Goal: Transaction & Acquisition: Purchase product/service

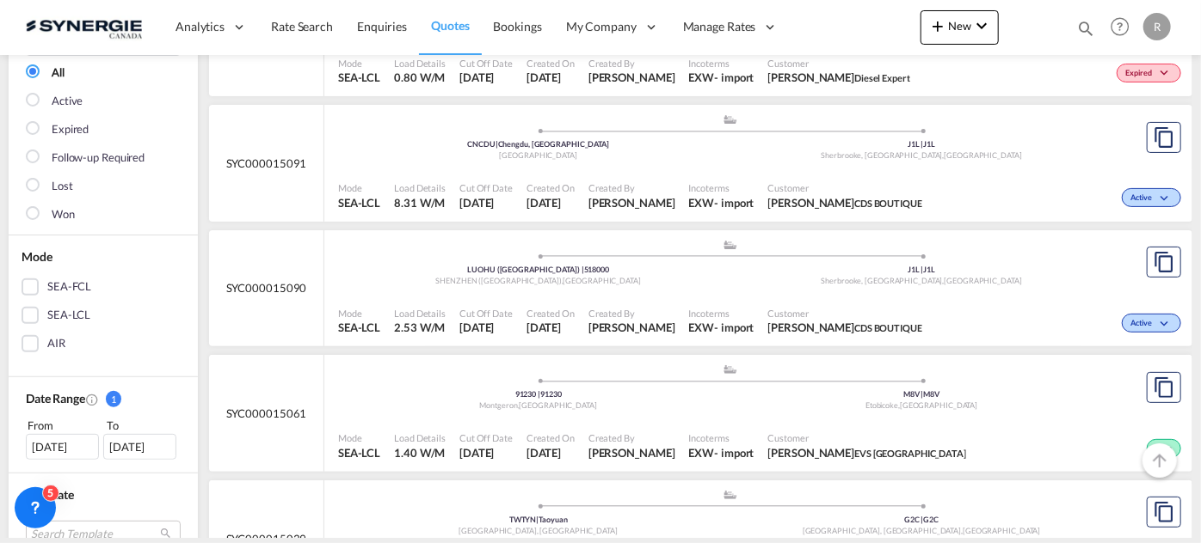
scroll to position [234, 0]
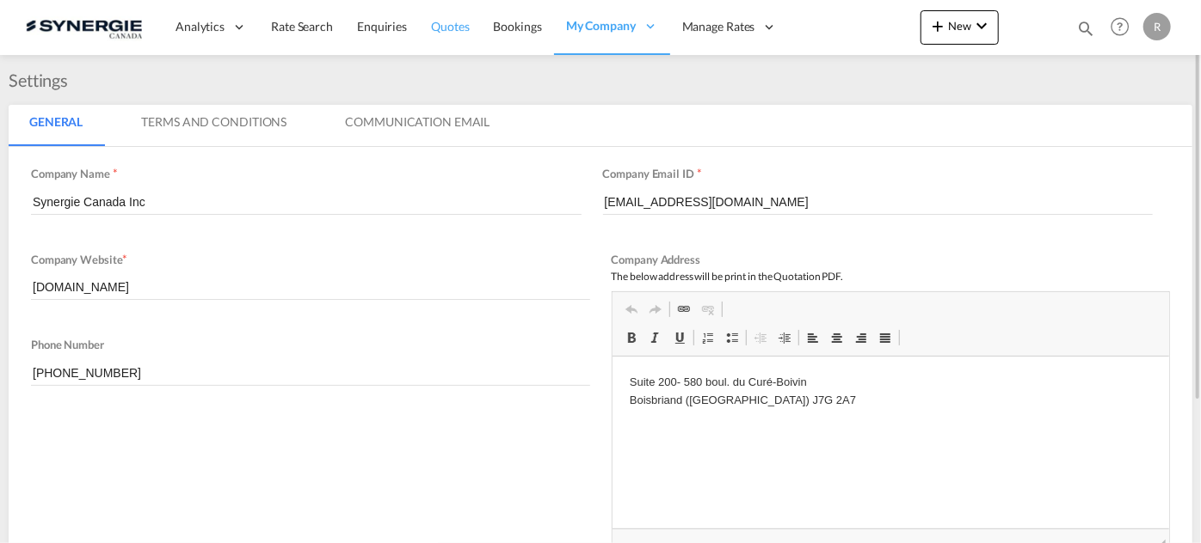
click at [456, 29] on span "Quotes" at bounding box center [450, 26] width 38 height 15
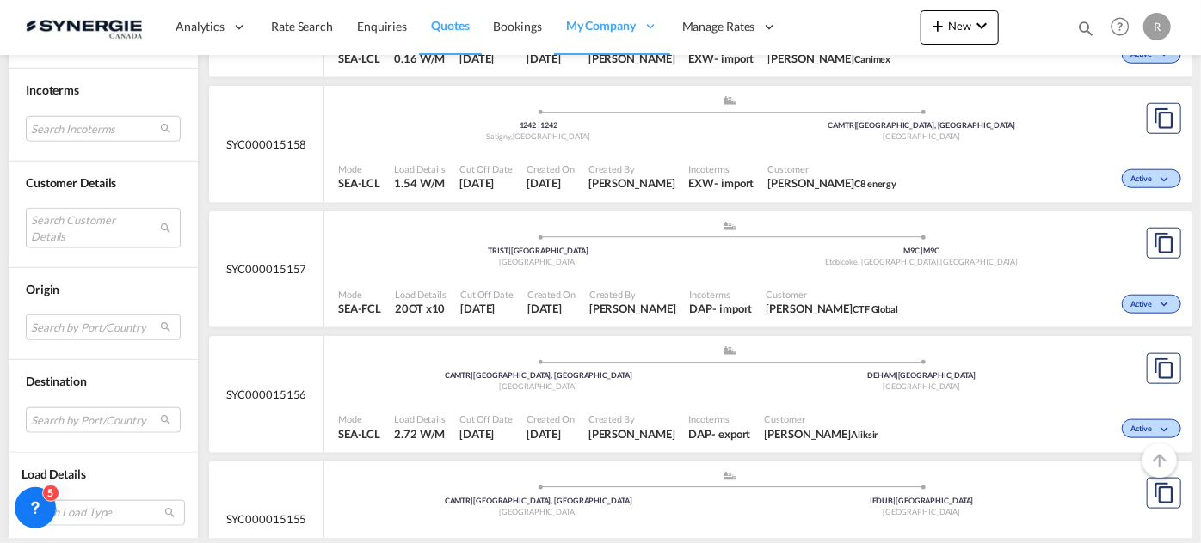
scroll to position [860, 0]
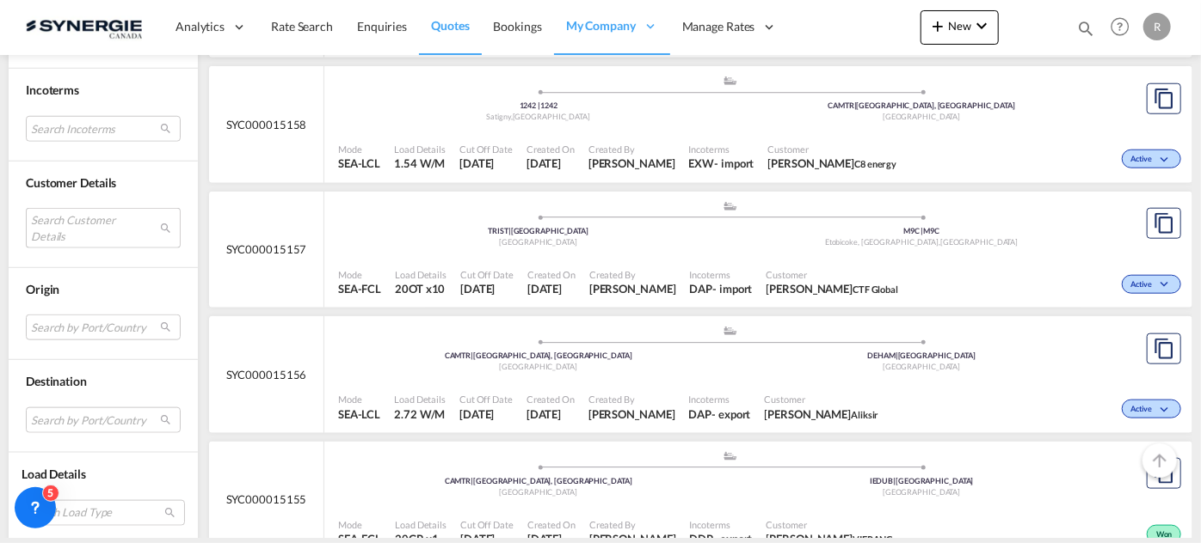
click at [104, 226] on md-select "Search Customer Details user name user dilara Aksu d.aksu@ctfglobal.com | ctf g…" at bounding box center [103, 228] width 155 height 40
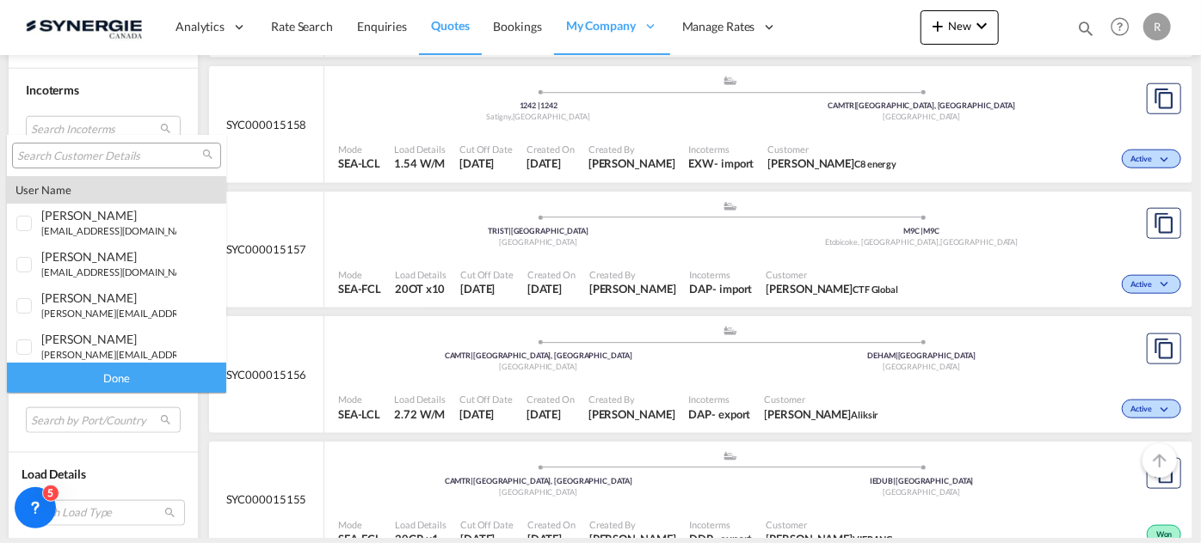
click at [159, 158] on input "search" at bounding box center [109, 156] width 185 height 15
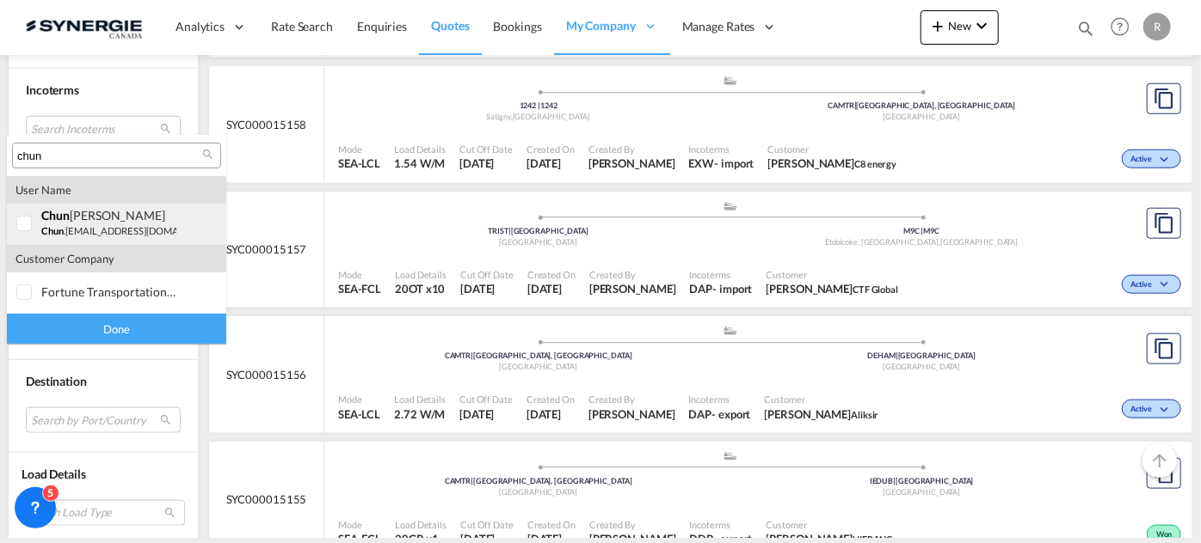
click at [76, 229] on small "chun .yanfu@appgroup.ca" at bounding box center [131, 230] width 181 height 11
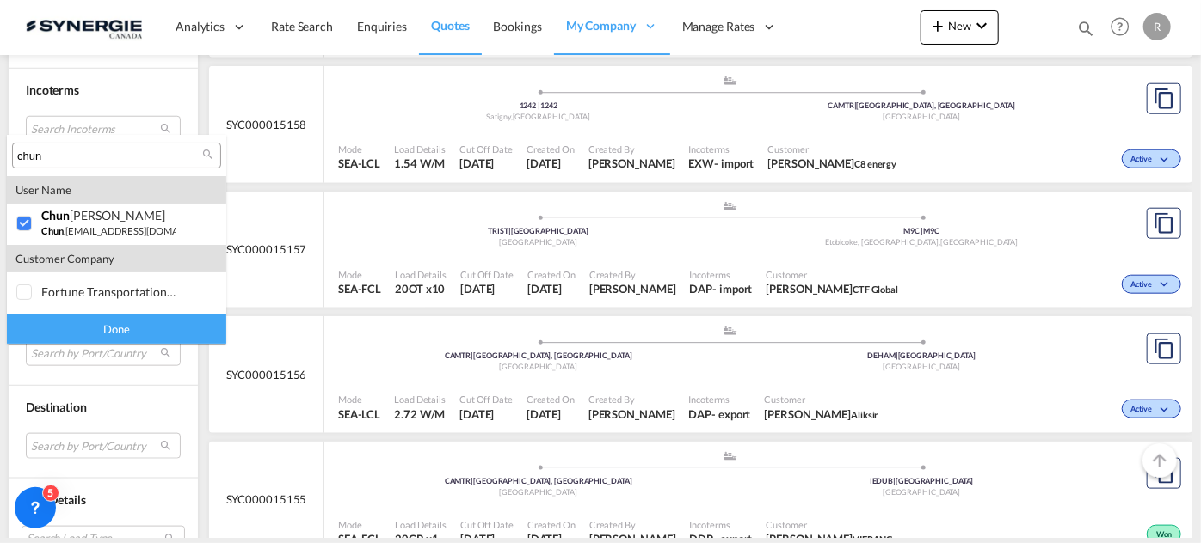
click at [119, 156] on input "chun" at bounding box center [109, 156] width 185 height 15
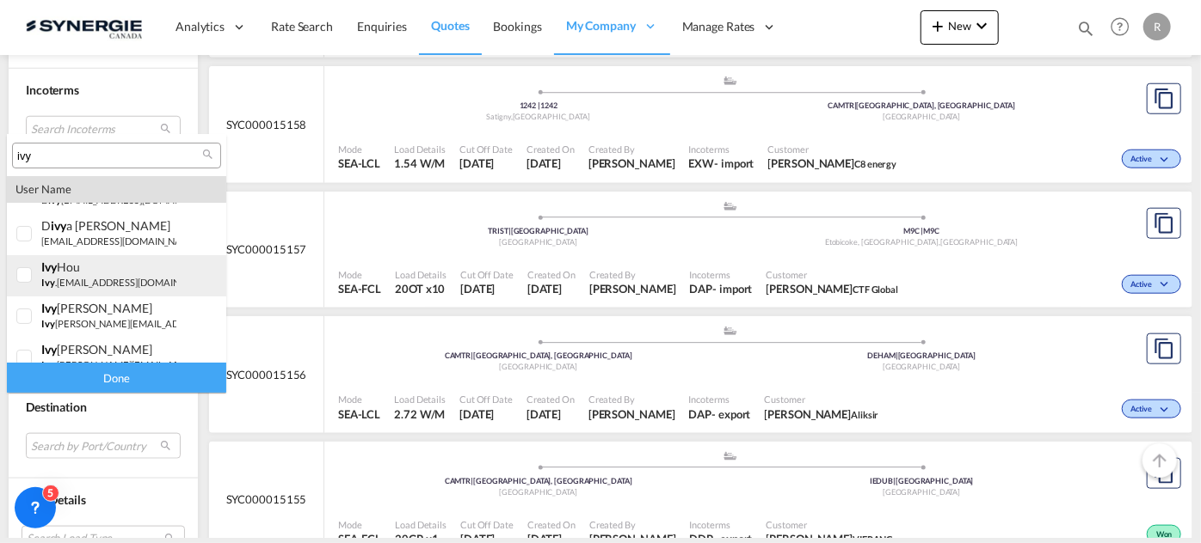
scroll to position [46, 0]
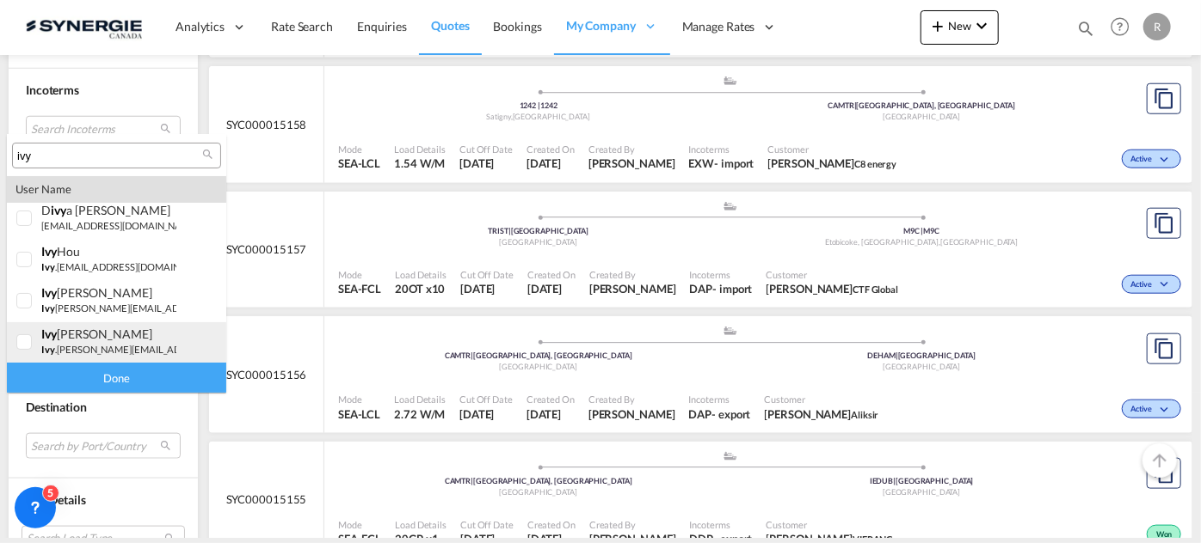
type input "ivy"
click at [62, 334] on div "ivy Jiang" at bounding box center [108, 334] width 135 height 15
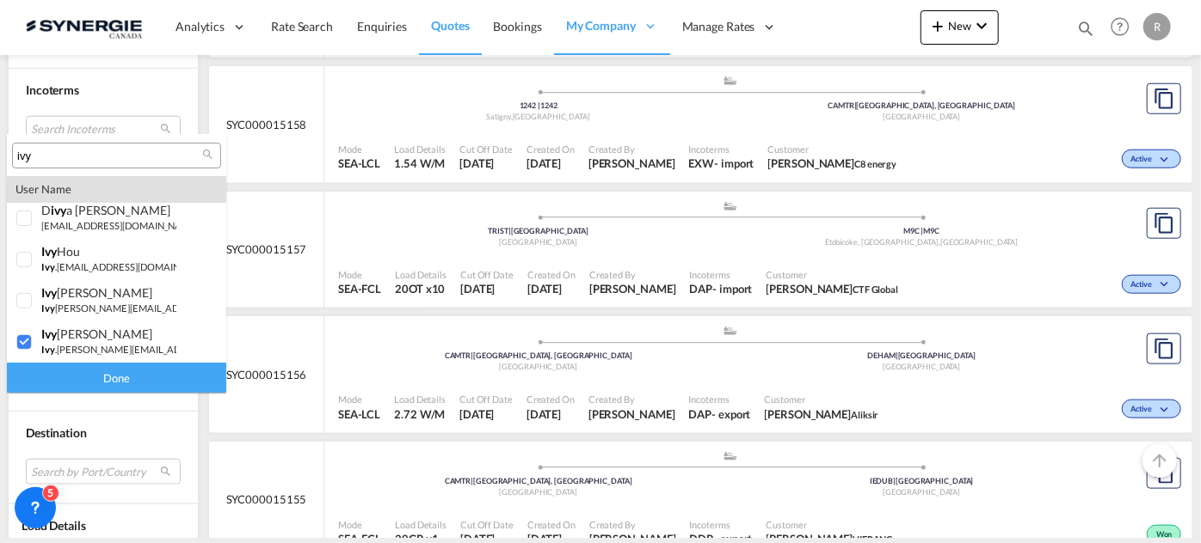
click at [103, 374] on div "Done" at bounding box center [116, 378] width 219 height 30
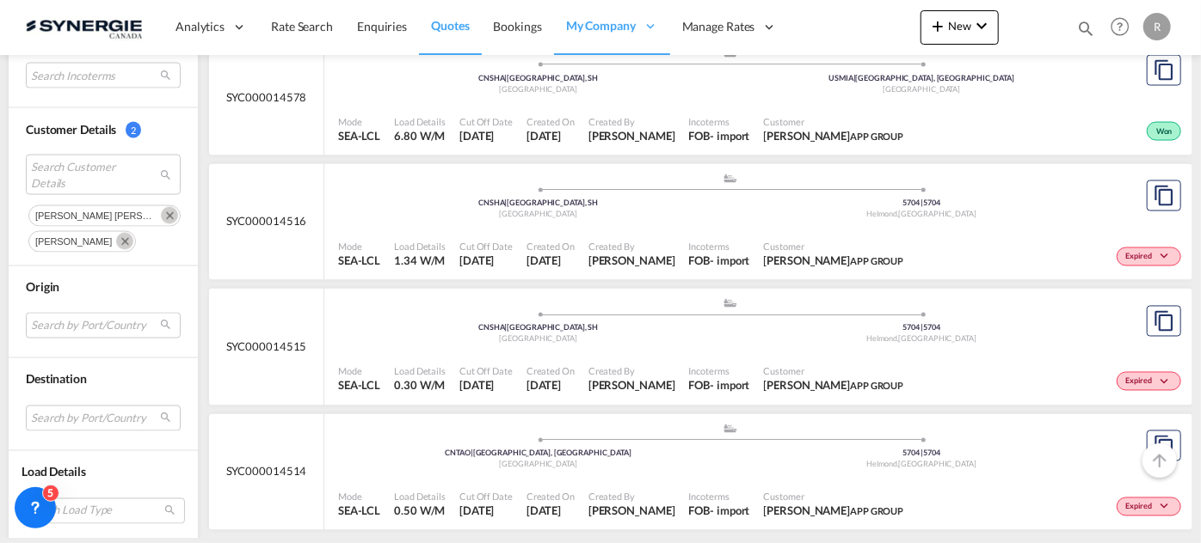
scroll to position [1515, 0]
click at [768, 95] on div ".a{fill:#aaa8ad;} .a{fill:#aaa8ad;} CNSHA | Shanghai, SH China USMIA | Miami, F…" at bounding box center [729, 74] width 783 height 56
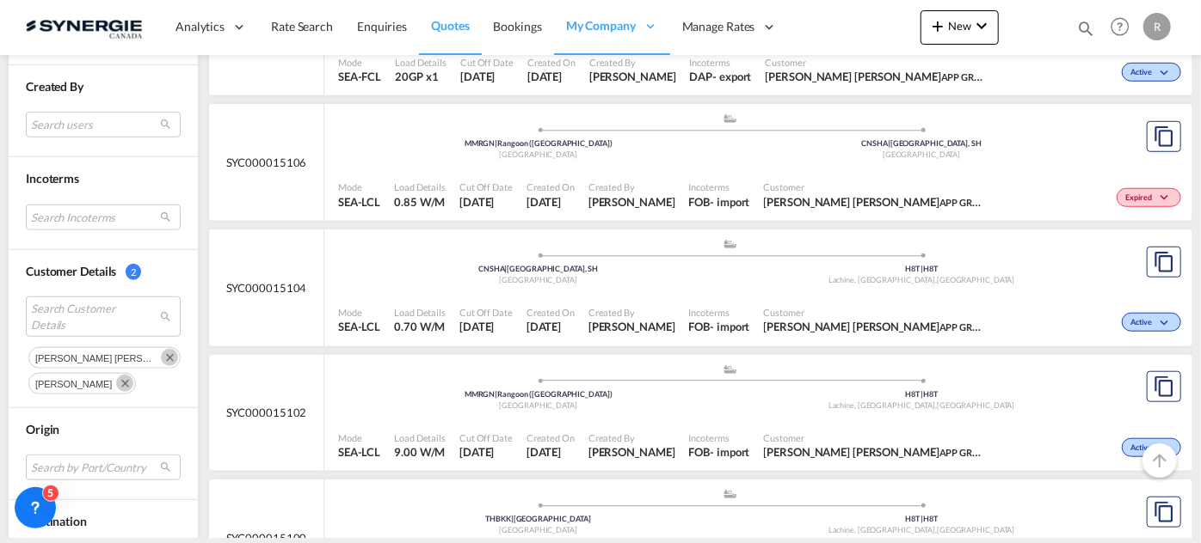
scroll to position [703, 0]
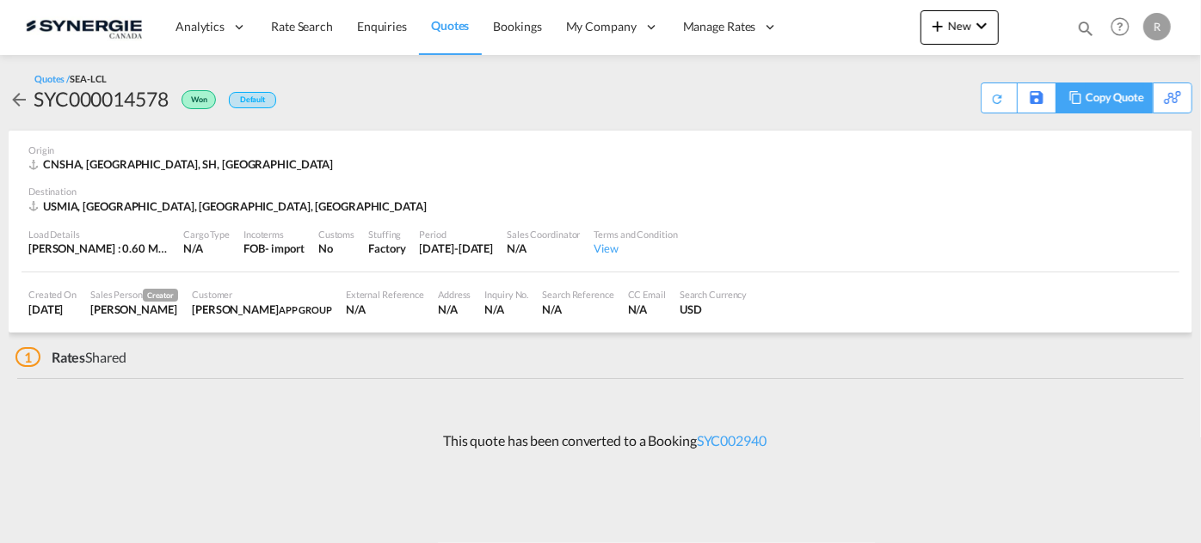
click at [1088, 107] on div "Copy Quote" at bounding box center [1114, 97] width 58 height 29
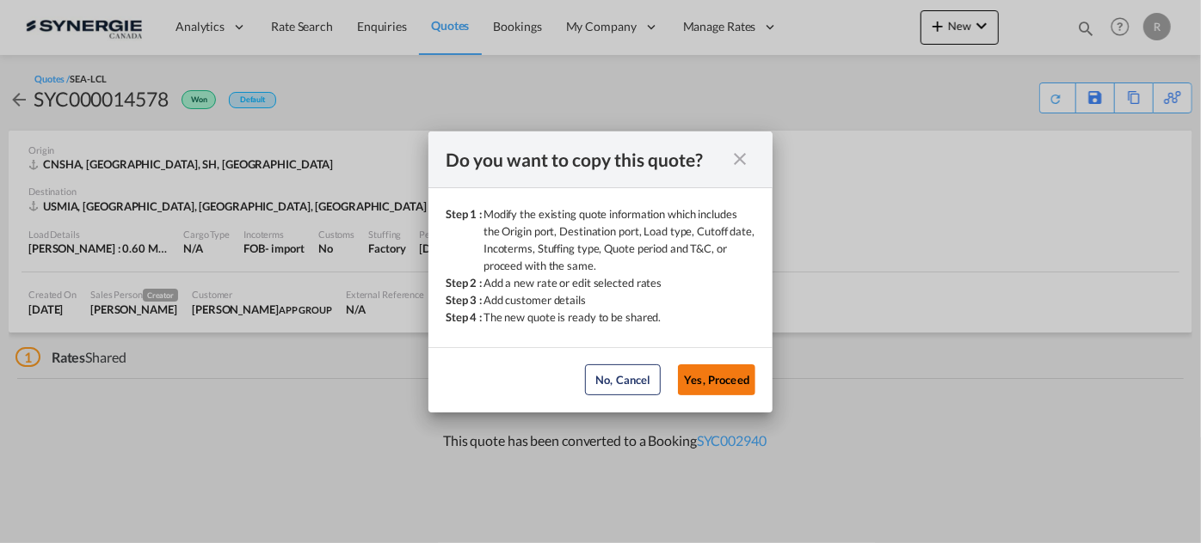
click at [719, 382] on button "Yes, Proceed" at bounding box center [716, 380] width 77 height 31
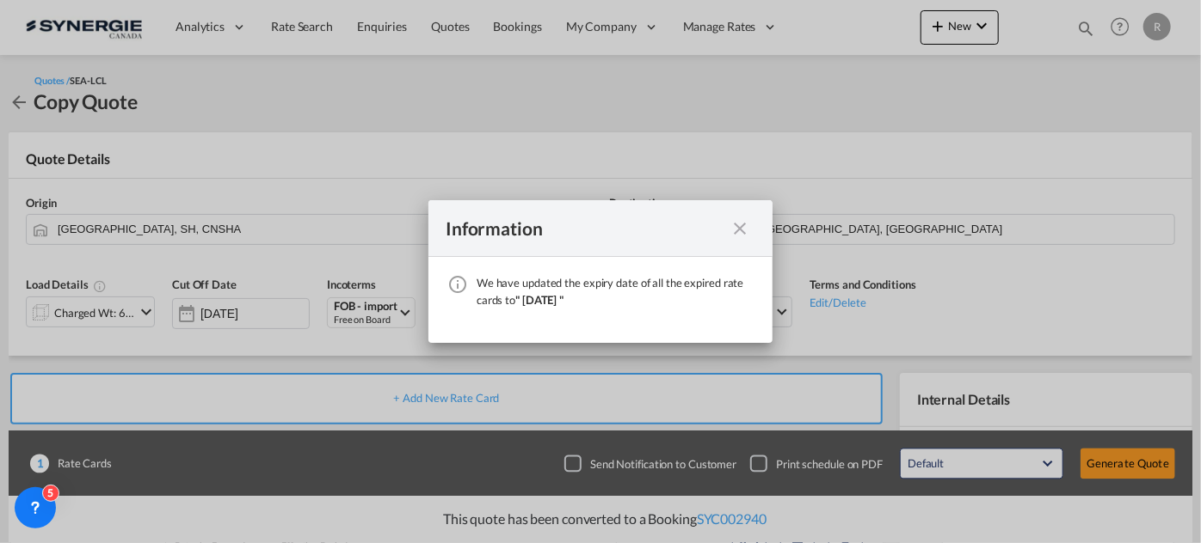
click at [745, 231] on md-icon "icon-close fg-AAA8AD cursor" at bounding box center [739, 228] width 21 height 21
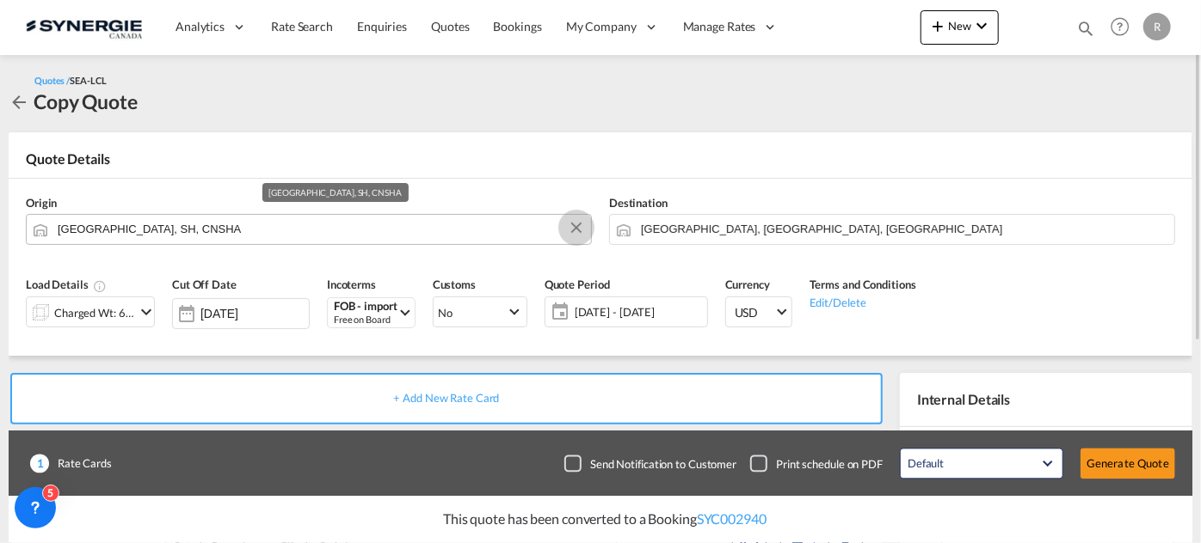
click at [574, 230] on button "Clear Input" at bounding box center [576, 228] width 26 height 26
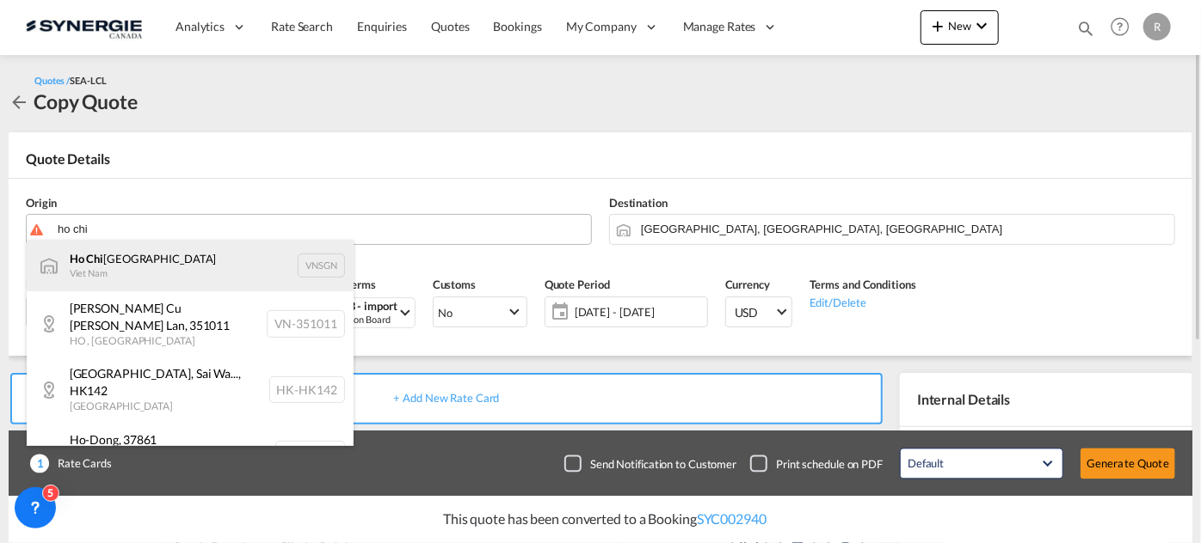
click at [148, 251] on div "Ho Chi Minh City Viet Nam VNSGN" at bounding box center [190, 266] width 327 height 52
type input "Ho Chi Minh City, VNSGN"
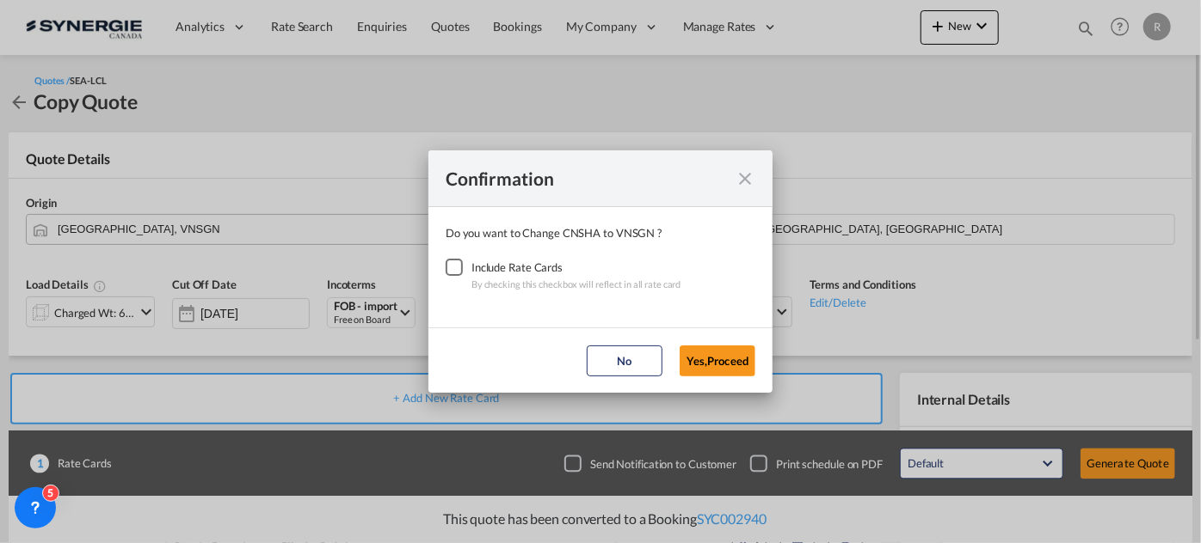
click at [458, 270] on div "Checkbox No Ink" at bounding box center [453, 267] width 17 height 17
click at [734, 365] on button "Yes,Proceed" at bounding box center [717, 361] width 76 height 31
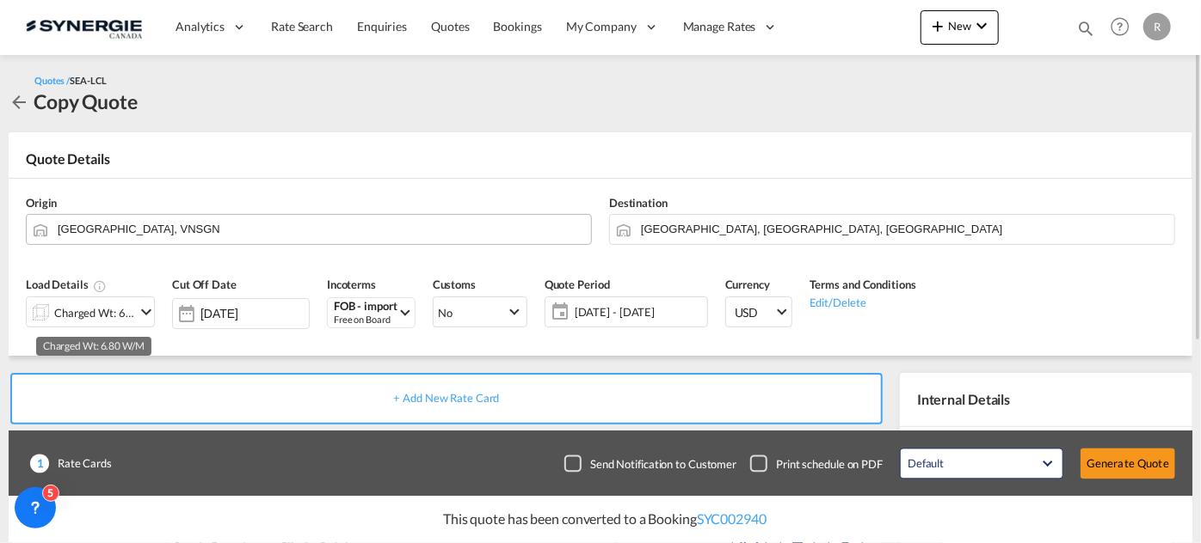
click at [94, 309] on div "Charged Wt: 6.80 W/M" at bounding box center [94, 313] width 81 height 24
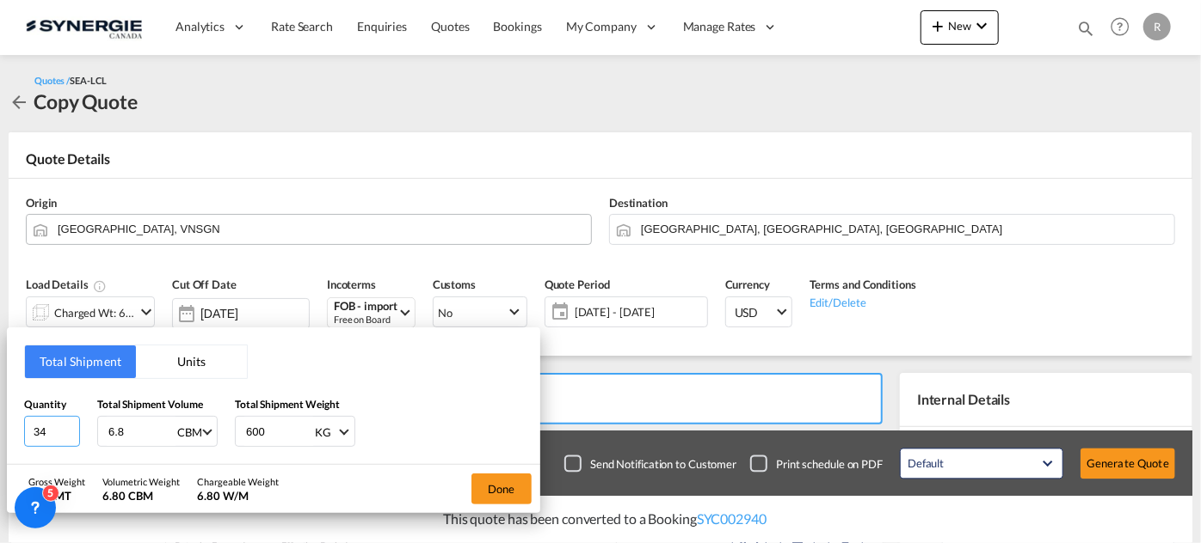
drag, startPoint x: 46, startPoint y: 421, endPoint x: 0, endPoint y: 410, distance: 47.6
click at [0, 410] on div "Total Shipment Units Quantity 34 Total Shipment Volume 6.8 CBM CBM CFT Total Sh…" at bounding box center [600, 271] width 1201 height 543
type input "23"
drag, startPoint x: 128, startPoint y: 429, endPoint x: 11, endPoint y: 411, distance: 118.3
click at [11, 411] on div "Total Shipment Units Quantity 23 Total Shipment Volume 6.8 CBM CBM CFT Total Sh…" at bounding box center [273, 397] width 533 height 138
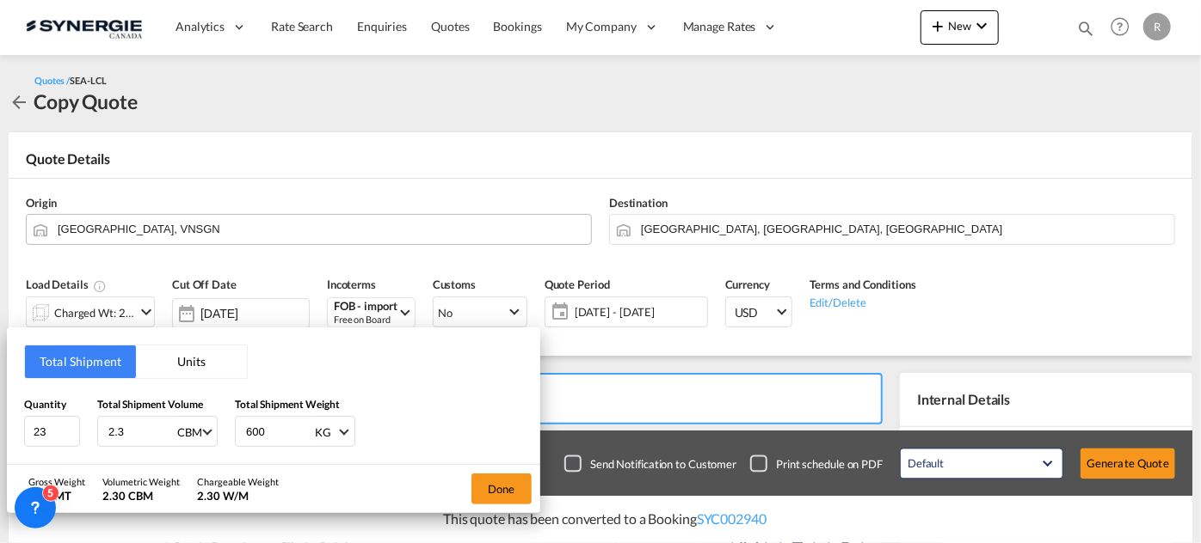
type input "2.3"
drag, startPoint x: 272, startPoint y: 426, endPoint x: 191, endPoint y: 414, distance: 81.6
click at [191, 414] on div "Quantity 23 Total Shipment Volume 2.3 CBM CBM CFT Total Shipment Weight 600 KG …" at bounding box center [273, 422] width 499 height 52
type input "278"
click at [475, 489] on button "Done" at bounding box center [501, 489] width 60 height 31
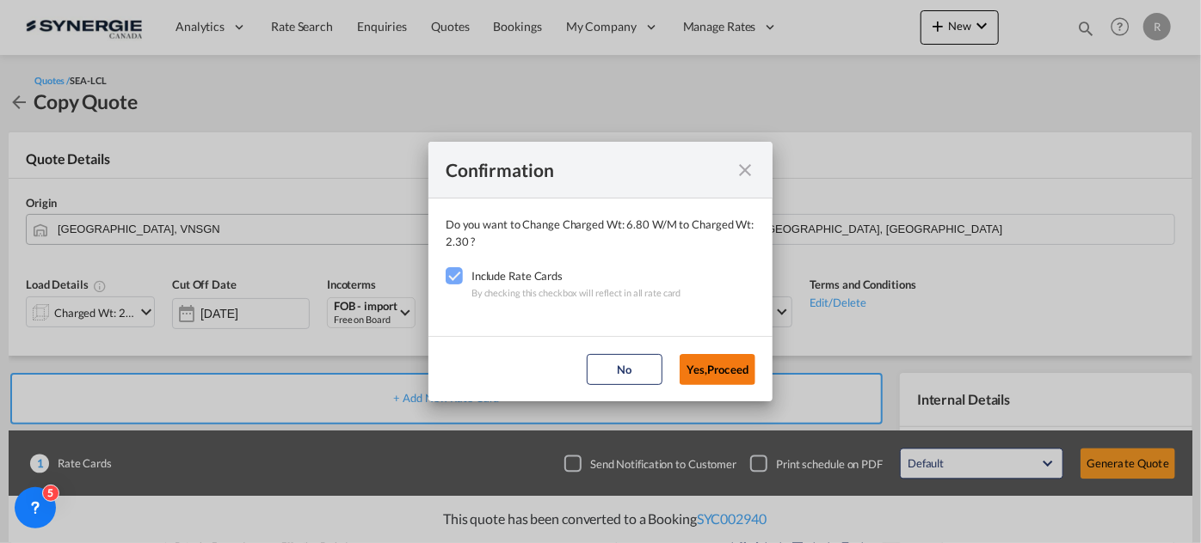
click at [724, 369] on button "Yes,Proceed" at bounding box center [717, 369] width 76 height 31
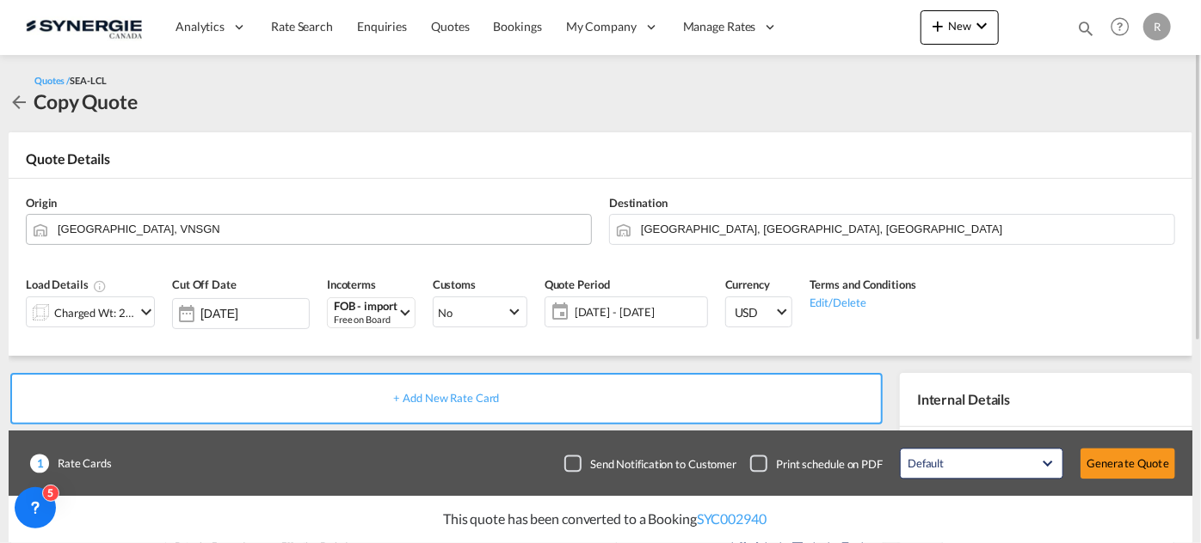
click at [635, 320] on span "30 Sep - 30 Oct 2025" at bounding box center [638, 312] width 137 height 24
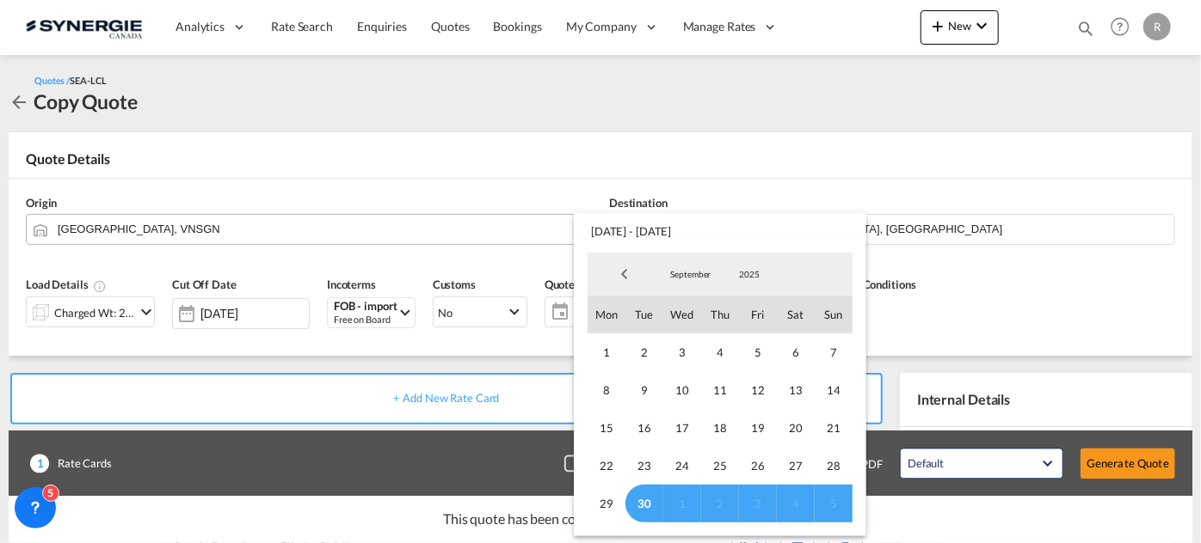
click at [828, 500] on span "5" at bounding box center [833, 504] width 38 height 38
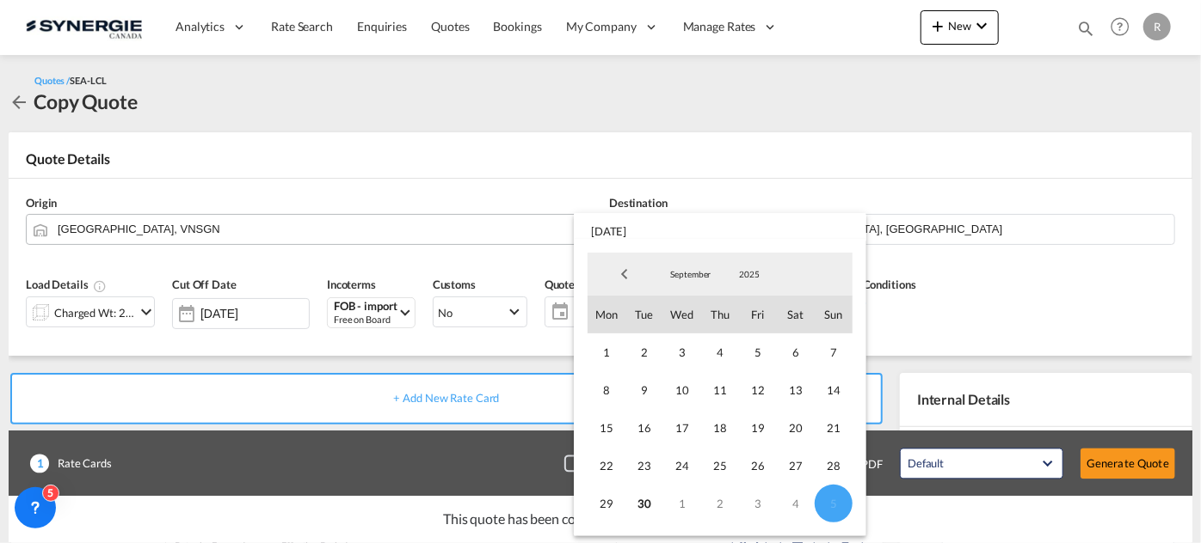
click at [1077, 272] on md-backdrop at bounding box center [600, 271] width 1201 height 543
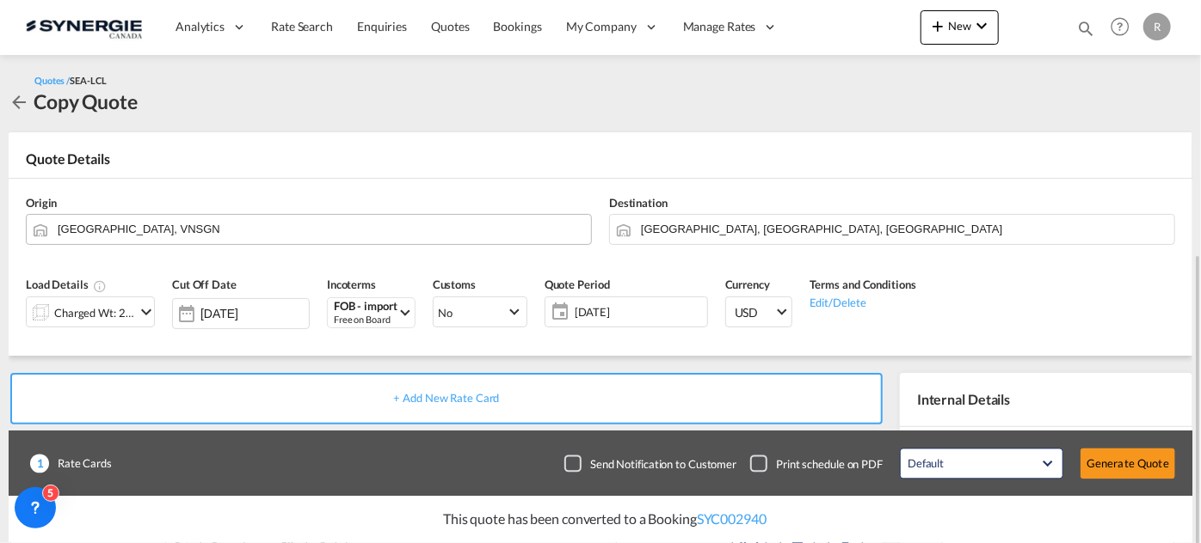
scroll to position [156, 0]
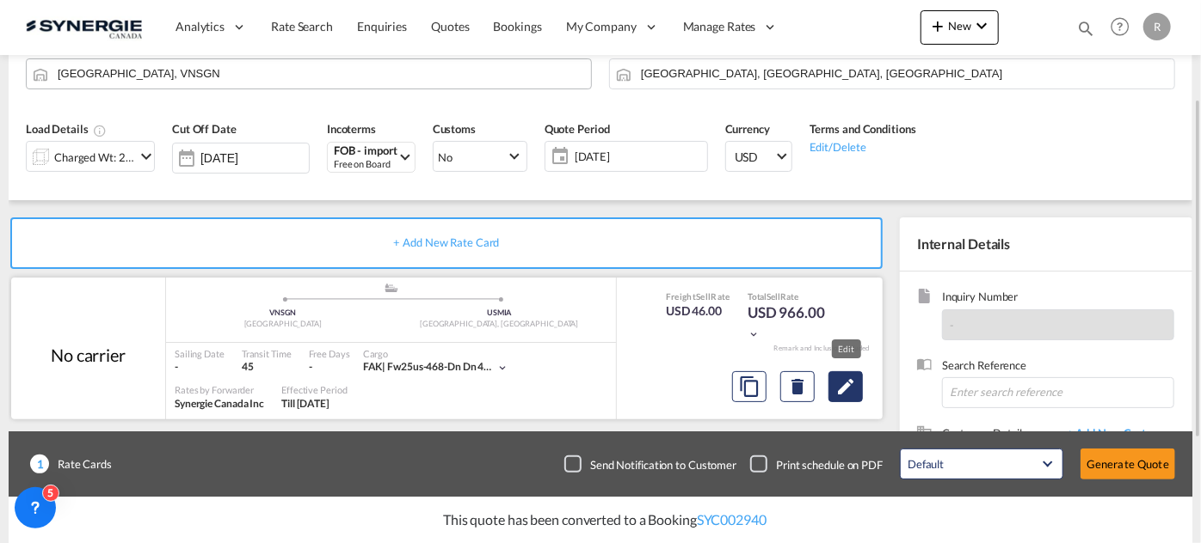
click at [853, 390] on md-icon "Edit" at bounding box center [845, 387] width 21 height 21
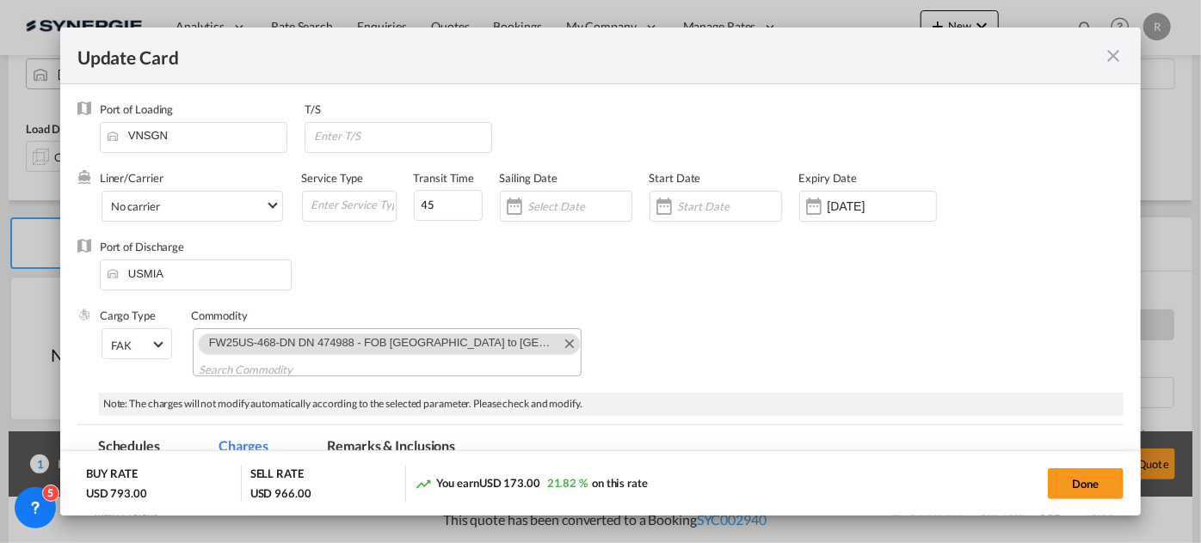
select select "per_w/m"
select select "per_shipment"
select select "flat"
select select "per_shipment"
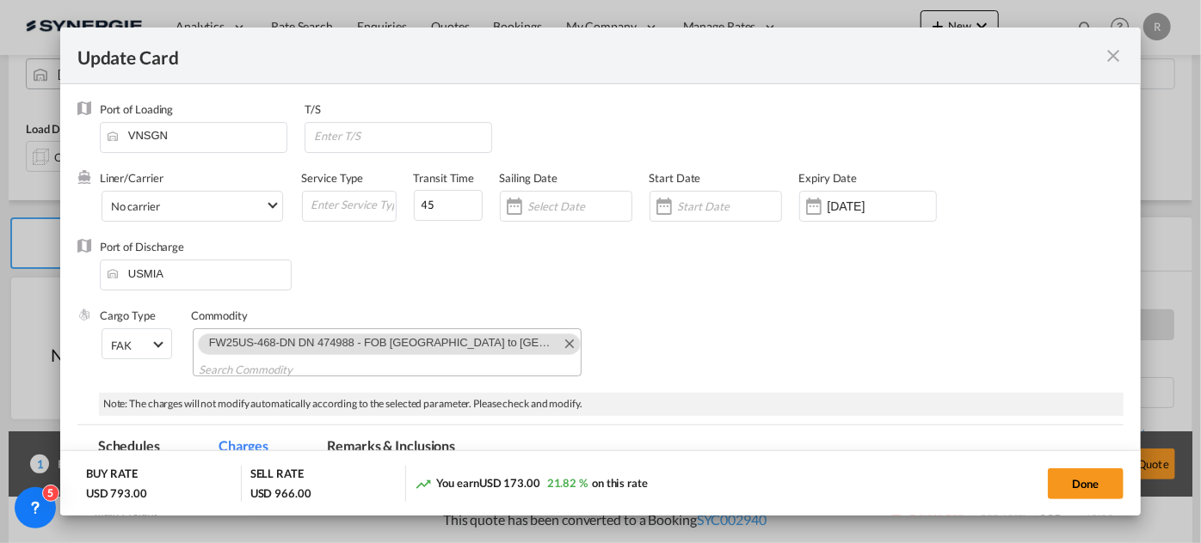
select select "per_shipment"
select select "per_bl"
select select "per_shipment"
click at [558, 341] on md-icon "Remove FW25US-468-DN DN 474988 - FOB Shanghai to Miami warehouse" at bounding box center [568, 343] width 21 height 21
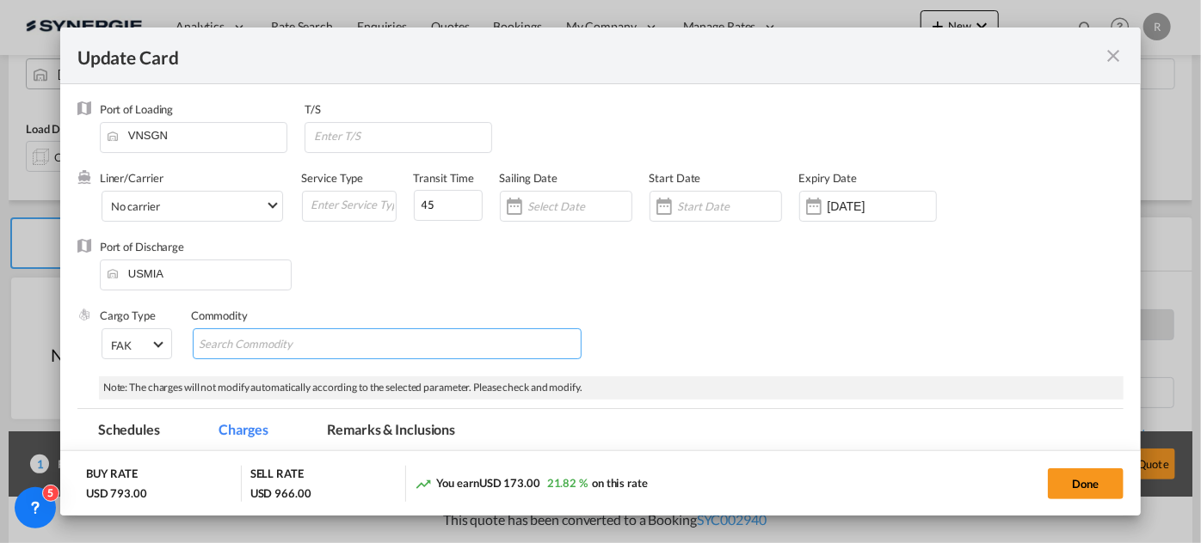
scroll to position [0, 0]
click at [417, 341] on md-chips-wrap "Chips container with autocompletion. Enter the text area, type text to search, …" at bounding box center [387, 344] width 389 height 31
paste input "23 362 219.88 277.38 2.292"
type input "23 362 219.88 277.38 2.292"
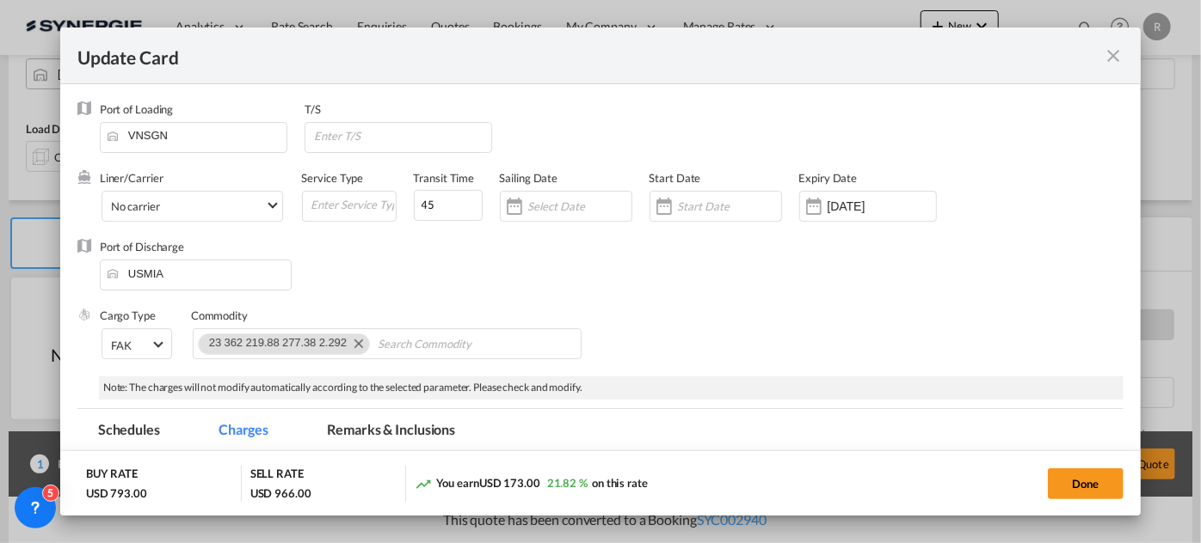
scroll to position [0, 0]
click at [351, 346] on md-icon "Remove 23\9\9\9\9\9\9\9\9\9\9\9\9\9362\9219.88\9277.38\92.292" at bounding box center [357, 343] width 21 height 21
paste input "Re: SS26US-022-MK// FCR: Oct 13// PO 5330008780, - 8783// by Sea FOB: VNSGN to …"
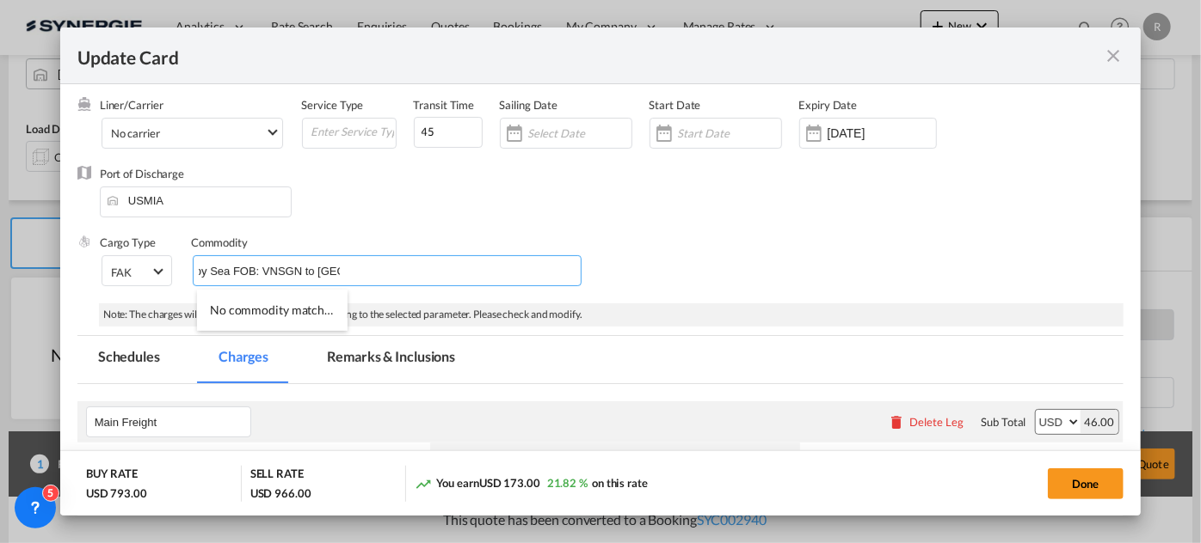
scroll to position [77, 0]
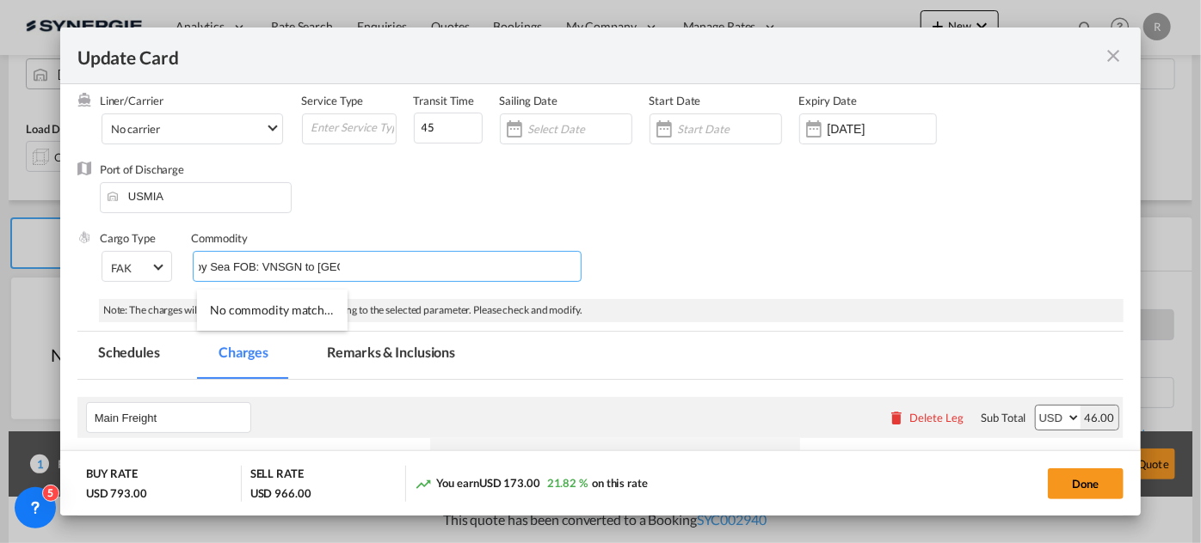
type input "Re: SS26US-022-MK// FCR: Oct 13// PO 5330008780, - 8783// by Sea FOB: VNSGN to …"
click at [391, 353] on md-tab-item "Remarks & Inclusions" at bounding box center [390, 355] width 169 height 47
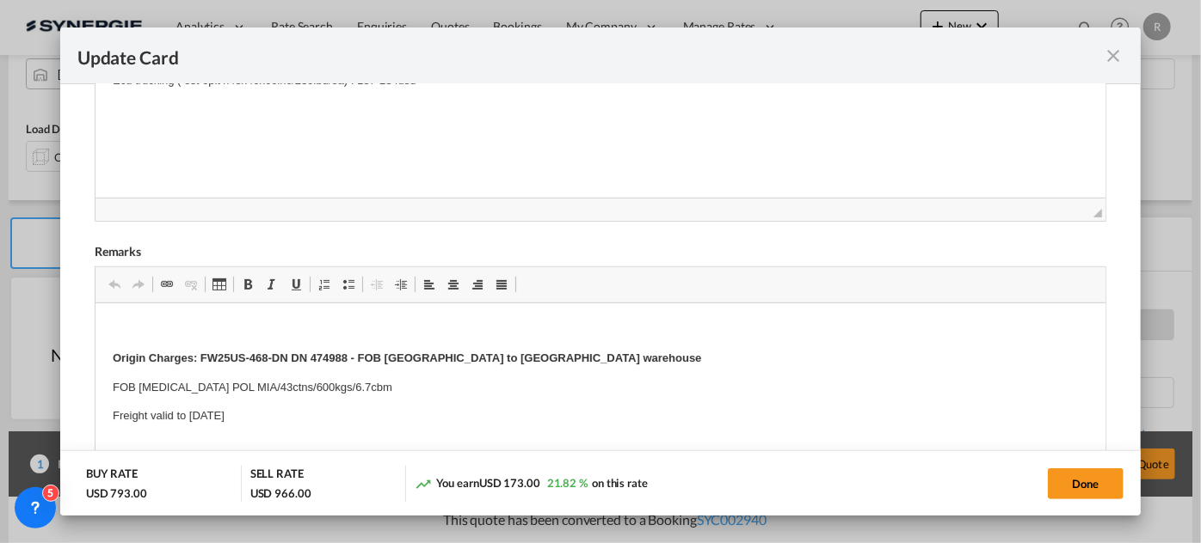
scroll to position [625, 0]
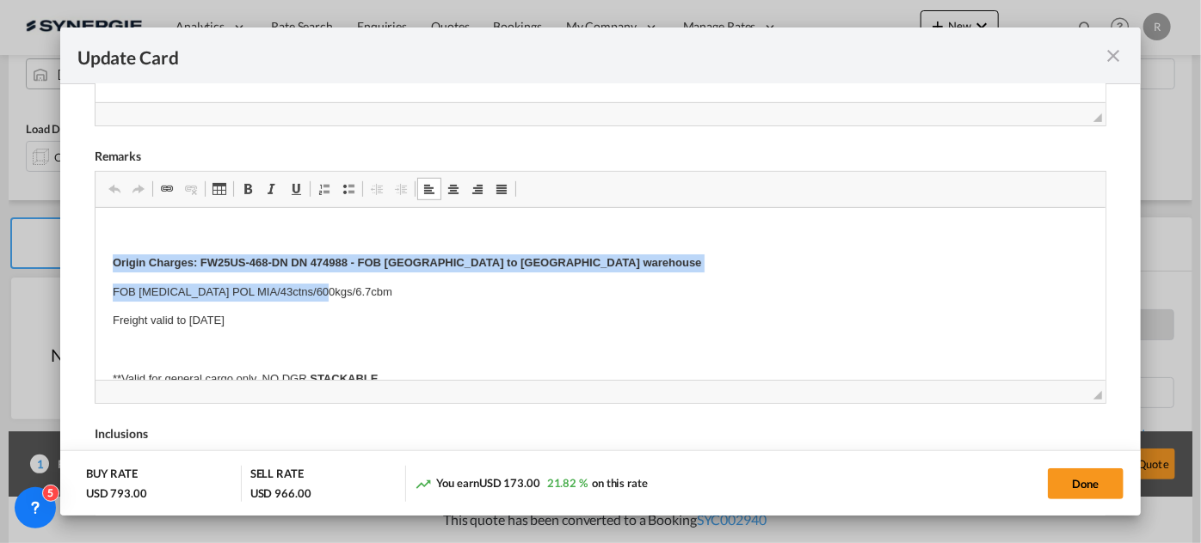
drag, startPoint x: 113, startPoint y: 249, endPoint x: 377, endPoint y: 295, distance: 267.9
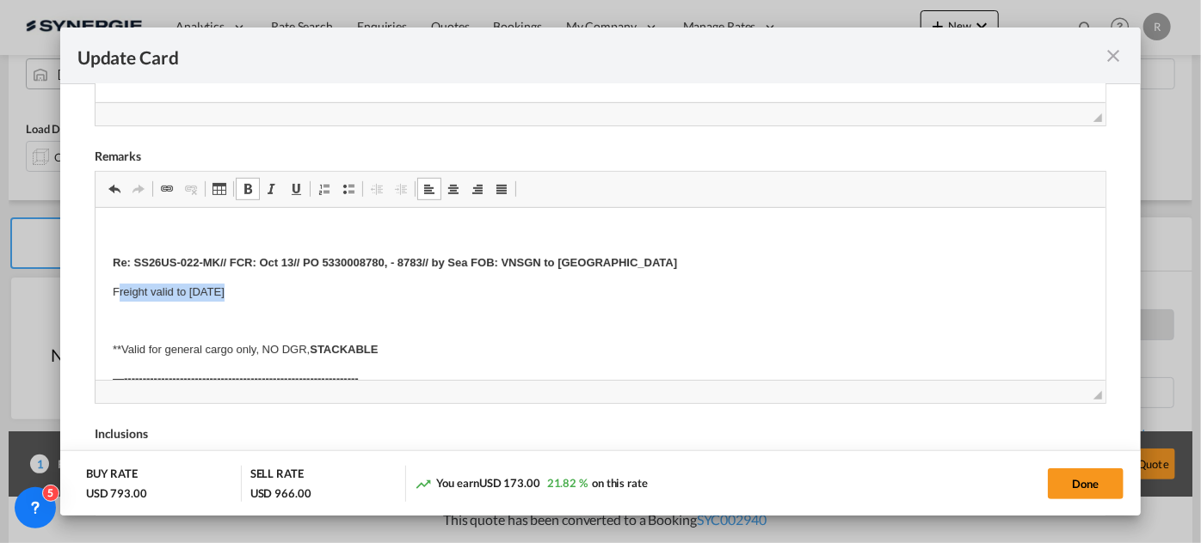
drag, startPoint x: 117, startPoint y: 286, endPoint x: 281, endPoint y: 298, distance: 164.8
click at [281, 298] on p "Freight valid to 14 sep" at bounding box center [599, 293] width 975 height 18
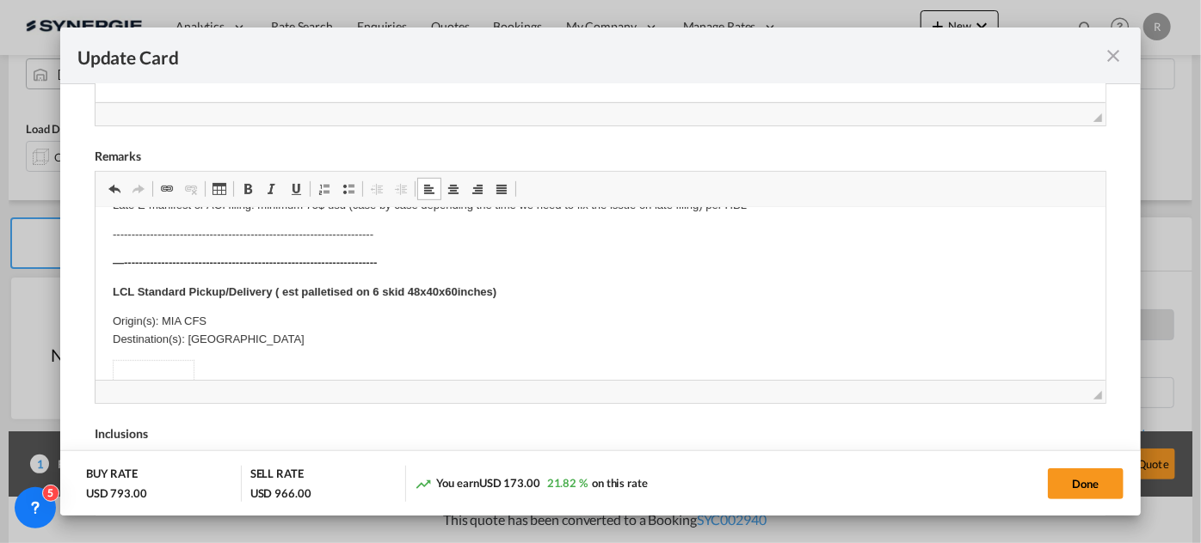
scroll to position [312, 0]
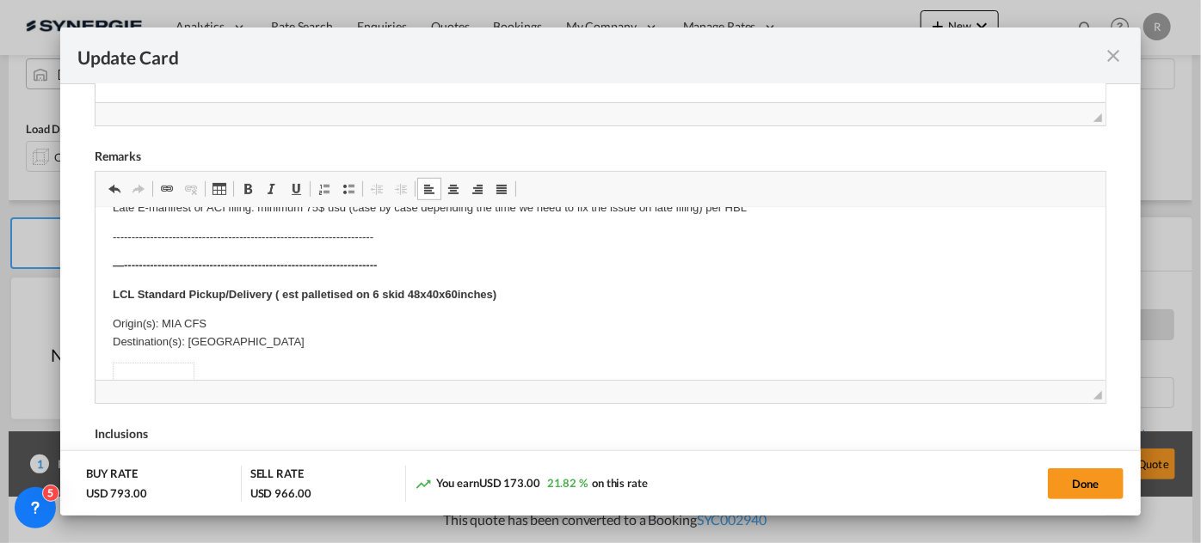
click at [374, 292] on strong "LCL Standard Pickup/Delivery ( est palletised on 6 skid 48x40x60inches)" at bounding box center [304, 294] width 384 height 13
click at [451, 288] on strong "LCL Standard Pickup/Delivery ( est palletised on 2 skid 48x40x60inches)" at bounding box center [304, 294] width 384 height 13
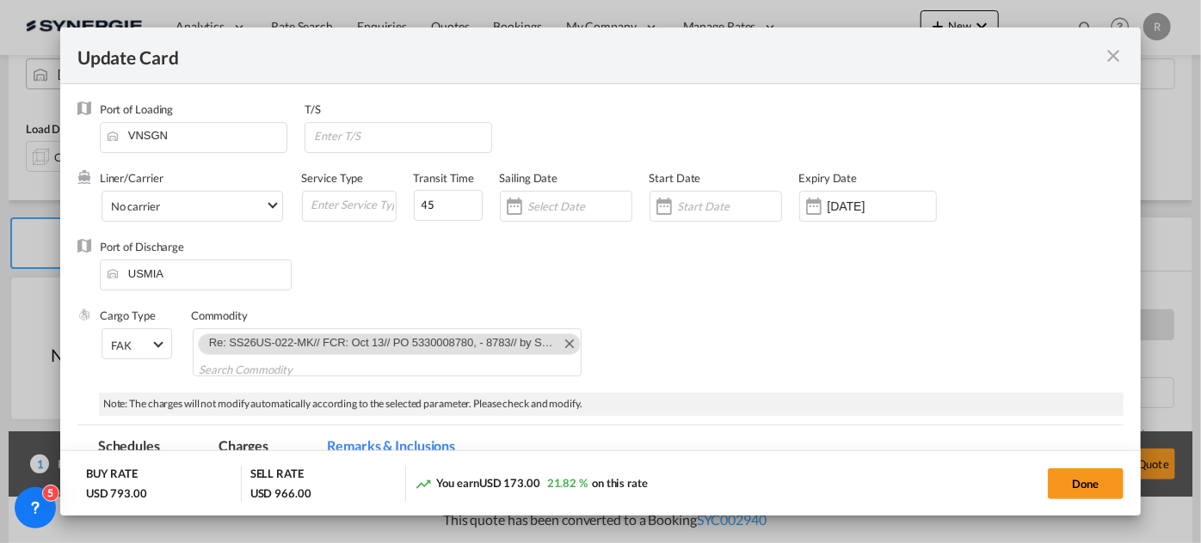
scroll to position [234, 0]
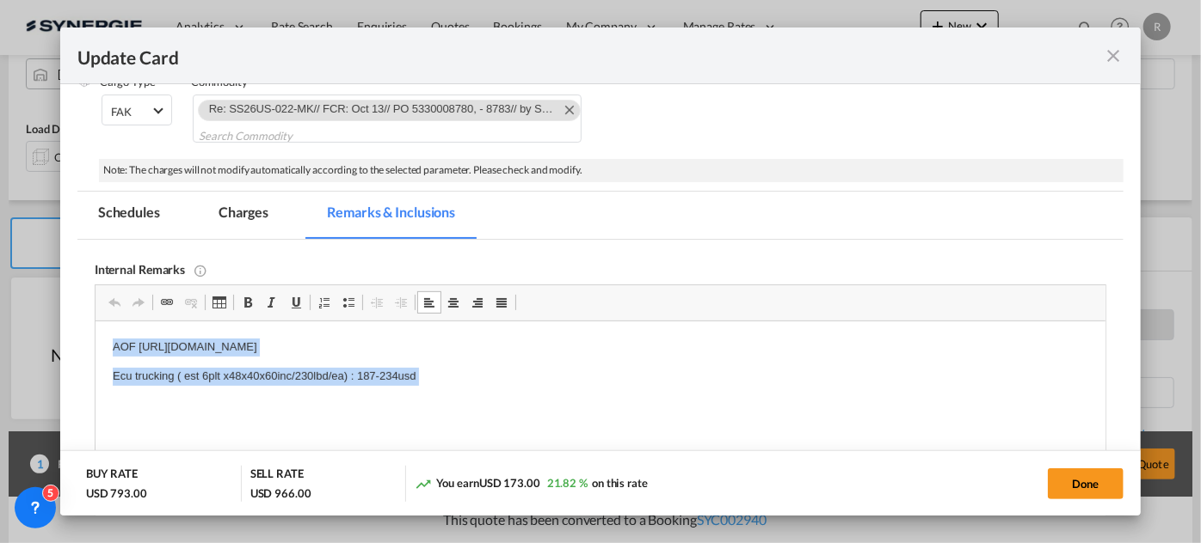
drag, startPoint x: 99, startPoint y: 346, endPoint x: 469, endPoint y: 385, distance: 371.9
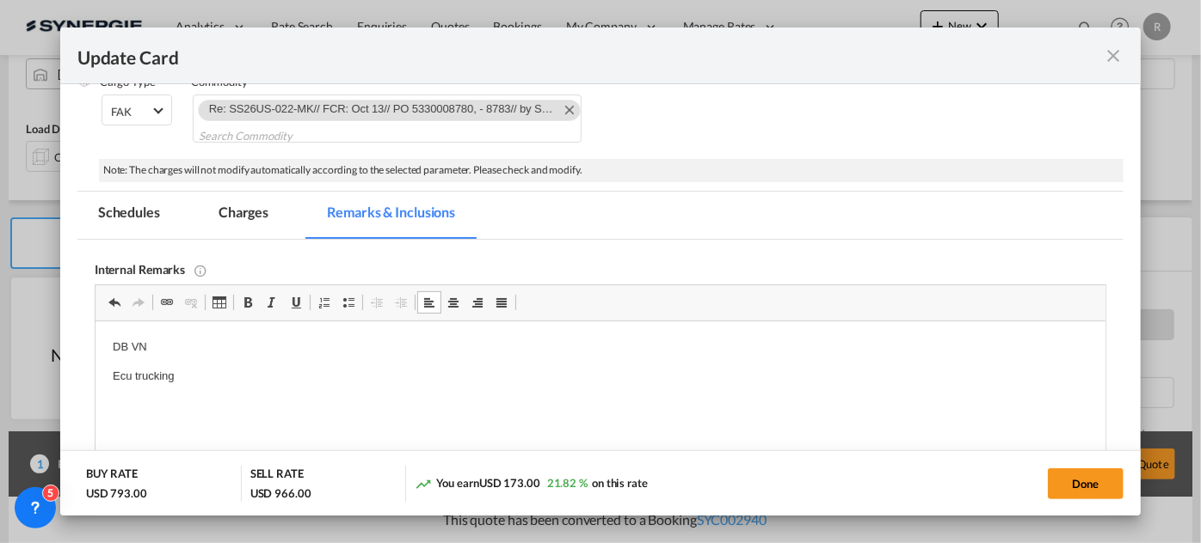
click at [279, 322] on iframe "Update CardPort of ..." at bounding box center [600, 408] width 1010 height 172
click at [251, 337] on html "DB VN Ecu trucking" at bounding box center [600, 377] width 1010 height 110
click at [233, 216] on md-tab-item "Charges" at bounding box center [243, 215] width 91 height 47
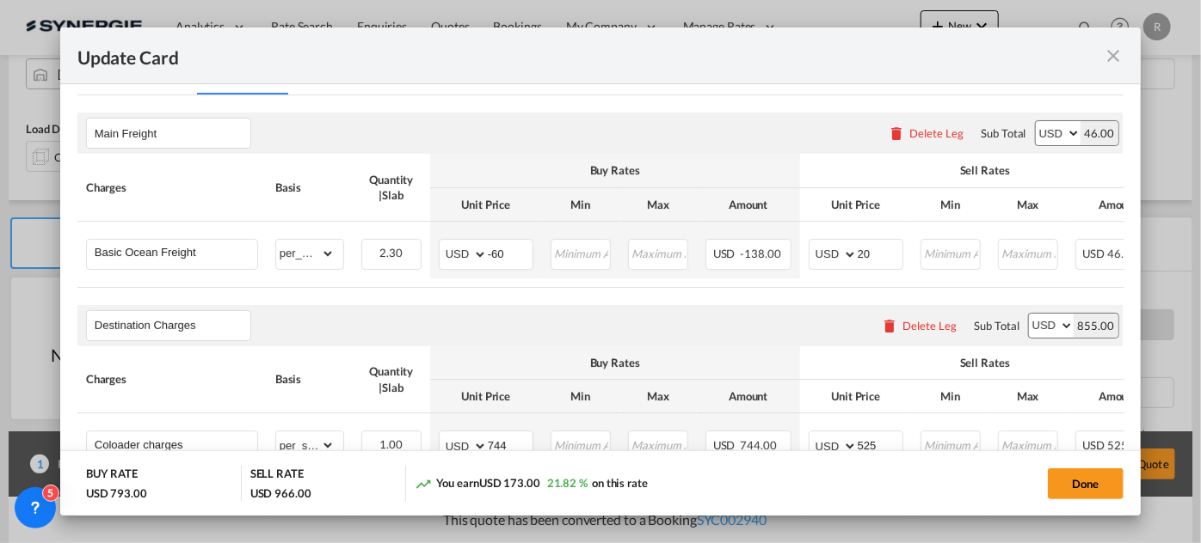
scroll to position [390, 0]
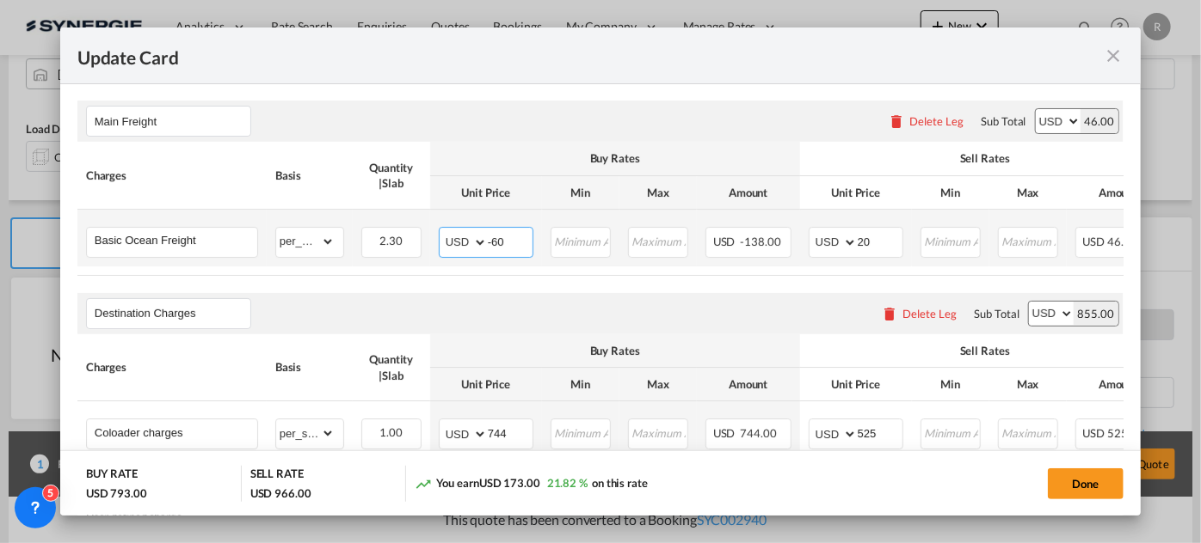
drag, startPoint x: 507, startPoint y: 241, endPoint x: 437, endPoint y: 233, distance: 70.1
click at [437, 233] on td "AED AFN ALL AMD ANG AOA ARS AUD AWG AZN BAM BBD BDT BGN BHD BIF BMD BND BOB BRL…" at bounding box center [486, 238] width 112 height 57
type input "100"
drag, startPoint x: 877, startPoint y: 234, endPoint x: 823, endPoint y: 232, distance: 54.2
click at [823, 232] on md-input-container "AED AFN ALL AMD ANG AOA ARS AUD AWG AZN BAM BBD BDT BGN BHD BIF BMD BND BOB BRL…" at bounding box center [855, 242] width 95 height 31
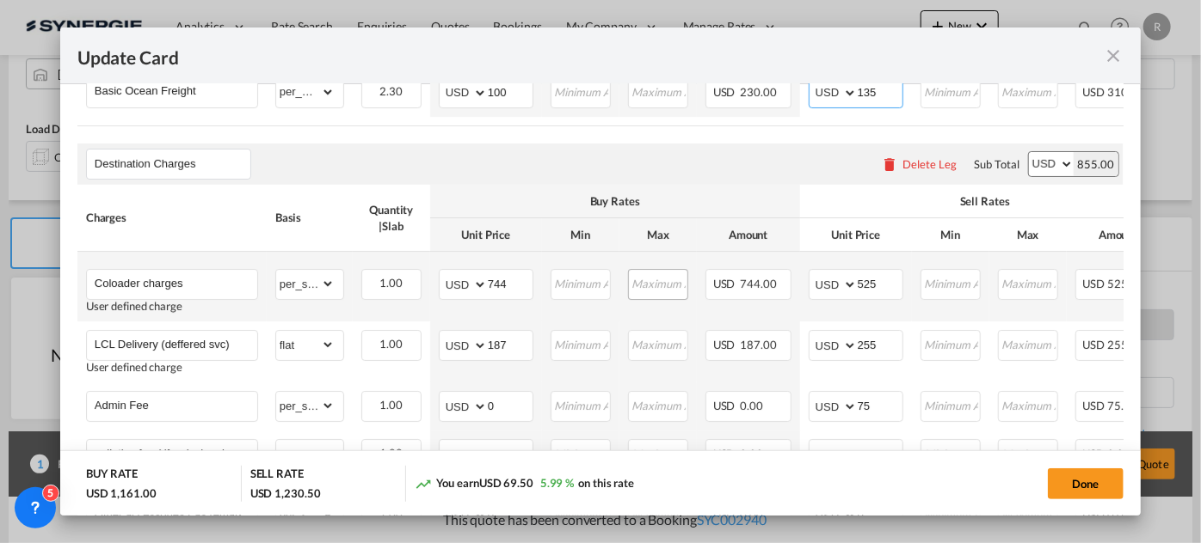
scroll to position [547, 0]
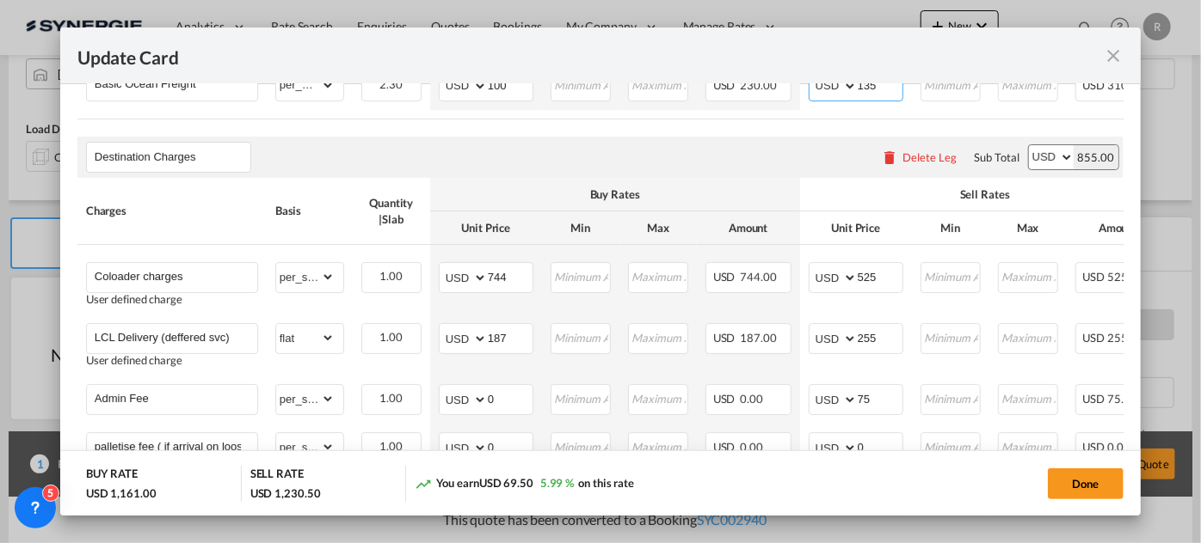
type input "135"
drag, startPoint x: 516, startPoint y: 274, endPoint x: 468, endPoint y: 270, distance: 48.3
click at [468, 270] on md-input-container "AED AFN ALL AMD ANG AOA ARS AUD AWG AZN BAM BBD BDT BGN BHD BIF BMD BND BOB BRL…" at bounding box center [486, 277] width 95 height 31
type input "491.25"
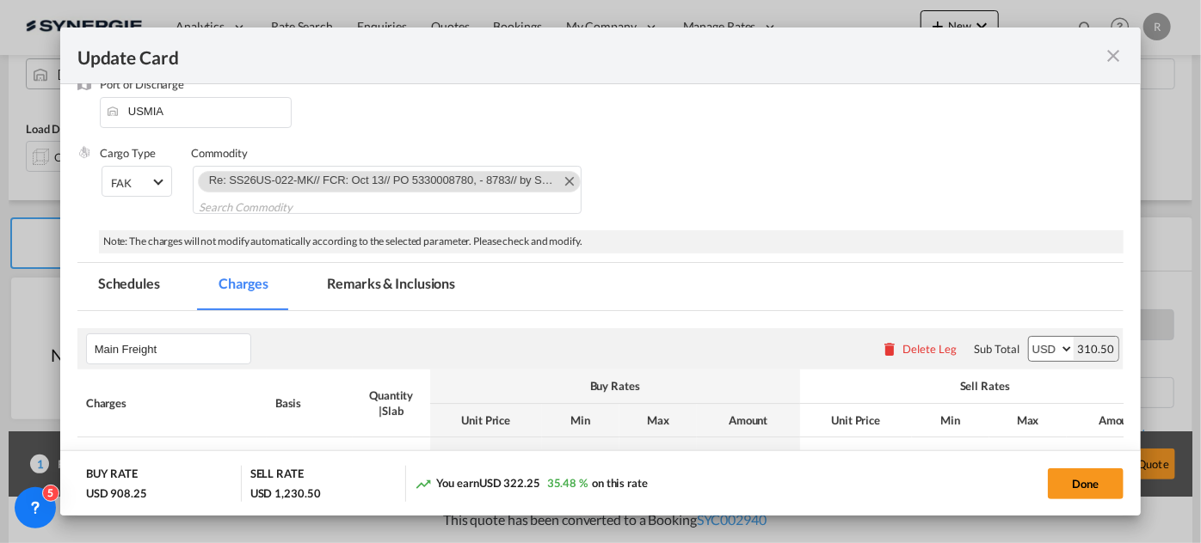
scroll to position [156, 0]
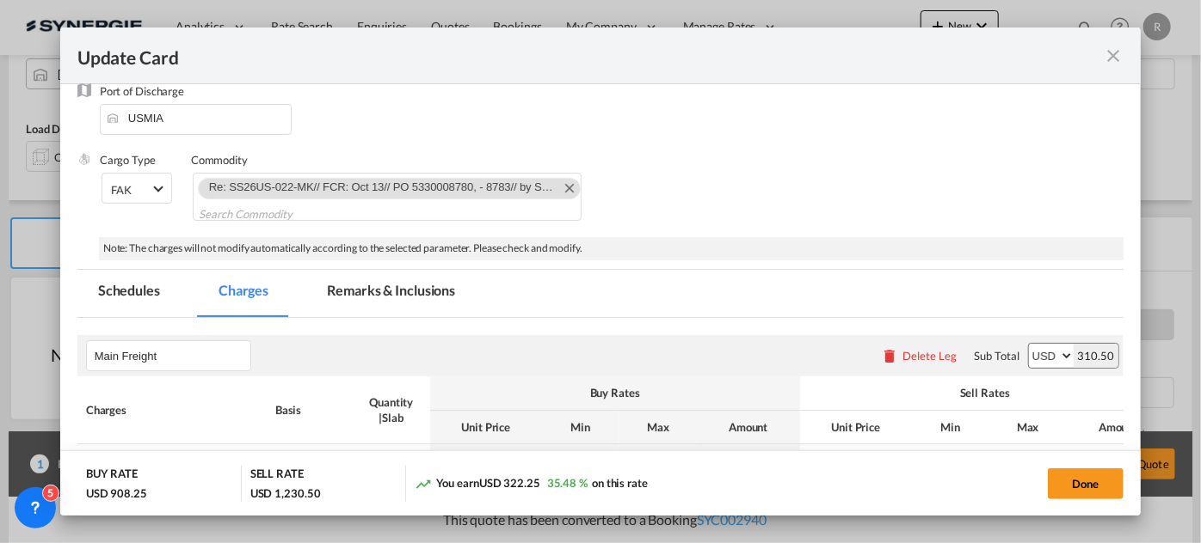
drag, startPoint x: 381, startPoint y: 292, endPoint x: 624, endPoint y: 290, distance: 243.4
click at [382, 292] on md-tab-item "Remarks & Inclusions" at bounding box center [390, 293] width 169 height 47
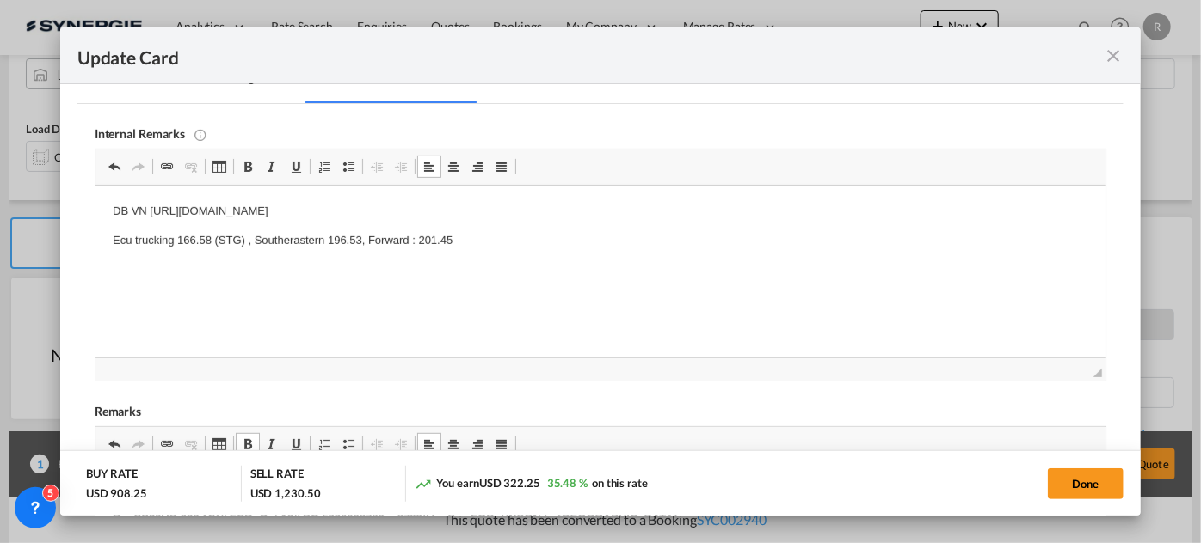
scroll to position [312, 0]
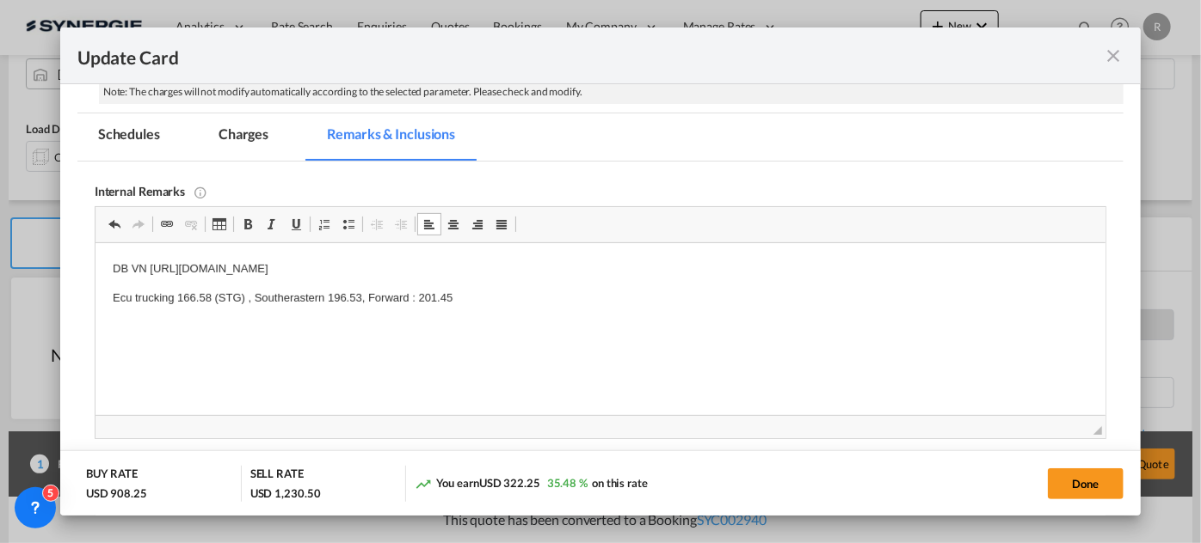
click at [256, 132] on md-tab-item "Charges" at bounding box center [243, 137] width 91 height 47
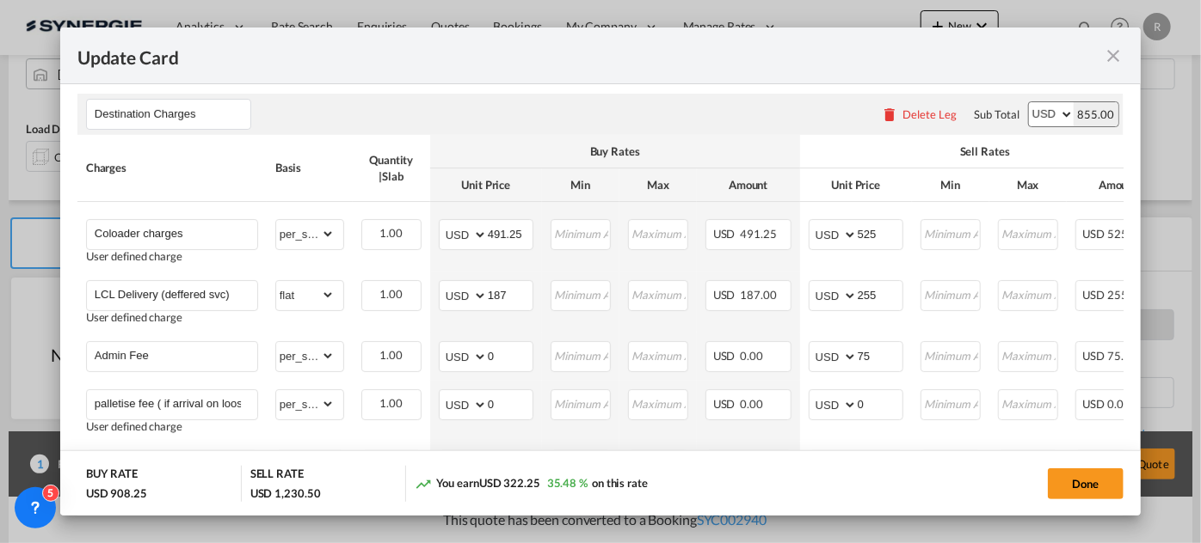
scroll to position [625, 0]
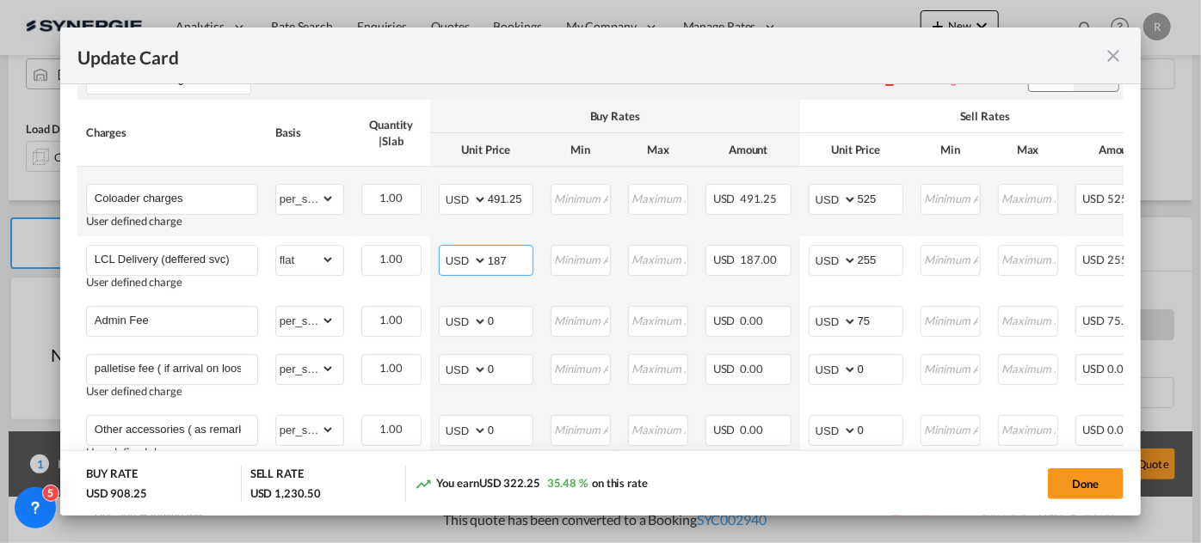
drag, startPoint x: 513, startPoint y: 261, endPoint x: 328, endPoint y: 232, distance: 187.9
click at [328, 232] on tbody "Coloader charges User defined charge Please Enter Already Exists gross_weight v…" at bounding box center [686, 317] width 1219 height 301
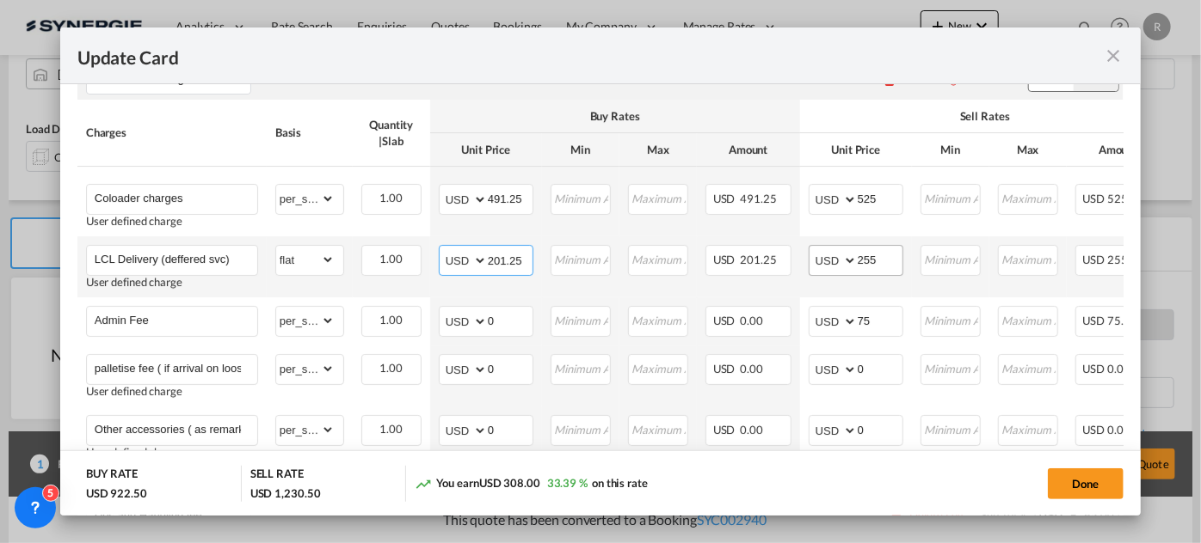
type input "201.25"
click at [883, 257] on input "255" at bounding box center [879, 259] width 45 height 26
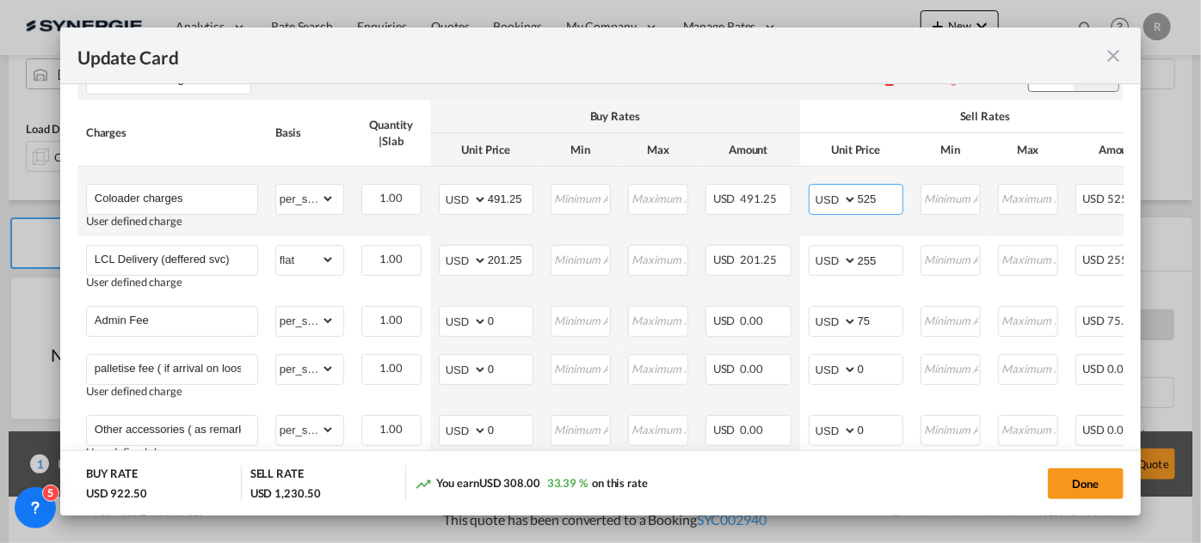
click at [884, 199] on input "525" at bounding box center [879, 198] width 45 height 26
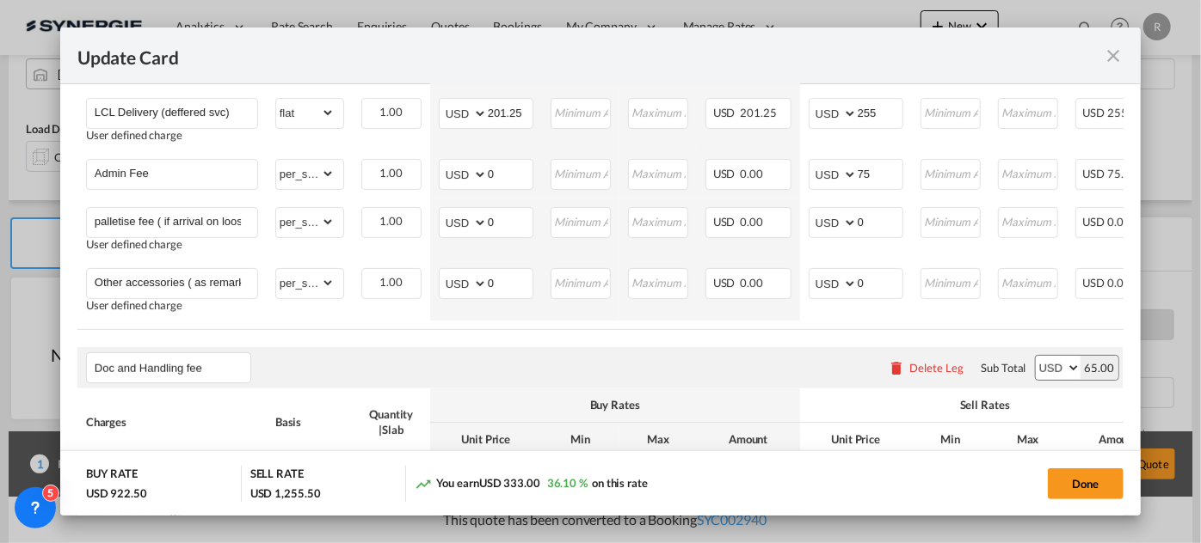
scroll to position [708, 0]
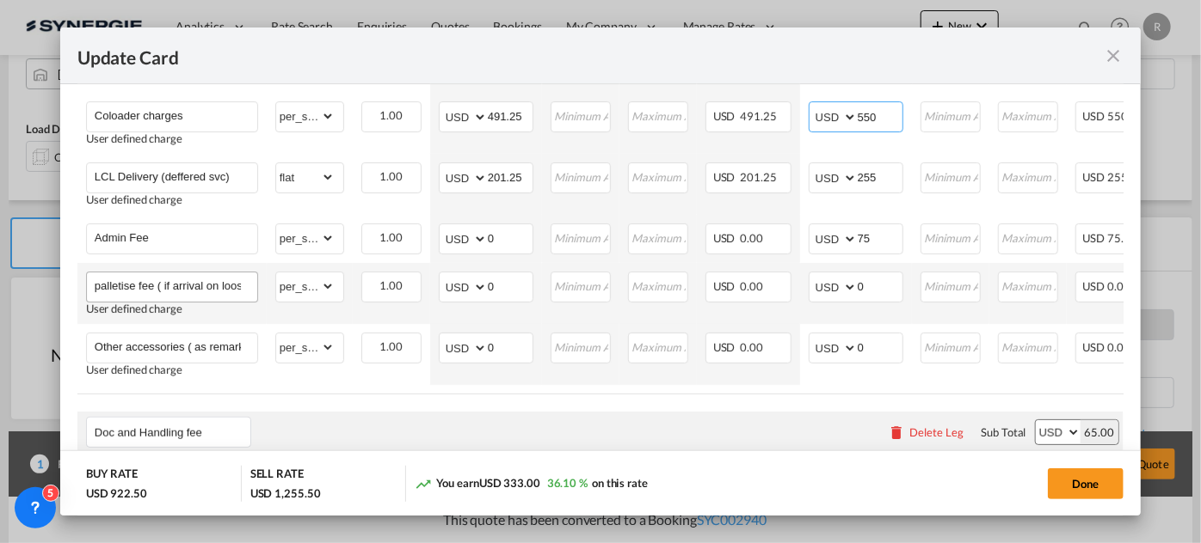
type input "550"
click at [206, 292] on input "palletise fee ( if arrival on loose carton abt 50usd per skid)" at bounding box center [176, 286] width 163 height 26
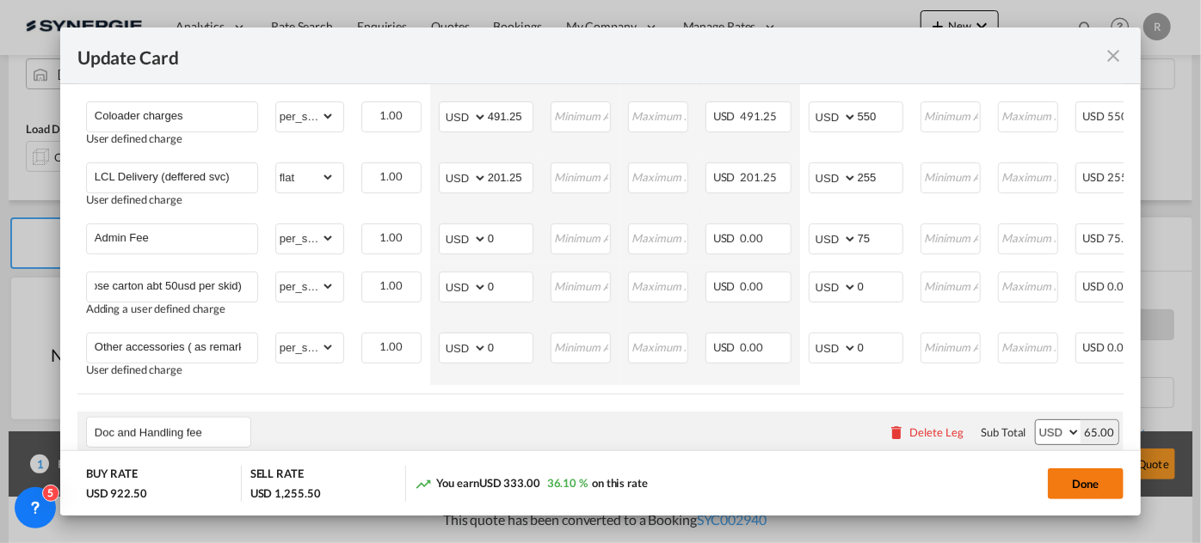
click at [1079, 488] on button "Done" at bounding box center [1085, 484] width 76 height 31
type input "29 Oct 2025"
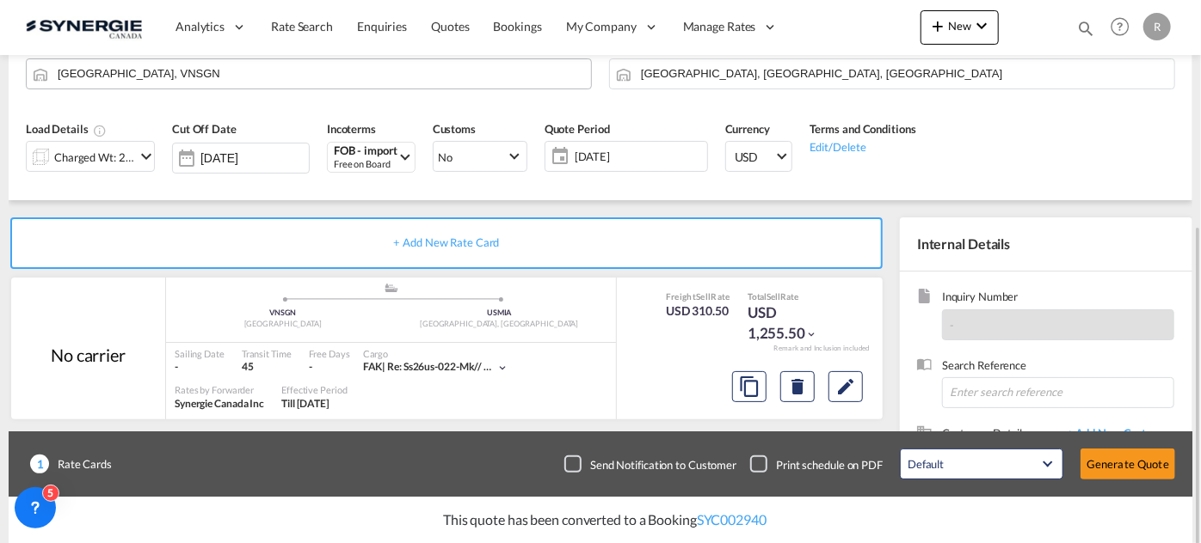
scroll to position [234, 0]
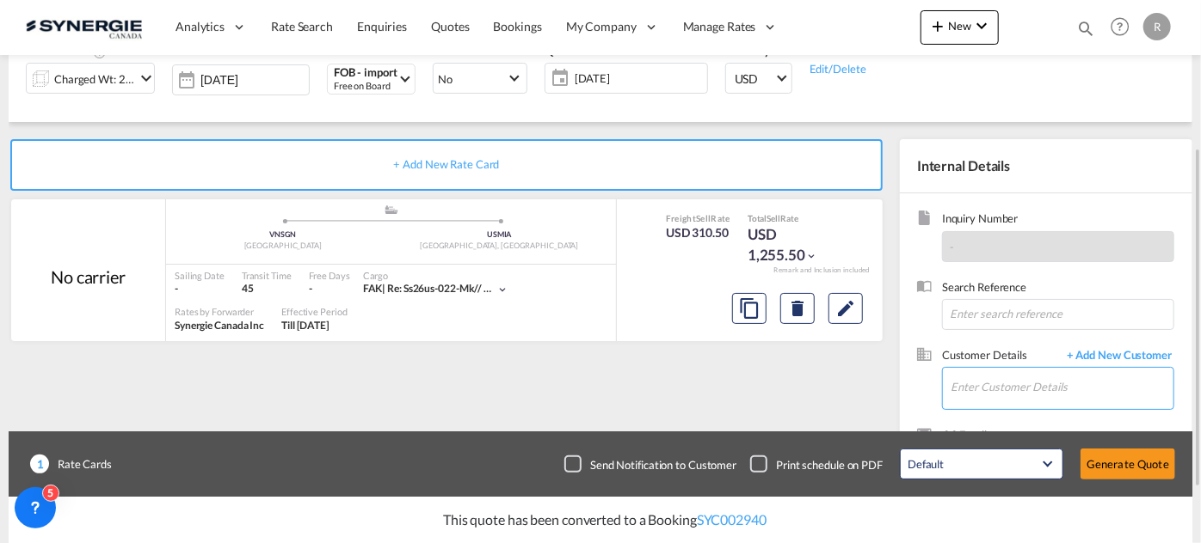
click at [1002, 389] on input "Enter Customer Details" at bounding box center [1061, 387] width 223 height 39
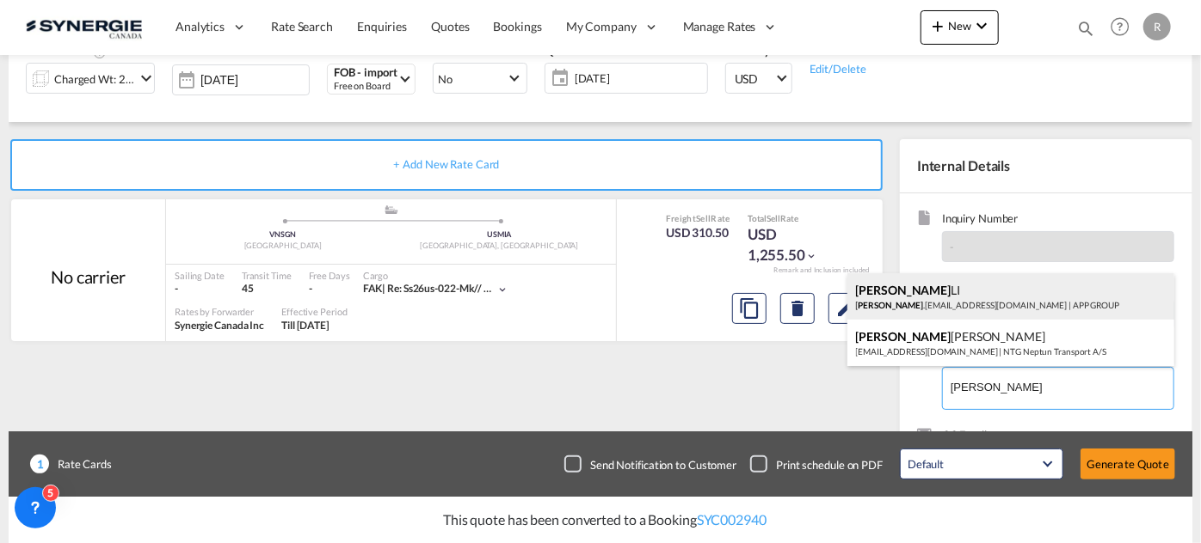
click at [984, 307] on div "BENJAMIN LI benjamin .li@appgroup.ca | APP GROUP" at bounding box center [1010, 296] width 327 height 46
type input "APP GROUP, BENJAMIN LI, benjamin.li@appgroup.ca"
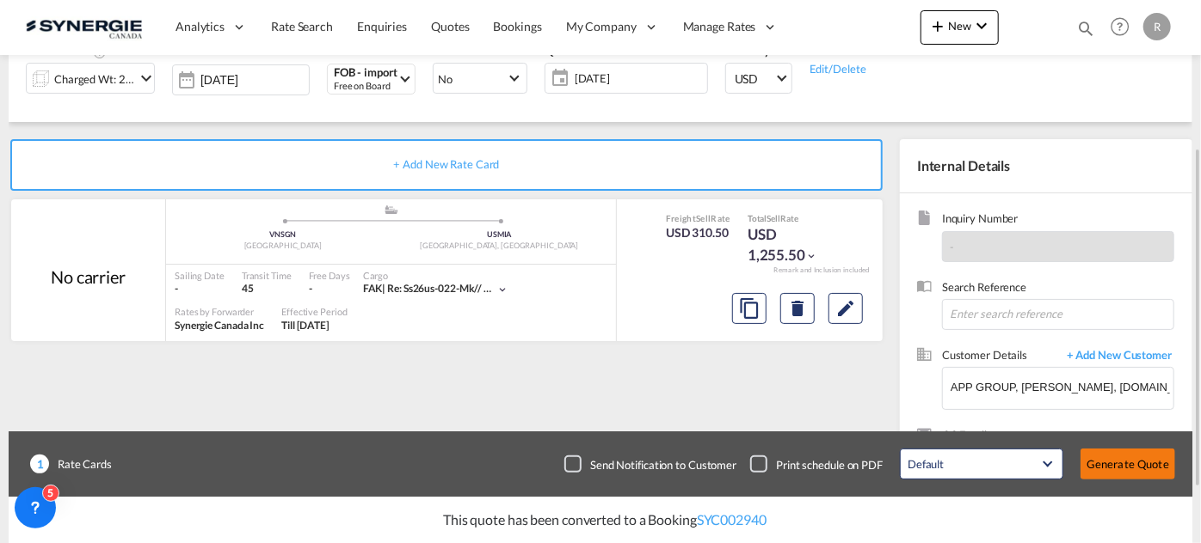
click at [1110, 474] on button "Generate Quote" at bounding box center [1127, 464] width 95 height 31
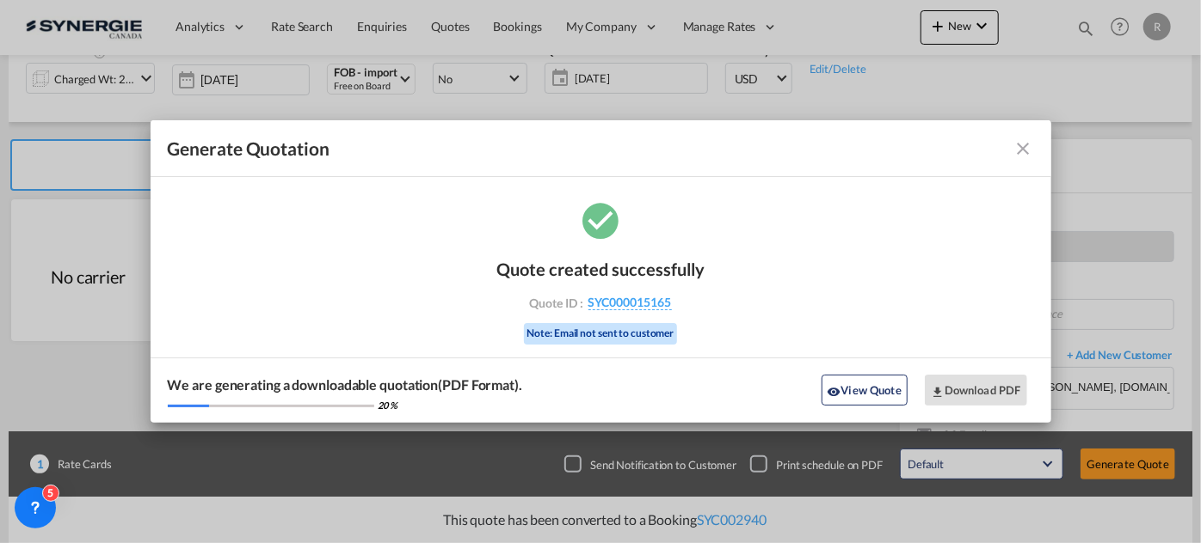
click at [1026, 150] on md-icon "icon-close fg-AAA8AD cursor m-0" at bounding box center [1023, 148] width 21 height 21
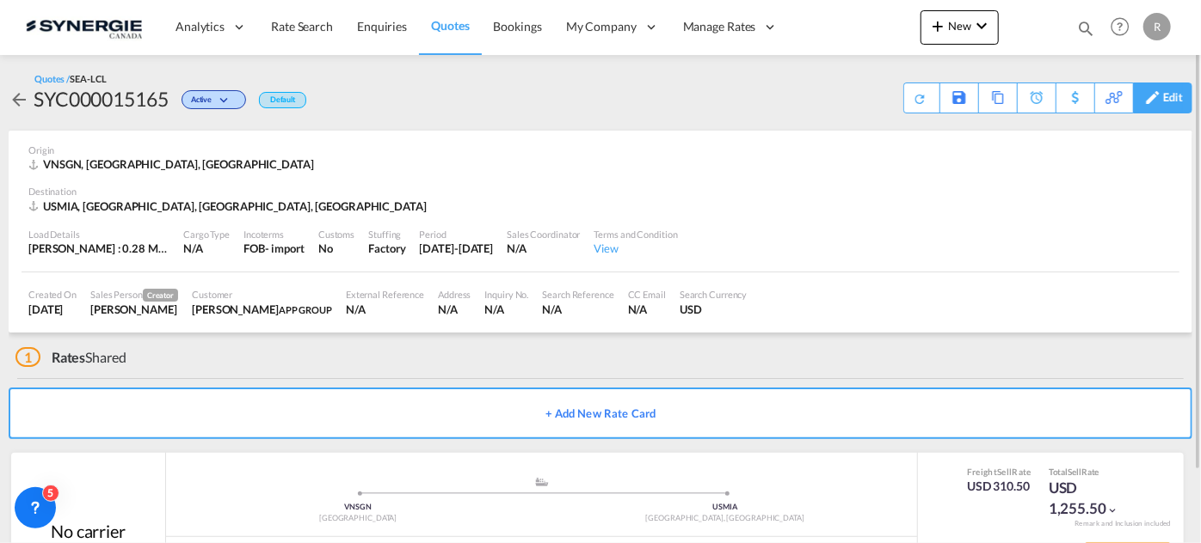
click at [1175, 98] on div "Edit" at bounding box center [1173, 97] width 20 height 29
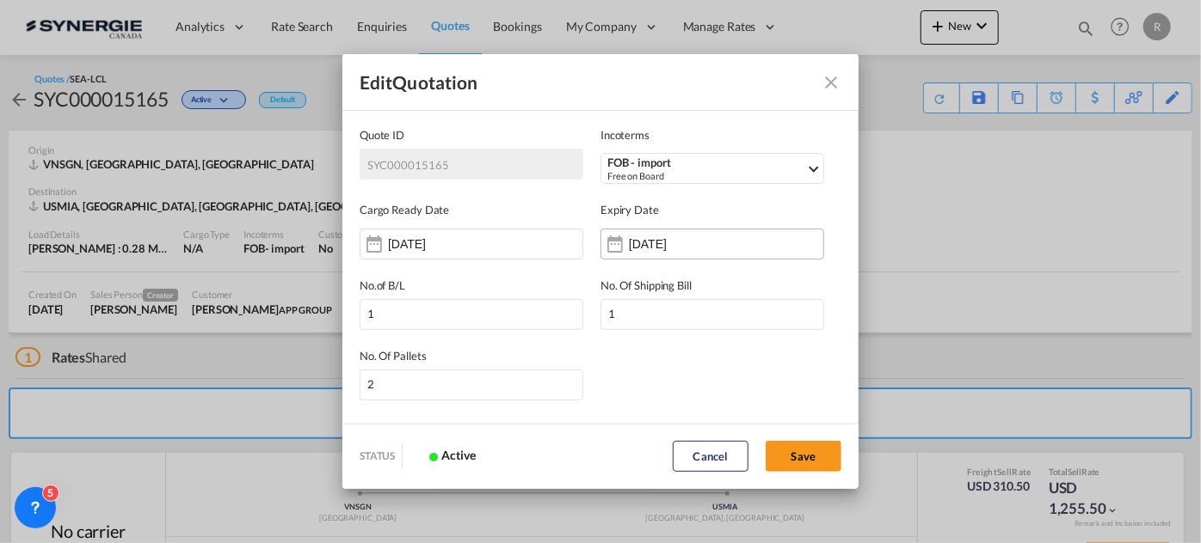
click at [668, 240] on input "[DATE]" at bounding box center [683, 244] width 108 height 14
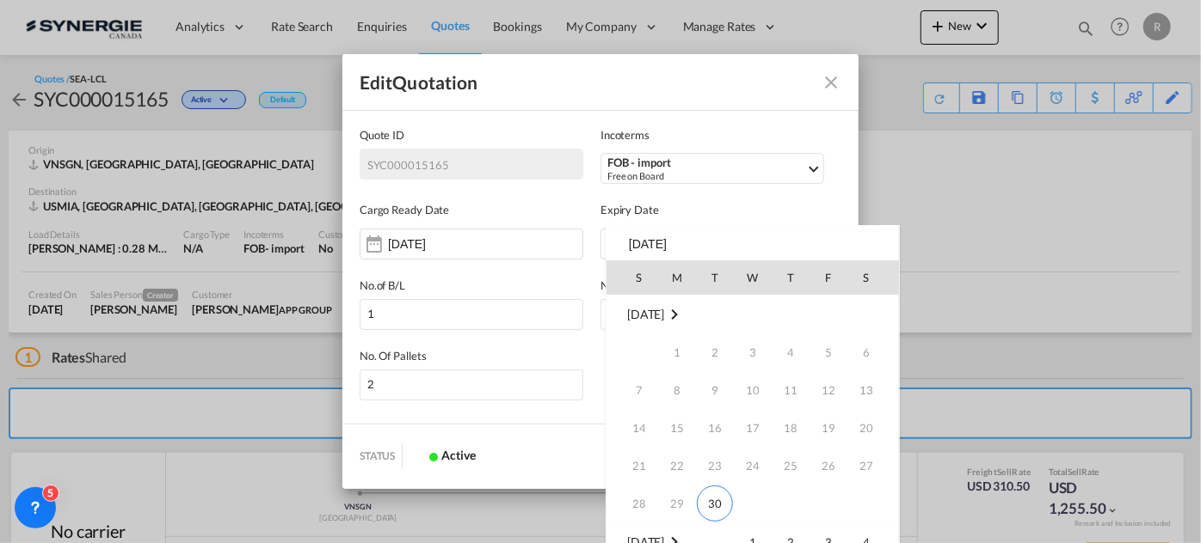
scroll to position [227, 0]
click at [713, 394] on span "14" at bounding box center [714, 391] width 34 height 34
type input "[DATE]"
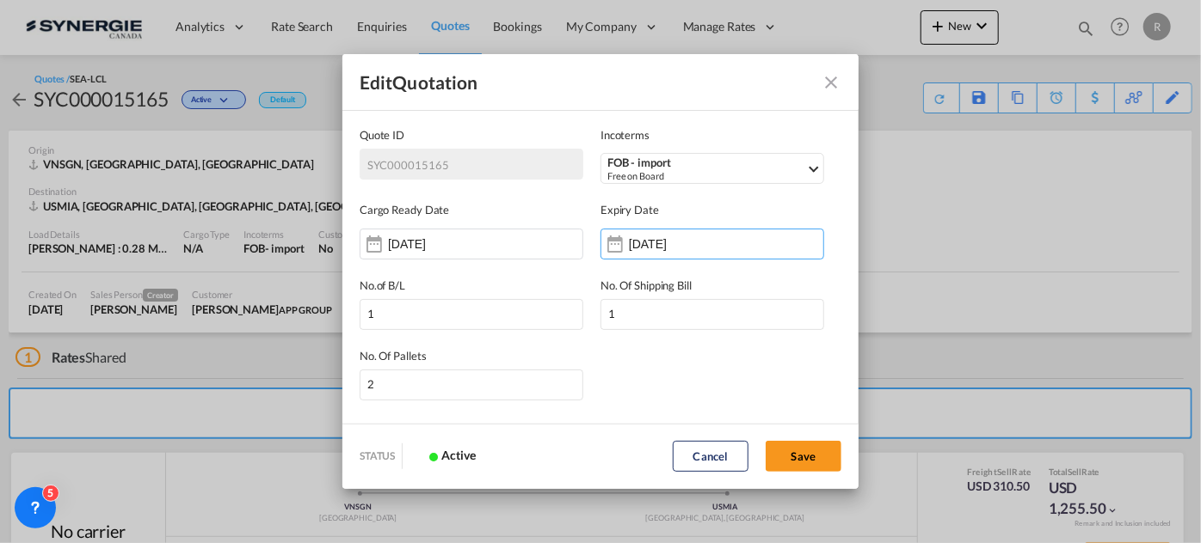
click at [1036, 286] on div "Edit Quotation Quote ID SYC000015165 Incoterms FOB - import Free on Board EXW -…" at bounding box center [600, 271] width 1201 height 543
click at [788, 459] on button "Save" at bounding box center [803, 456] width 76 height 31
type input "29 Sep 2025"
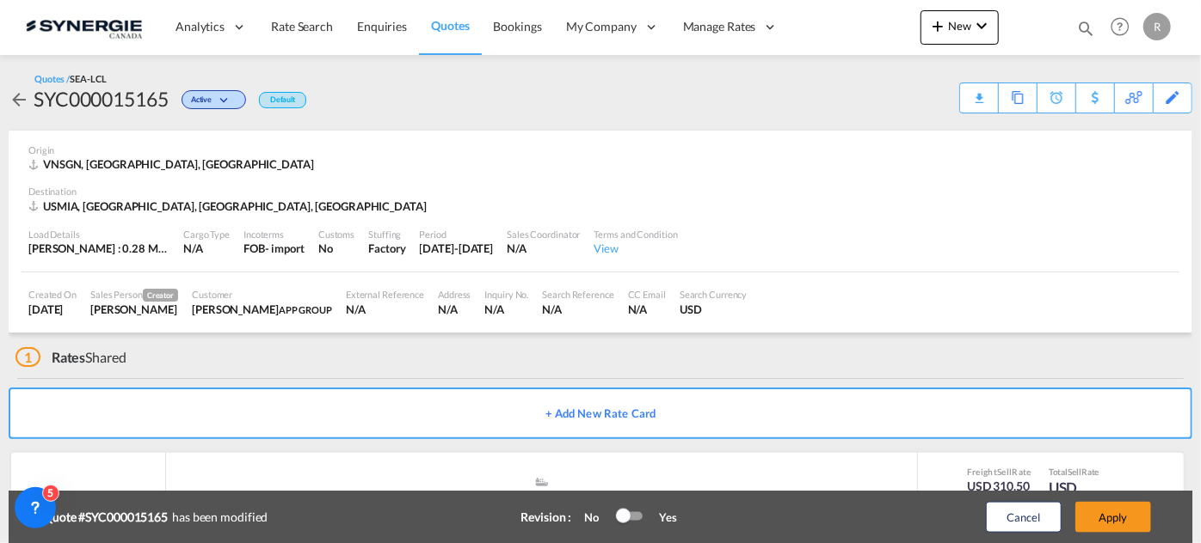
scroll to position [135, 0]
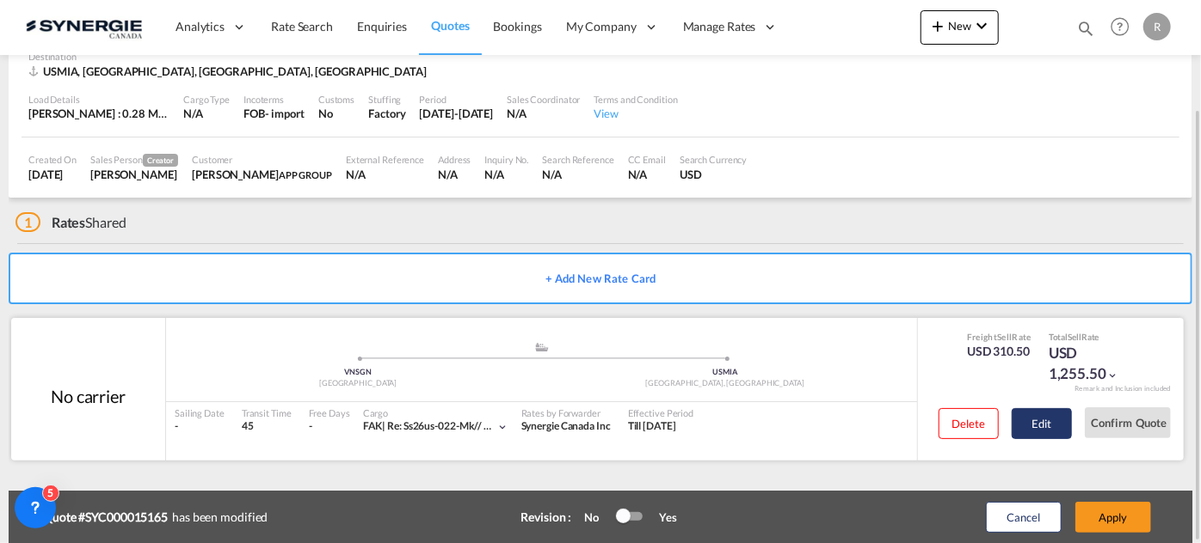
click at [1045, 421] on button "Edit" at bounding box center [1041, 423] width 60 height 31
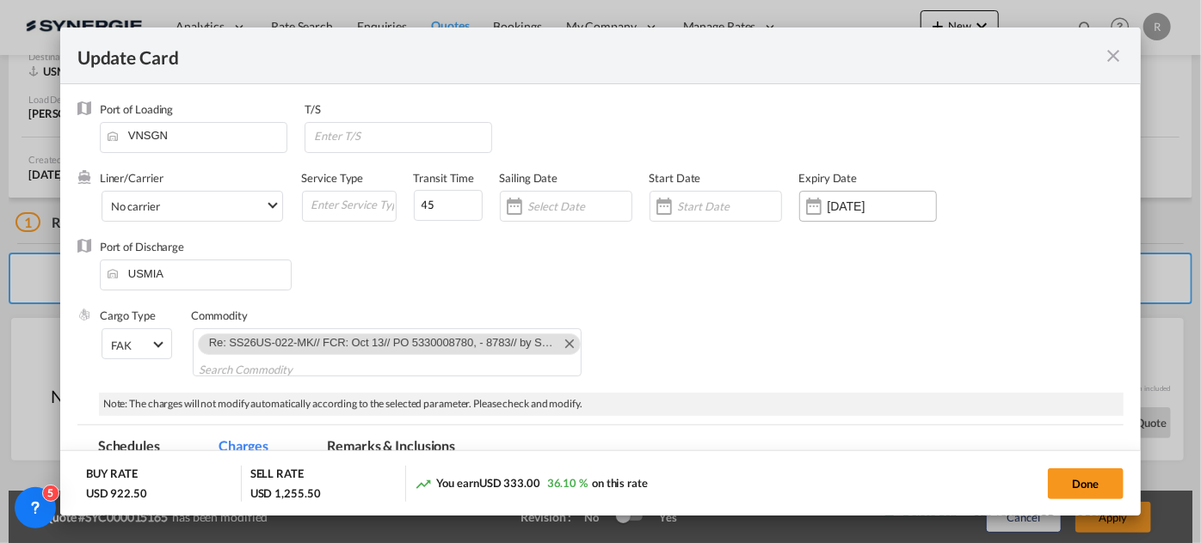
click at [839, 208] on input "[DATE]" at bounding box center [881, 207] width 108 height 14
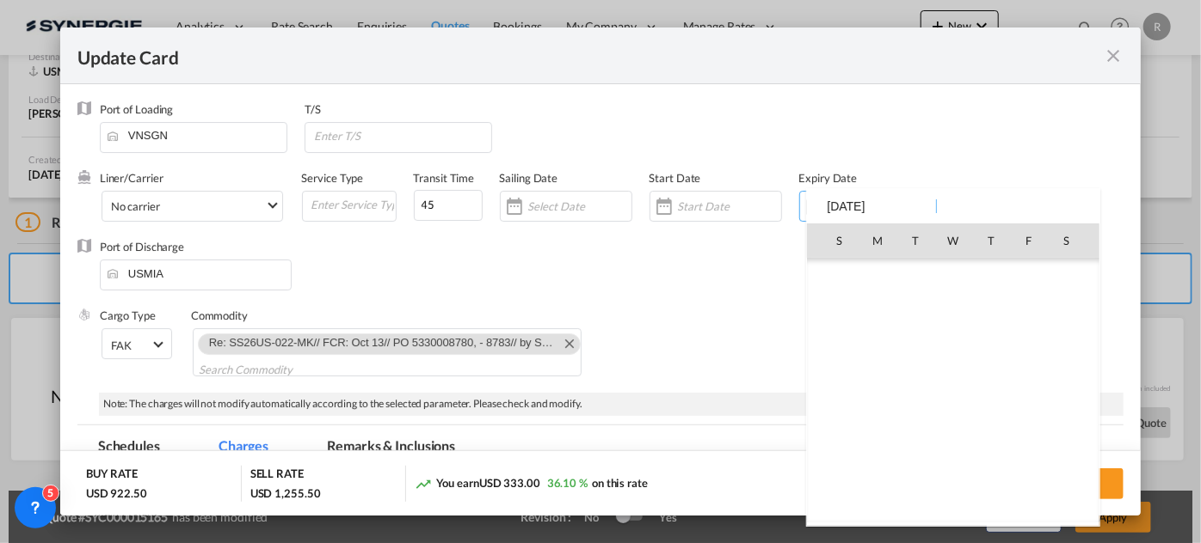
scroll to position [398577, 0]
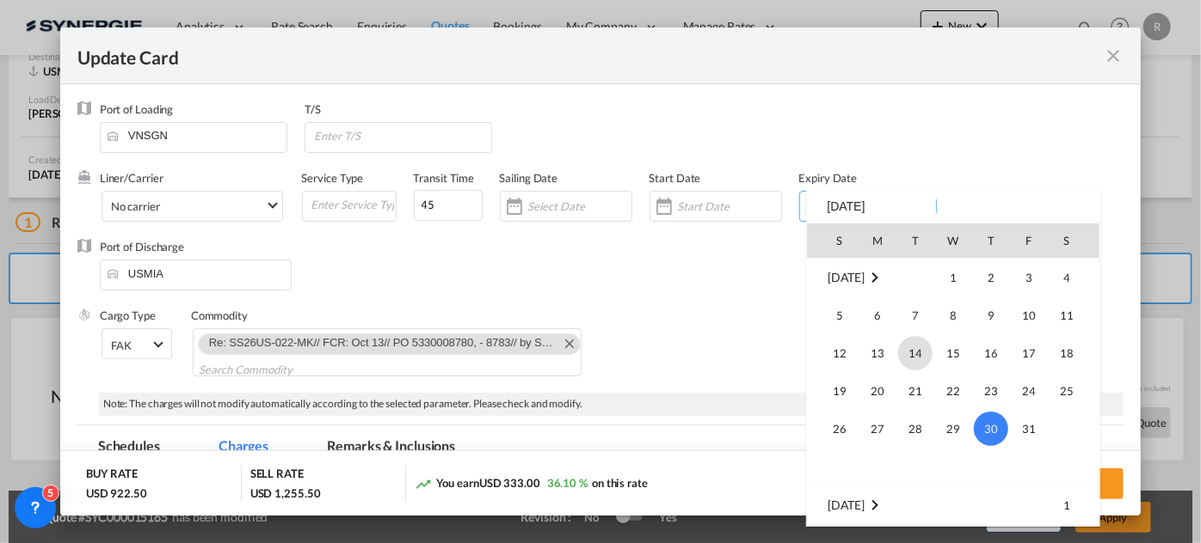
click at [912, 353] on span "14" at bounding box center [915, 353] width 34 height 34
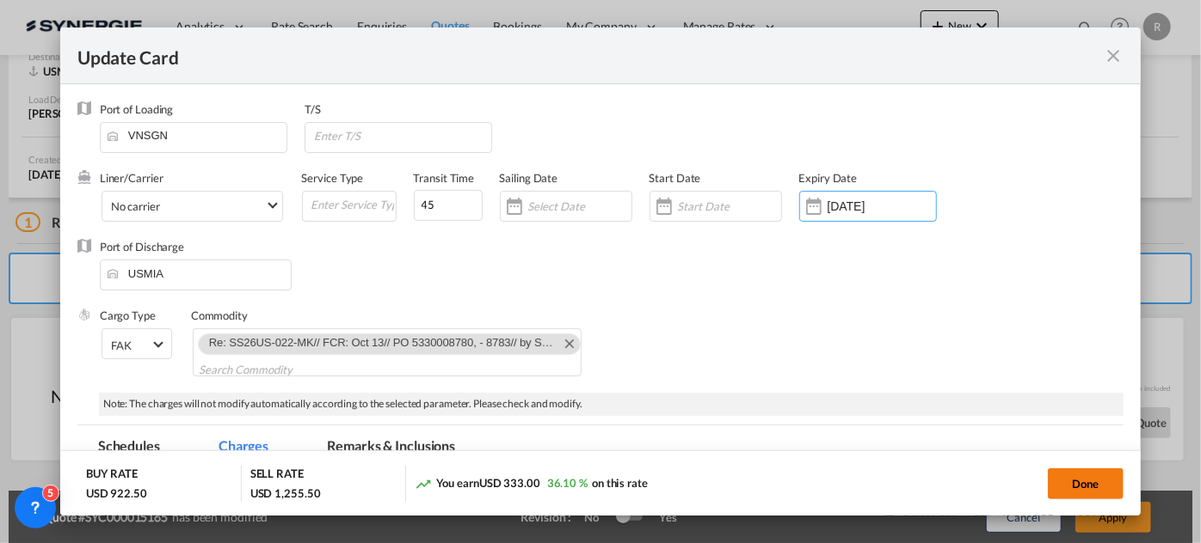
click at [1087, 486] on button "Done" at bounding box center [1085, 484] width 76 height 31
type input "[DATE]"
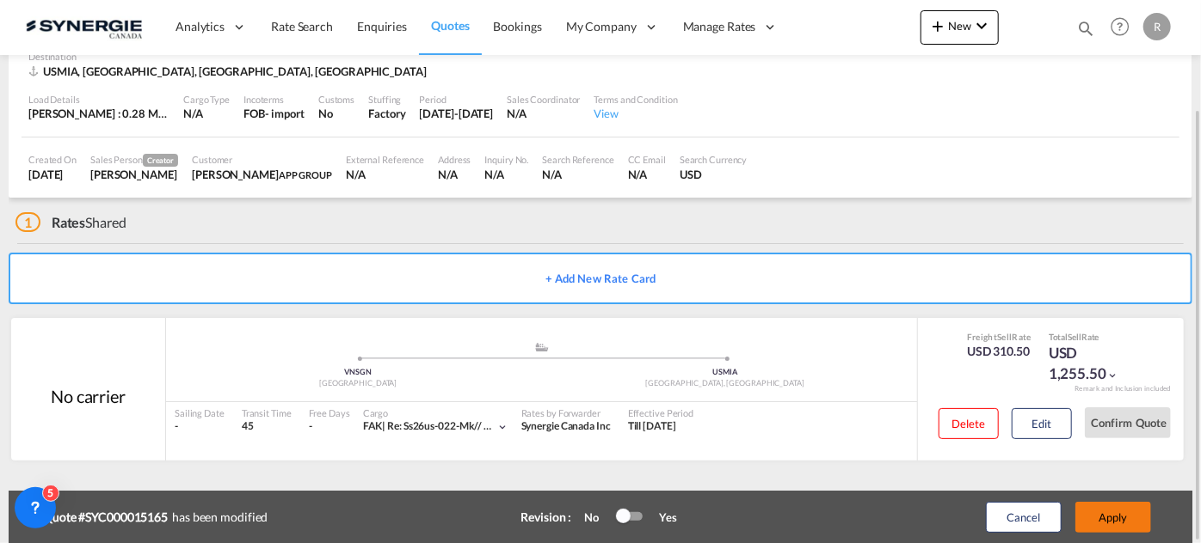
click at [1090, 513] on button "Apply" at bounding box center [1113, 517] width 76 height 31
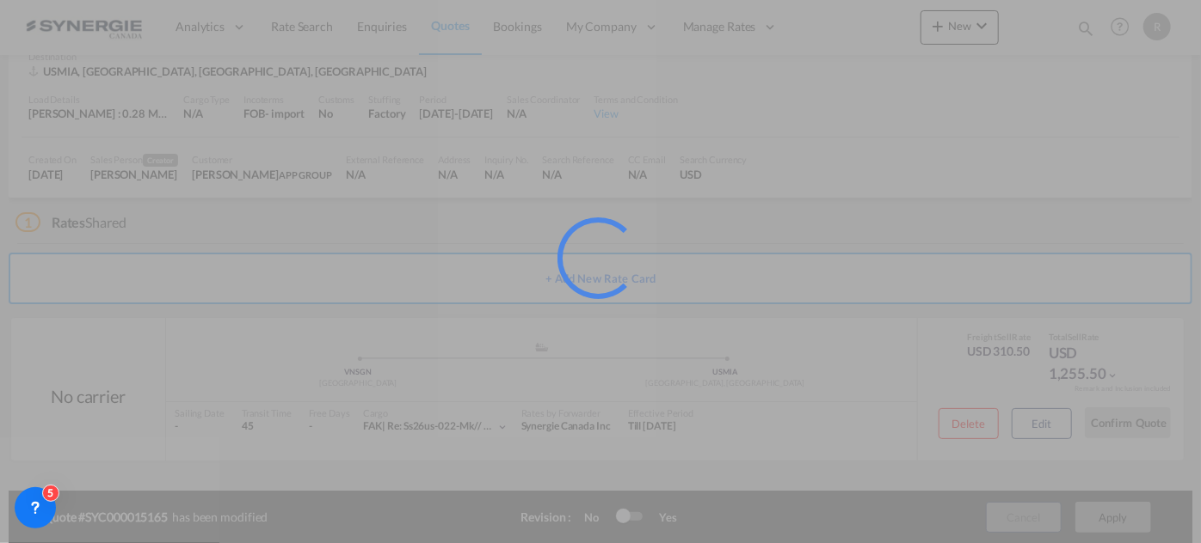
scroll to position [82, 0]
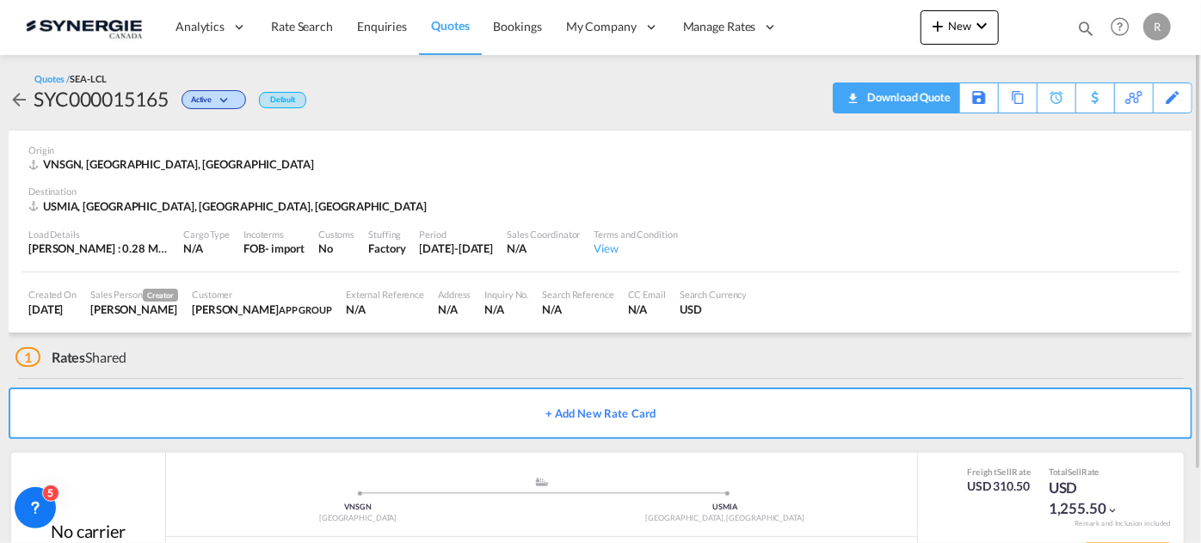
click at [937, 103] on div "Download Quote" at bounding box center [907, 97] width 88 height 28
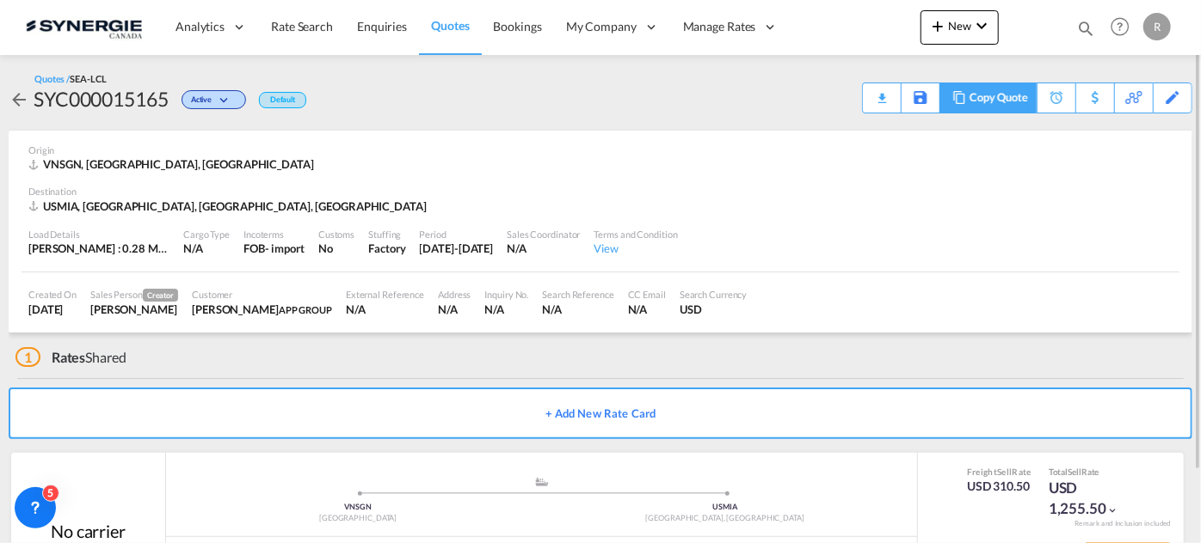
click at [1003, 101] on div "Copy Quote" at bounding box center [998, 97] width 58 height 29
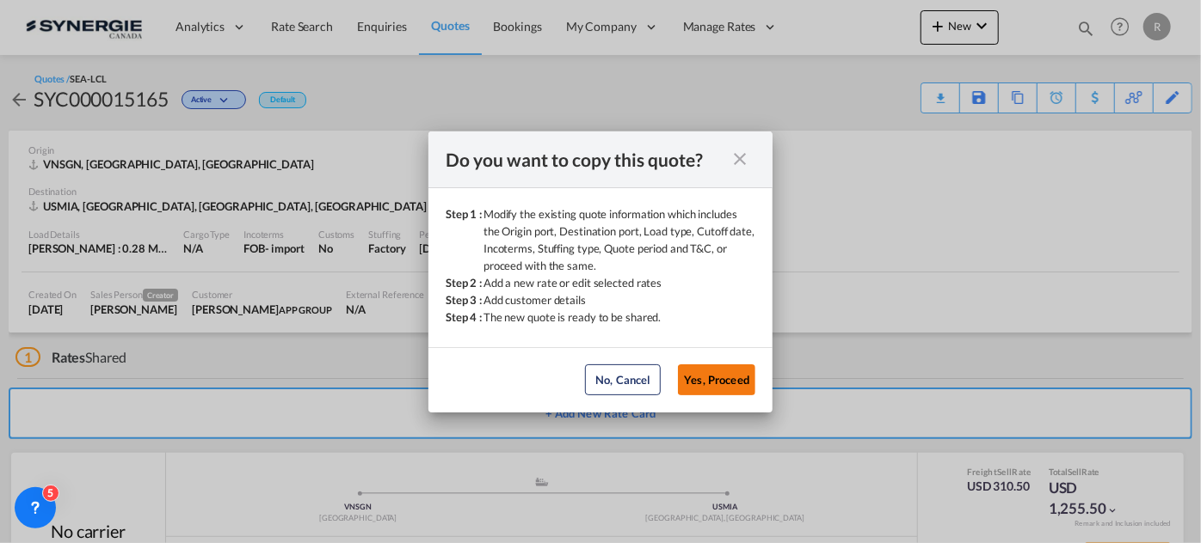
click at [703, 378] on button "Yes, Proceed" at bounding box center [716, 380] width 77 height 31
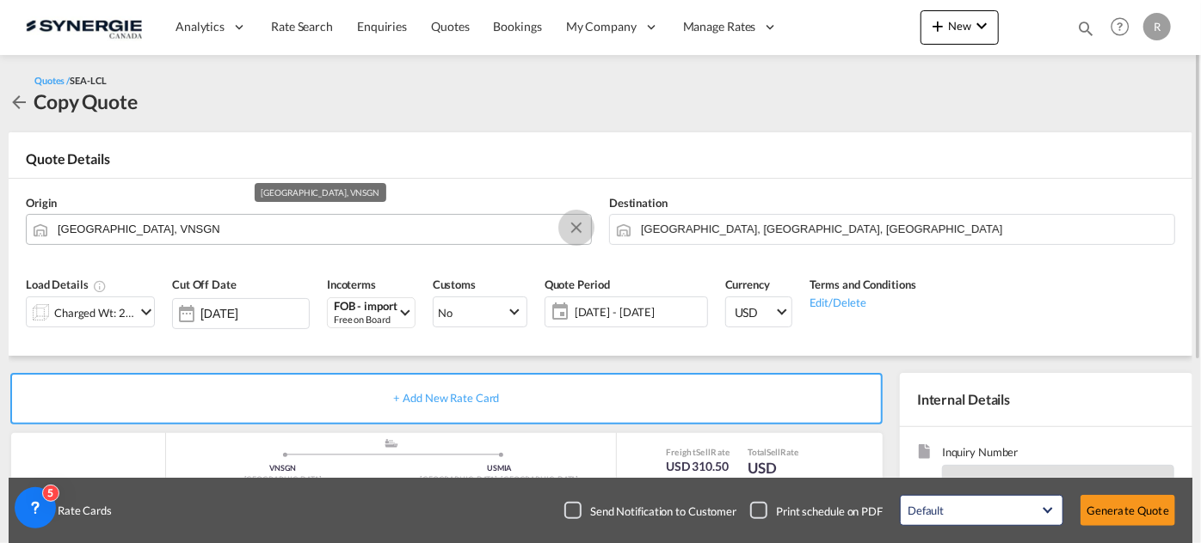
click at [581, 229] on button "Clear Input" at bounding box center [576, 228] width 26 height 26
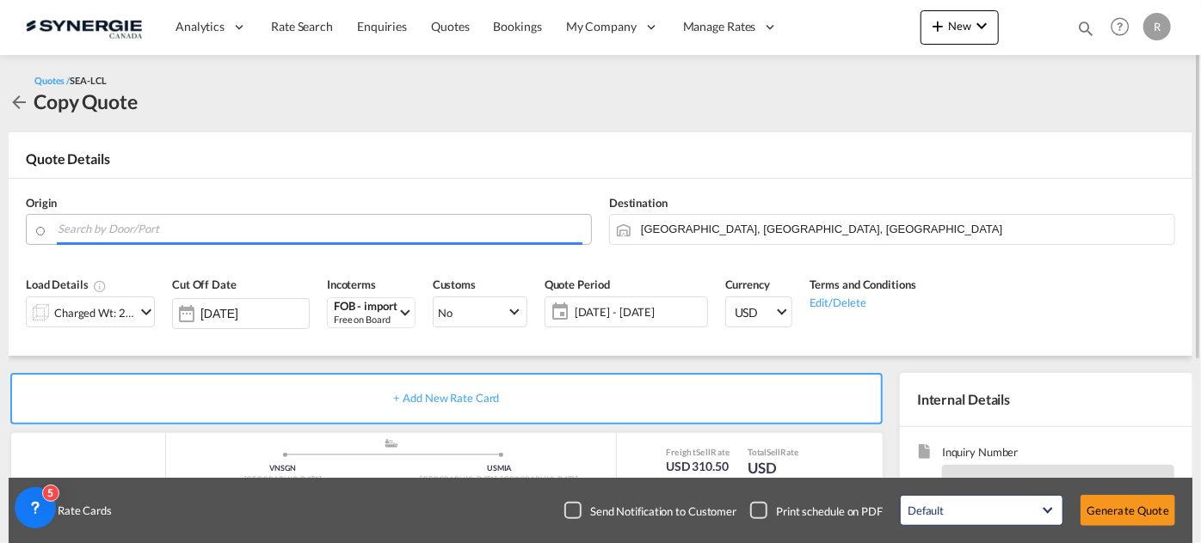
click at [509, 230] on input "Search by Door/Port" at bounding box center [320, 229] width 525 height 30
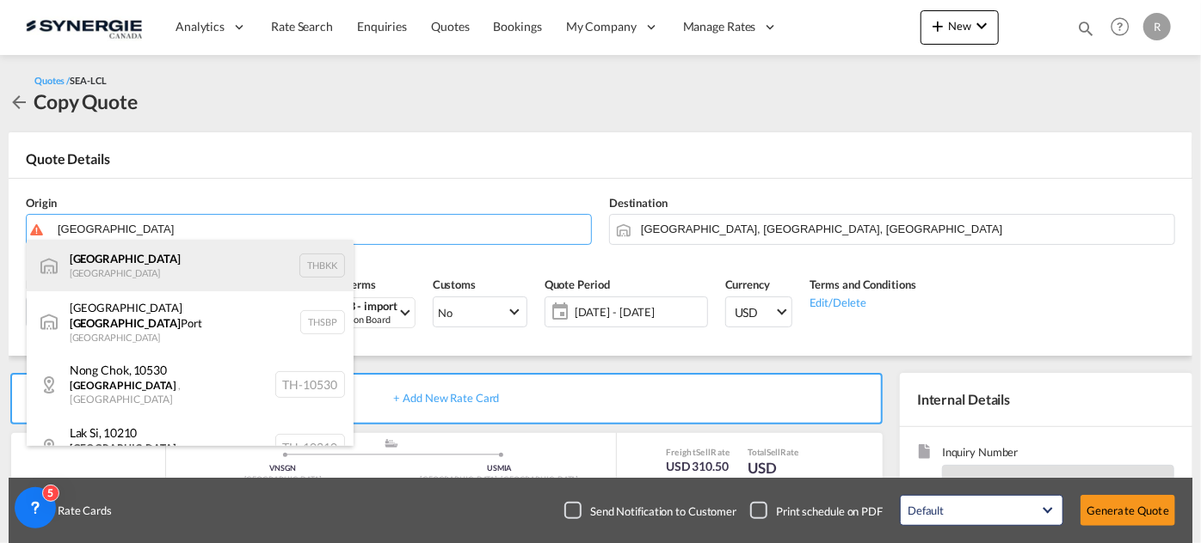
click at [155, 264] on div "[GEOGRAPHIC_DATA] [GEOGRAPHIC_DATA] THBKK" at bounding box center [190, 266] width 327 height 52
type input "[GEOGRAPHIC_DATA], THBKK"
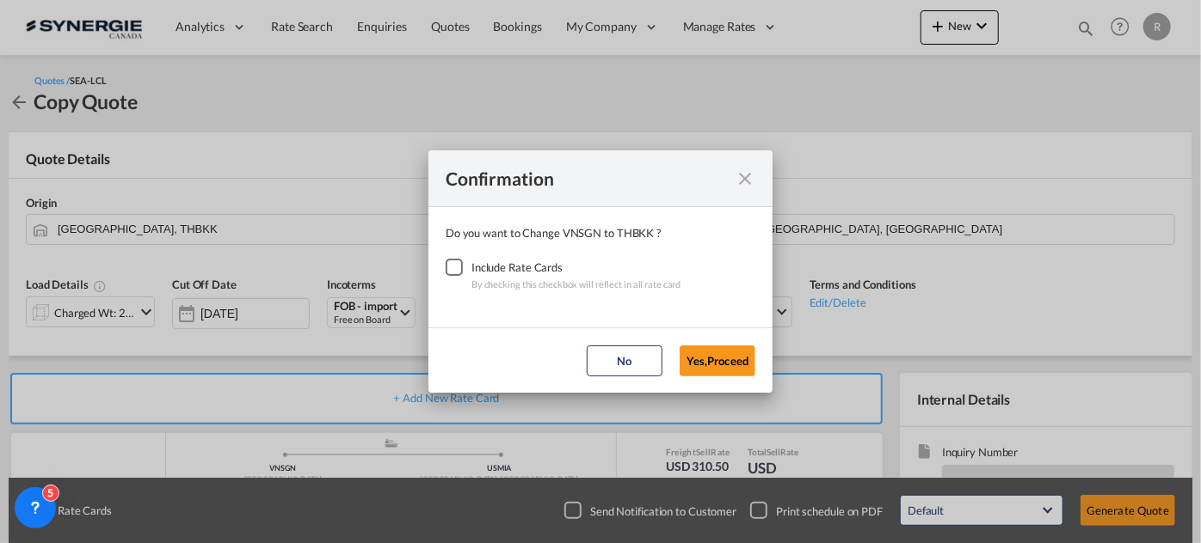
click at [457, 269] on div "Checkbox No Ink" at bounding box center [453, 267] width 17 height 17
click at [726, 366] on button "Yes,Proceed" at bounding box center [717, 361] width 76 height 31
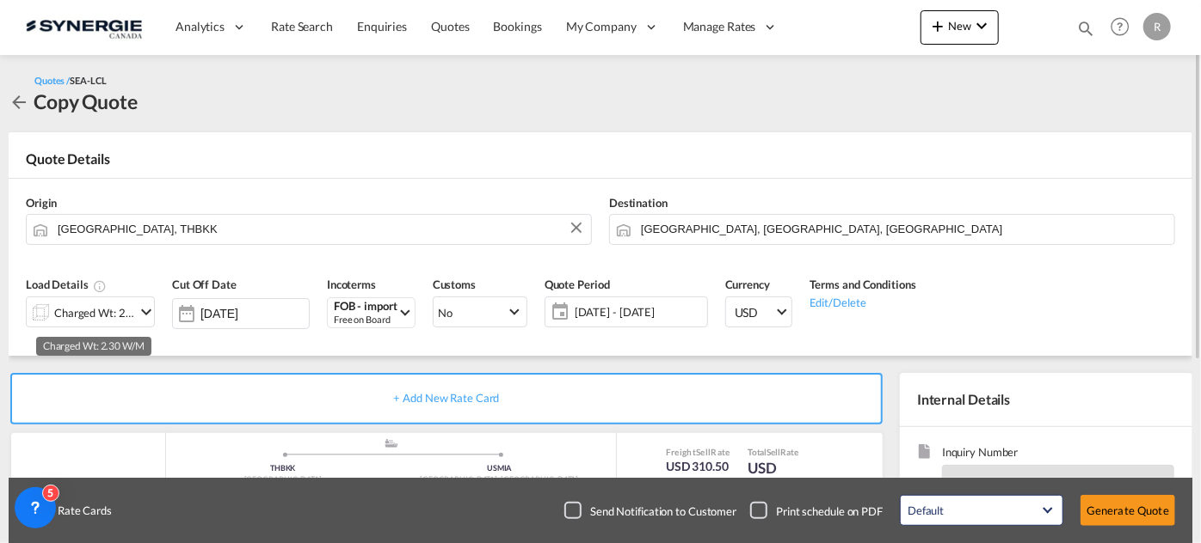
click at [91, 321] on div "Charged Wt: 2.30 W/M" at bounding box center [94, 313] width 81 height 24
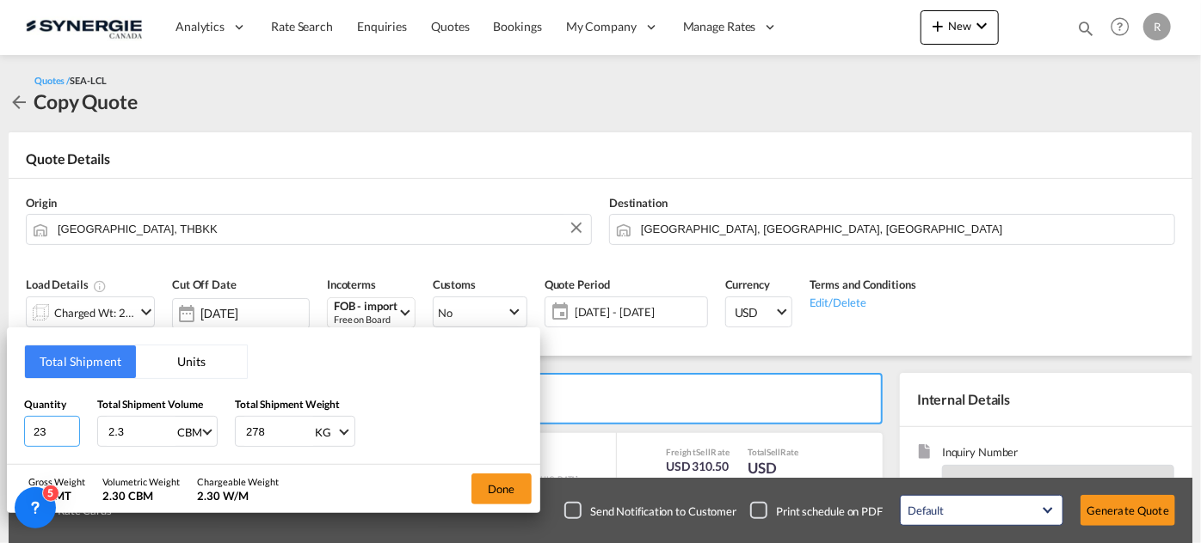
drag, startPoint x: 15, startPoint y: 420, endPoint x: 0, endPoint y: 402, distance: 22.6
click at [0, 402] on div "Total Shipment Units Quantity 23 Total Shipment Volume 2.3 CBM CBM CFT Total Sh…" at bounding box center [600, 271] width 1201 height 543
type input "44"
type input "7.62"
type input "378"
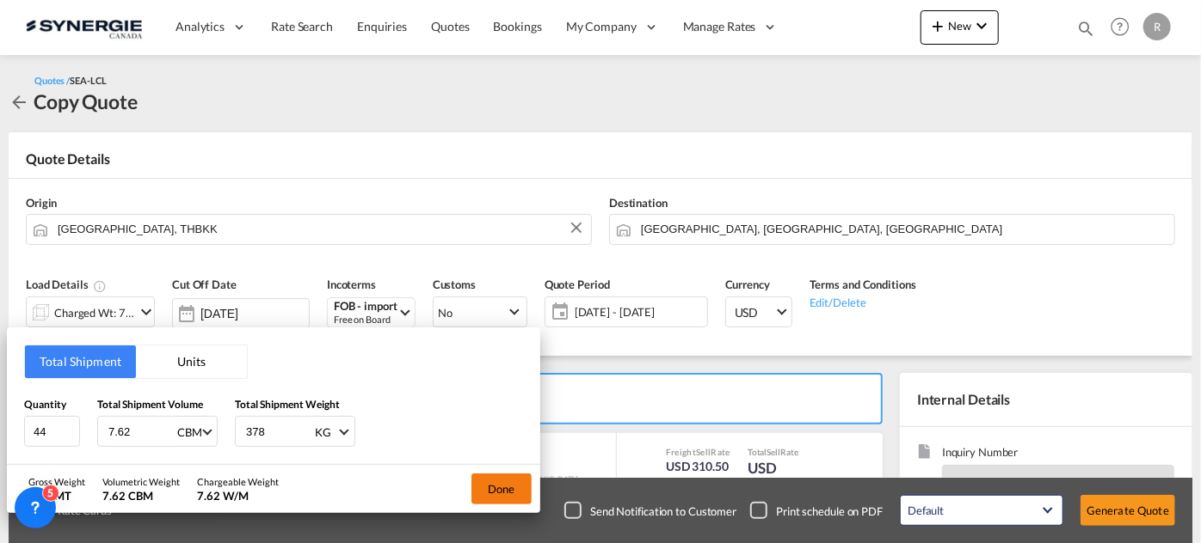
click at [494, 488] on button "Done" at bounding box center [501, 489] width 60 height 31
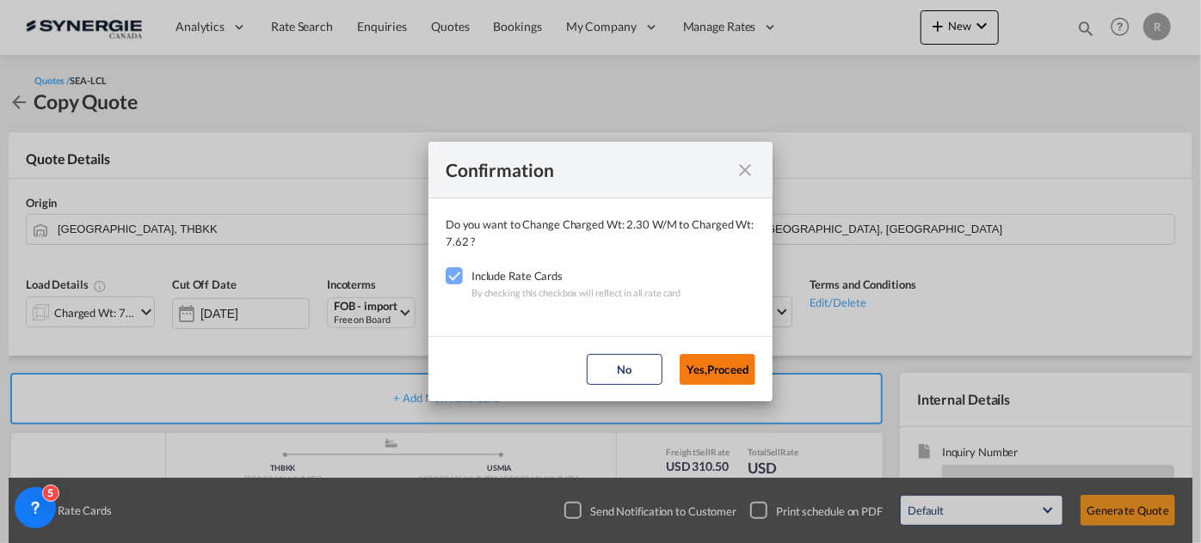
click at [717, 360] on button "Yes,Proceed" at bounding box center [717, 369] width 76 height 31
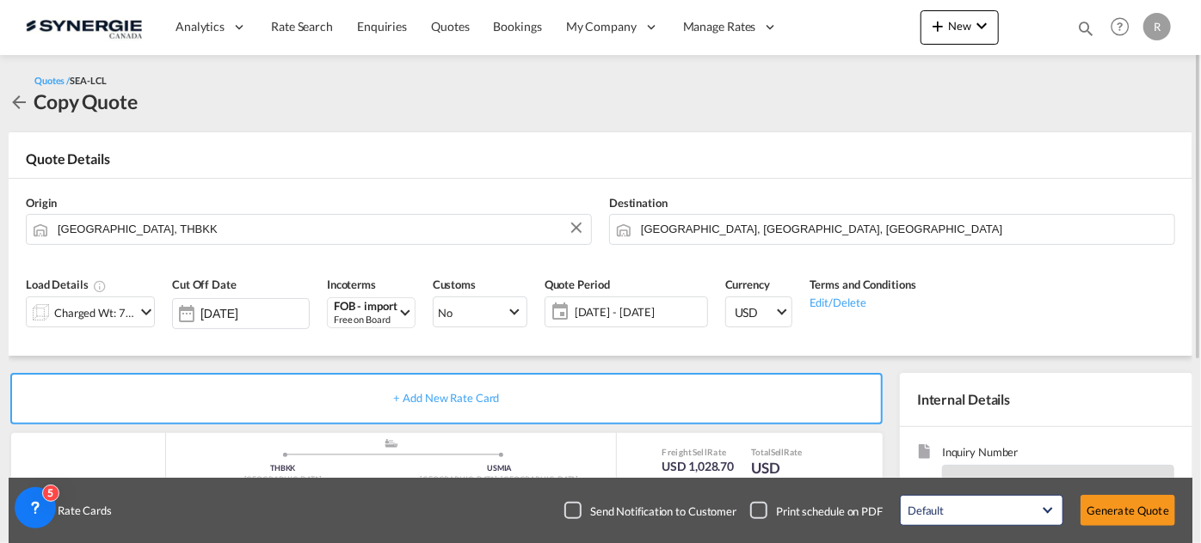
scroll to position [156, 0]
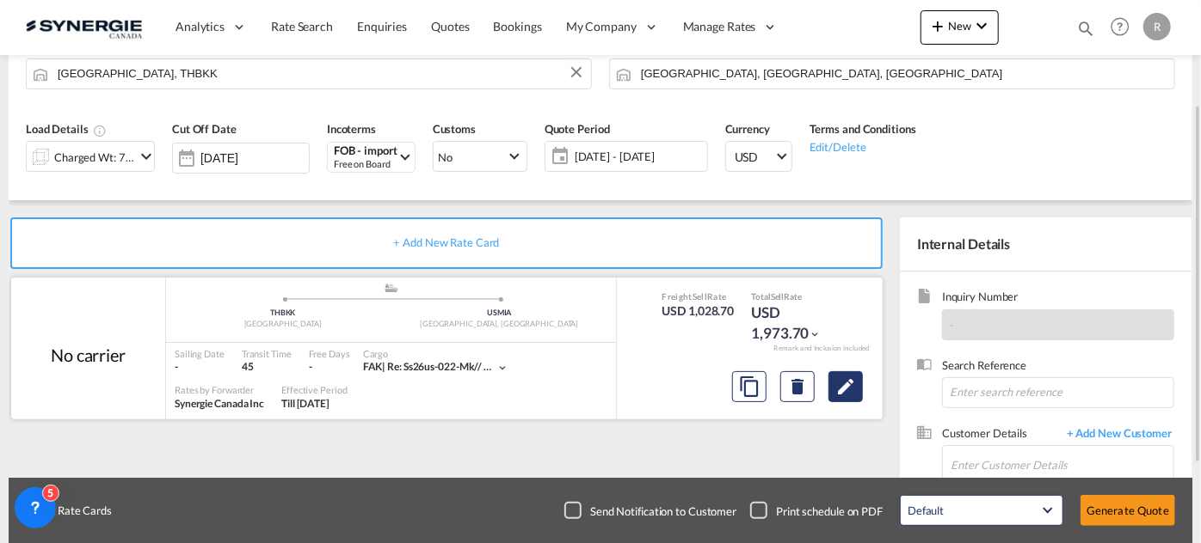
click at [857, 384] on button "Edit" at bounding box center [845, 387] width 34 height 31
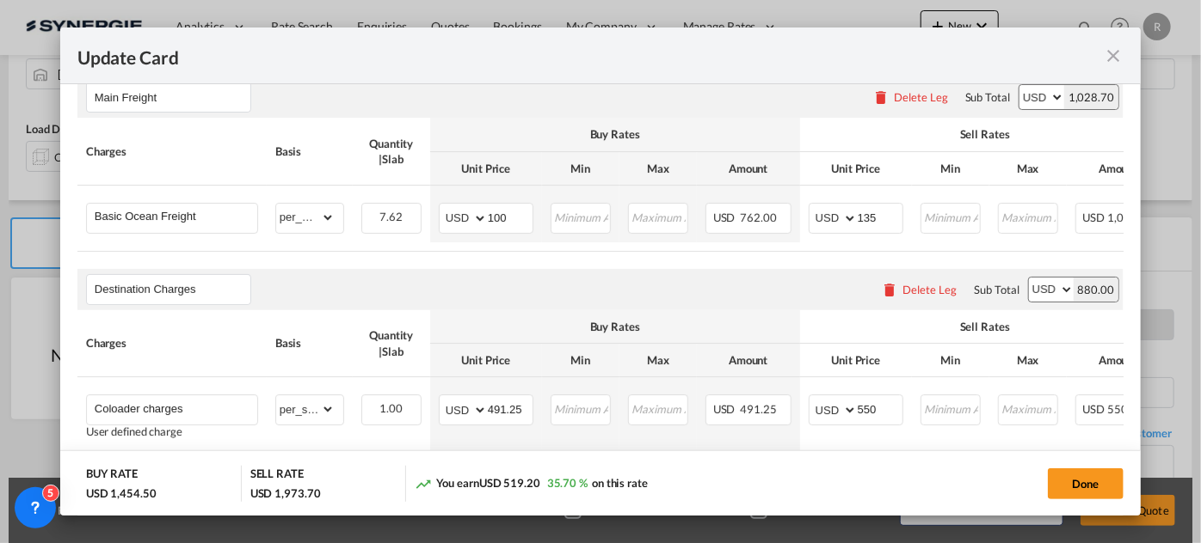
scroll to position [390, 0]
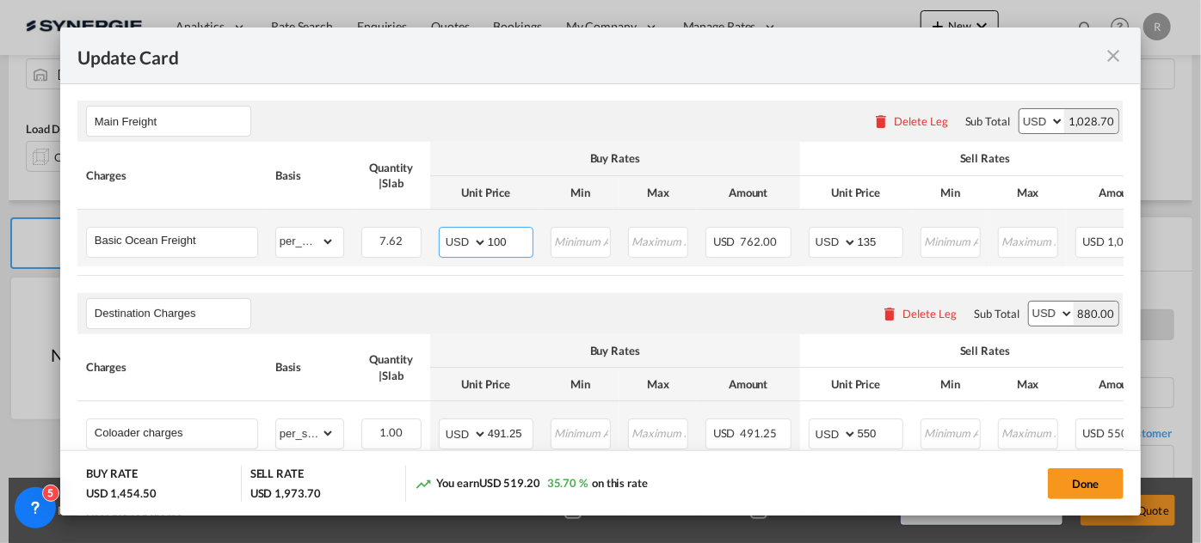
drag, startPoint x: 511, startPoint y: 234, endPoint x: 461, endPoint y: 225, distance: 50.6
click at [461, 227] on md-input-container "AED AFN ALL AMD ANG AOA ARS AUD AWG AZN BAM BBD BDT BGN BHD BIF BMD BND BOB BRL…" at bounding box center [486, 242] width 95 height 31
type input "126"
drag, startPoint x: 881, startPoint y: 242, endPoint x: 819, endPoint y: 236, distance: 62.2
click at [819, 236] on md-input-container "AED AFN ALL AMD ANG AOA ARS AUD AWG AZN BAM BBD BDT BGN BHD BIF BMD BND [PERSON…" at bounding box center [855, 242] width 95 height 31
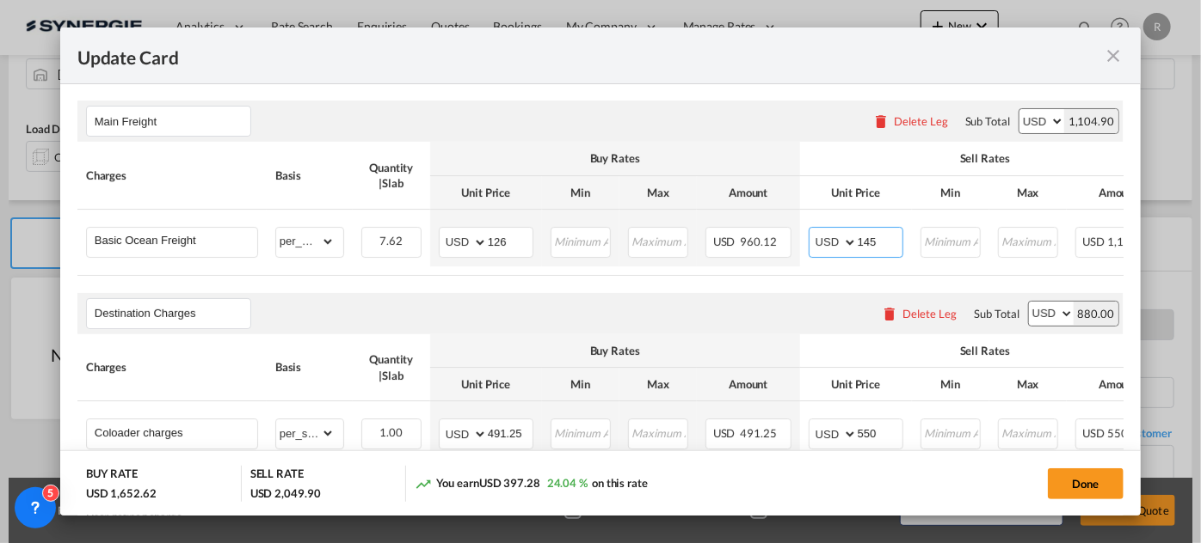
type input "145"
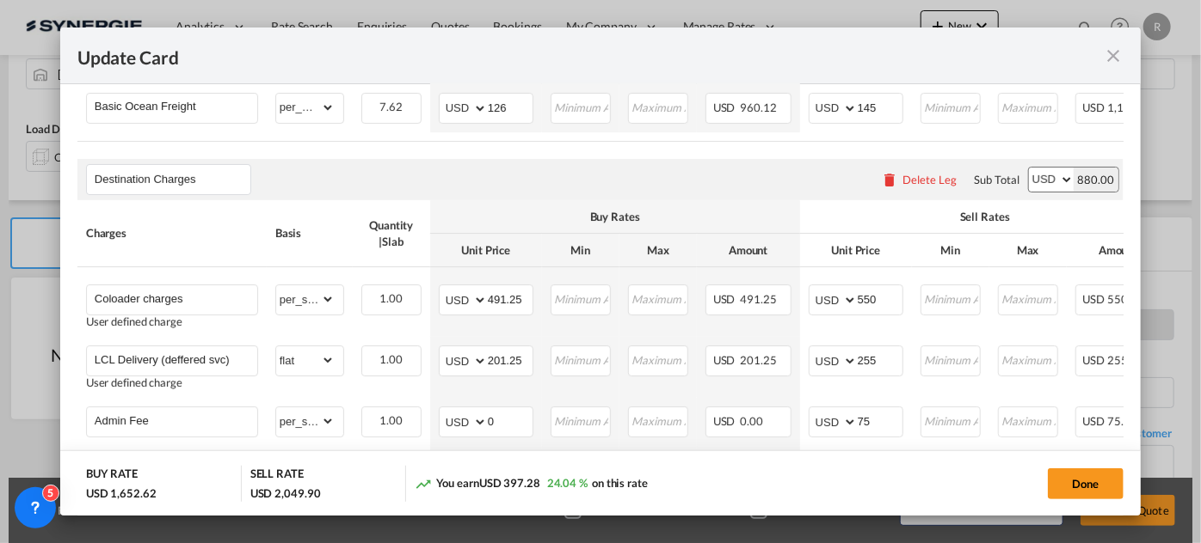
scroll to position [547, 0]
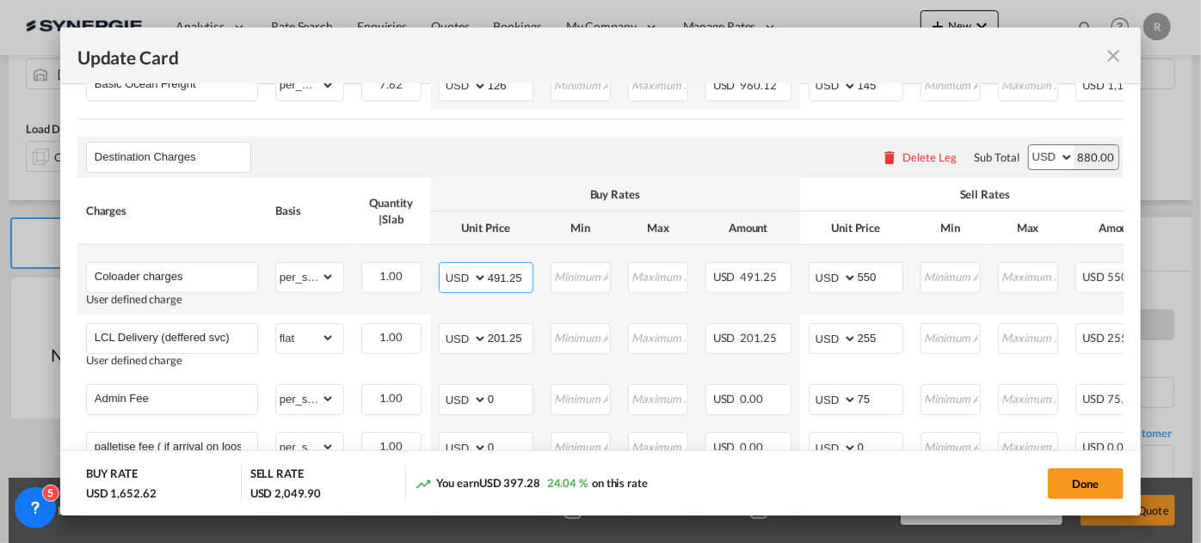
drag, startPoint x: 530, startPoint y: 276, endPoint x: 424, endPoint y: 265, distance: 106.4
click at [424, 265] on tr "Coloader charges User defined charge Please Enter Already Exists gross_weight v…" at bounding box center [686, 280] width 1219 height 70
type input "554"
drag, startPoint x: 881, startPoint y: 280, endPoint x: 759, endPoint y: 267, distance: 122.0
click at [759, 267] on tr "Coloader charges User defined charge Please Enter Already Exists gross_weight v…" at bounding box center [686, 280] width 1219 height 70
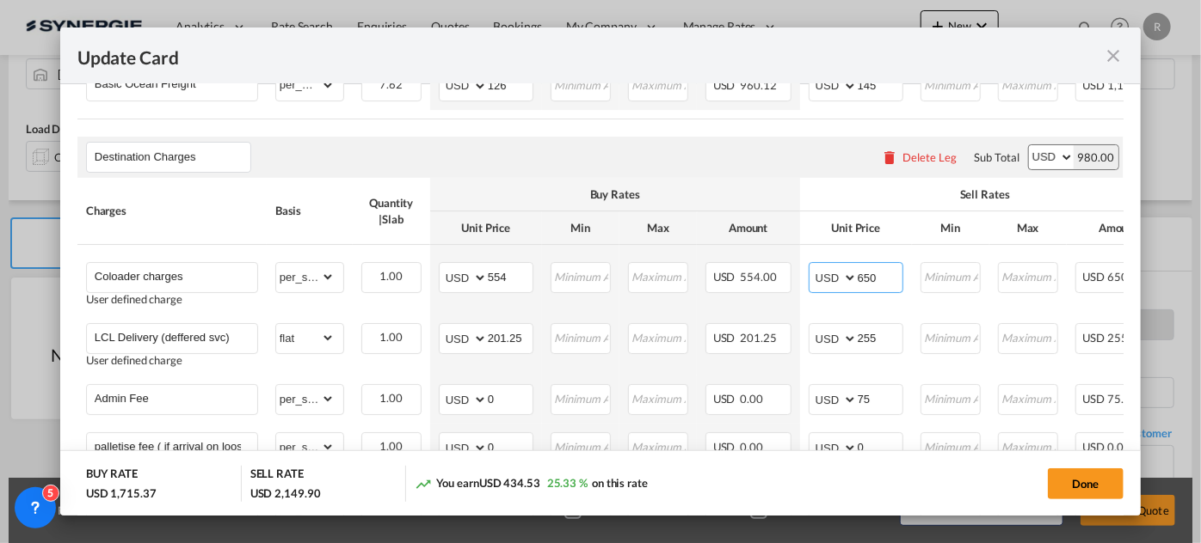
type input "650"
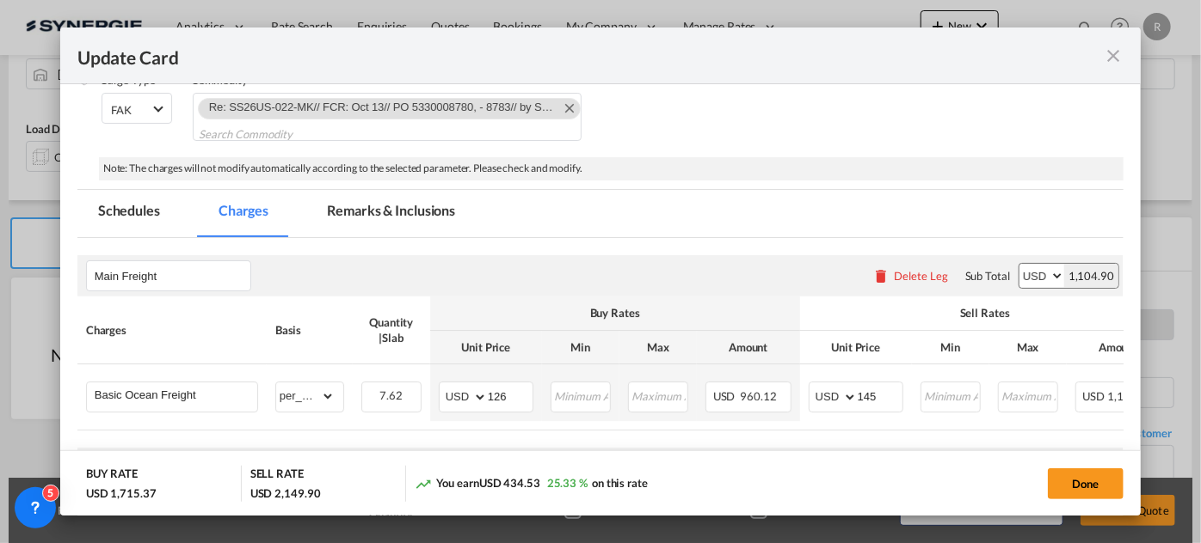
scroll to position [234, 0]
drag, startPoint x: 390, startPoint y: 212, endPoint x: 359, endPoint y: 218, distance: 31.5
click at [390, 212] on md-tab-item "Remarks & Inclusions" at bounding box center [390, 215] width 169 height 47
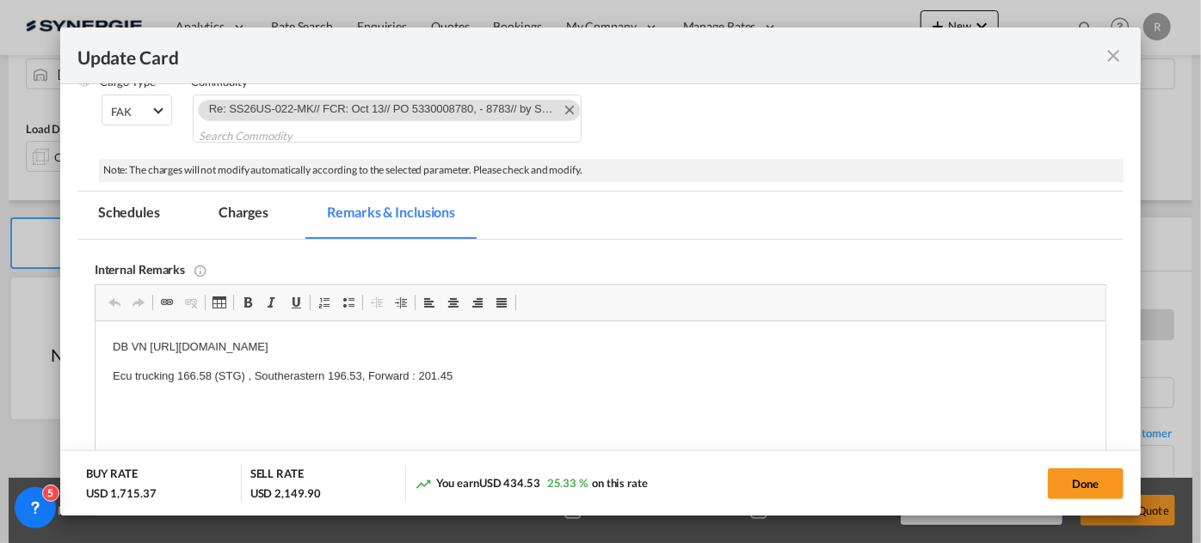
scroll to position [0, 0]
drag, startPoint x: 103, startPoint y: 341, endPoint x: 647, endPoint y: 337, distance: 543.5
click at [542, 377] on p "Ecu trucking 166.58 (STG) , Southerastern 196.53, Forward : 201.45" at bounding box center [599, 377] width 975 height 18
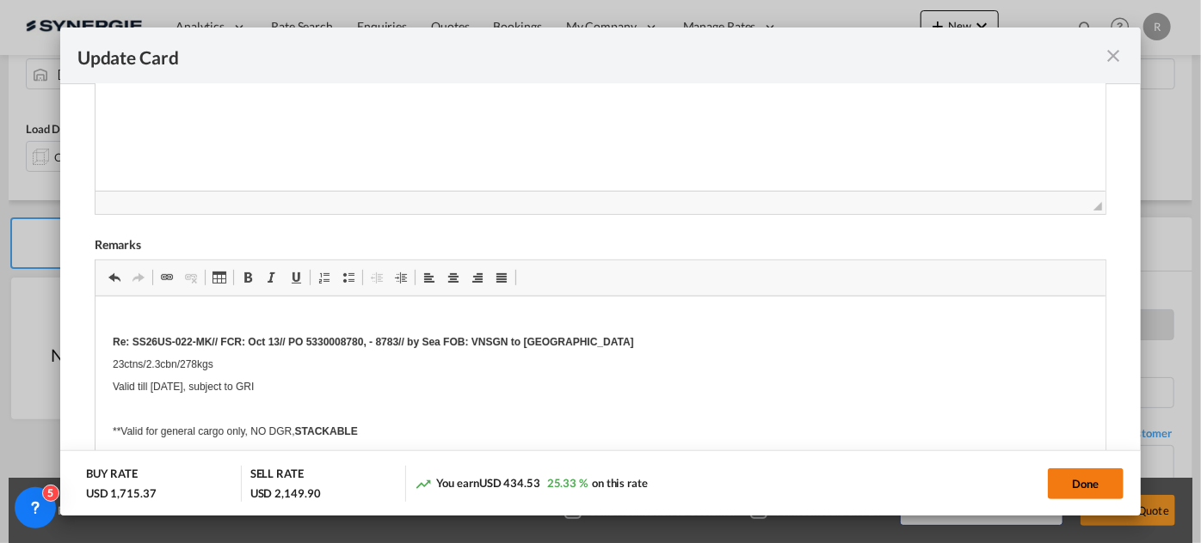
scroll to position [358, 0]
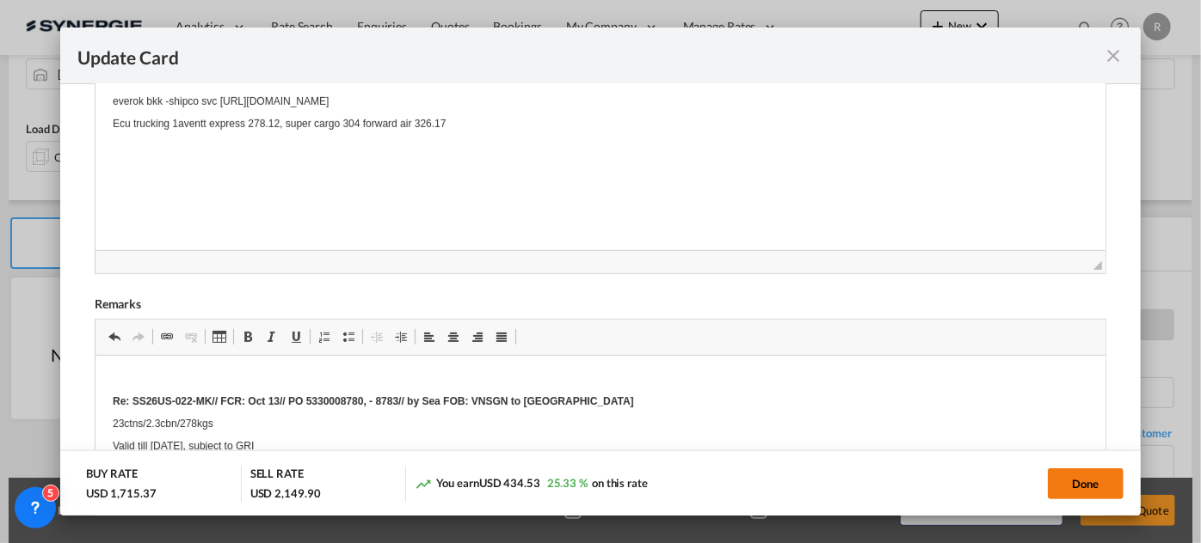
click at [1076, 476] on button "Done" at bounding box center [1085, 484] width 76 height 31
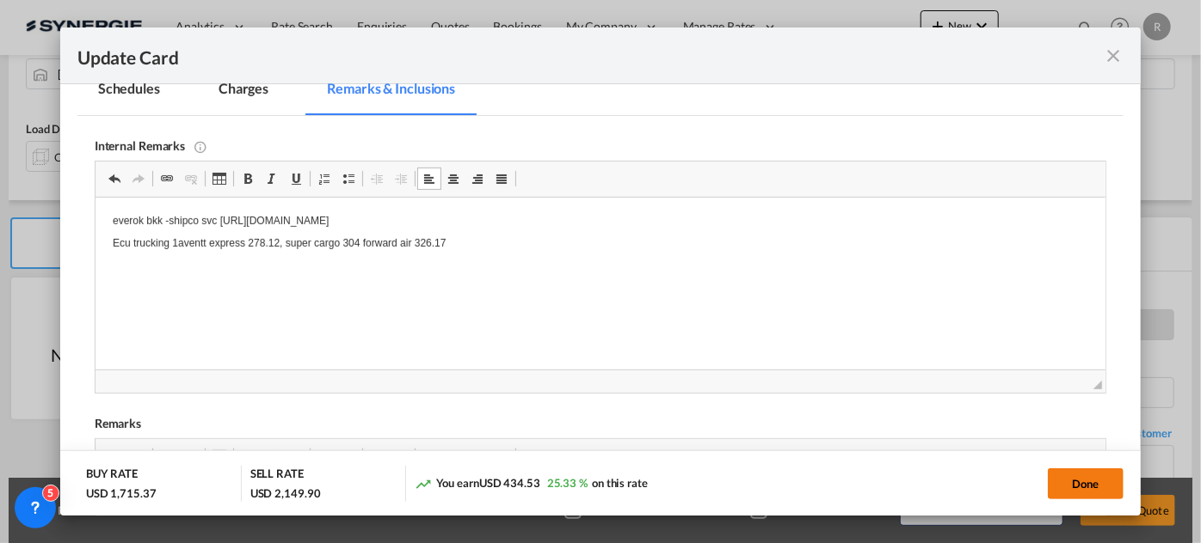
type input "13 Oct 2025"
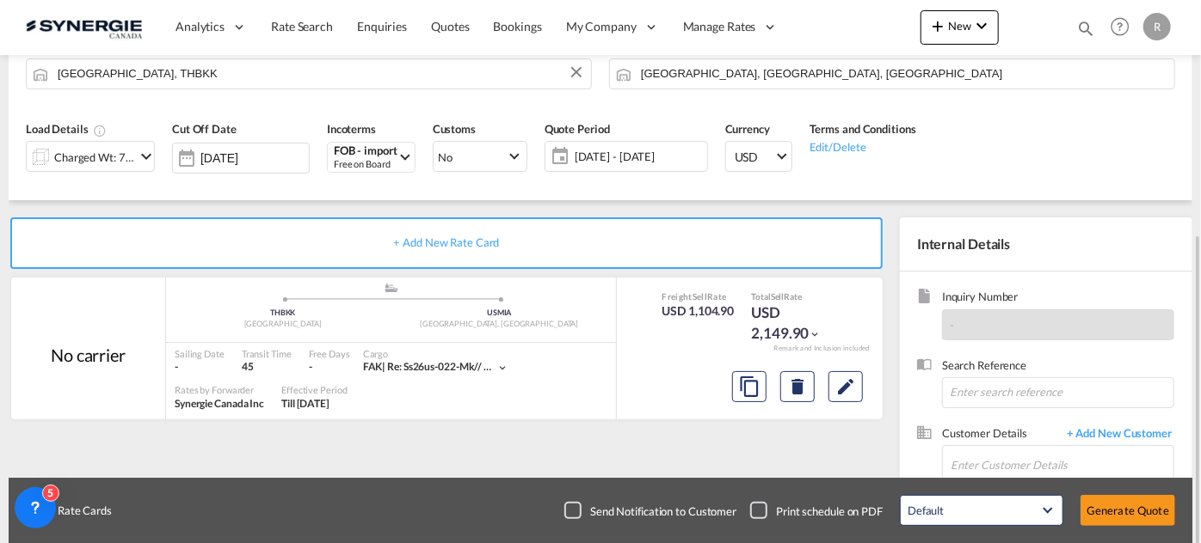
scroll to position [275, 0]
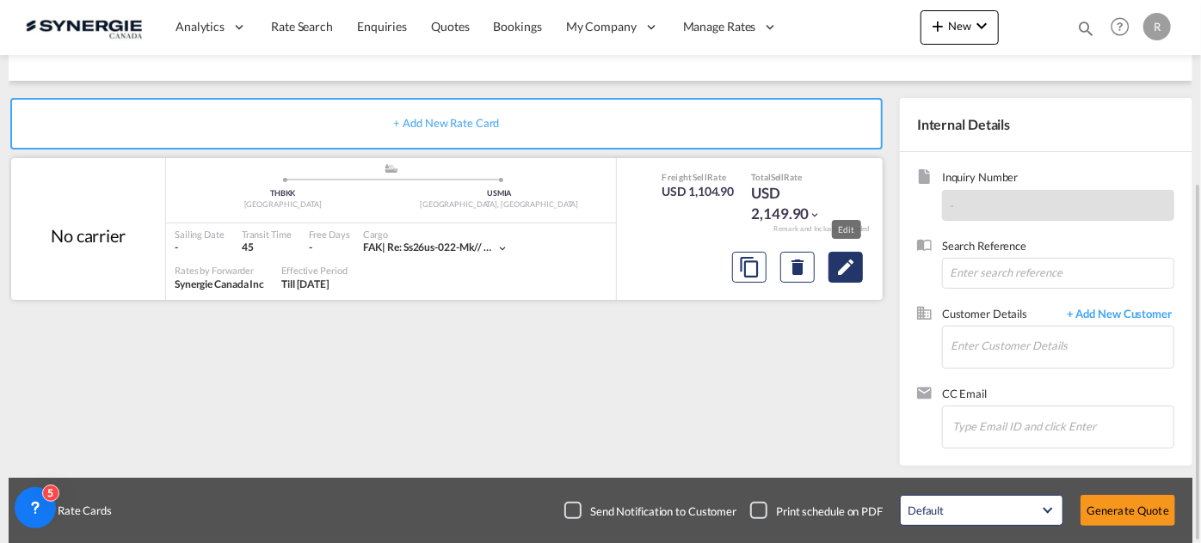
click at [850, 269] on md-icon "Edit" at bounding box center [845, 267] width 21 height 21
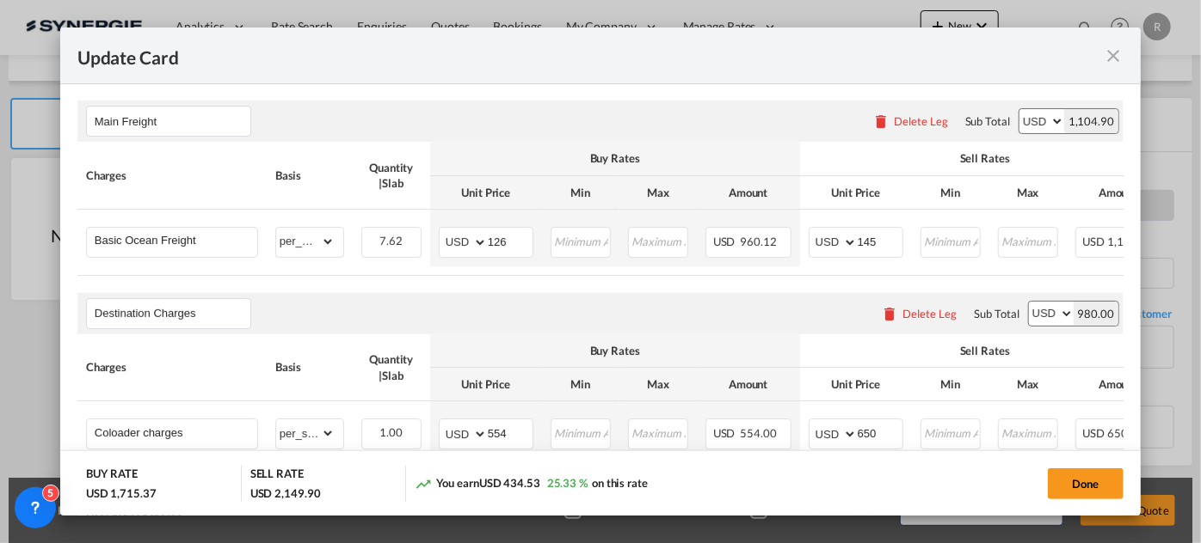
scroll to position [234, 0]
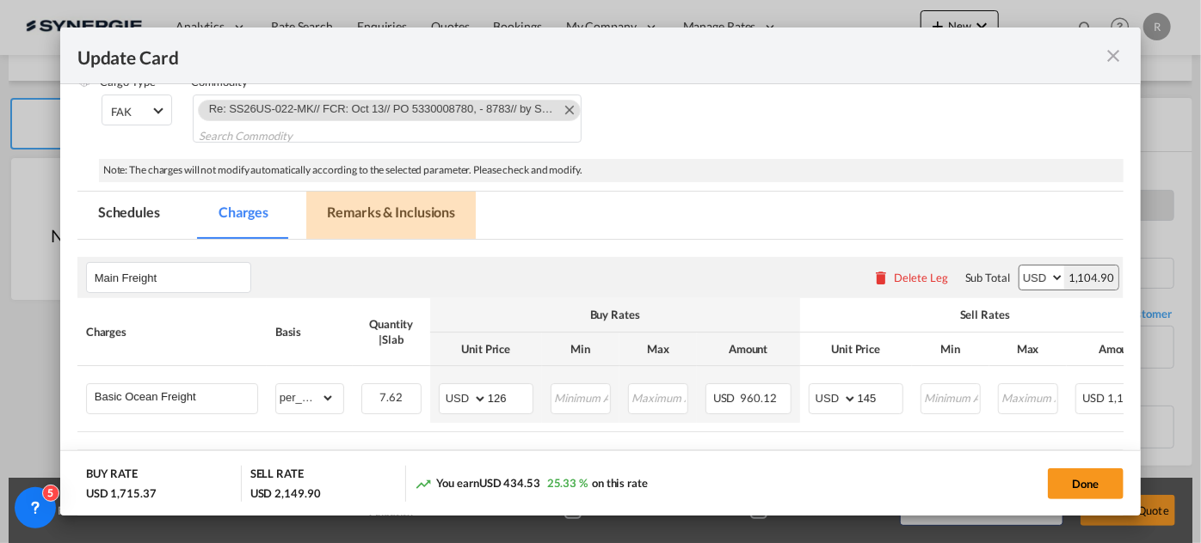
click at [398, 219] on md-tab-item "Remarks & Inclusions" at bounding box center [390, 215] width 169 height 47
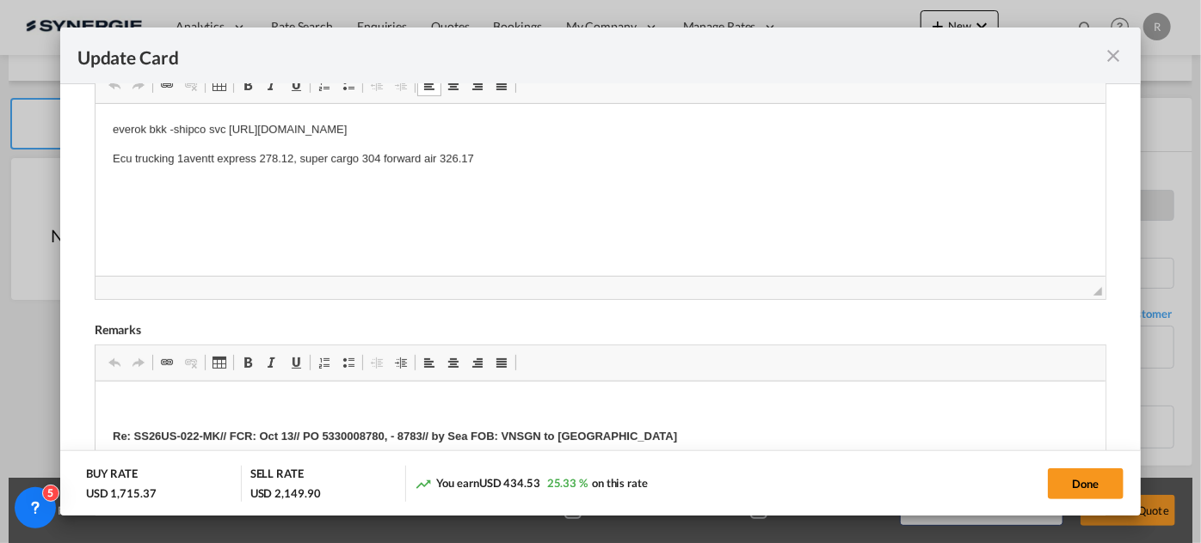
scroll to position [547, 0]
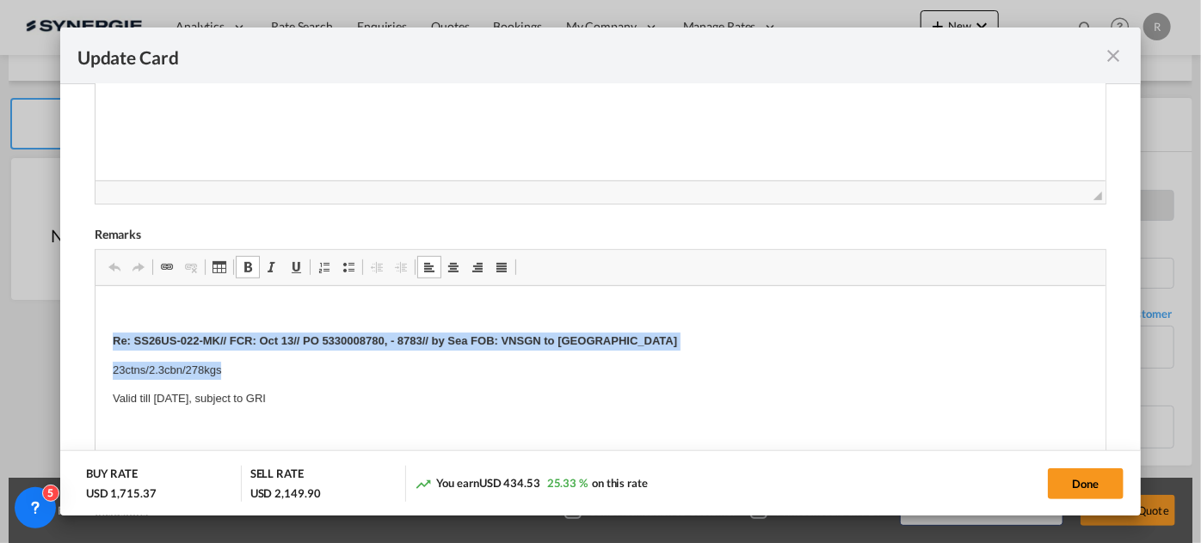
drag, startPoint x: 99, startPoint y: 344, endPoint x: 560, endPoint y: 366, distance: 461.5
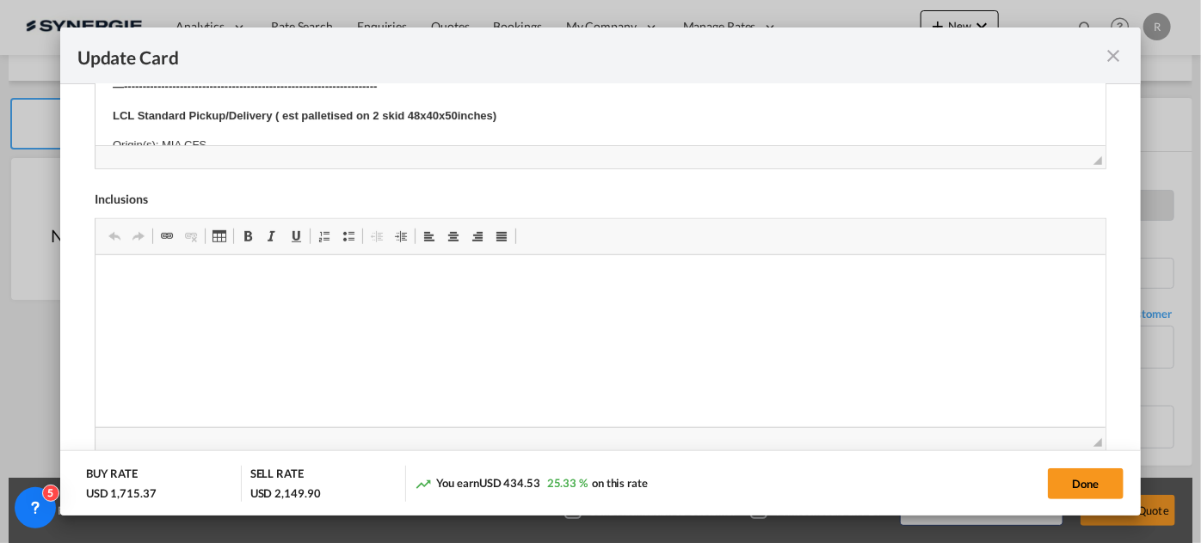
scroll to position [234, 0]
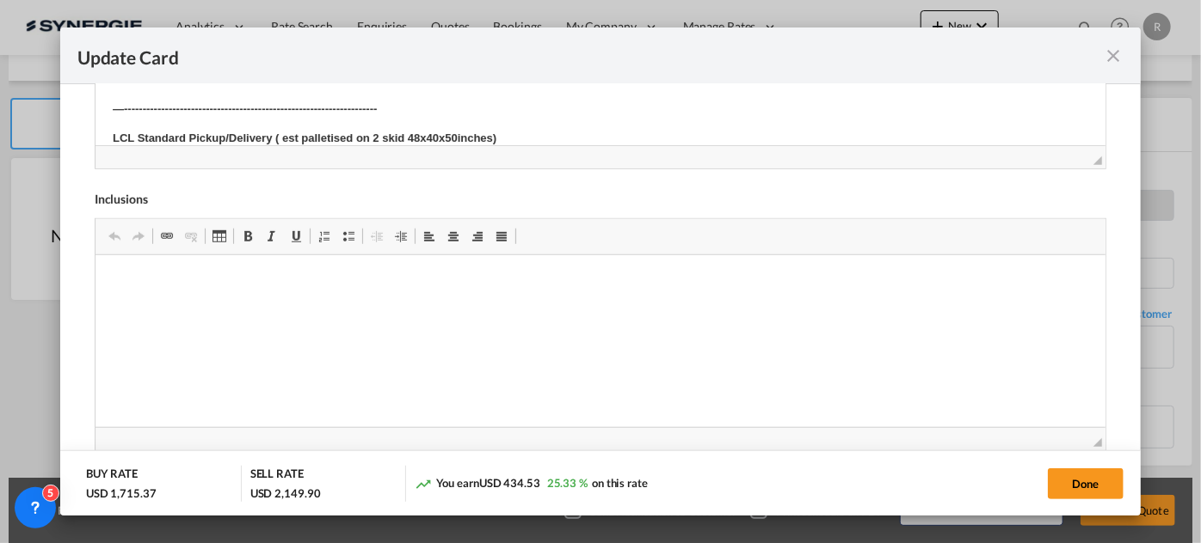
click at [373, 136] on strong "LCL Standard Pickup/Delivery ( est palletised on 2 skid 48x40x50inches)" at bounding box center [304, 138] width 384 height 13
click at [448, 134] on strong "LCL Standard Pickup/Delivery ( est palletised on 6 skid 48x40x50inches)" at bounding box center [304, 138] width 384 height 13
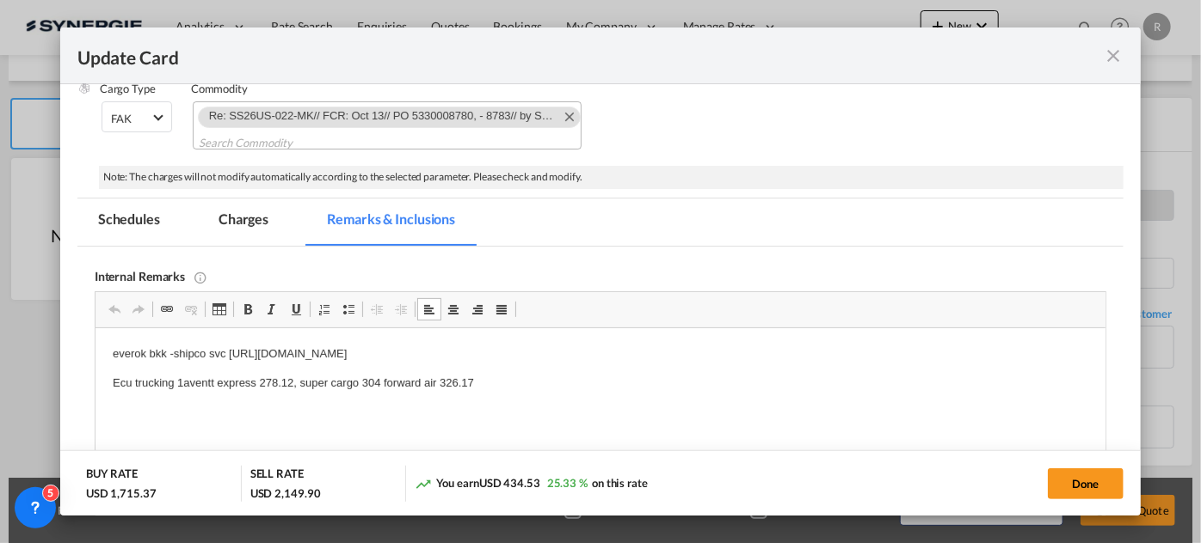
scroll to position [156, 0]
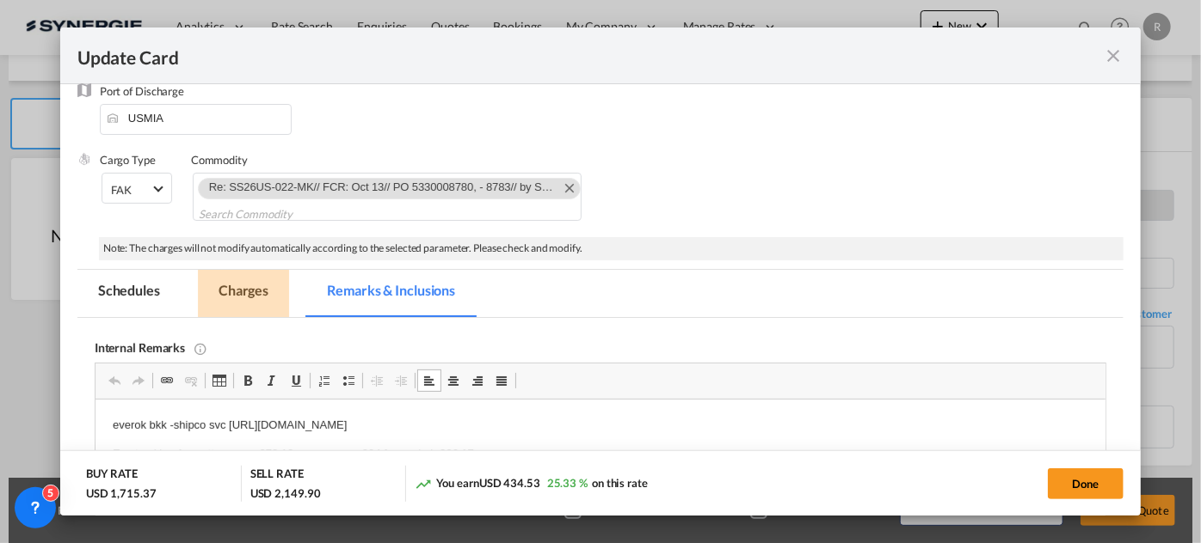
click at [243, 297] on md-tab-item "Charges" at bounding box center [243, 293] width 91 height 47
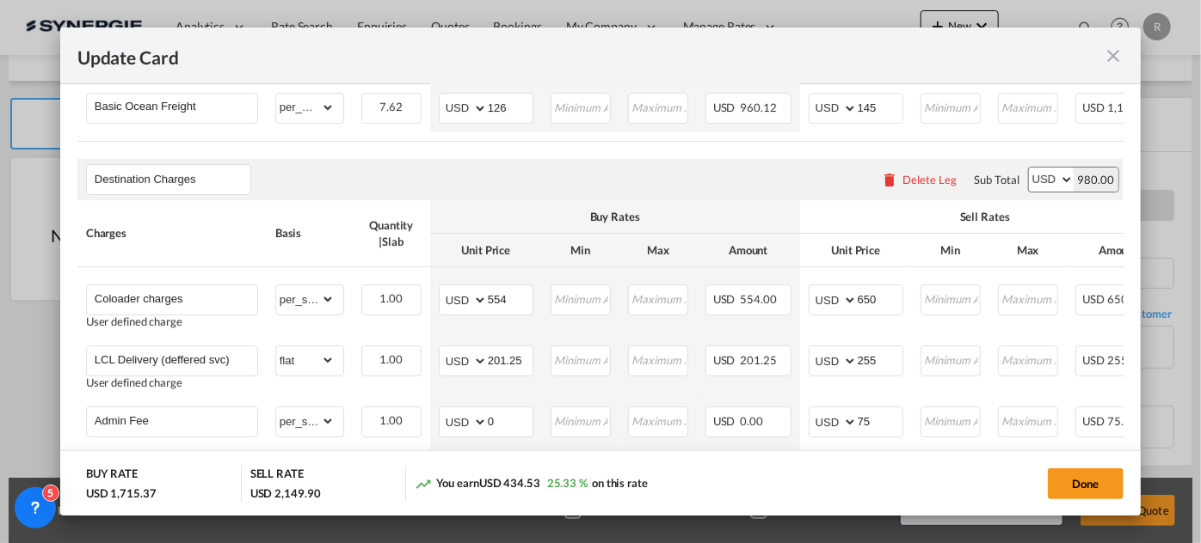
scroll to position [547, 0]
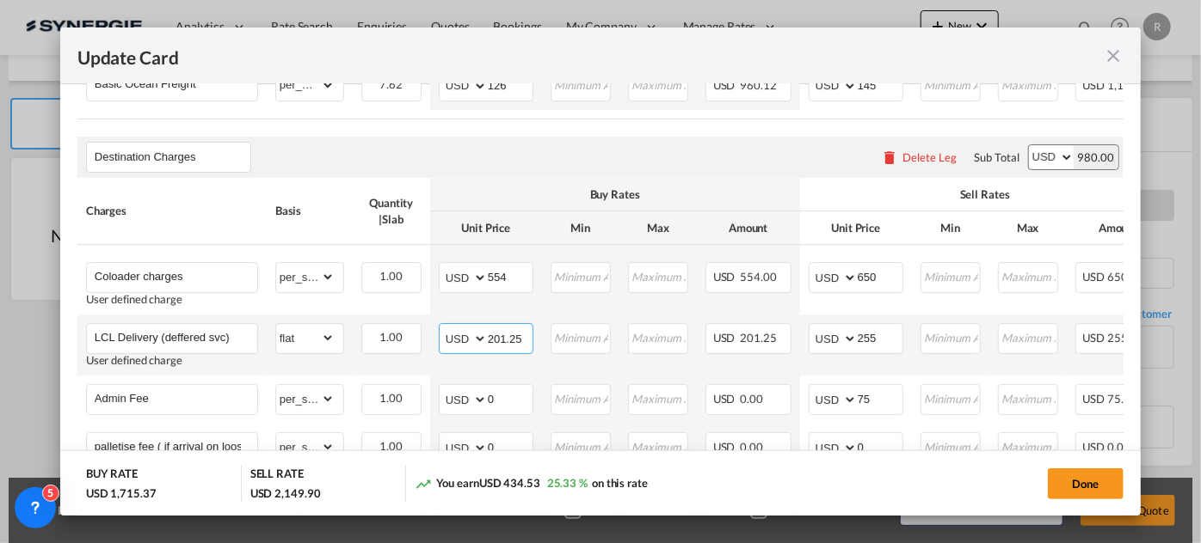
drag, startPoint x: 486, startPoint y: 335, endPoint x: 531, endPoint y: 340, distance: 44.9
click at [531, 340] on input "201.25" at bounding box center [510, 337] width 45 height 26
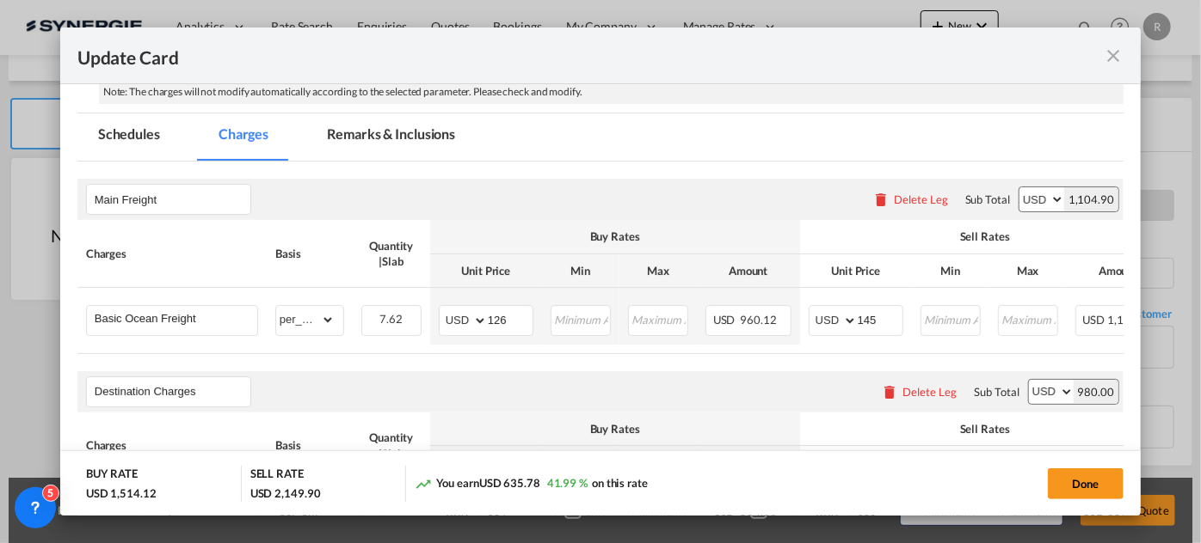
click at [414, 132] on md-tab-item "Remarks & Inclusions" at bounding box center [390, 137] width 169 height 47
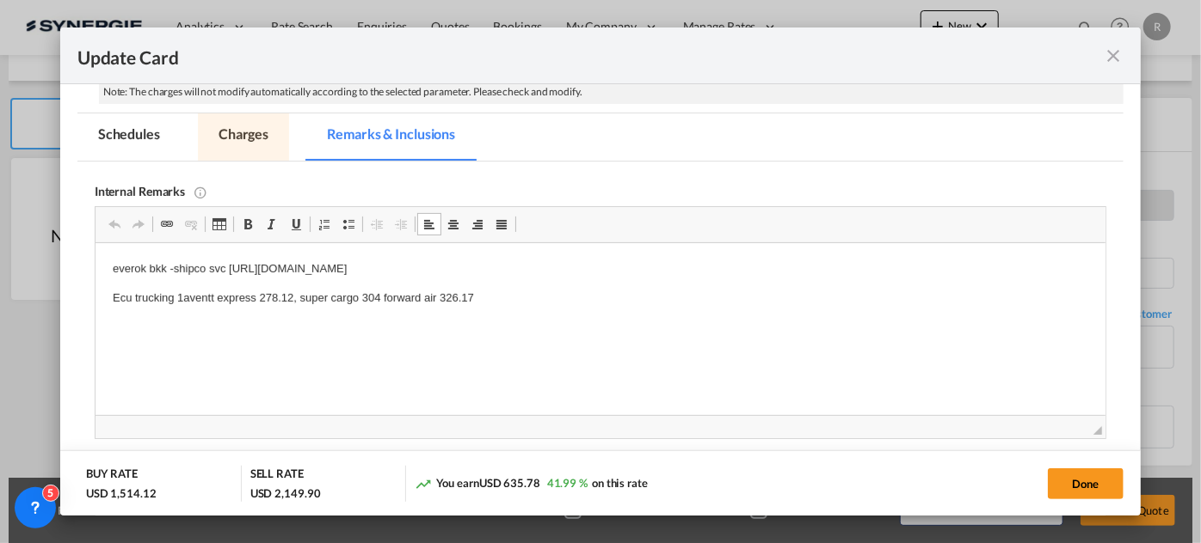
click at [245, 136] on md-tab-item "Charges" at bounding box center [243, 137] width 91 height 47
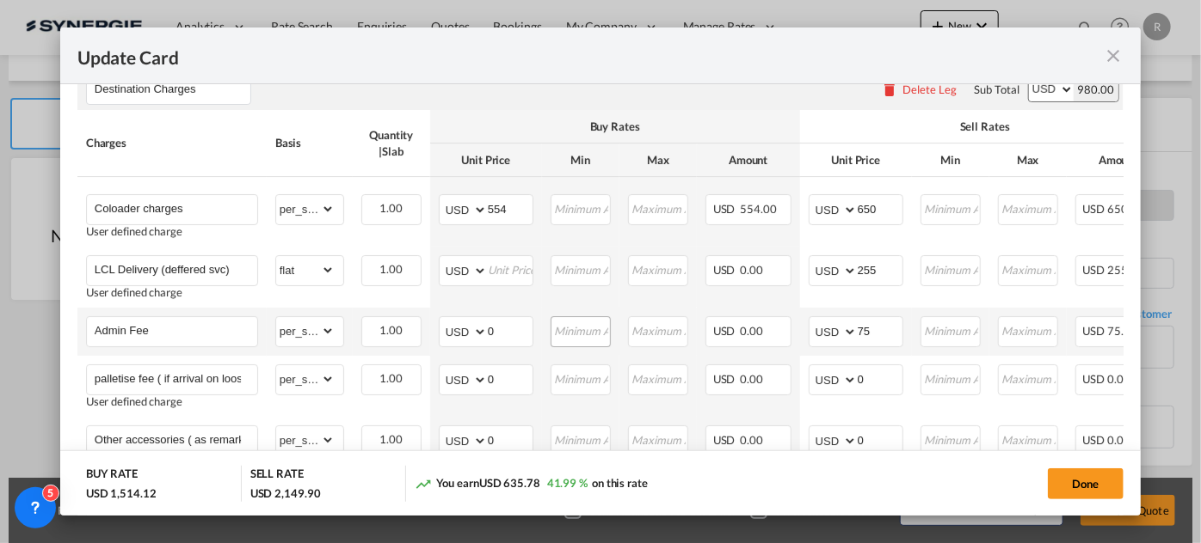
scroll to position [625, 0]
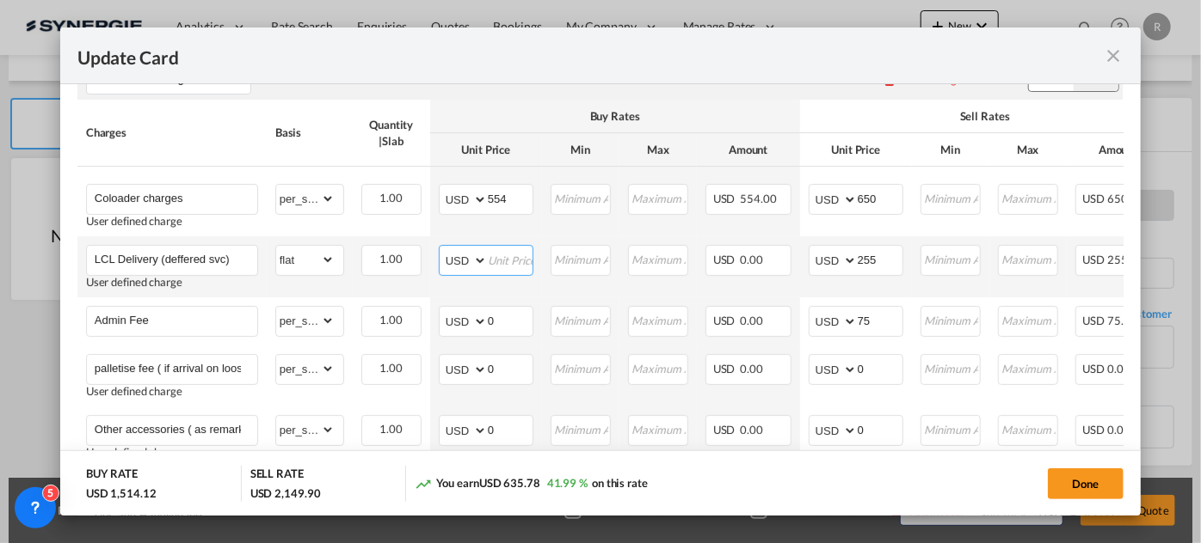
click at [503, 264] on input "Update Card Port ..." at bounding box center [510, 259] width 45 height 26
drag, startPoint x: 882, startPoint y: 257, endPoint x: 795, endPoint y: 256, distance: 87.7
click at [795, 256] on tr "LCL Delivery (deffered svc) User defined charge Please Enter Already Exists gro…" at bounding box center [686, 266] width 1219 height 61
click at [507, 263] on input "326" at bounding box center [510, 259] width 45 height 26
type input "327"
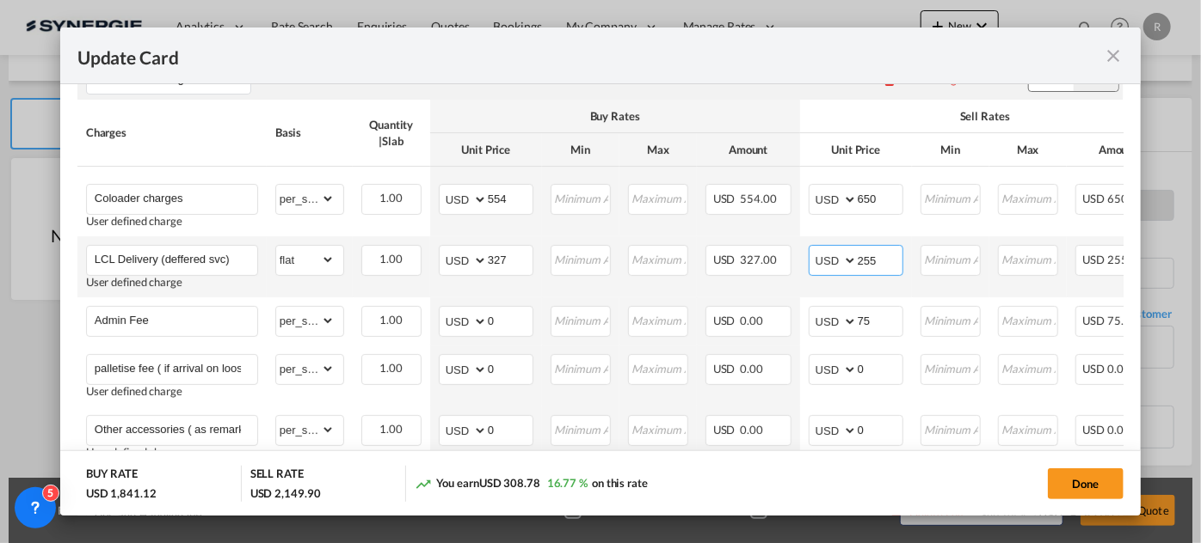
drag, startPoint x: 893, startPoint y: 265, endPoint x: 807, endPoint y: 254, distance: 86.7
click at [807, 254] on td "AED AFN ALL AMD ANG AOA ARS AUD AWG AZN BAM BBD BDT BGN BHD BIF BMD BND BOB BRL…" at bounding box center [856, 266] width 112 height 61
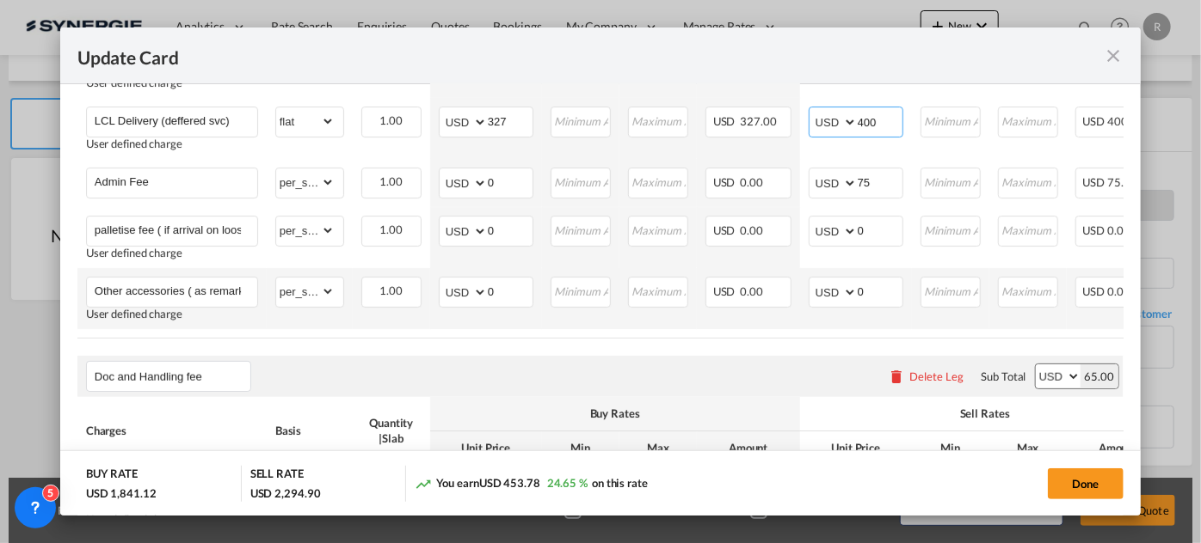
scroll to position [860, 0]
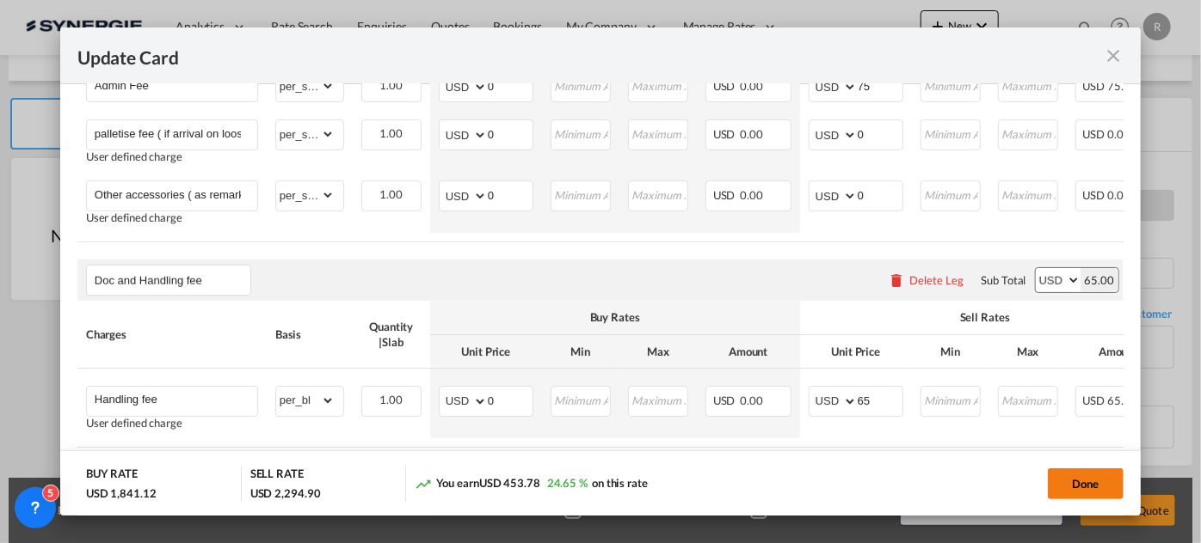
type input "400"
click at [1081, 494] on button "Done" at bounding box center [1085, 484] width 76 height 31
type input "13 Oct 2025"
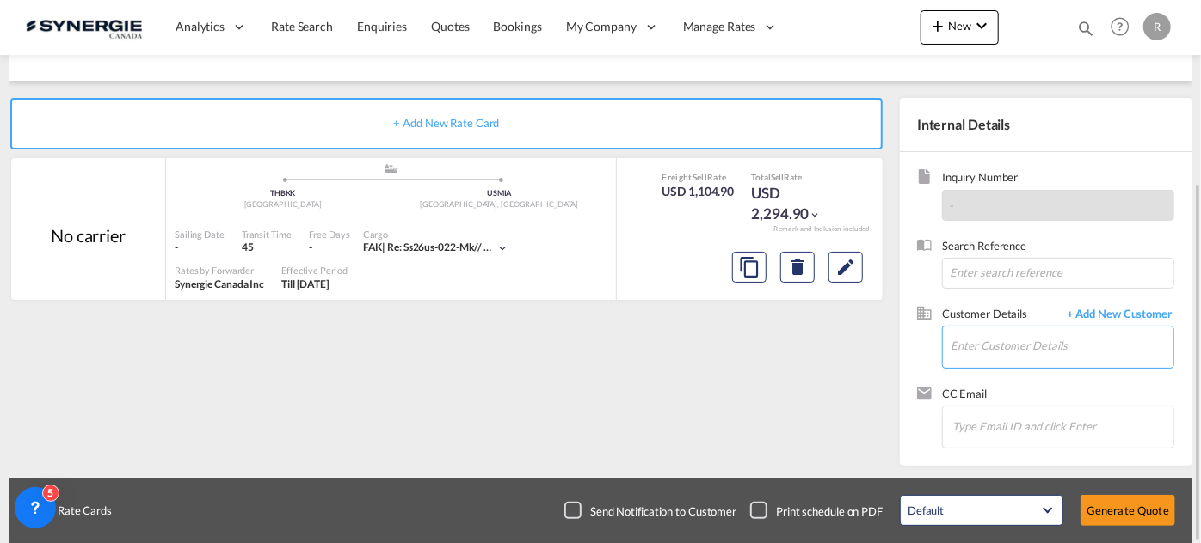
click at [979, 343] on input "Enter Customer Details" at bounding box center [1061, 346] width 223 height 39
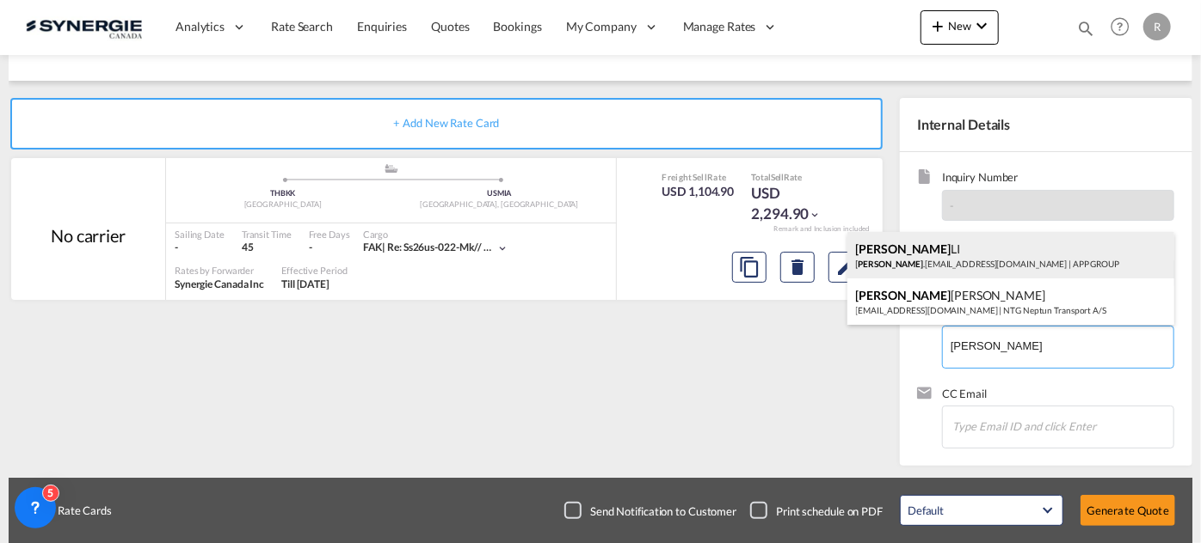
click at [918, 258] on div "BENJAMIN LI benjamin .li@appgroup.ca | APP GROUP" at bounding box center [1010, 255] width 327 height 46
type input "APP GROUP, BENJAMIN LI, benjamin.li@appgroup.ca"
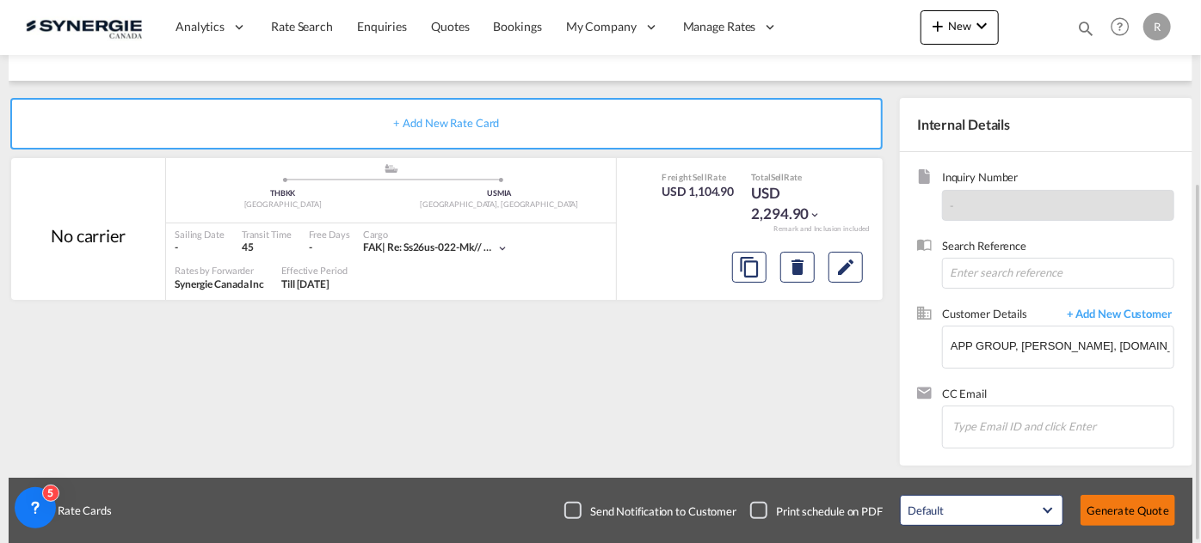
click at [1144, 516] on button "Generate Quote" at bounding box center [1127, 510] width 95 height 31
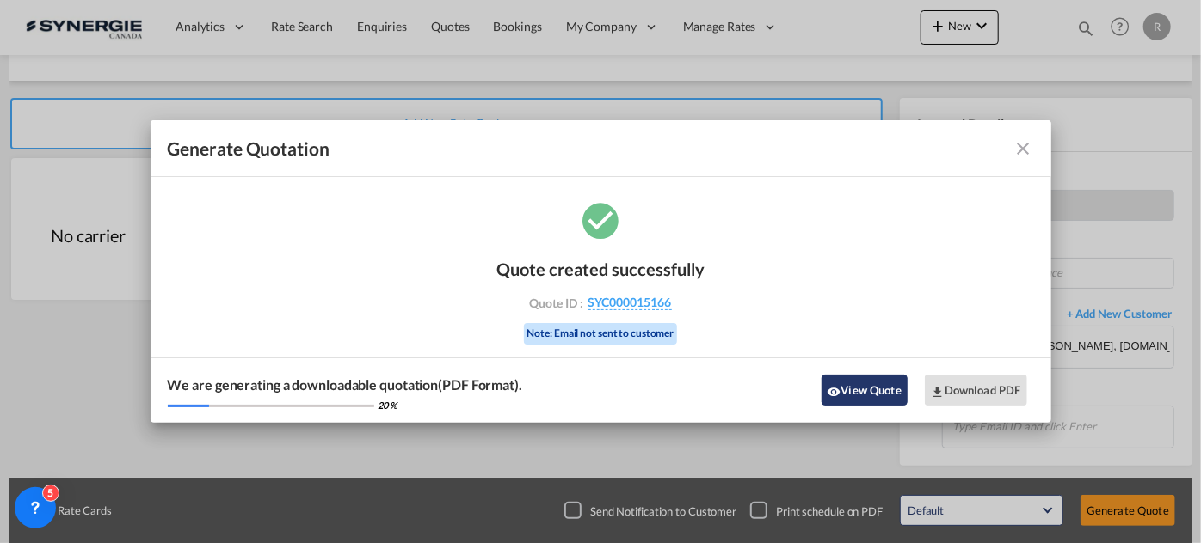
click at [884, 405] on button "View Quote" at bounding box center [864, 390] width 86 height 31
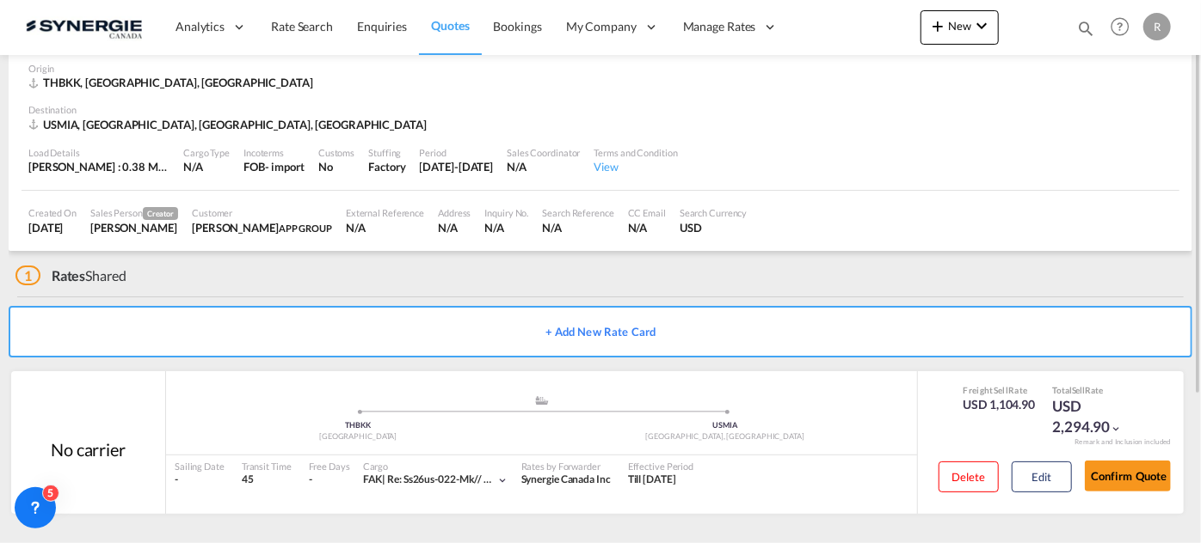
scroll to position [3, 0]
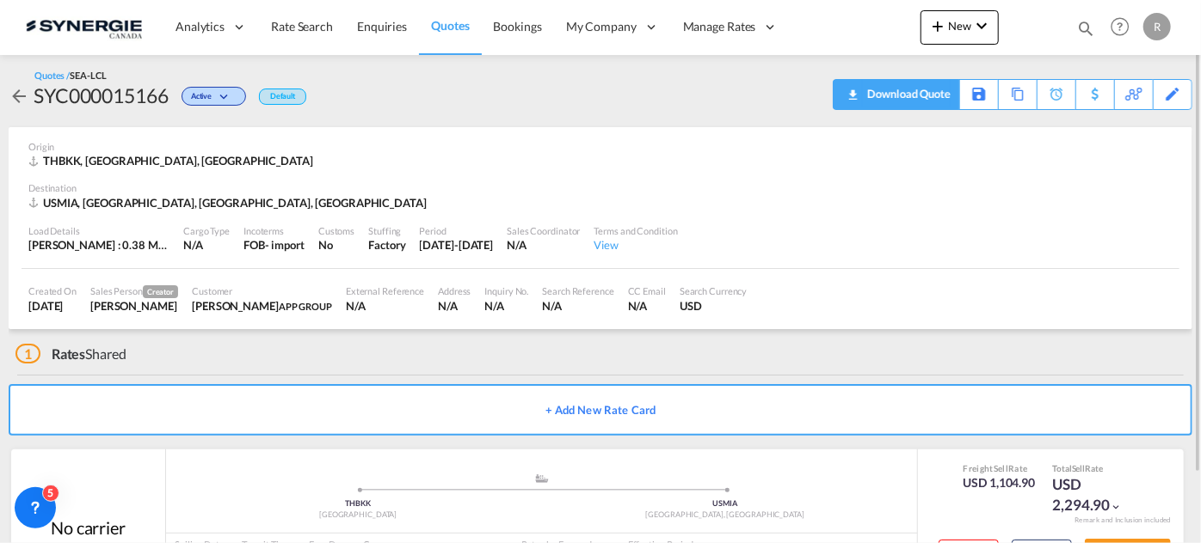
click at [936, 98] on div "Download Quote" at bounding box center [907, 94] width 88 height 28
click at [1013, 93] on div "Copy Quote" at bounding box center [998, 94] width 58 height 29
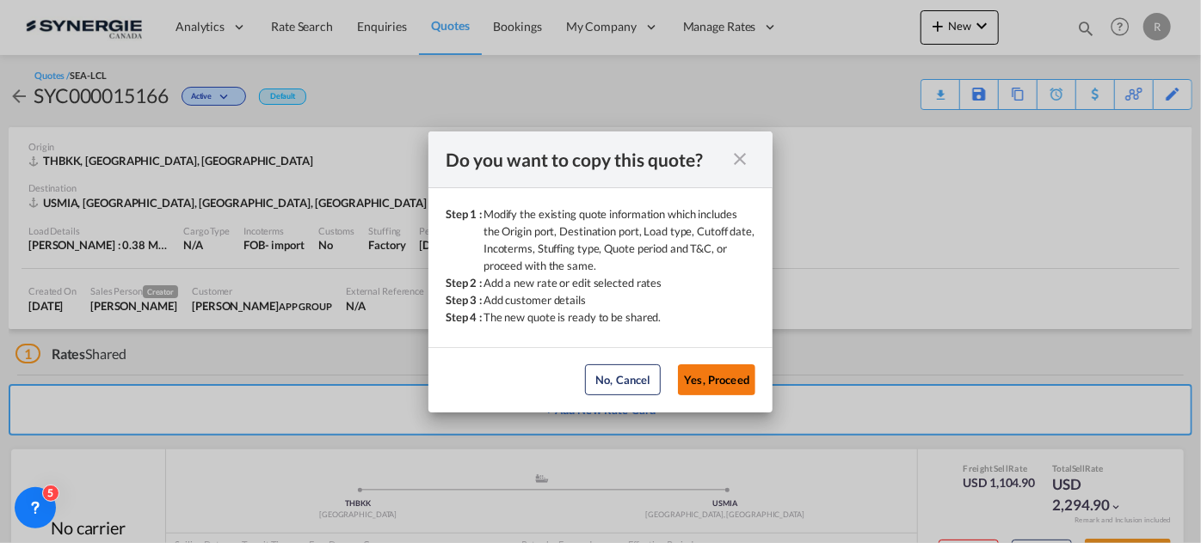
click at [737, 382] on button "Yes, Proceed" at bounding box center [716, 380] width 77 height 31
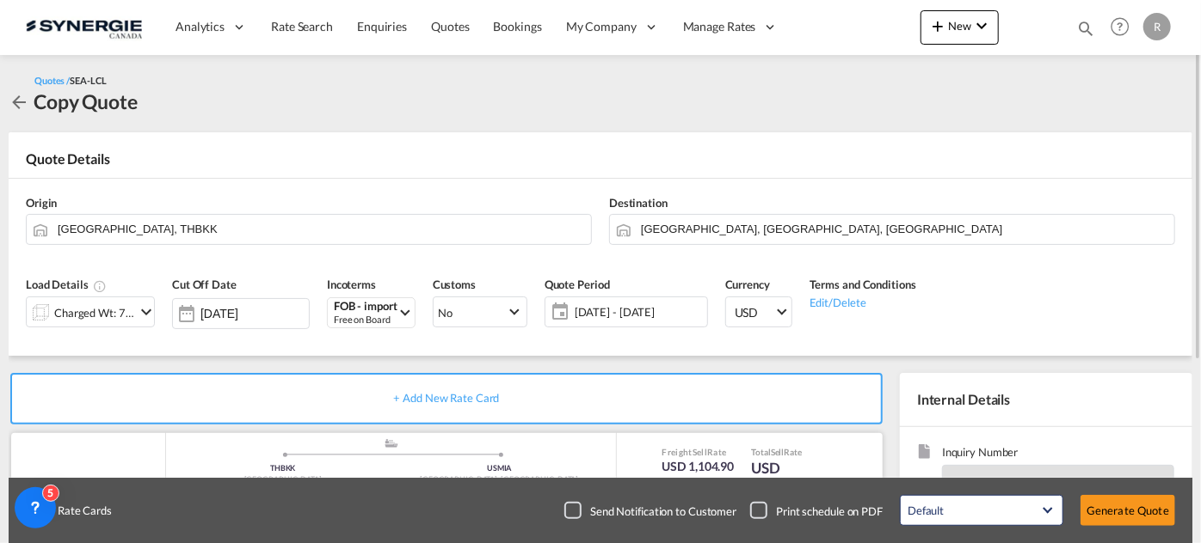
scroll to position [156, 0]
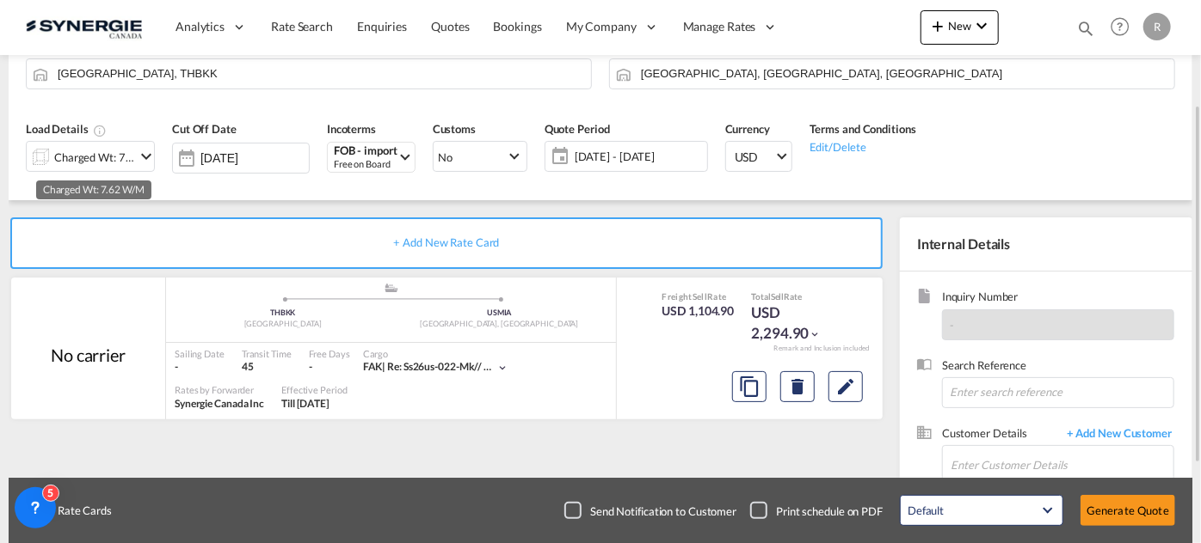
click at [95, 155] on div "Charged Wt: 7.62 W/M" at bounding box center [94, 157] width 81 height 24
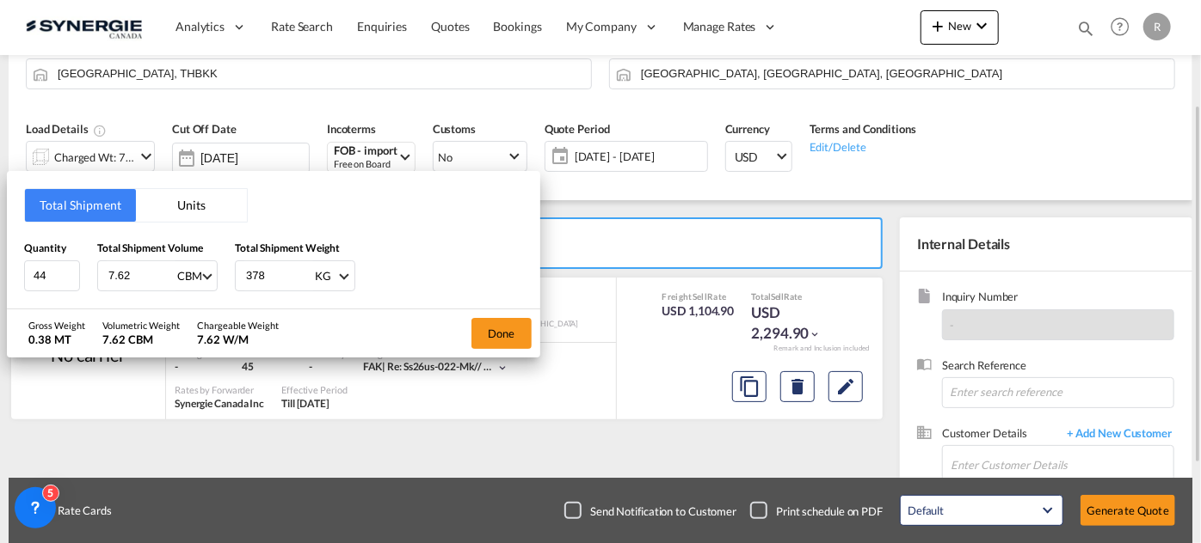
drag, startPoint x: 748, startPoint y: 203, endPoint x: 731, endPoint y: 206, distance: 17.4
click at [748, 203] on div "Total Shipment Units Quantity 44 Total Shipment Volume 7.62 CBM CBM CFT Total S…" at bounding box center [600, 271] width 1201 height 543
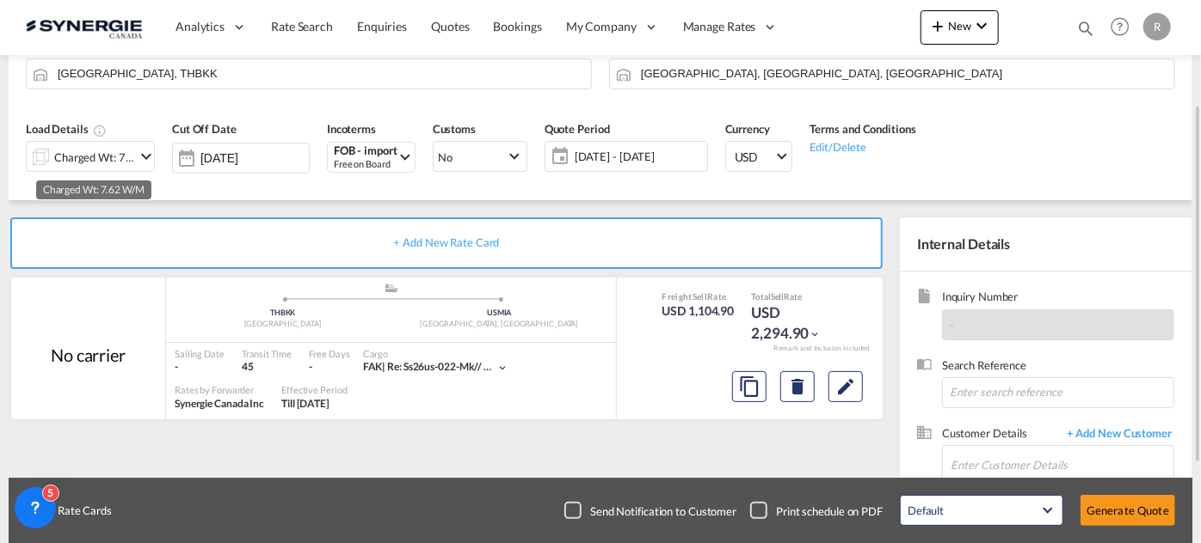
click at [119, 156] on div "Charged Wt: 7.62 W/M" at bounding box center [94, 157] width 81 height 24
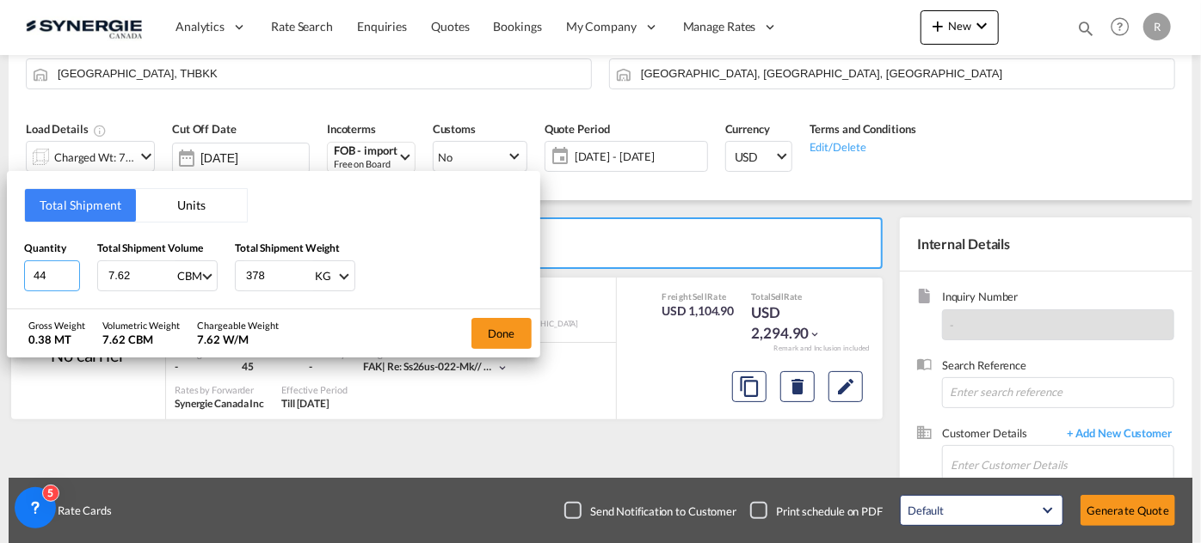
drag, startPoint x: 22, startPoint y: 277, endPoint x: 0, endPoint y: 270, distance: 23.4
click at [0, 270] on div "Total Shipment Units Quantity 44 Total Shipment Volume 7.62 CBM CBM CFT Total S…" at bounding box center [600, 271] width 1201 height 543
type input "10"
drag, startPoint x: 139, startPoint y: 270, endPoint x: 0, endPoint y: 250, distance: 140.7
click at [0, 250] on div "Total Shipment Units Quantity 10 Total Shipment Volume 7.62 CBM CBM CFT Total S…" at bounding box center [600, 271] width 1201 height 543
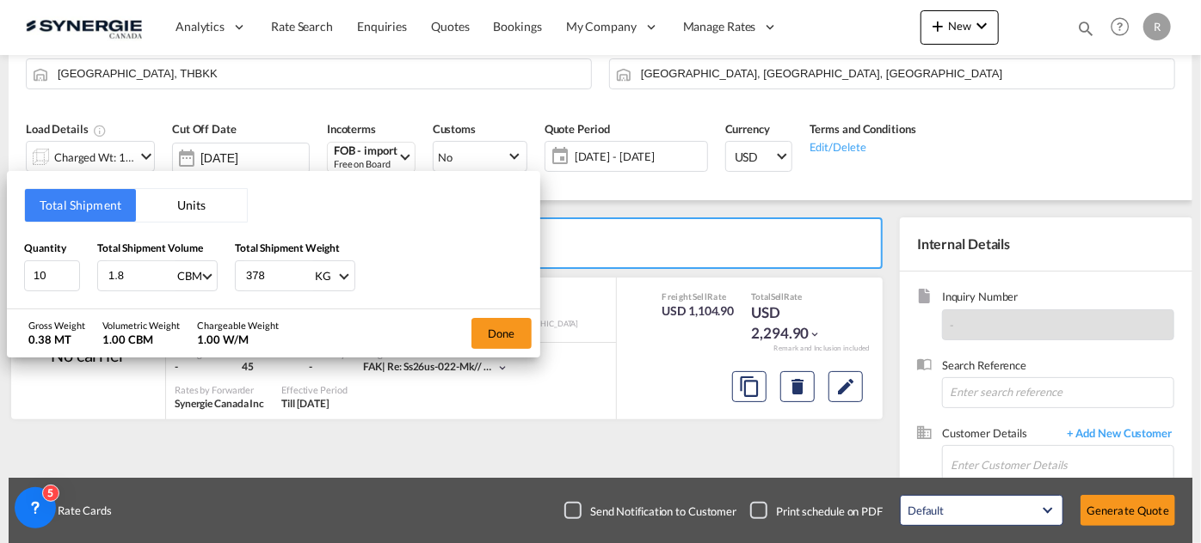
type input "1.8"
type input "72"
click at [511, 331] on button "Done" at bounding box center [501, 333] width 60 height 31
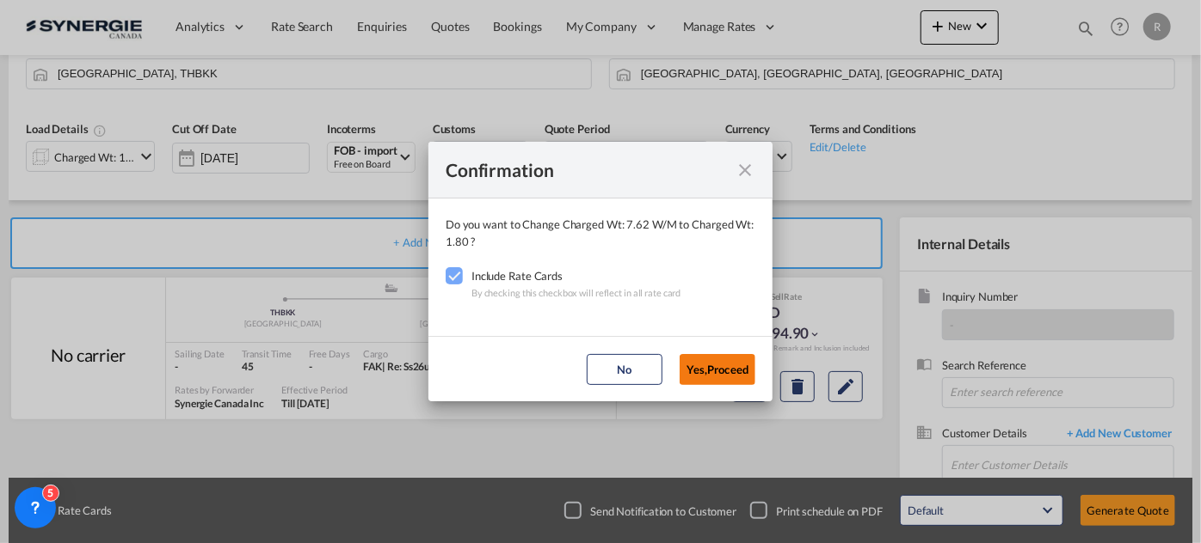
click at [717, 368] on button "Yes,Proceed" at bounding box center [717, 369] width 76 height 31
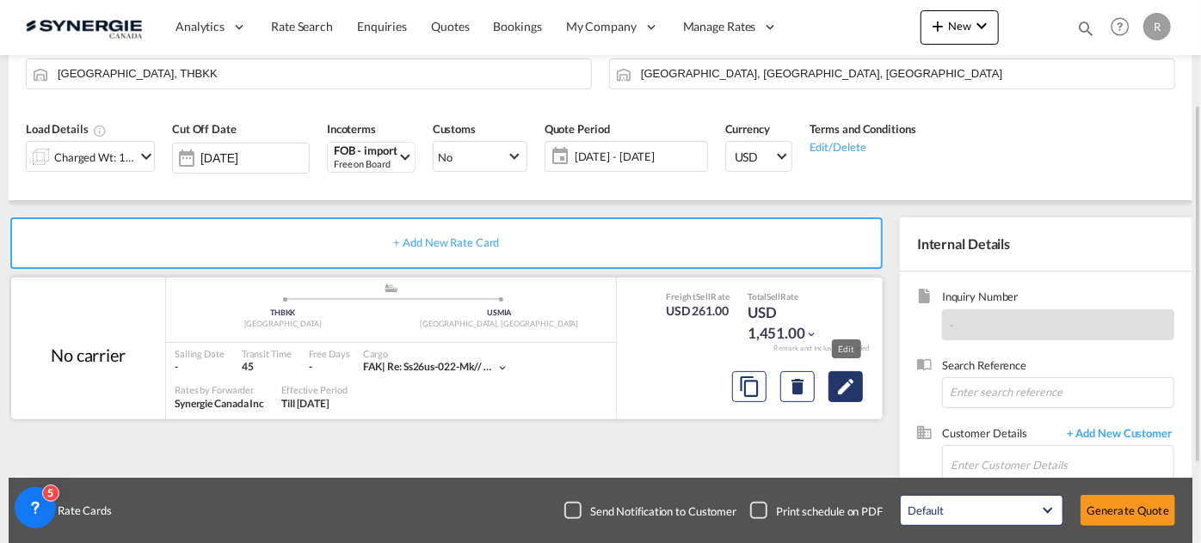
click at [851, 397] on button "Edit" at bounding box center [845, 387] width 34 height 31
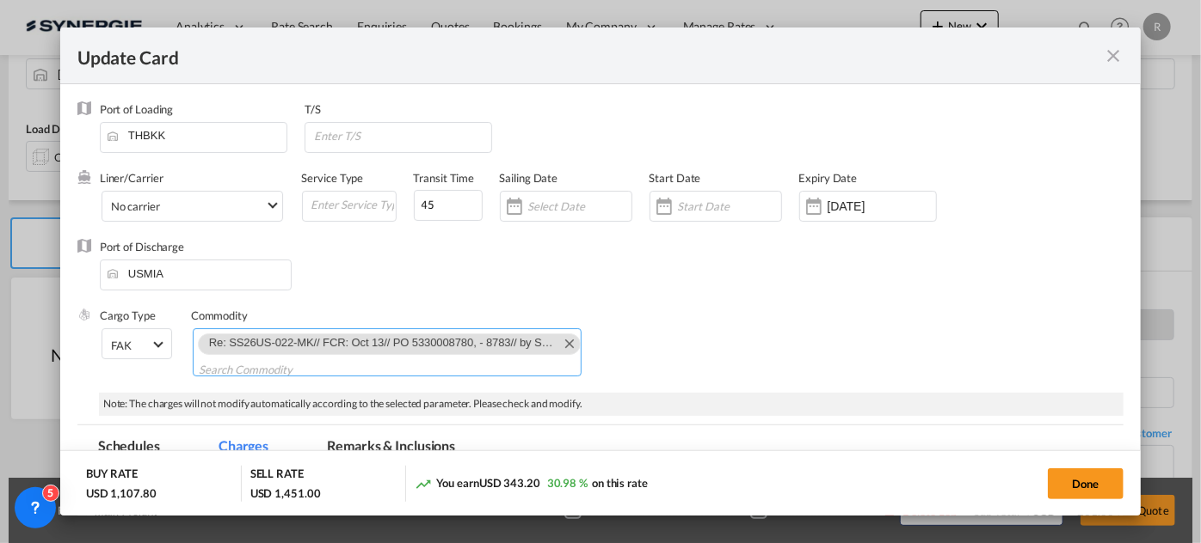
click at [559, 346] on md-icon "Remove Re: SS26US-022-MK// FCR: Oct 13// PO 5330008780, - 8783// by Sea FOB: VN…" at bounding box center [568, 343] width 21 height 21
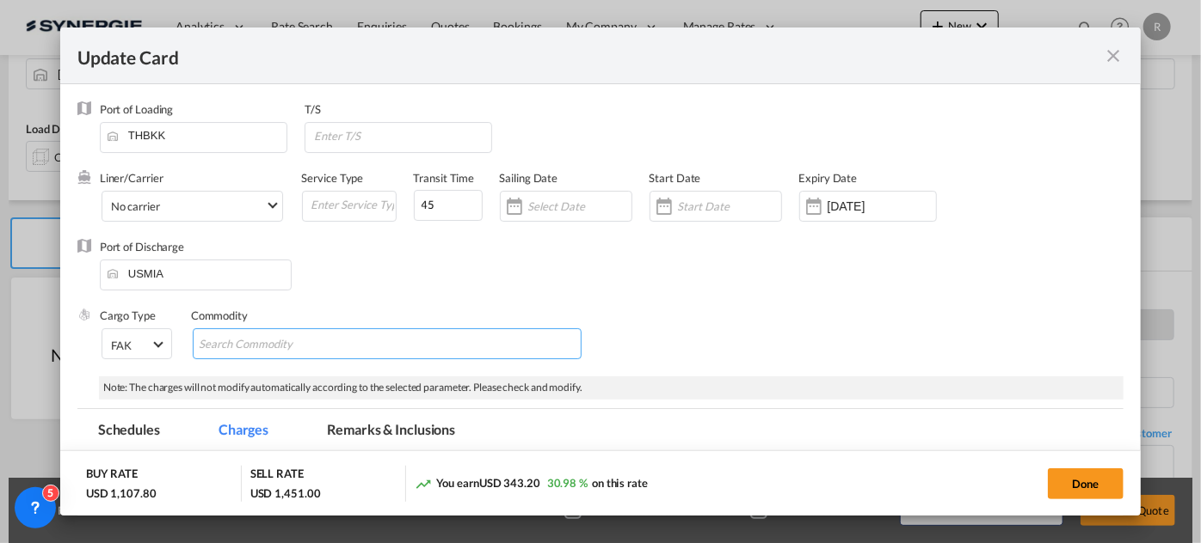
click at [414, 343] on md-chips-wrap "Chips container with autocompletion. Enter the text area, type text to search, …" at bounding box center [387, 344] width 389 height 31
paste input "Re: SS26US-025-MK/ FCR: Oct 20/ by Sea FOB: THPAT to US"
type input "Re: SS26US-025-MK/ FCR: Oct 20/ by Sea FOB: THPAT to US"
click at [383, 430] on md-tab-item "Remarks & Inclusions" at bounding box center [390, 432] width 169 height 47
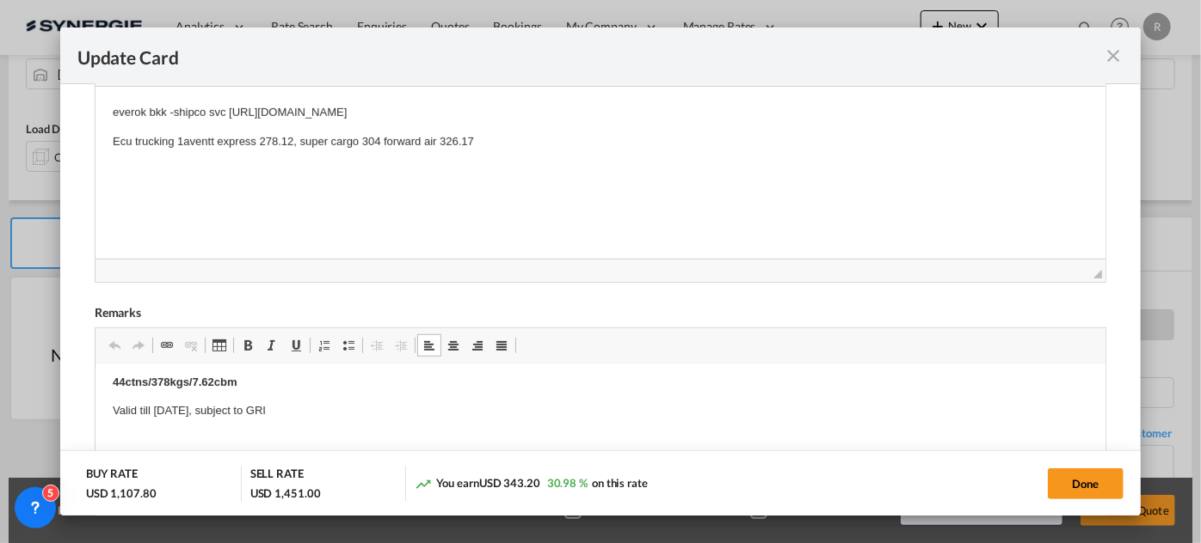
scroll to position [0, 0]
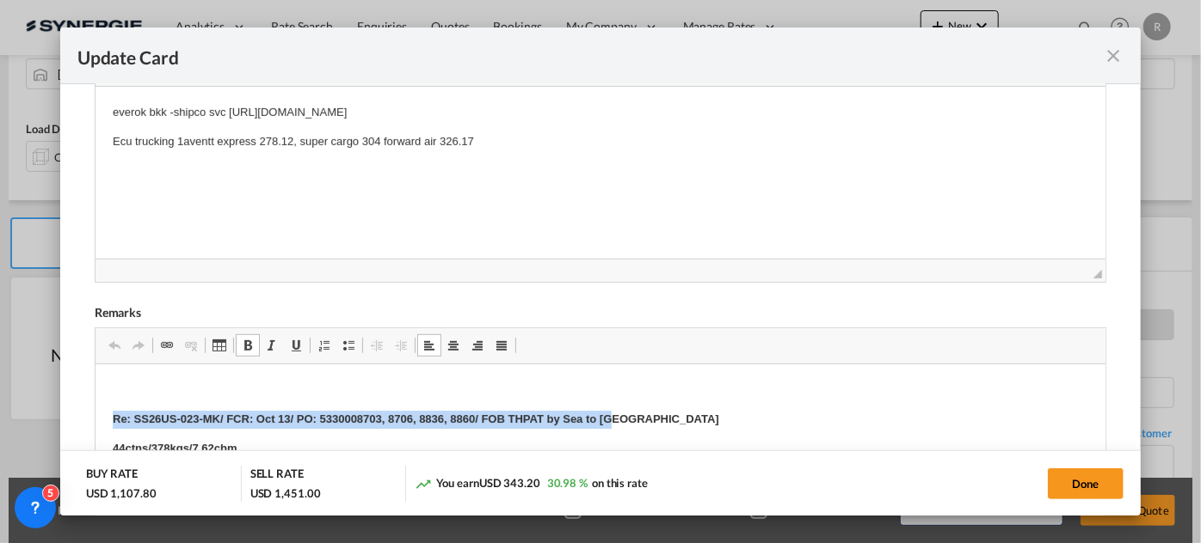
drag, startPoint x: 104, startPoint y: 414, endPoint x: 649, endPoint y: 419, distance: 545.2
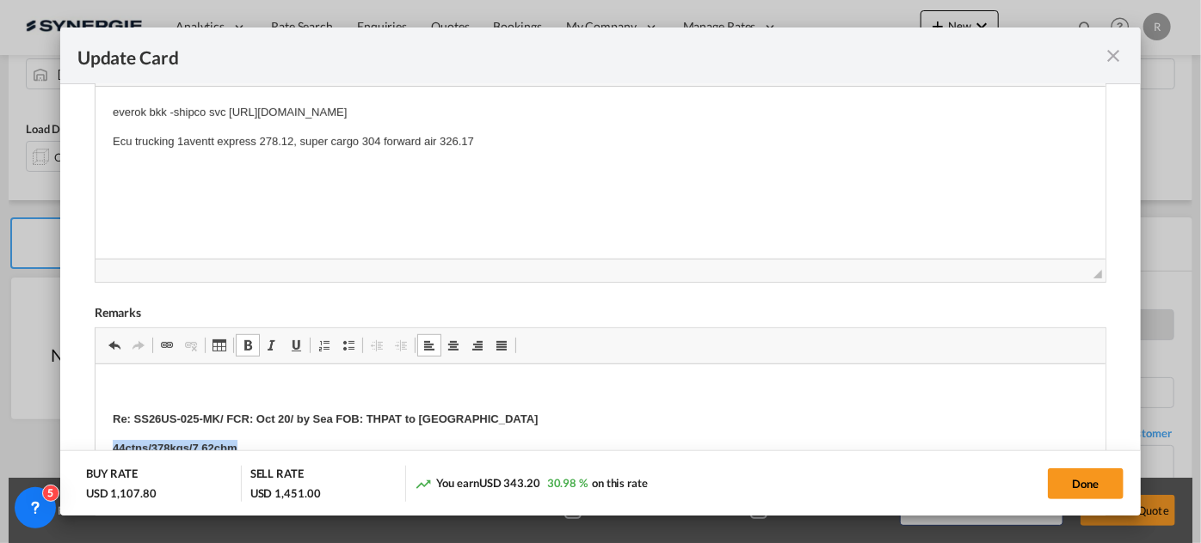
drag, startPoint x: 107, startPoint y: 445, endPoint x: 278, endPoint y: 445, distance: 171.1
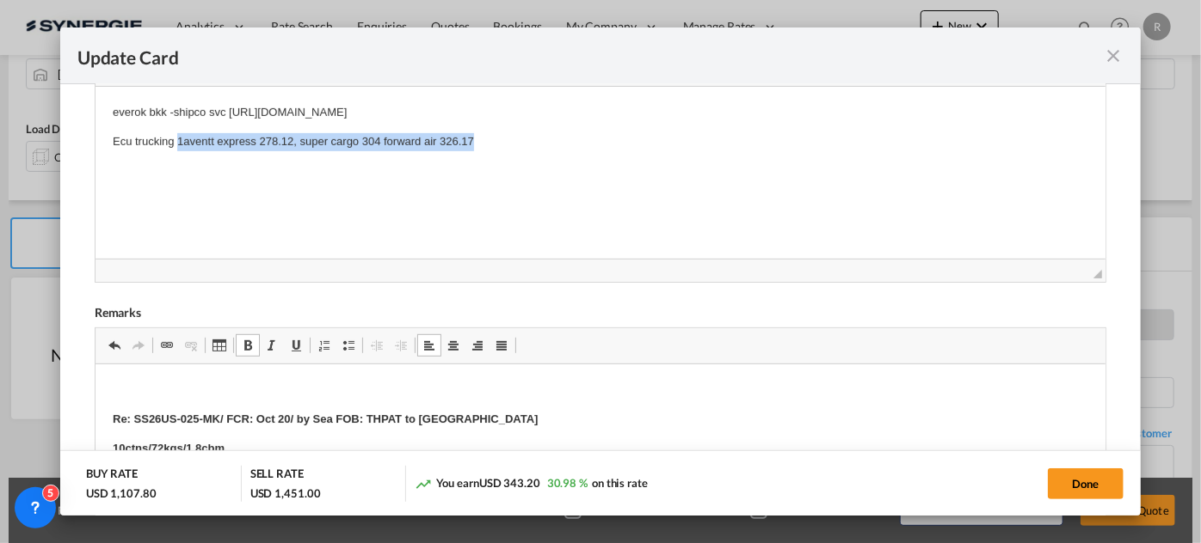
drag, startPoint x: 175, startPoint y: 138, endPoint x: 494, endPoint y: 124, distance: 318.5
click at [545, 142] on p "Ecu trucking 1aventt express 278.12, super cargo 304 forward air 326.17" at bounding box center [599, 142] width 975 height 18
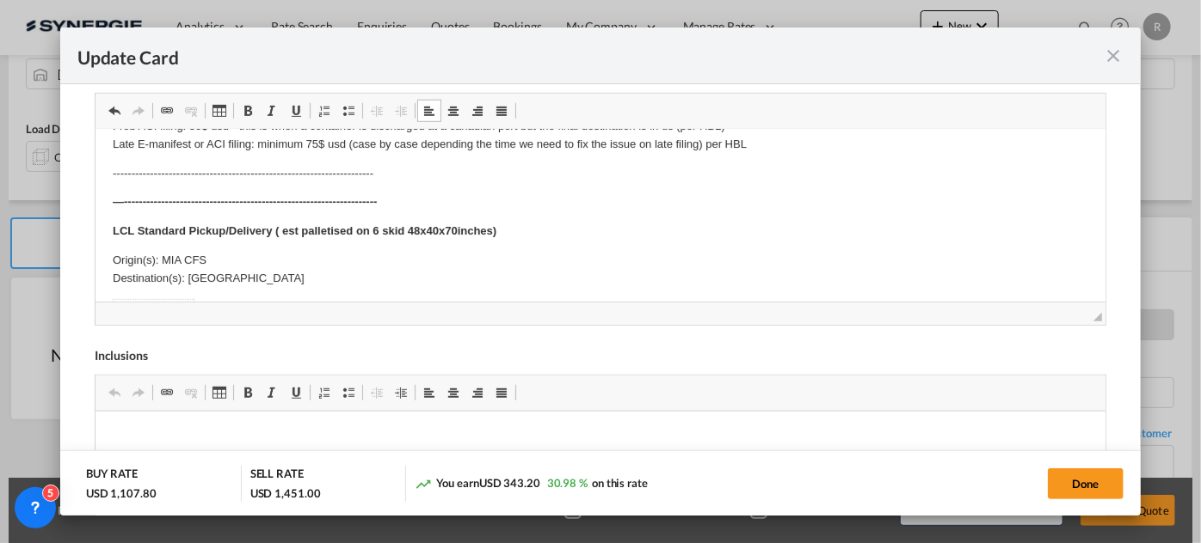
scroll to position [390, 0]
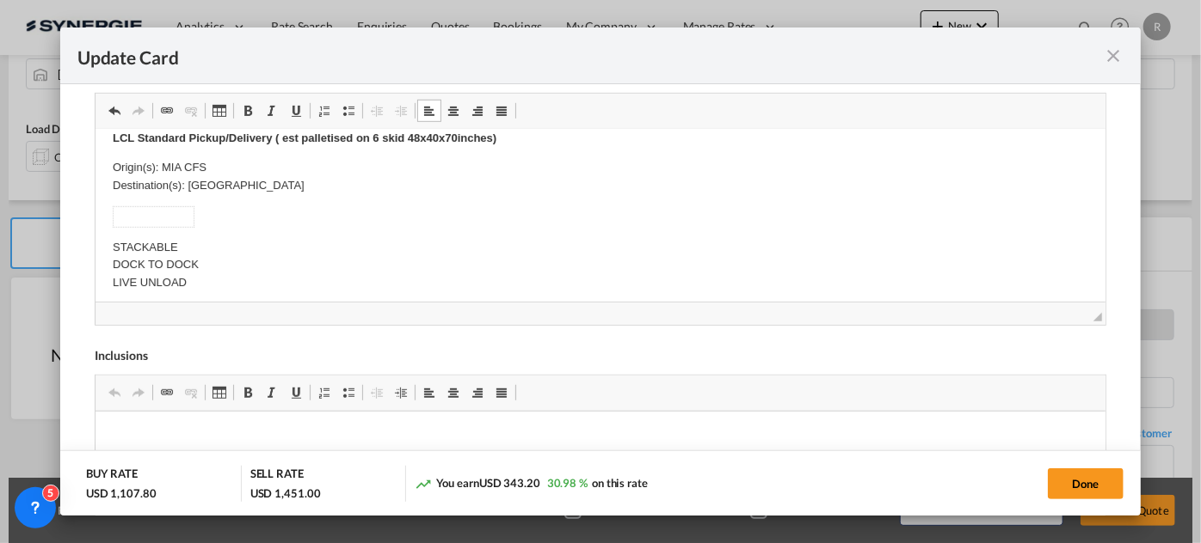
click at [377, 137] on strong "LCL Standard Pickup/Delivery ( est palletised on 6 skid 48x40x70inches)" at bounding box center [304, 138] width 384 height 13
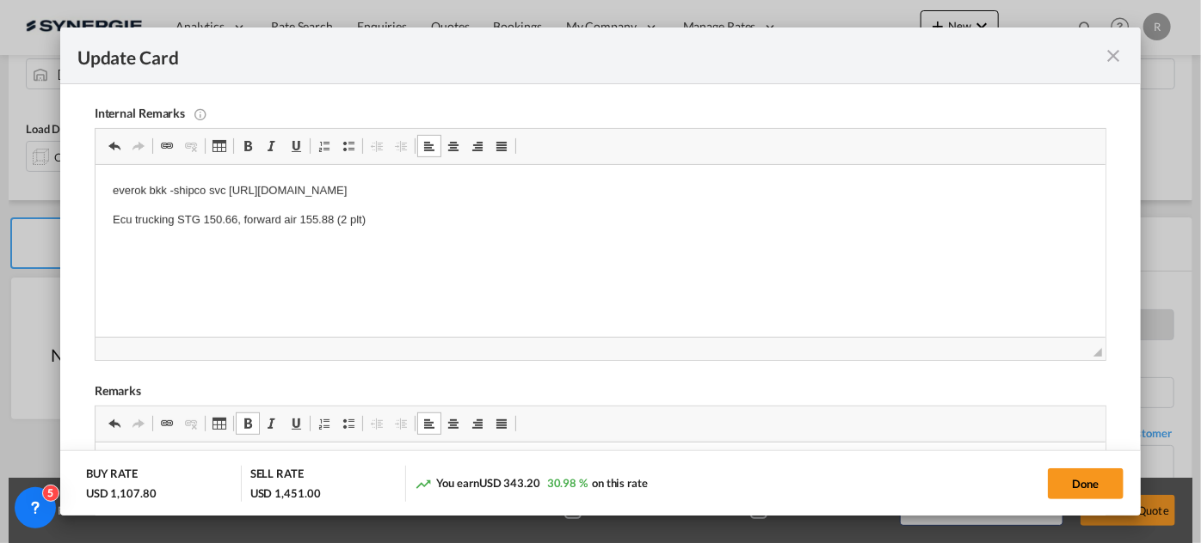
scroll to position [156, 0]
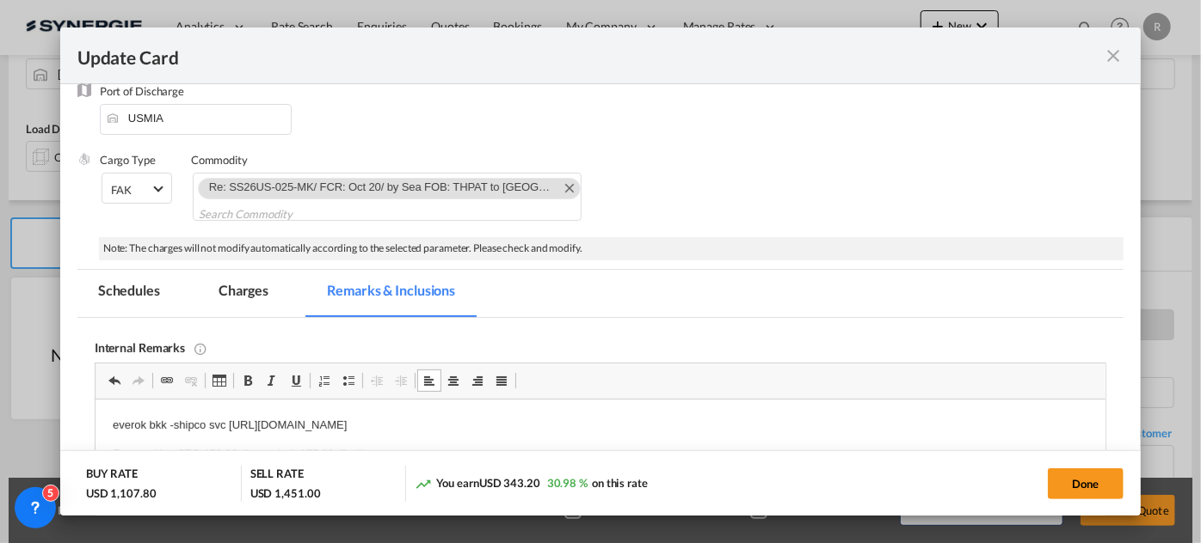
drag, startPoint x: 245, startPoint y: 288, endPoint x: 568, endPoint y: 332, distance: 326.3
click at [245, 288] on md-tab-item "Charges" at bounding box center [243, 293] width 91 height 47
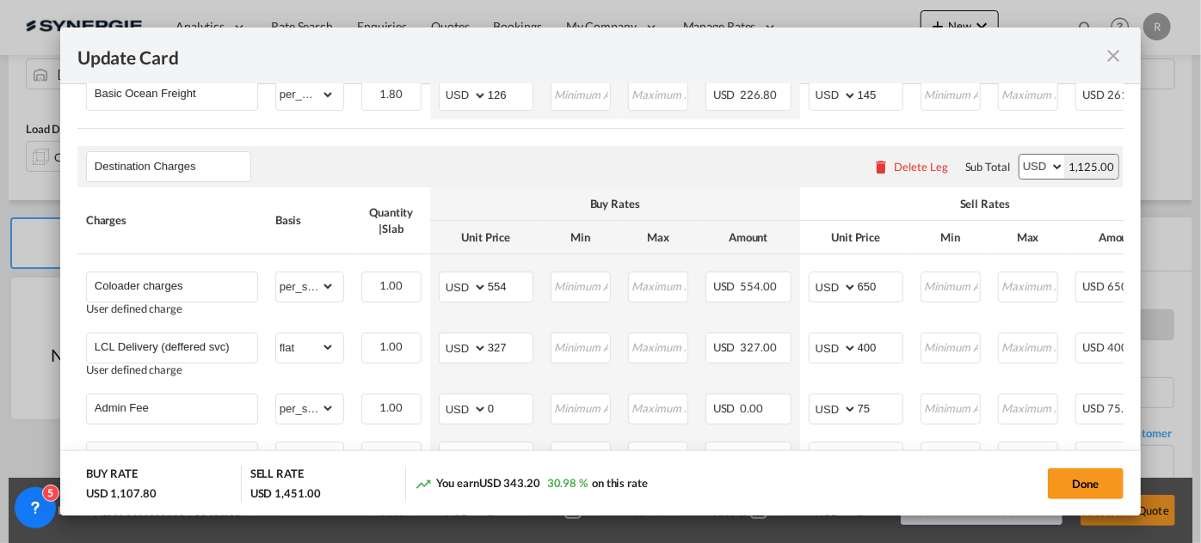
scroll to position [547, 0]
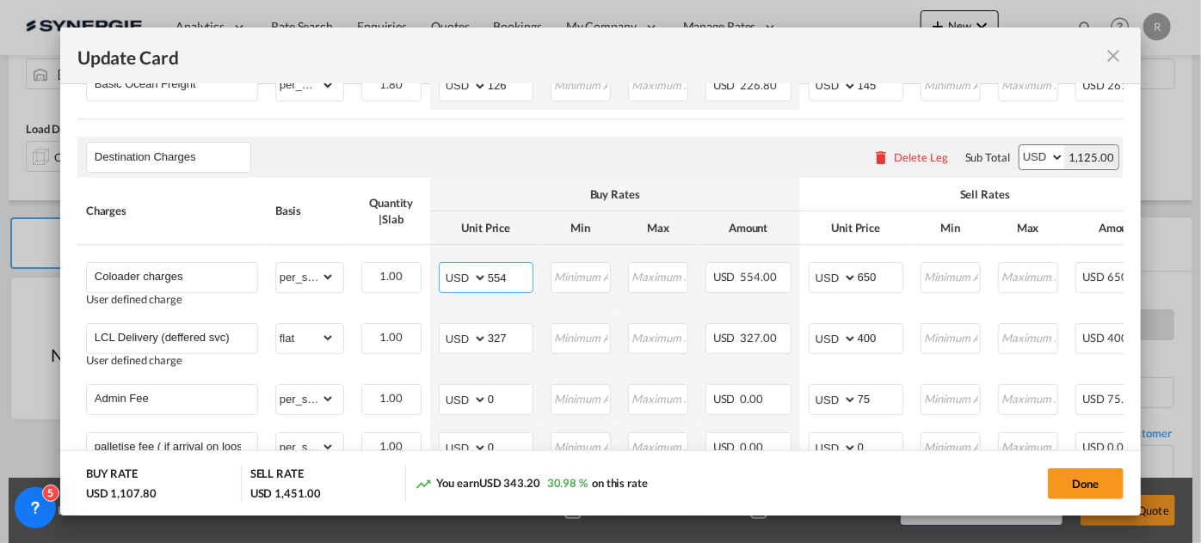
drag, startPoint x: 512, startPoint y: 272, endPoint x: 357, endPoint y: 240, distance: 158.0
click at [357, 240] on table "Charges Basis Quantity | Slab Buy Rates Sell Rates Comments Action Unit Price M…" at bounding box center [686, 367] width 1219 height 378
type input "461.1"
drag, startPoint x: 881, startPoint y: 276, endPoint x: 805, endPoint y: 274, distance: 75.7
click at [805, 274] on td "AED AFN ALL AMD ANG AOA ARS AUD AWG AZN BAM BBD BDT BGN BHD BIF BMD BND BOB BRL…" at bounding box center [856, 280] width 112 height 70
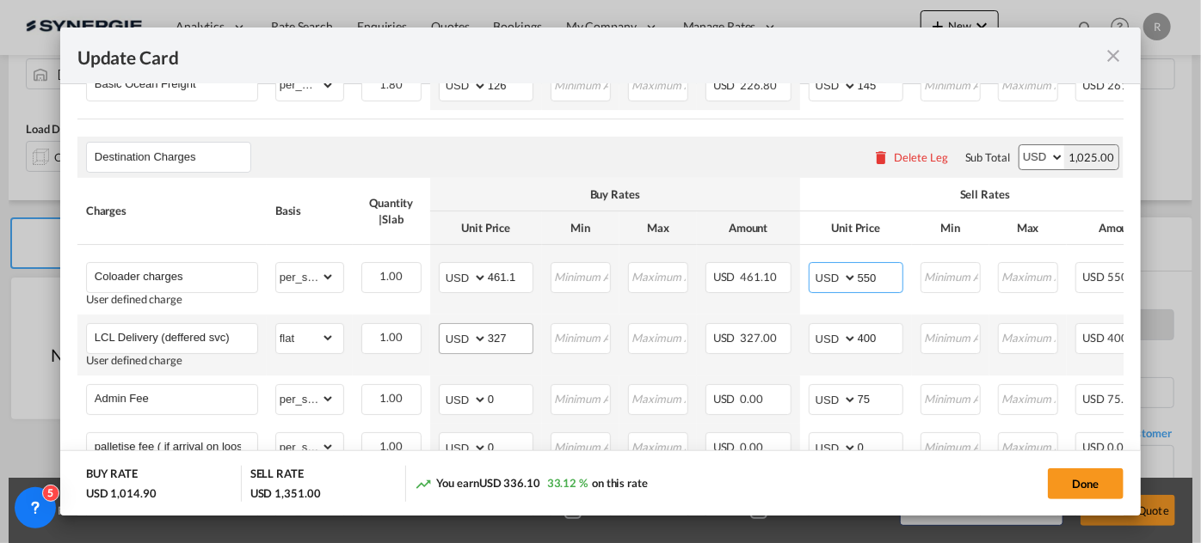
type input "550"
drag, startPoint x: 519, startPoint y: 339, endPoint x: 408, endPoint y: 318, distance: 112.0
click at [408, 318] on tr "LCL Delivery (deffered svc) User defined charge Please Enter Already Exists gro…" at bounding box center [686, 345] width 1219 height 61
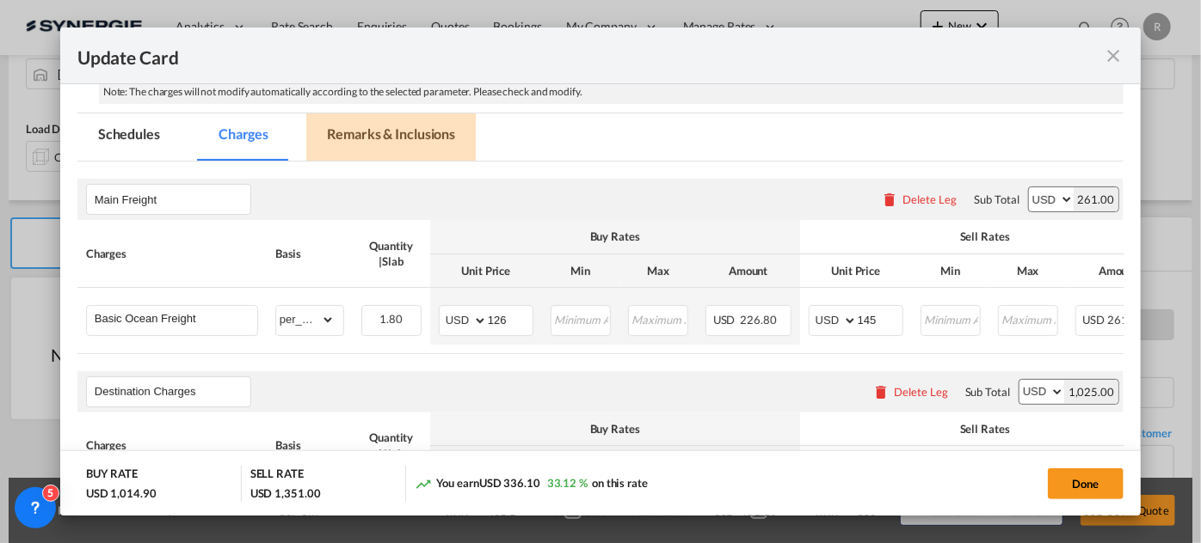
click at [392, 134] on md-tab-item "Remarks & Inclusions" at bounding box center [390, 137] width 169 height 47
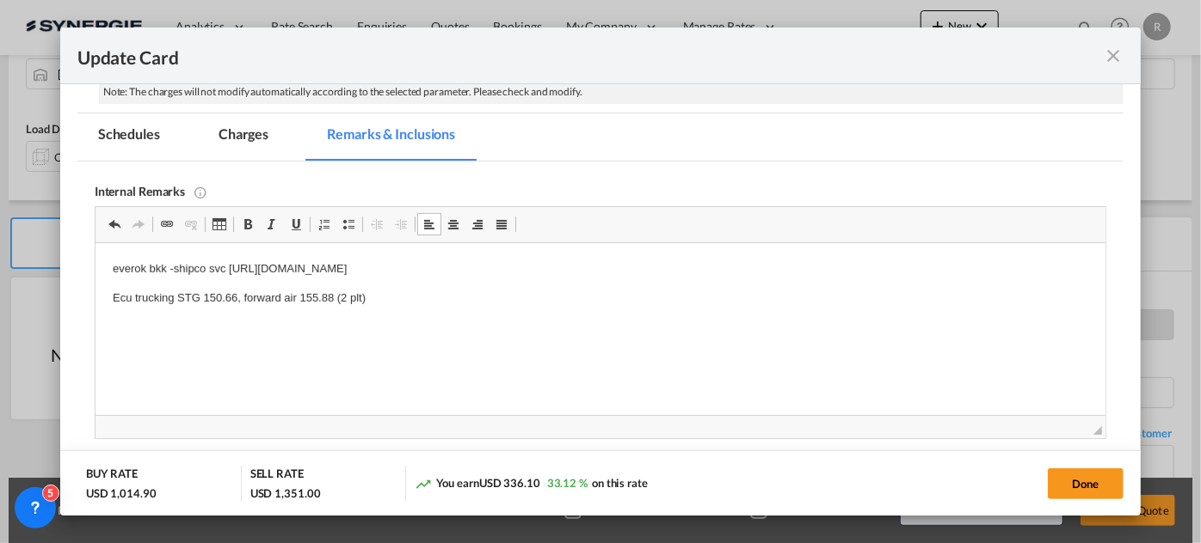
click at [231, 129] on md-tab-item "Charges" at bounding box center [243, 137] width 91 height 47
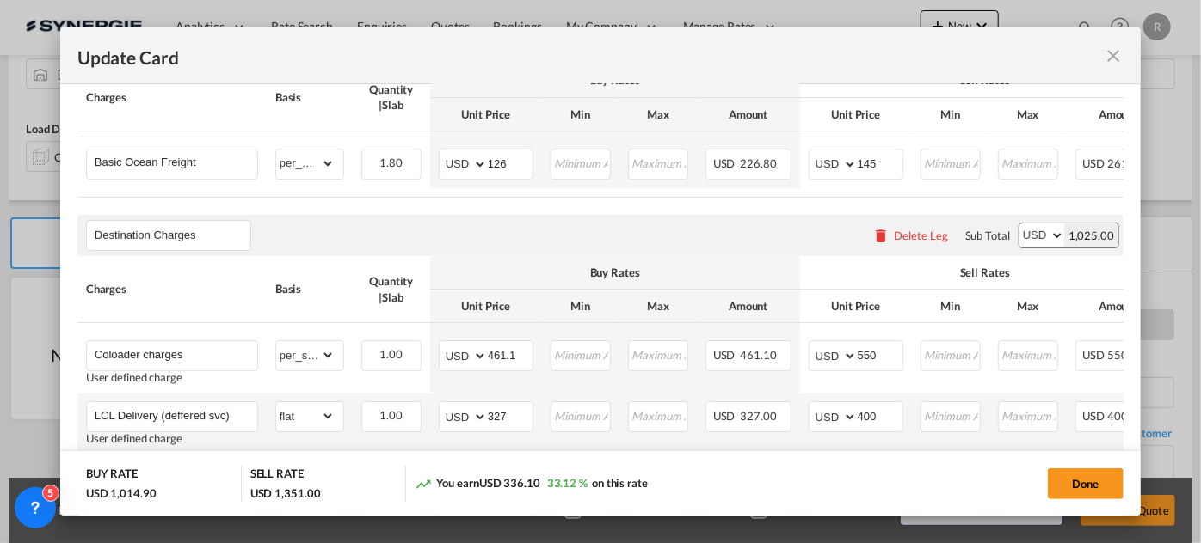
scroll to position [547, 0]
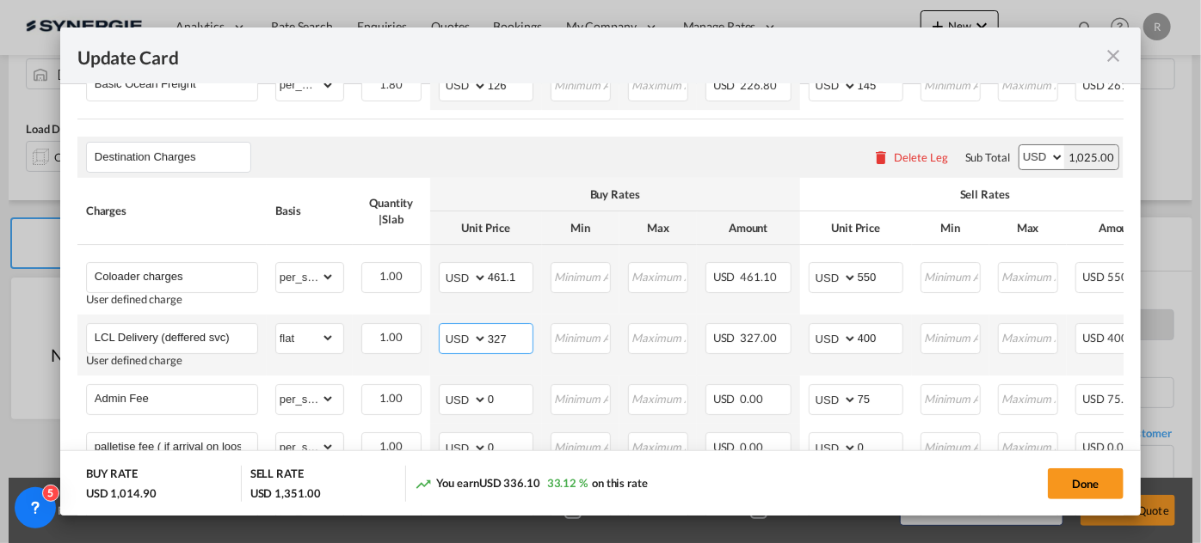
drag, startPoint x: 518, startPoint y: 339, endPoint x: 407, endPoint y: 317, distance: 113.0
click at [421, 327] on tr "LCL Delivery (deffered svc) User defined charge Please Enter Already Exists gro…" at bounding box center [686, 345] width 1219 height 61
type input "156"
drag, startPoint x: 887, startPoint y: 337, endPoint x: 784, endPoint y: 335, distance: 102.3
click at [784, 335] on tr "LCL Delivery (deffered svc) User defined charge Please Enter Already Exists gro…" at bounding box center [686, 345] width 1219 height 61
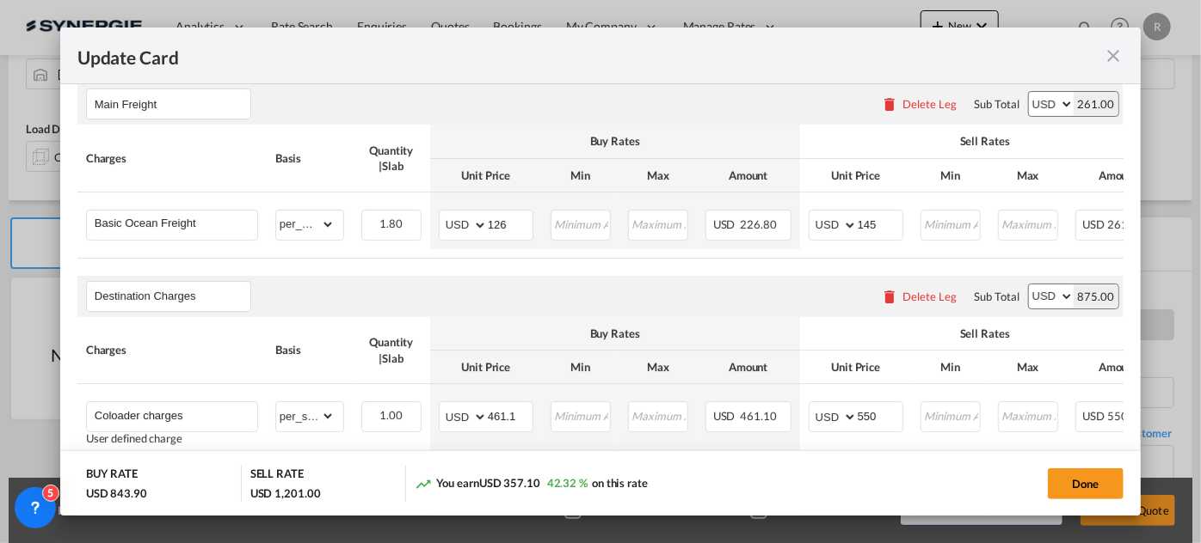
scroll to position [390, 0]
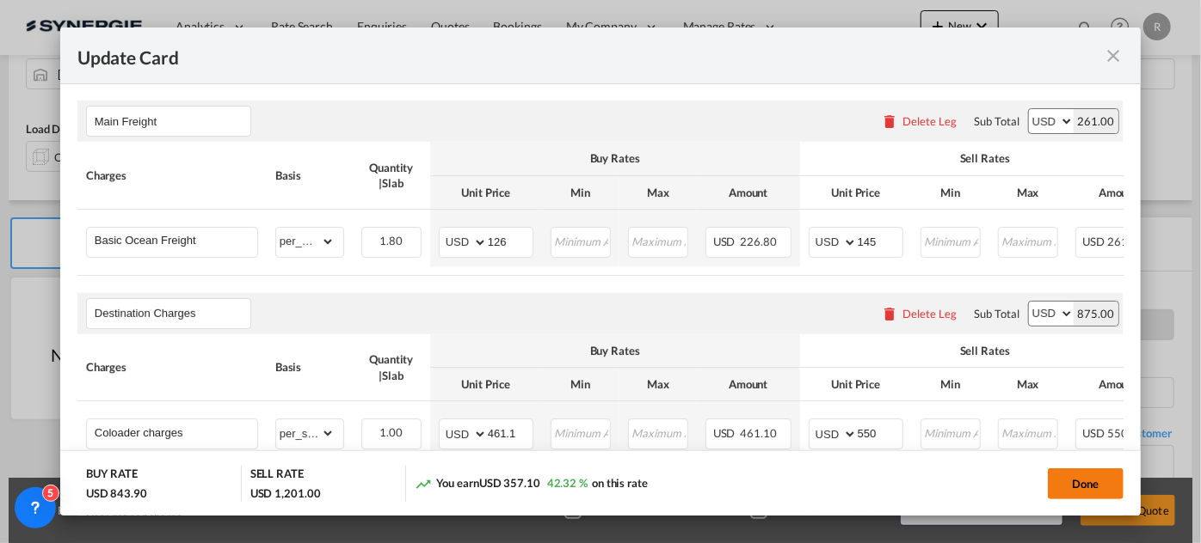
type input "250"
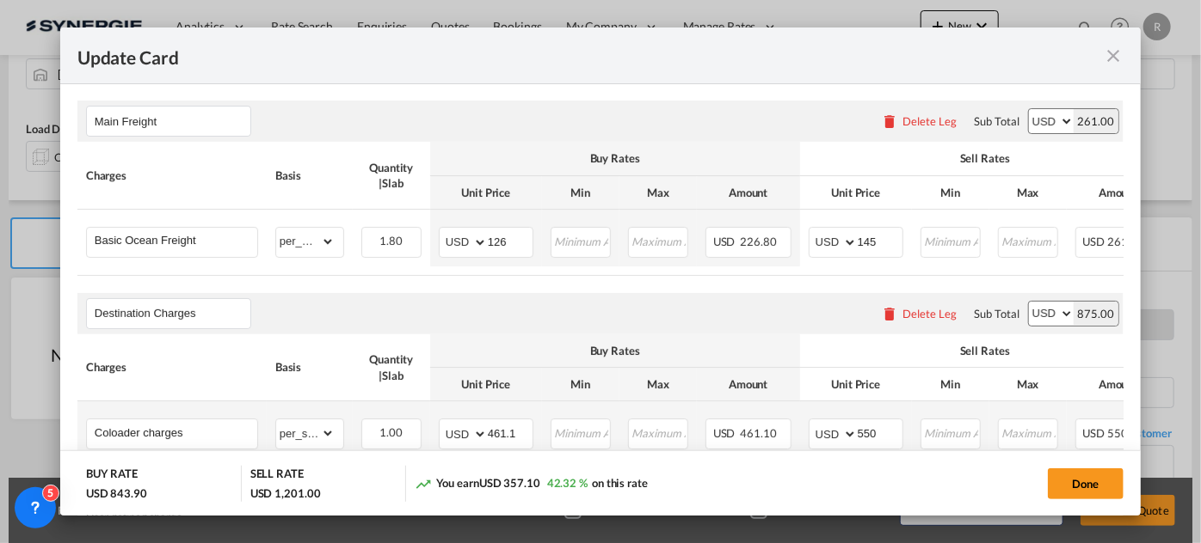
drag, startPoint x: 1075, startPoint y: 485, endPoint x: 1059, endPoint y: 435, distance: 52.5
click at [1076, 485] on button "Done" at bounding box center [1085, 484] width 76 height 31
type input "13 Oct 2025"
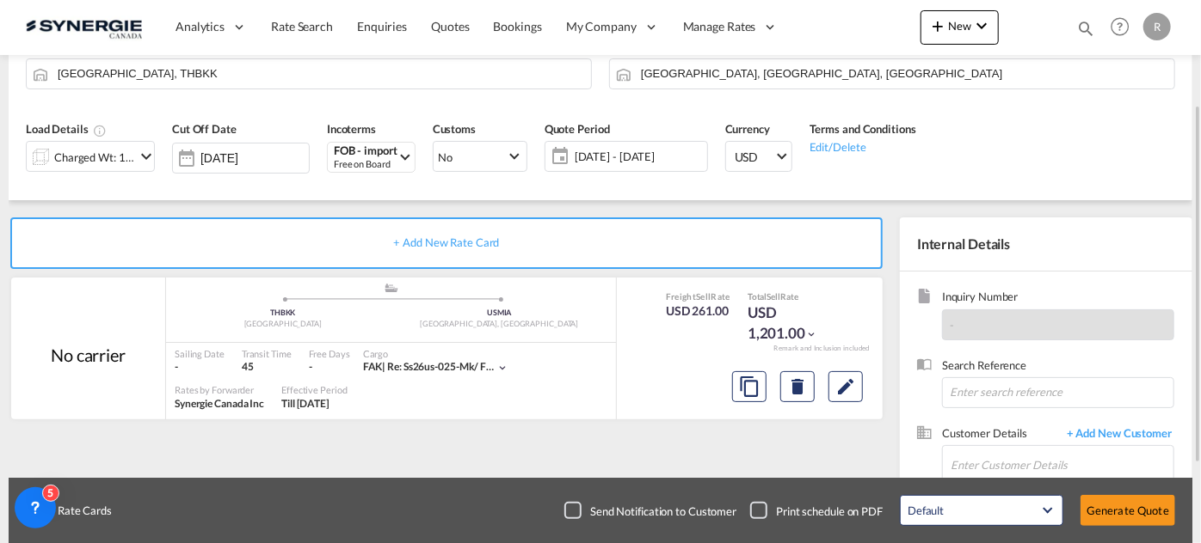
scroll to position [234, 0]
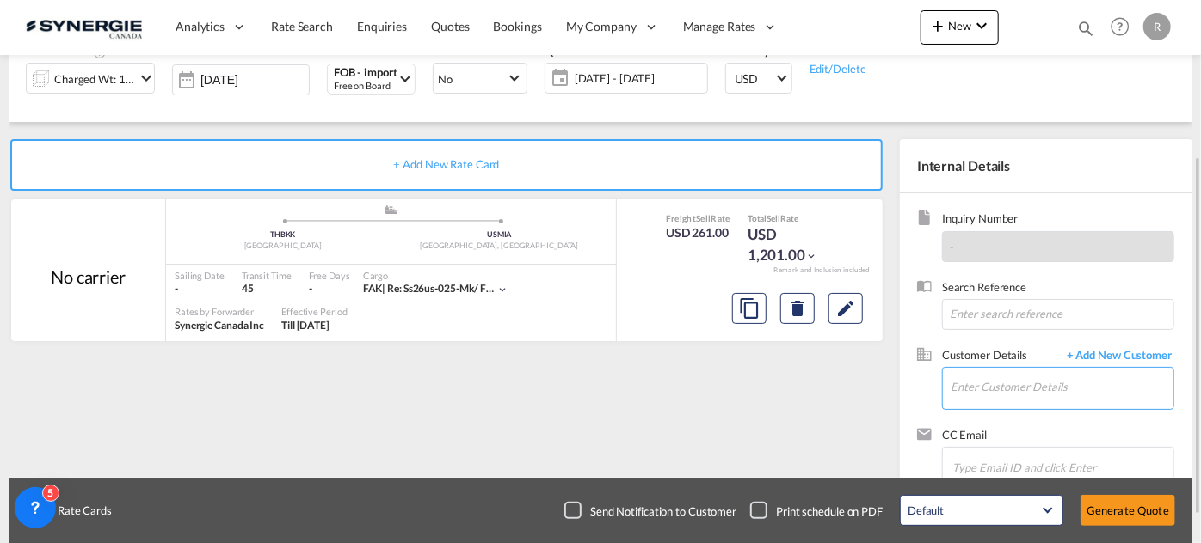
click at [982, 398] on input "Enter Customer Details" at bounding box center [1061, 387] width 223 height 39
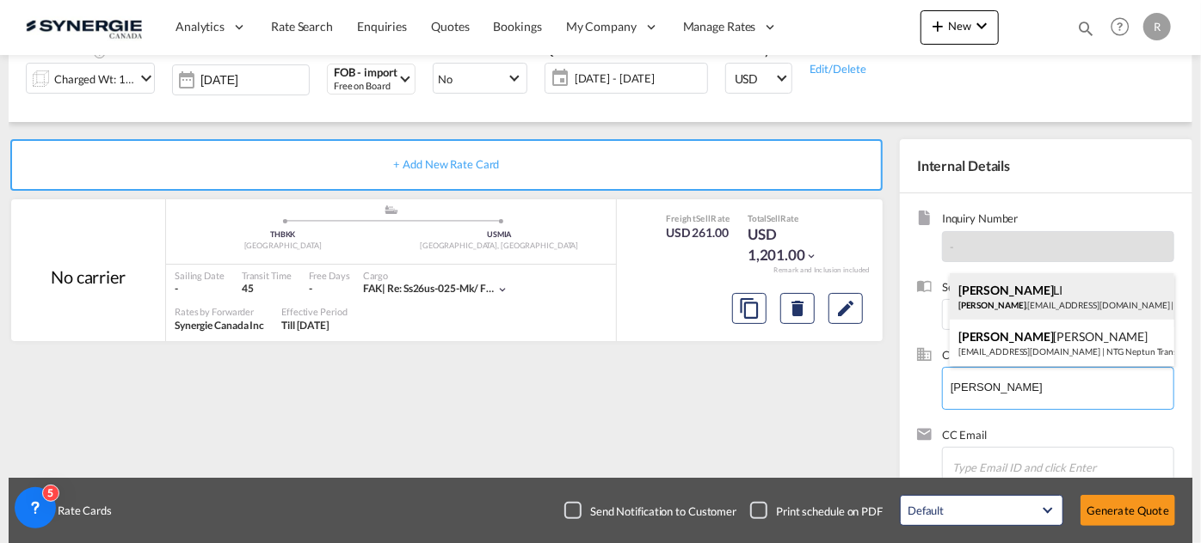
click at [983, 299] on div "BENJAMIN LI benjamin .li@appgroup.ca | APP GROUP" at bounding box center [1061, 296] width 224 height 46
type input "APP GROUP, BENJAMIN LI, benjamin.li@appgroup.ca"
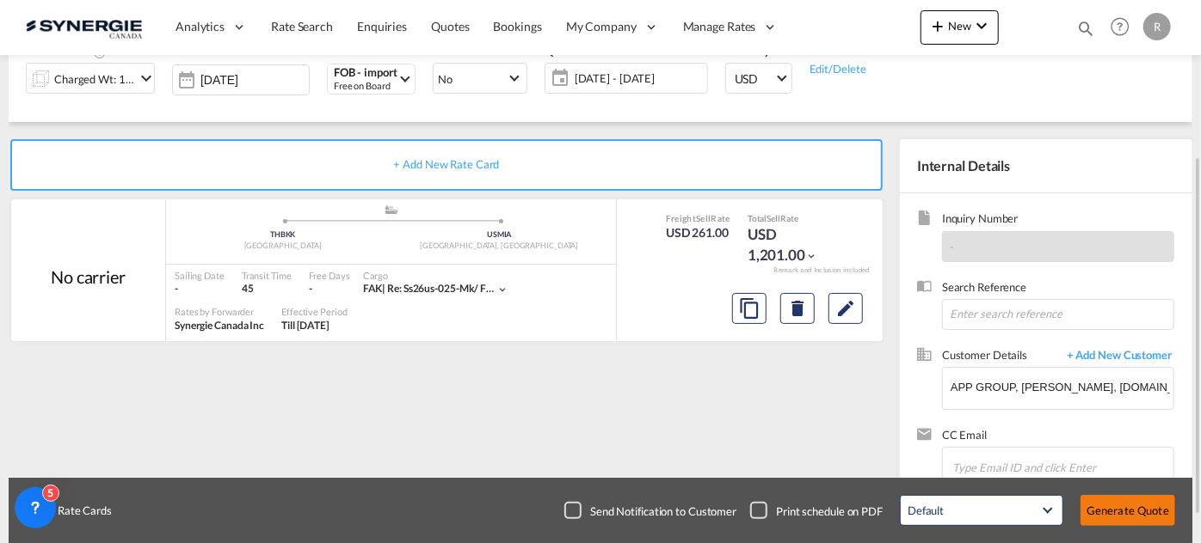
click at [1126, 518] on button "Generate Quote" at bounding box center [1127, 510] width 95 height 31
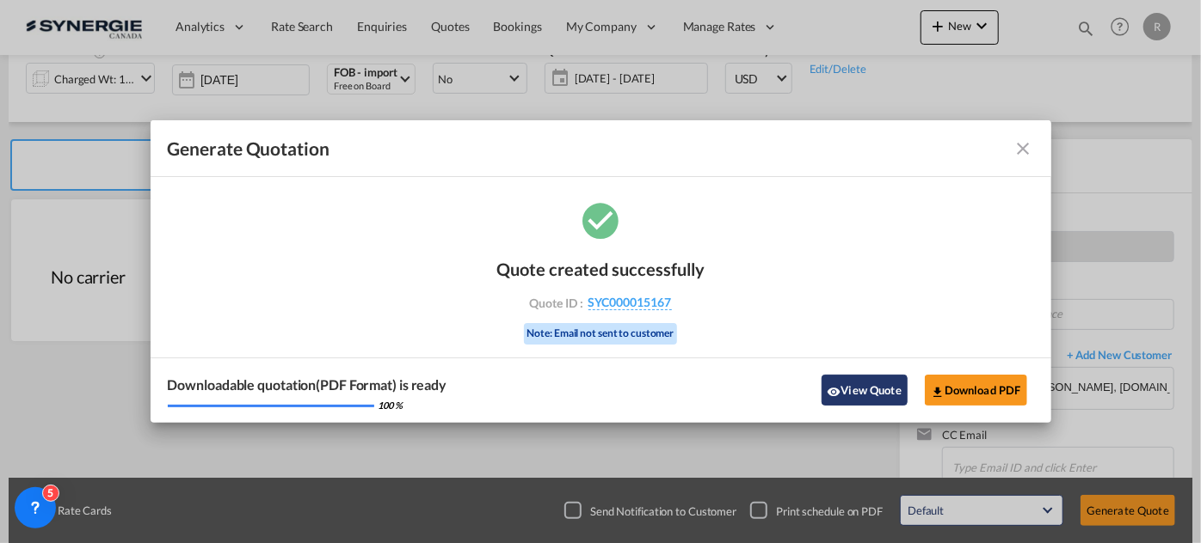
drag, startPoint x: 866, startPoint y: 387, endPoint x: 885, endPoint y: 316, distance: 73.0
click at [866, 387] on button "View Quote" at bounding box center [864, 390] width 86 height 31
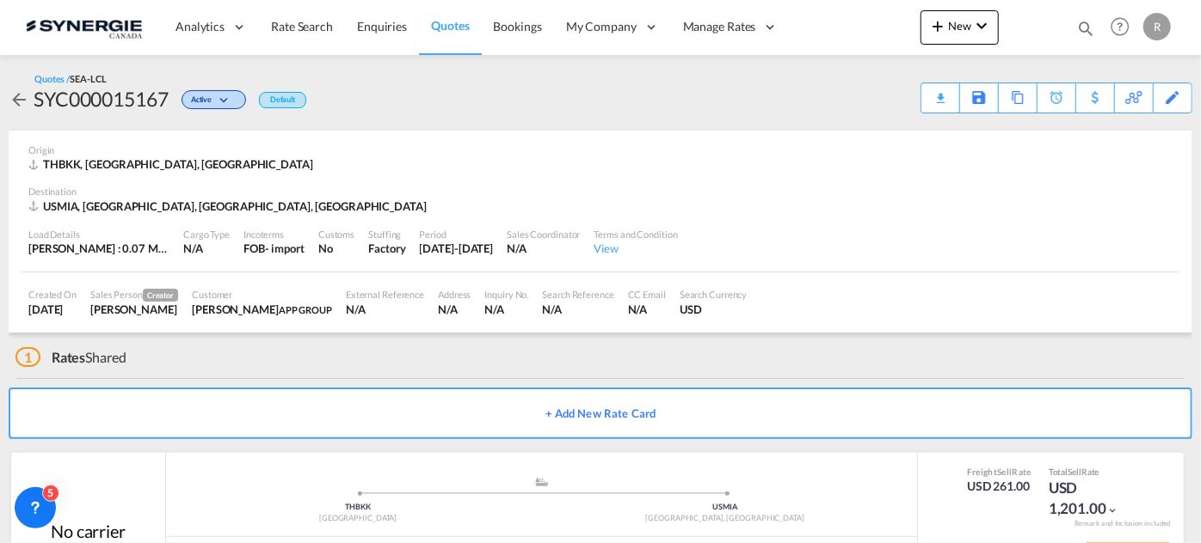
click at [0, 0] on div "Download Quote" at bounding box center [0, 0] width 0 height 0
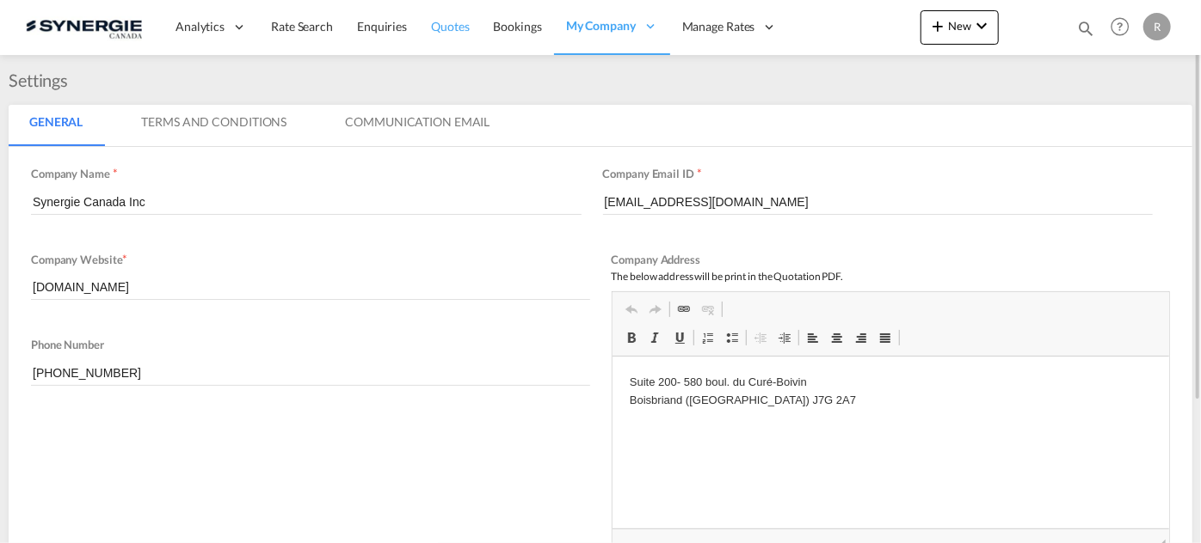
click at [446, 24] on span "Quotes" at bounding box center [450, 26] width 38 height 15
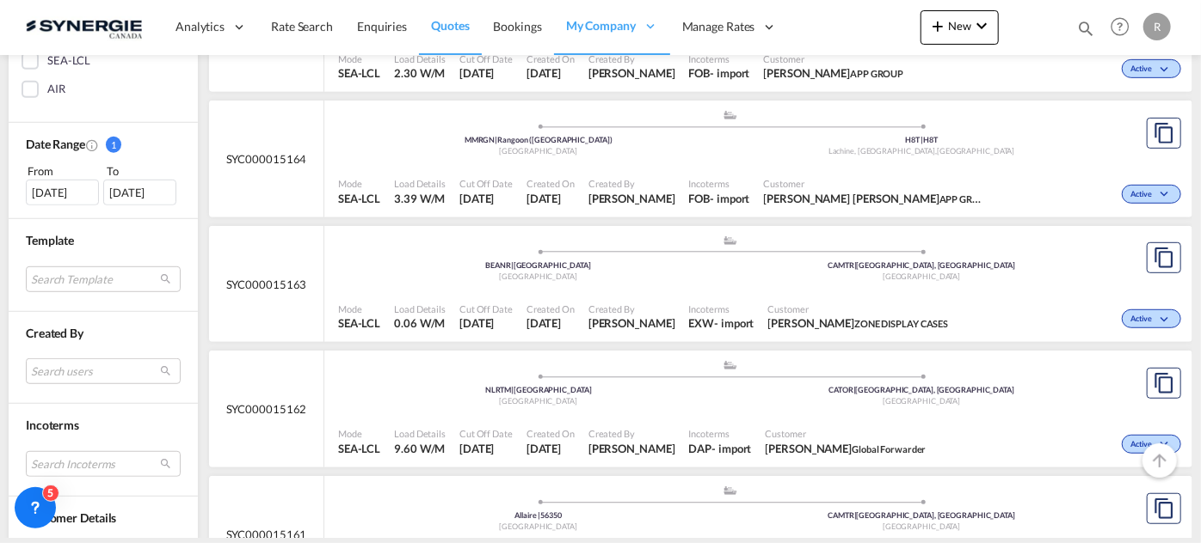
scroll to position [469, 0]
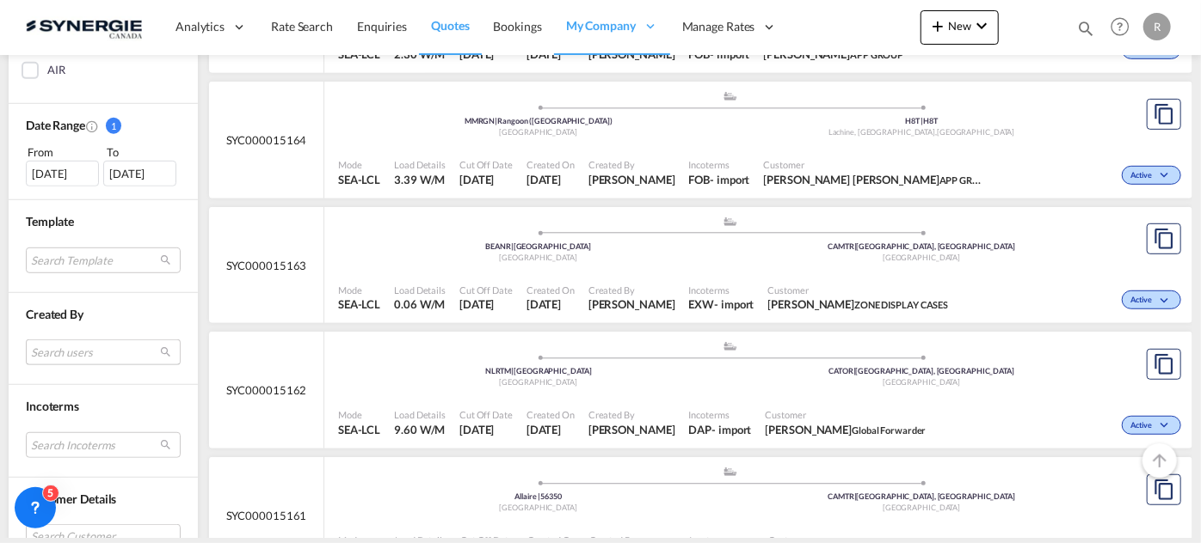
click at [63, 349] on md-select "Search users sugan T sugantha.rajan@freightfy.com raquel Jimenez raquel.jimenez…" at bounding box center [103, 353] width 155 height 26
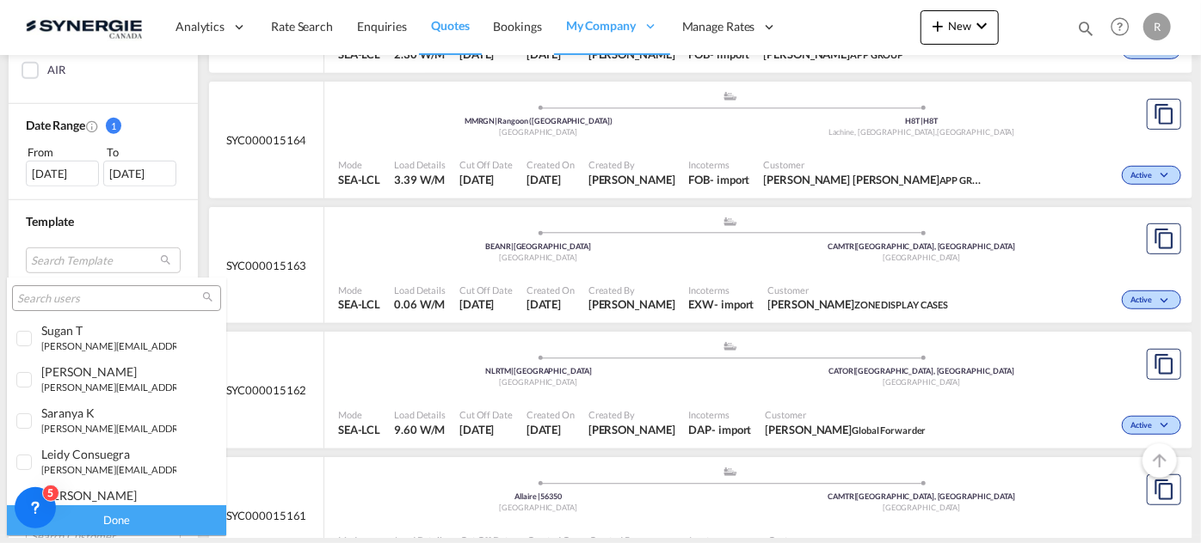
click at [366, 357] on md-backdrop at bounding box center [600, 271] width 1201 height 543
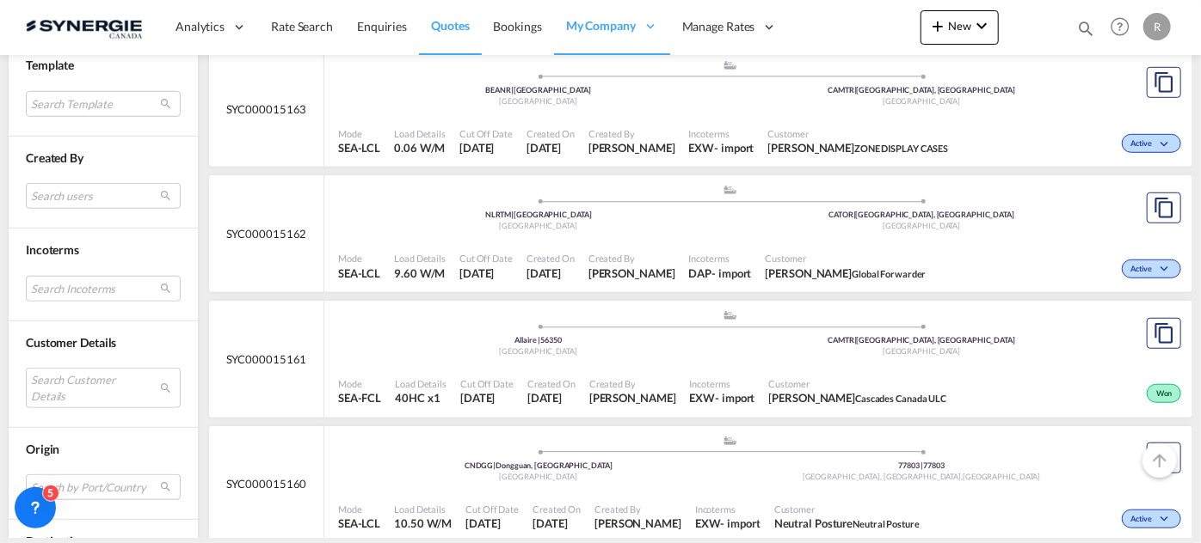
scroll to position [703, 0]
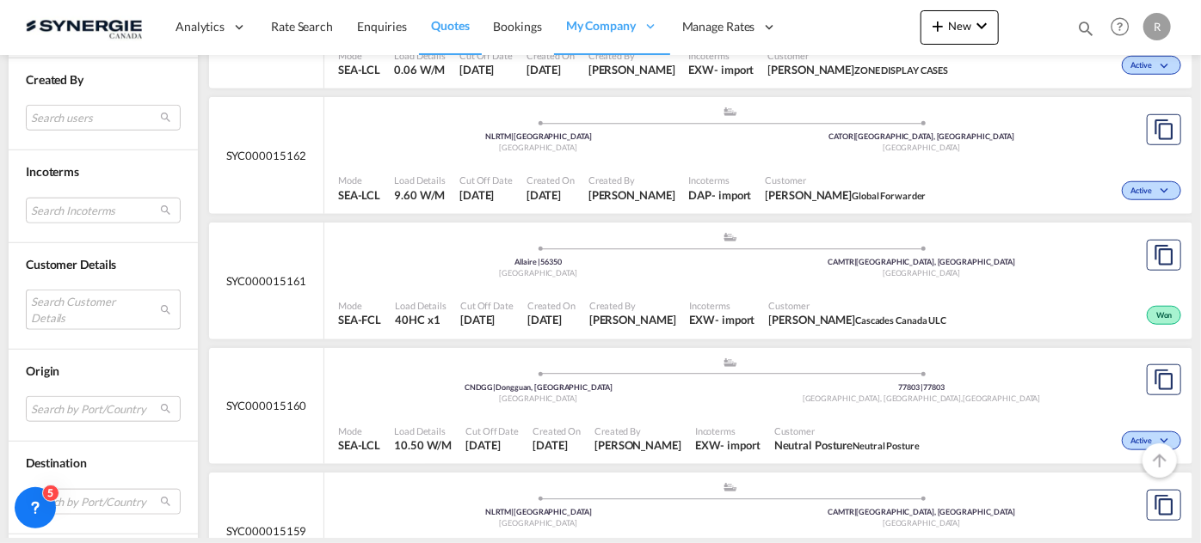
click at [82, 297] on md-select "Search Customer Details user name user dilara Aksu d.aksu@ctfglobal.com | ctf g…" at bounding box center [103, 310] width 155 height 40
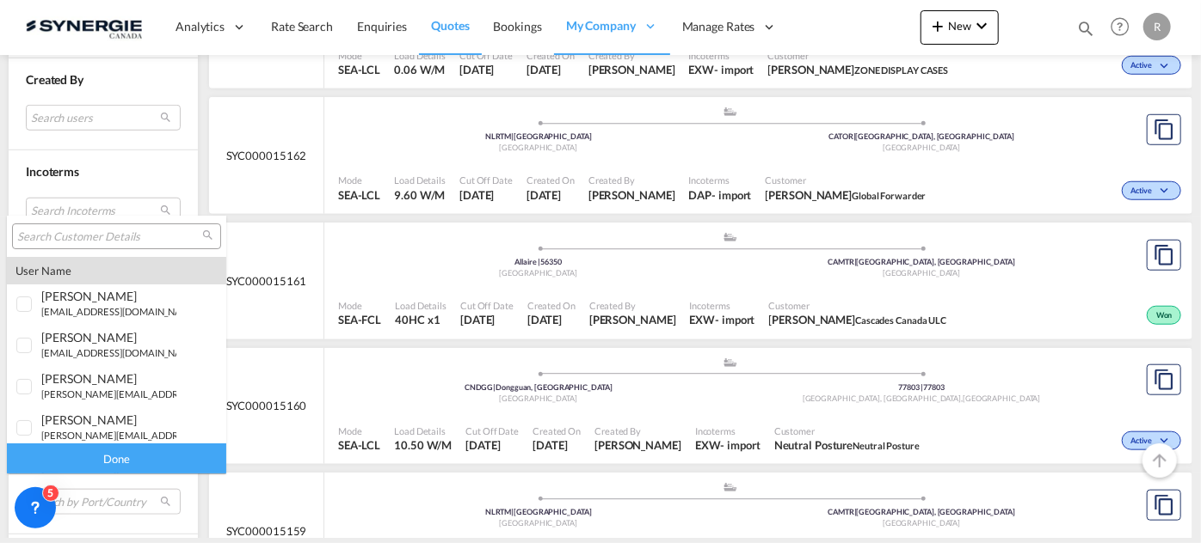
click at [119, 233] on input "search" at bounding box center [109, 237] width 185 height 15
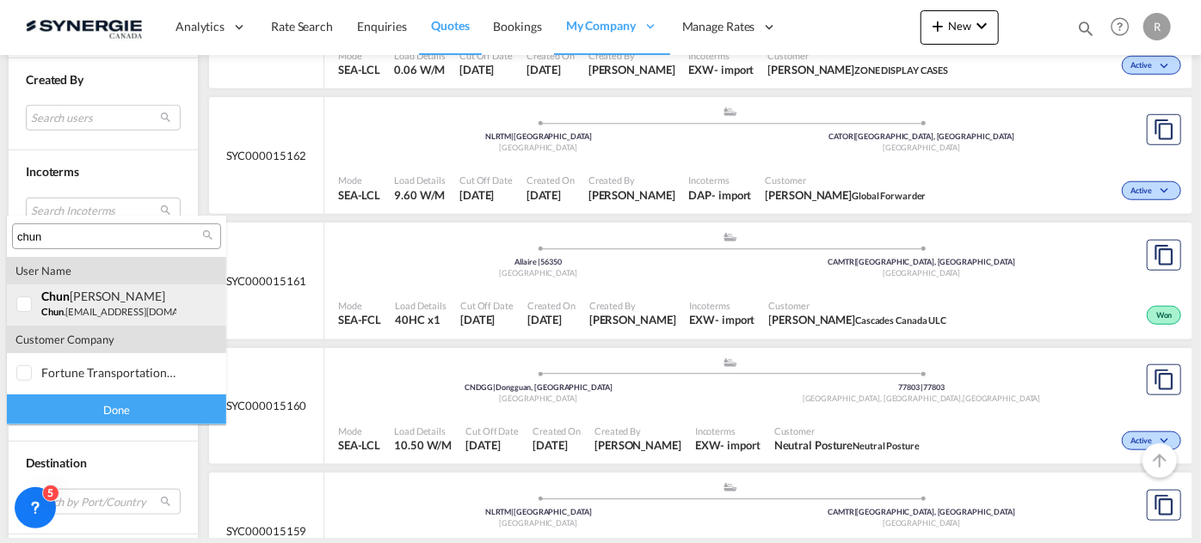
type input "chun"
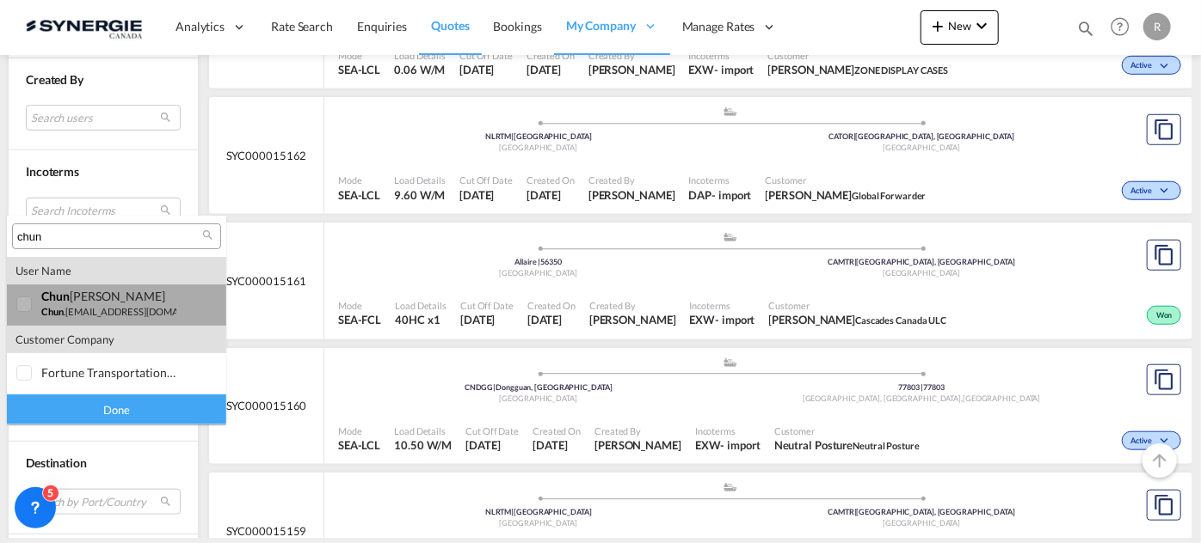
click at [76, 311] on small "chun .yanfu@appgroup.ca" at bounding box center [131, 311] width 181 height 11
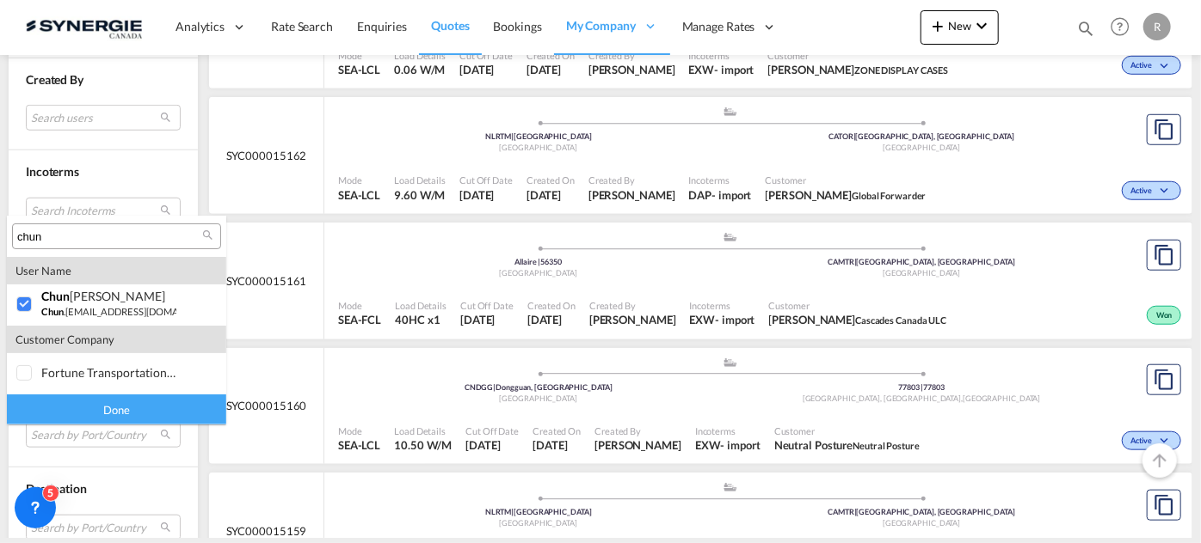
click at [146, 414] on div "Done" at bounding box center [116, 410] width 219 height 30
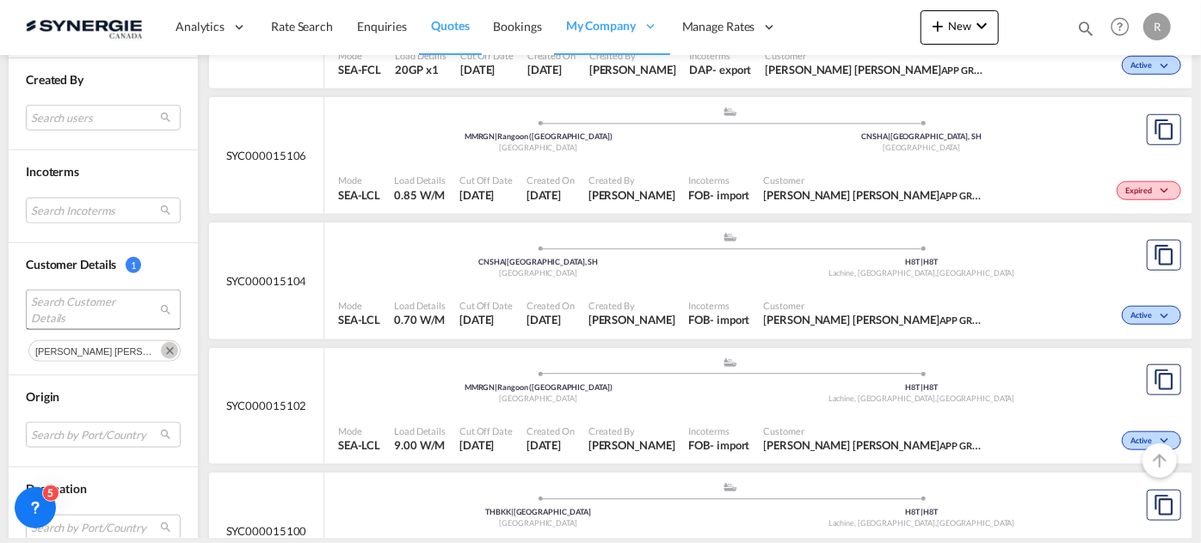
click at [132, 302] on span "Search Customer Details" at bounding box center [90, 309] width 118 height 31
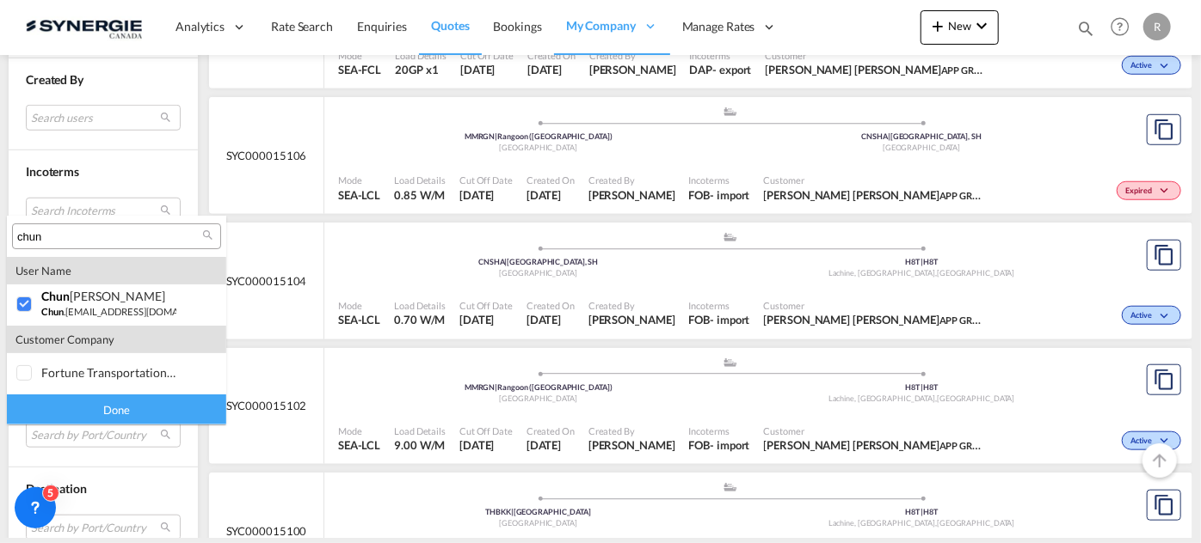
click at [90, 233] on input "chun" at bounding box center [109, 237] width 185 height 15
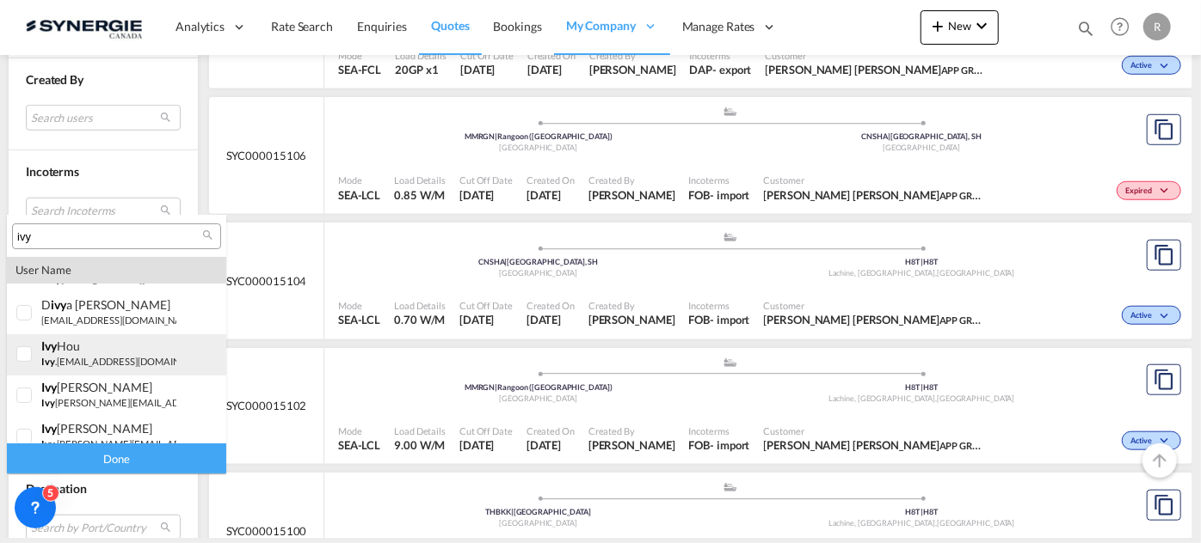
scroll to position [46, 0]
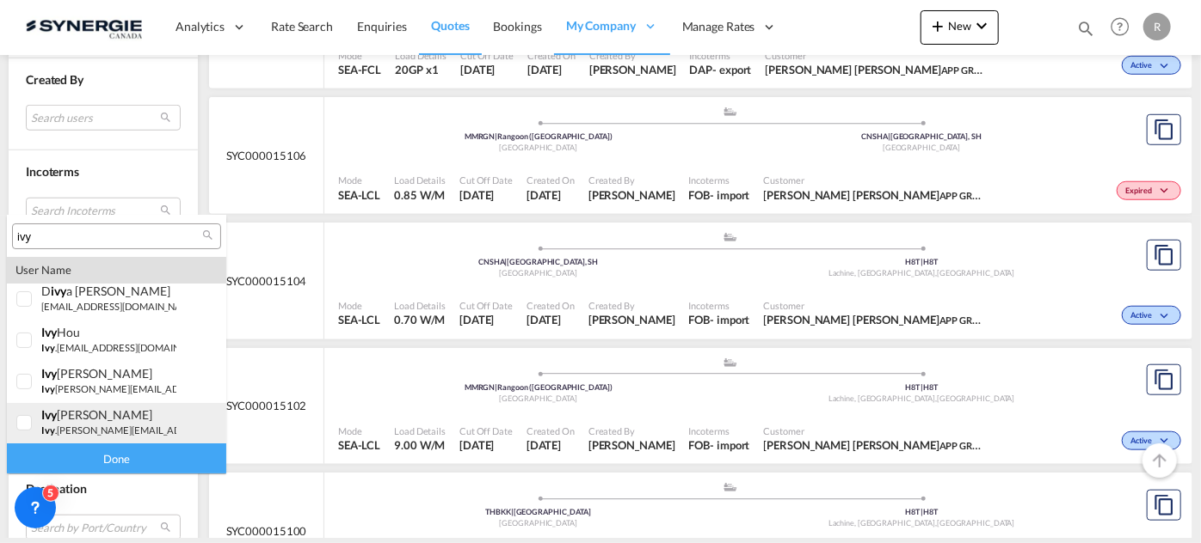
type input "ivy"
click at [101, 425] on small "ivy .jiang@appgroup.ca" at bounding box center [165, 430] width 248 height 11
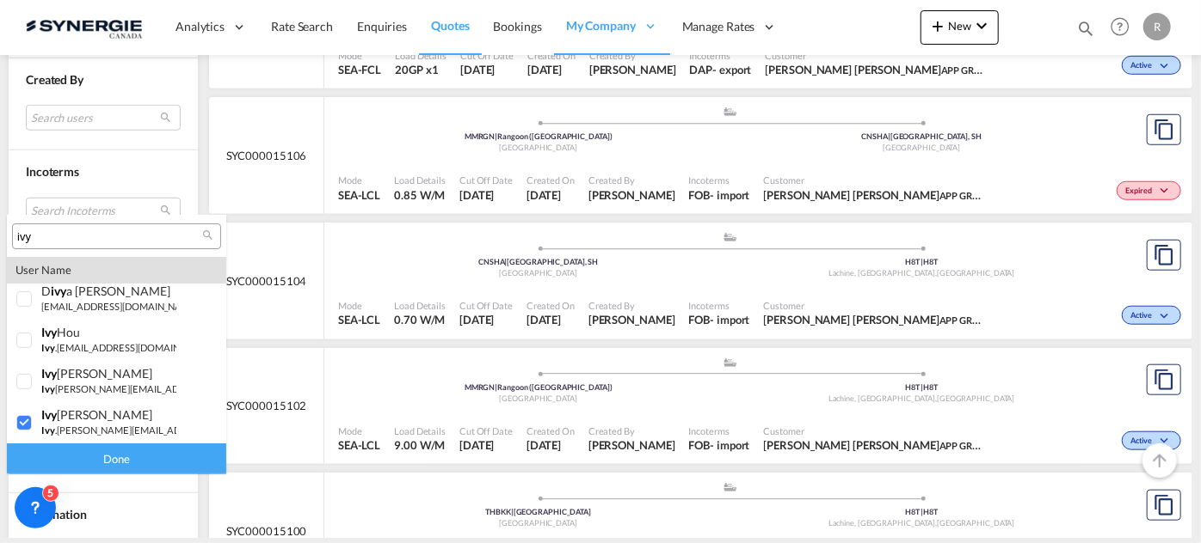
click at [138, 460] on div "Done" at bounding box center [116, 459] width 219 height 30
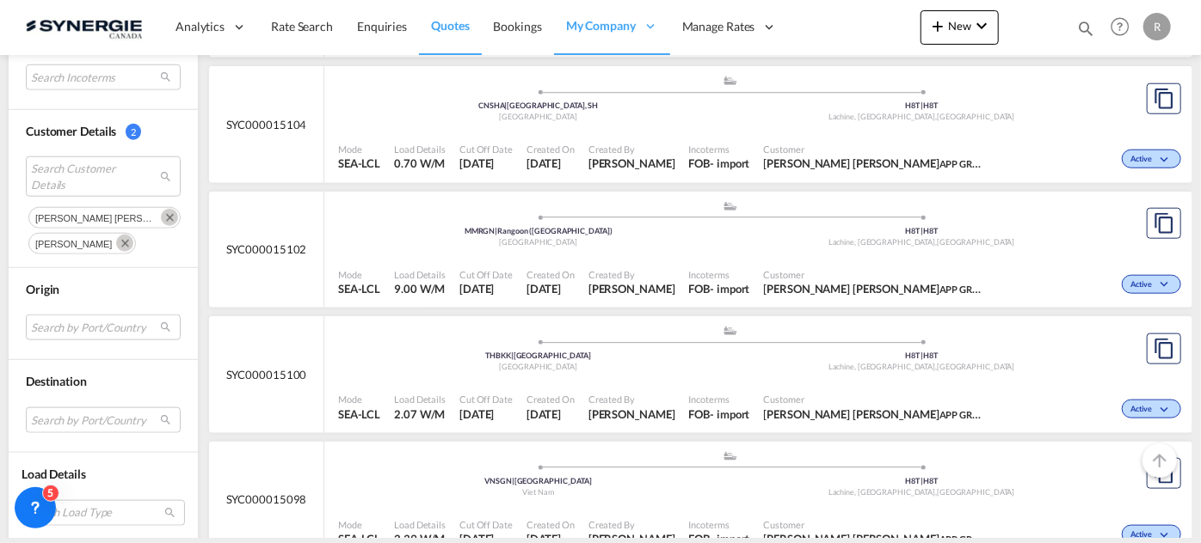
scroll to position [937, 0]
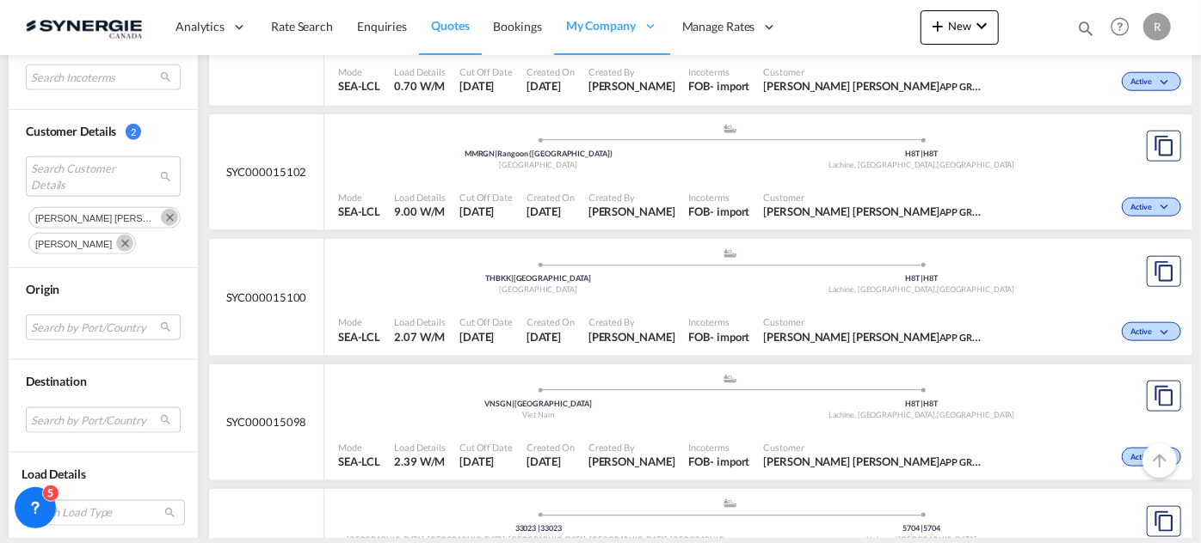
click at [693, 299] on div ".a{fill:#aaa8ad;} .a{fill:#aaa8ad;} THBKK | Bangkok Thailand H8T | H8T Lachine,…" at bounding box center [729, 276] width 783 height 56
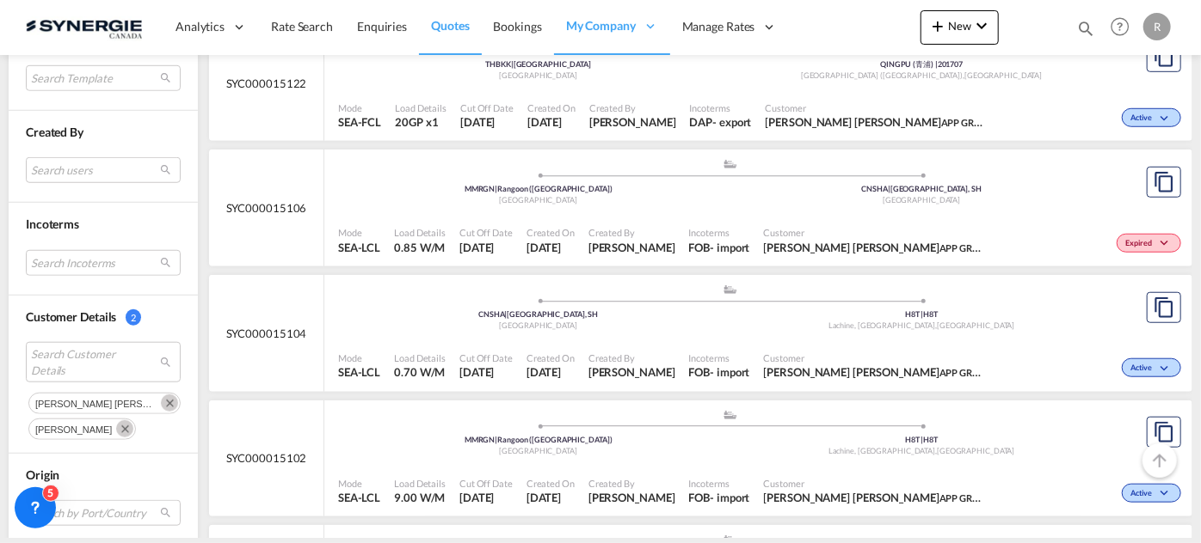
scroll to position [625, 0]
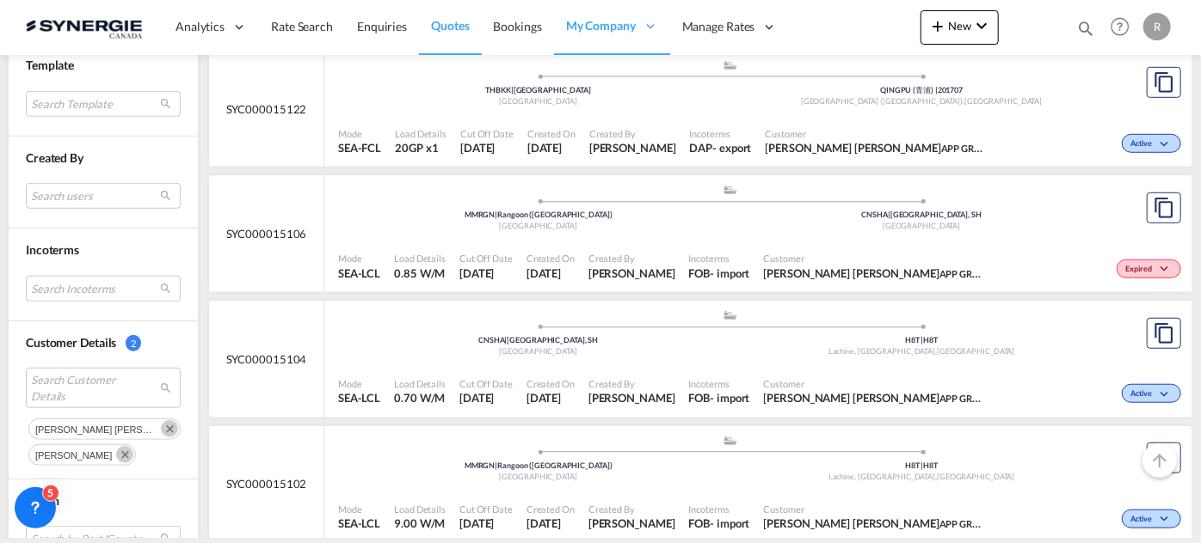
click at [623, 254] on span "Created By" at bounding box center [631, 258] width 87 height 13
click at [617, 140] on span "[PERSON_NAME]" at bounding box center [632, 147] width 87 height 15
click at [994, 246] on div "Expired" at bounding box center [1089, 266] width 191 height 43
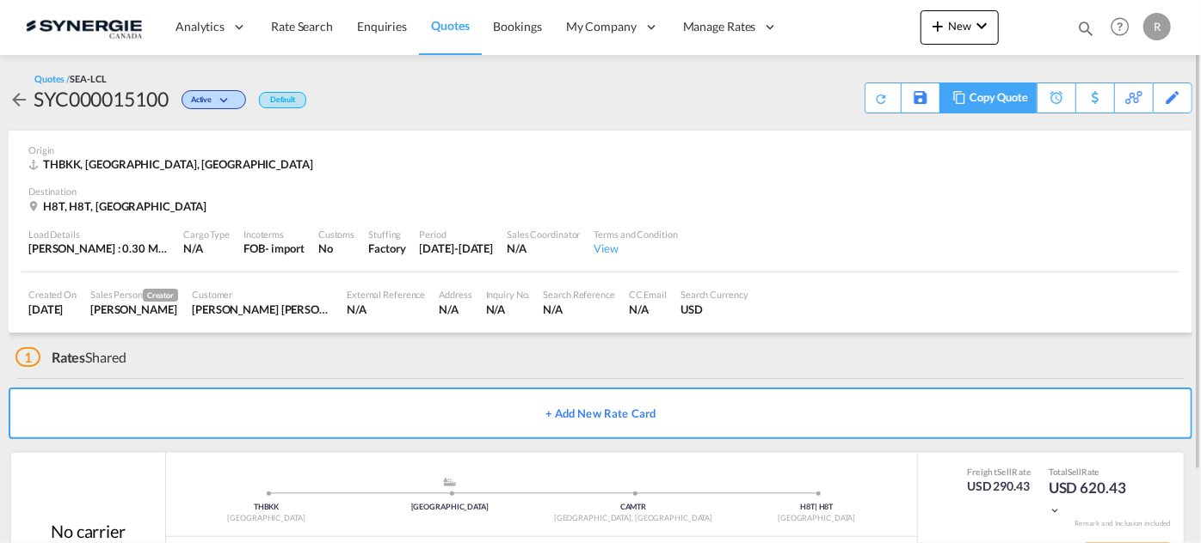
click at [959, 100] on md-icon at bounding box center [959, 97] width 21 height 13
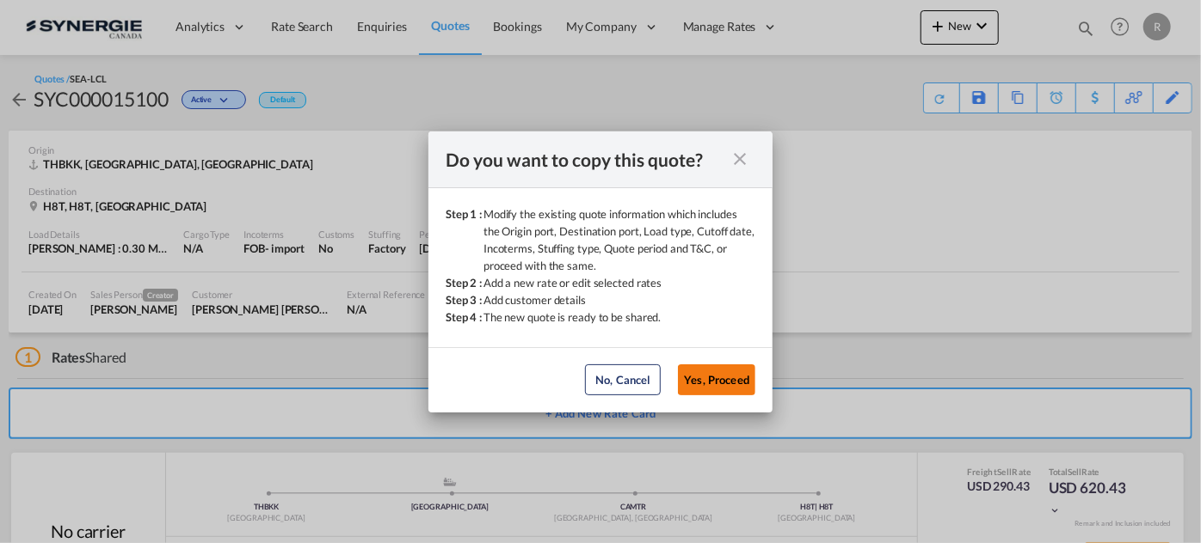
click at [746, 384] on button "Yes, Proceed" at bounding box center [716, 380] width 77 height 31
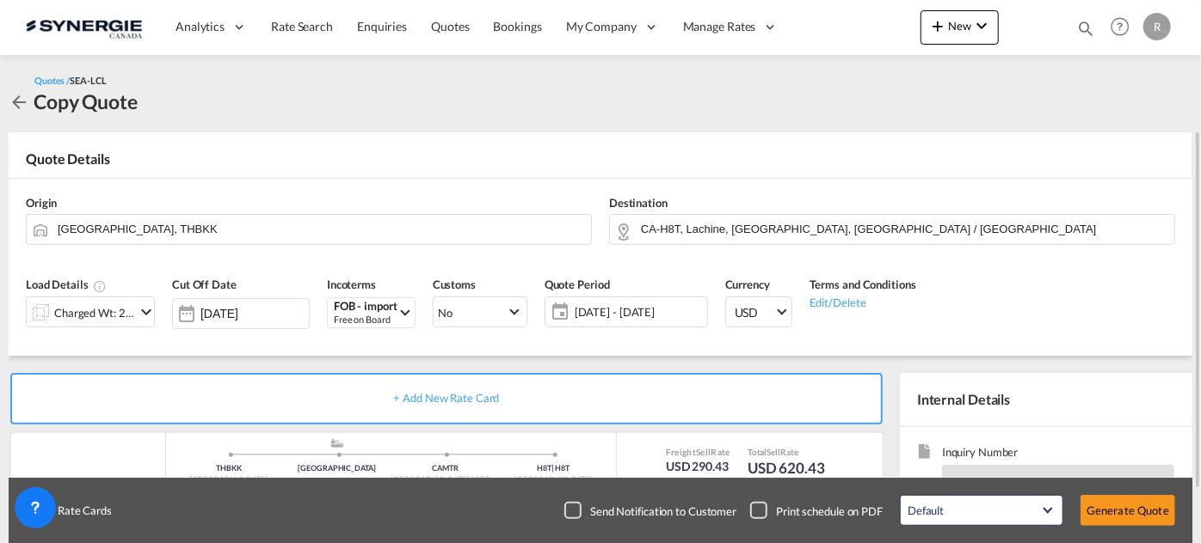
scroll to position [156, 0]
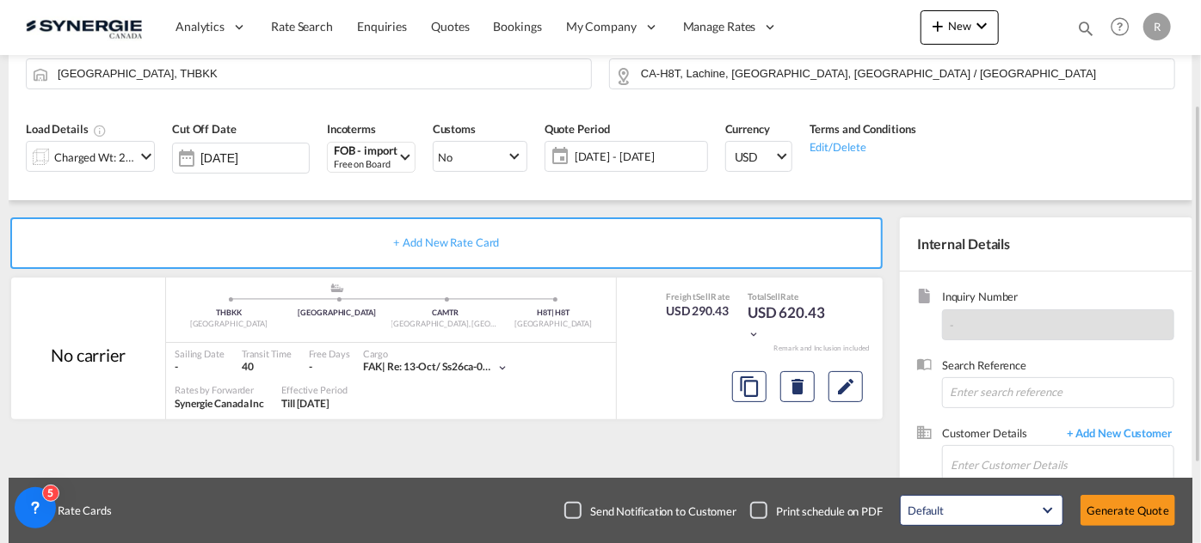
click at [139, 159] on md-icon "icon-chevron-down" at bounding box center [146, 156] width 21 height 21
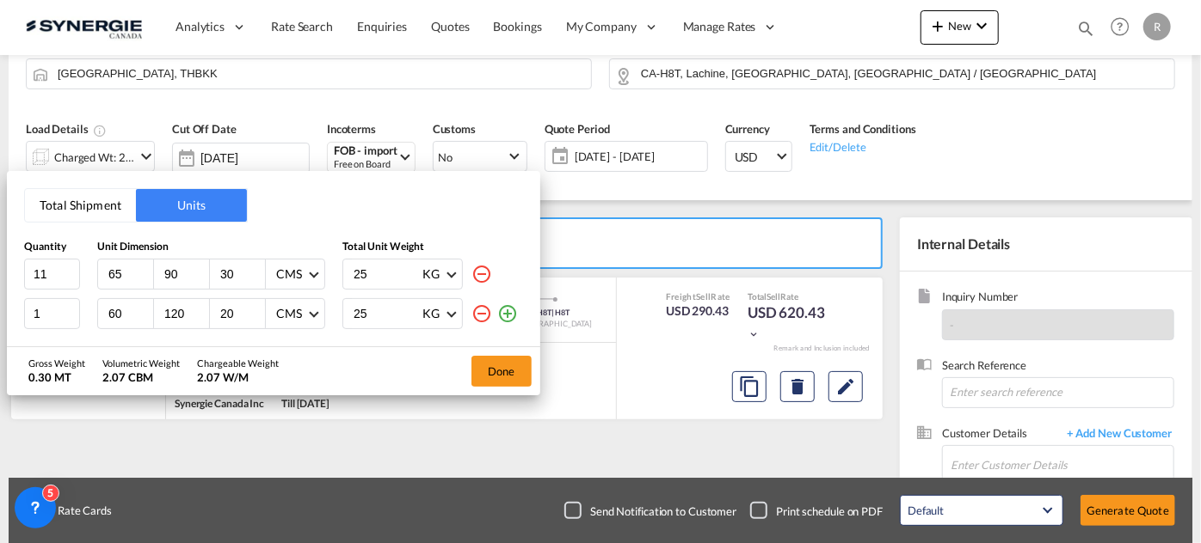
click at [71, 199] on button "Total Shipment" at bounding box center [80, 205] width 111 height 33
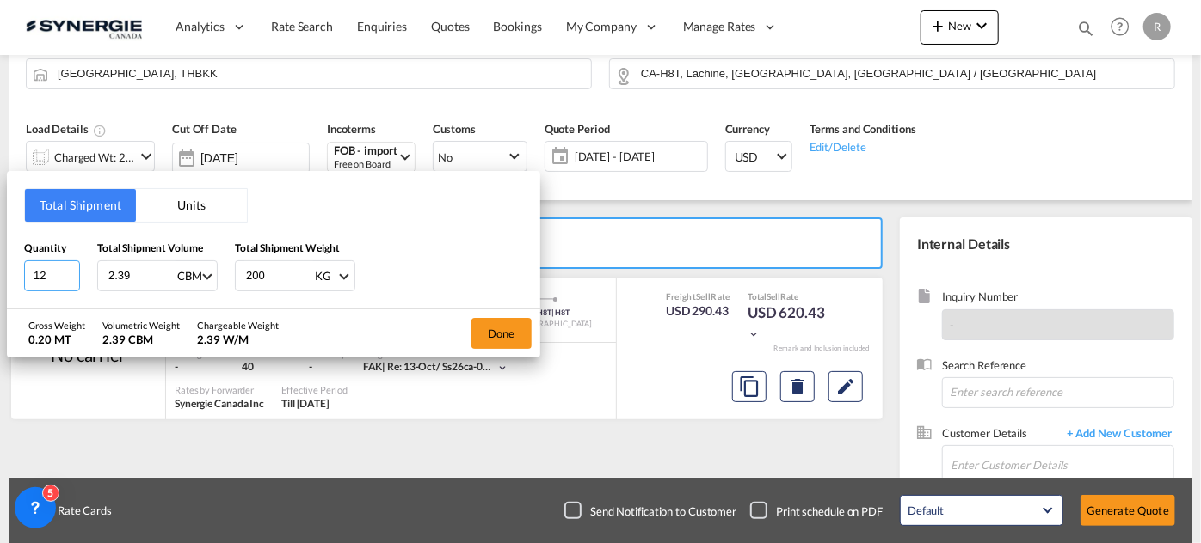
drag, startPoint x: 52, startPoint y: 267, endPoint x: 0, endPoint y: 262, distance: 51.9
click at [0, 262] on div "Total Shipment Units Quantity 12 Total Shipment Volume 2.39 CBM CBM CFT Total S…" at bounding box center [600, 271] width 1201 height 543
type input "15"
drag, startPoint x: 153, startPoint y: 276, endPoint x: 45, endPoint y: 262, distance: 109.2
click at [45, 262] on div "Quantity 15 Total Shipment Volume 2.39 CBM CBM CFT Total Shipment Weight 200 KG…" at bounding box center [273, 266] width 499 height 52
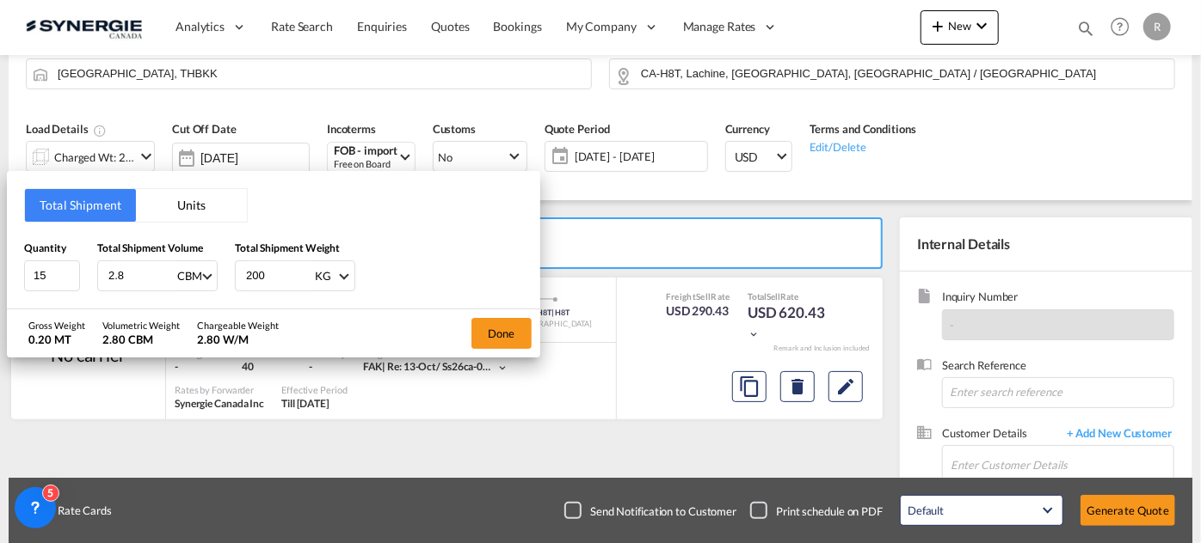
type input "2.8"
drag, startPoint x: 279, startPoint y: 277, endPoint x: 206, endPoint y: 267, distance: 74.6
click at [206, 267] on div "Quantity 15 Total Shipment Volume 2.8 CBM CBM CFT Total Shipment Weight 200 KG …" at bounding box center [273, 266] width 499 height 52
type input "112"
click at [515, 340] on button "Done" at bounding box center [501, 333] width 60 height 31
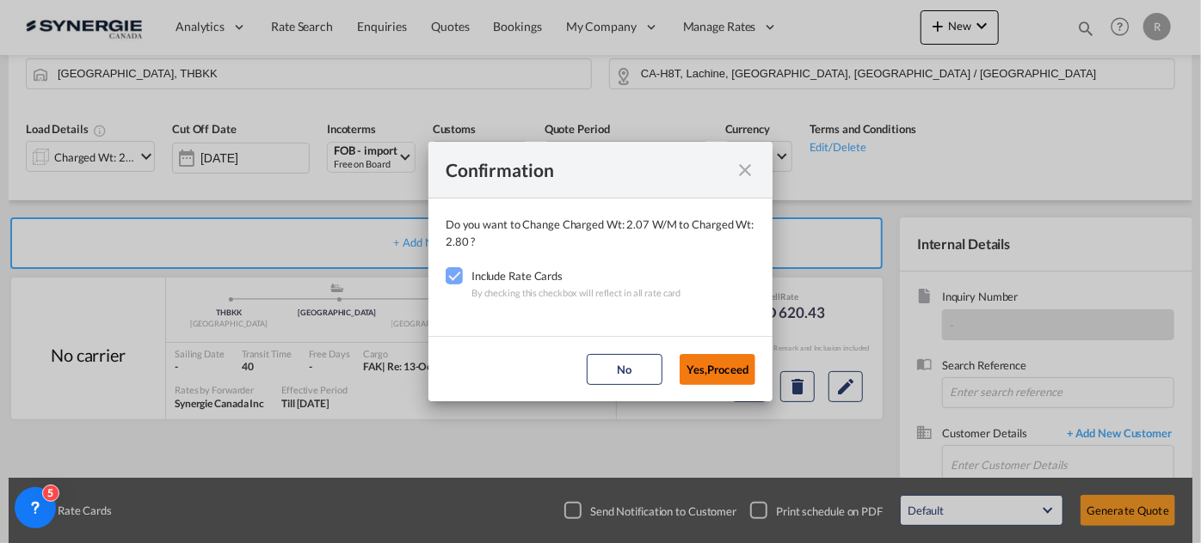
click at [720, 368] on button "Yes,Proceed" at bounding box center [717, 369] width 76 height 31
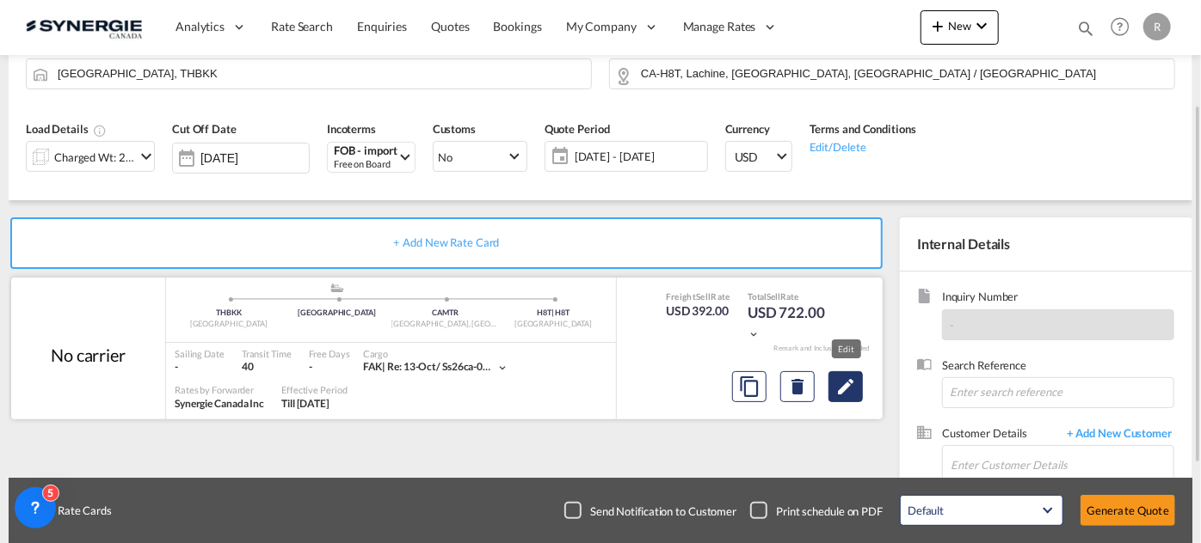
click at [847, 396] on button "Edit" at bounding box center [845, 387] width 34 height 31
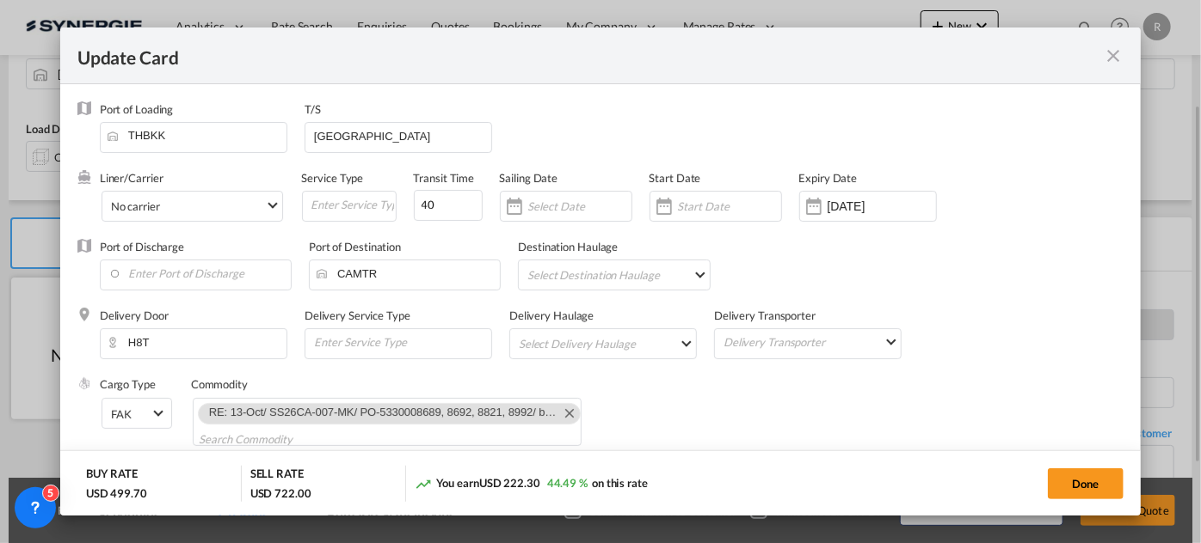
select select "per_w/m"
select select "per_shipment"
select select "flat"
select select "per_bl"
select select "per_shipment"
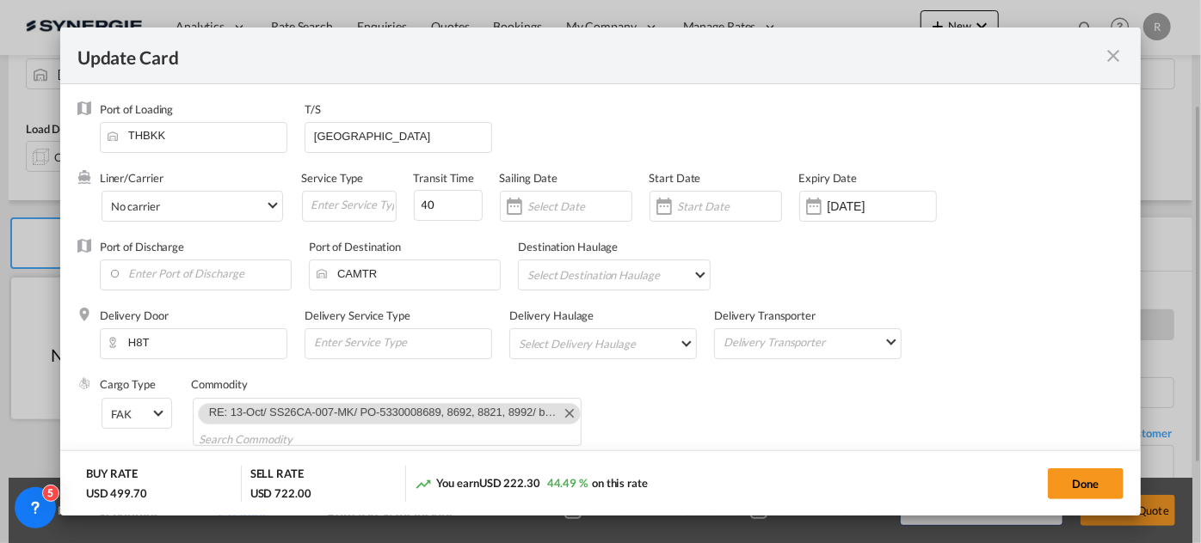
select select "per_bl"
select select "per_shipment"
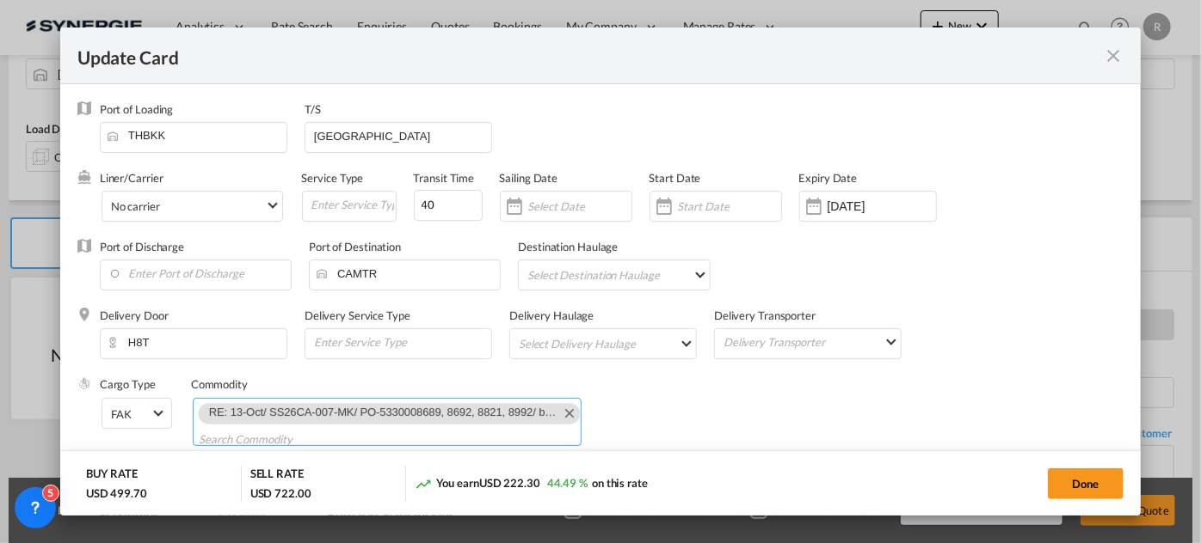
click at [558, 412] on md-icon "Remove RE: 13-Oct/ SS26CA-007-MK/ PO-5330008689, 8692, 8821, 8992/ by sea, FOB …" at bounding box center [568, 412] width 21 height 21
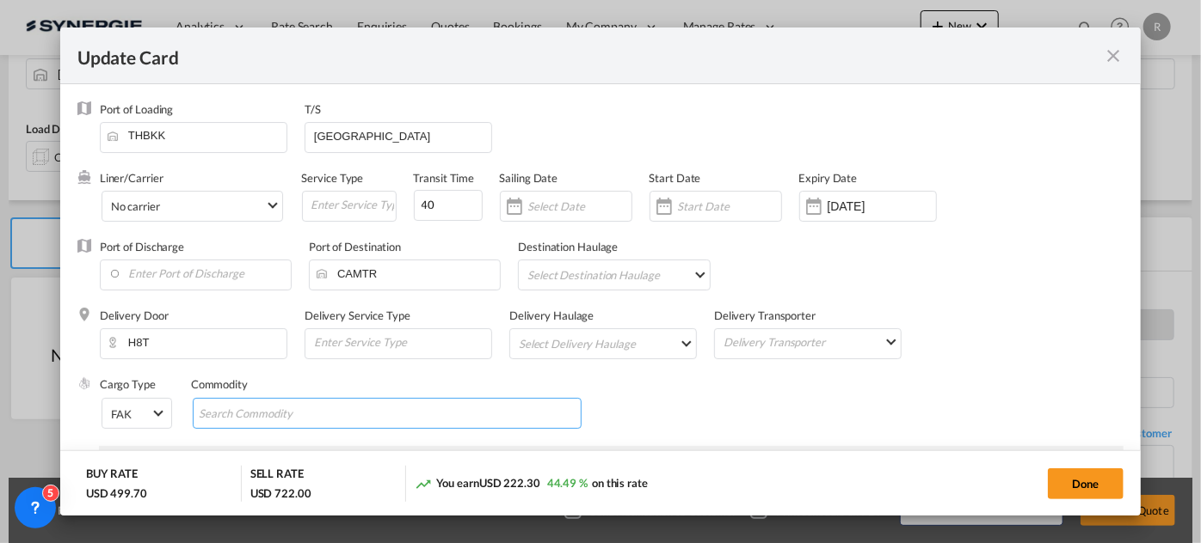
scroll to position [0, 0]
paste input "SS26CA-016-MK/ PO-5330008689, 8692 part 2/by sea to Remco/ FOB [GEOGRAPHIC_DATA]"
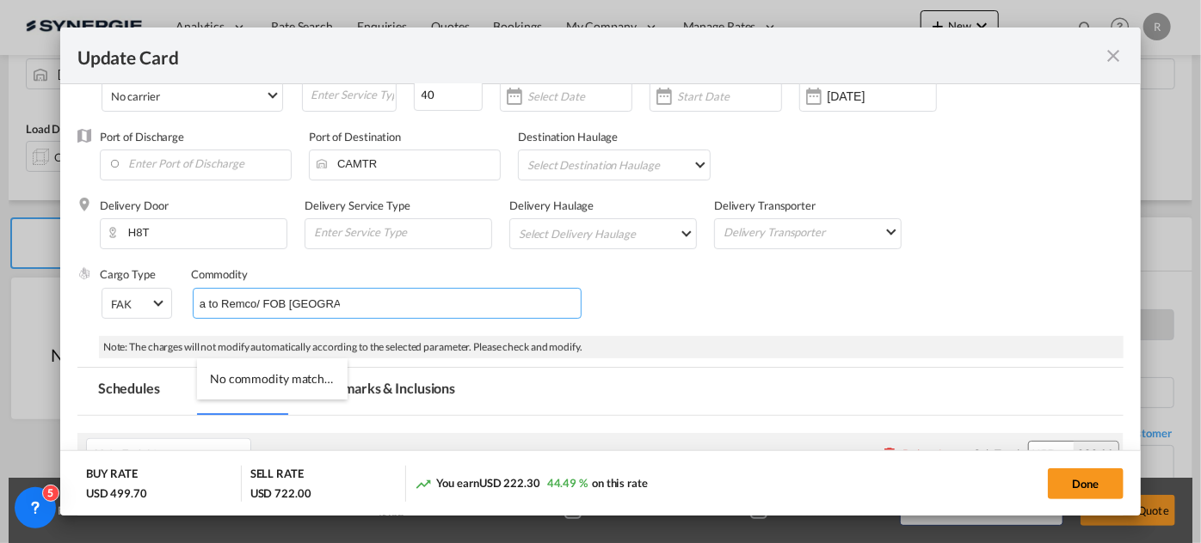
scroll to position [156, 0]
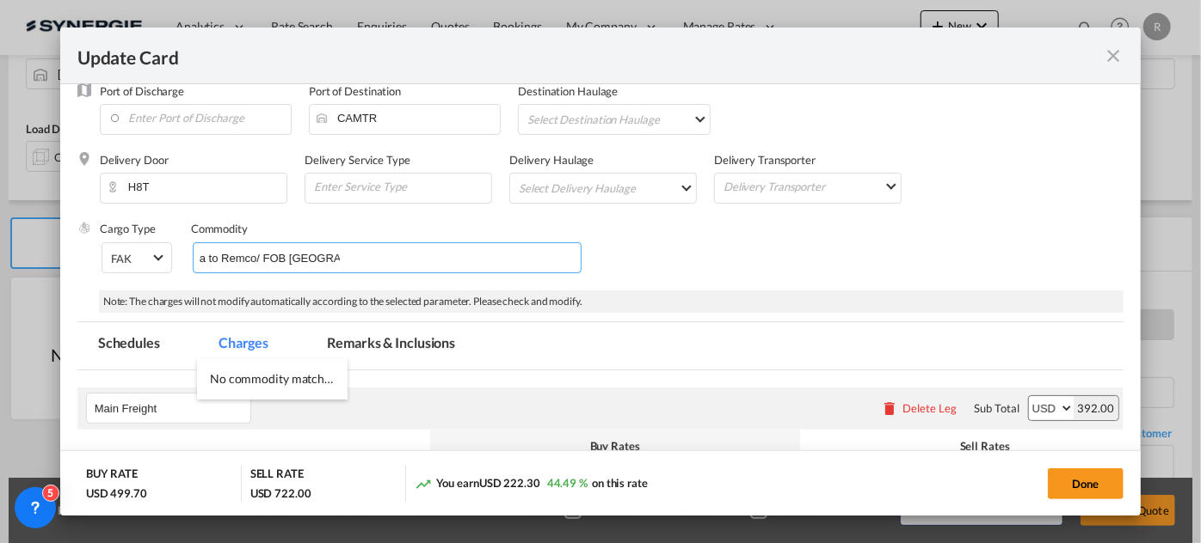
type input "SS26CA-016-MK/ PO-5330008689, 8692 part 2/by sea to Remco/ FOB [GEOGRAPHIC_DATA]"
click at [366, 347] on md-tab-item "Remarks & Inclusions" at bounding box center [390, 345] width 169 height 47
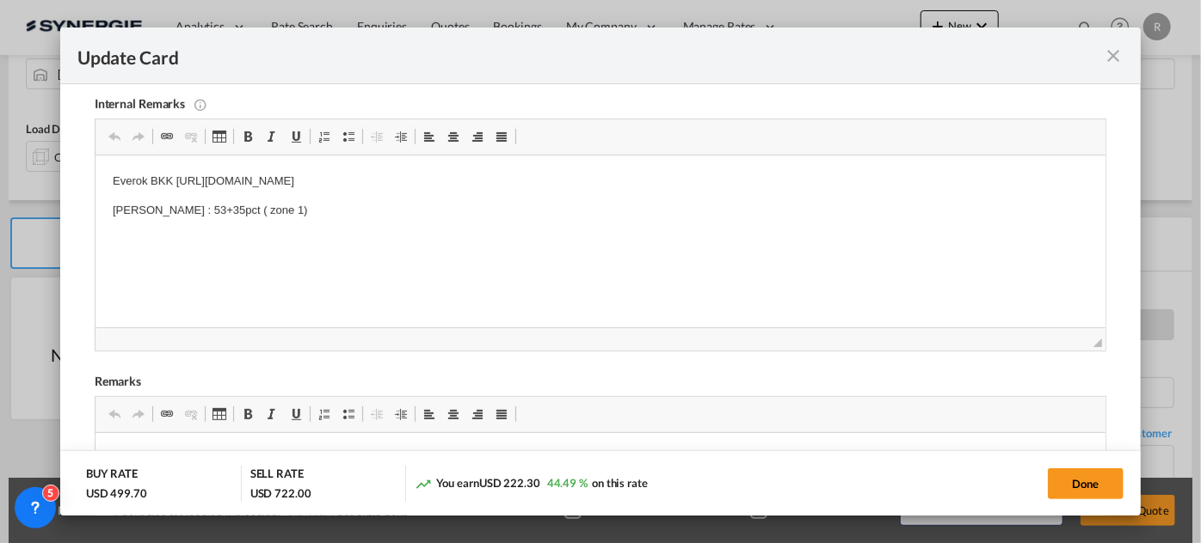
scroll to position [625, 0]
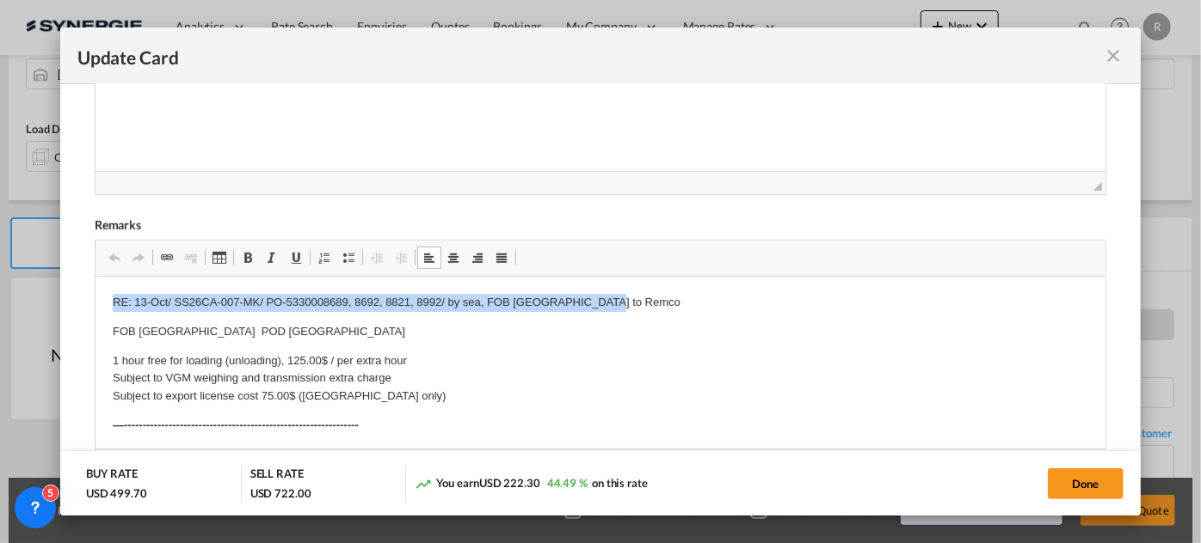
drag, startPoint x: 97, startPoint y: 298, endPoint x: 685, endPoint y: 309, distance: 588.3
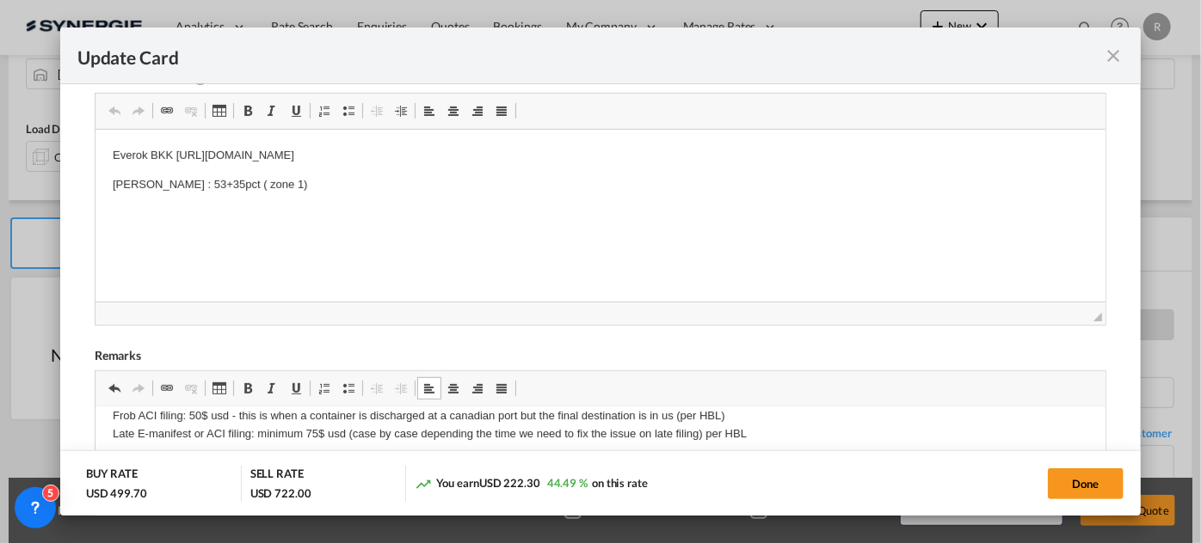
scroll to position [390, 0]
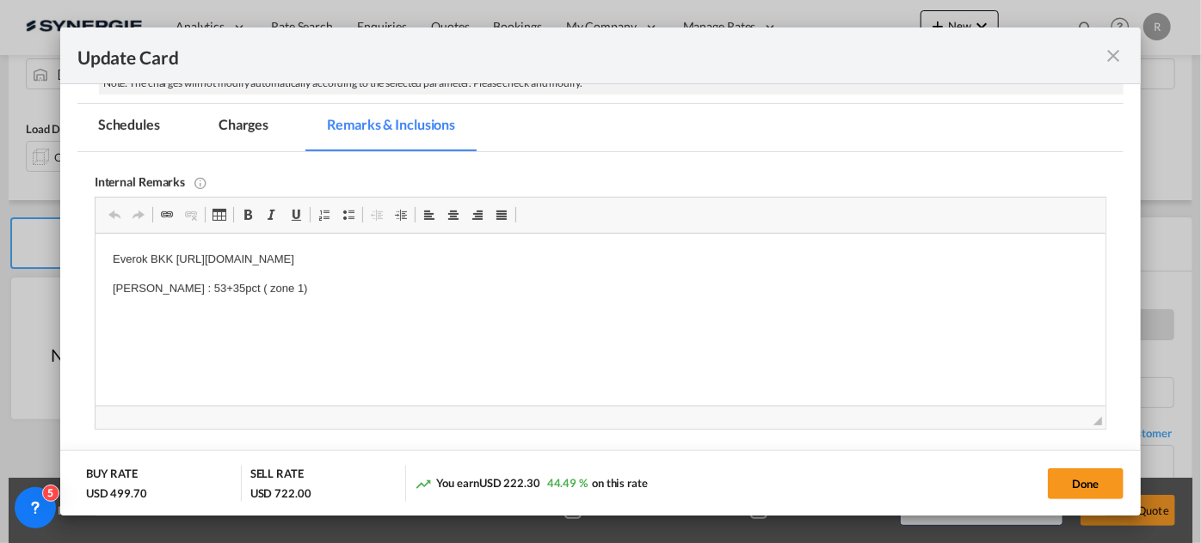
click at [241, 126] on md-tab-item "Charges" at bounding box center [243, 127] width 91 height 47
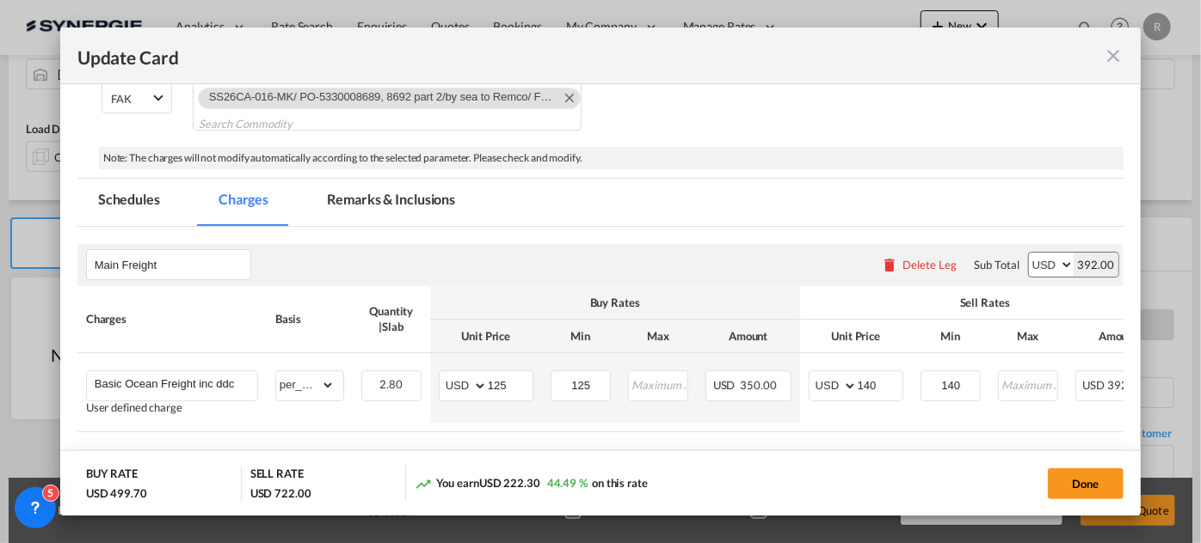
scroll to position [312, 0]
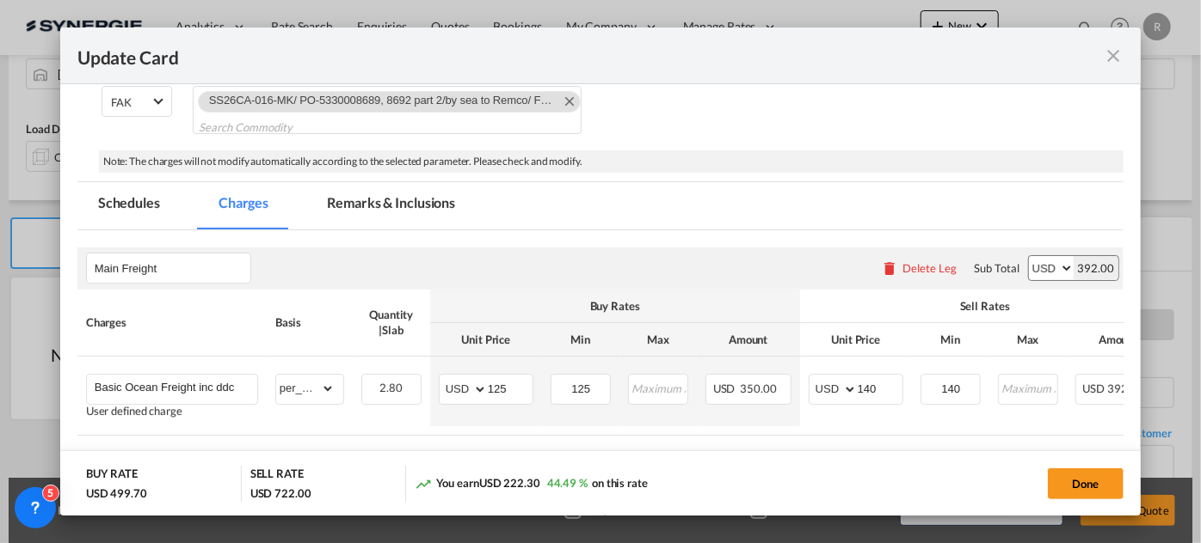
click at [420, 199] on md-tab-item "Remarks & Inclusions" at bounding box center [390, 205] width 169 height 47
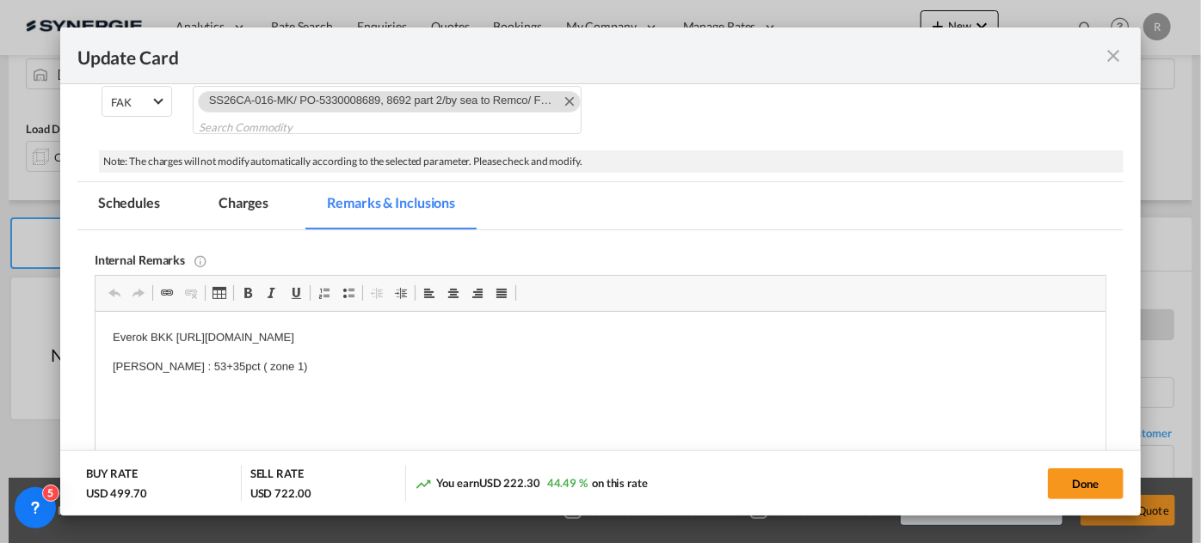
drag, startPoint x: 258, startPoint y: 203, endPoint x: 275, endPoint y: 207, distance: 17.7
click at [258, 203] on md-tab-item "Charges" at bounding box center [243, 205] width 91 height 47
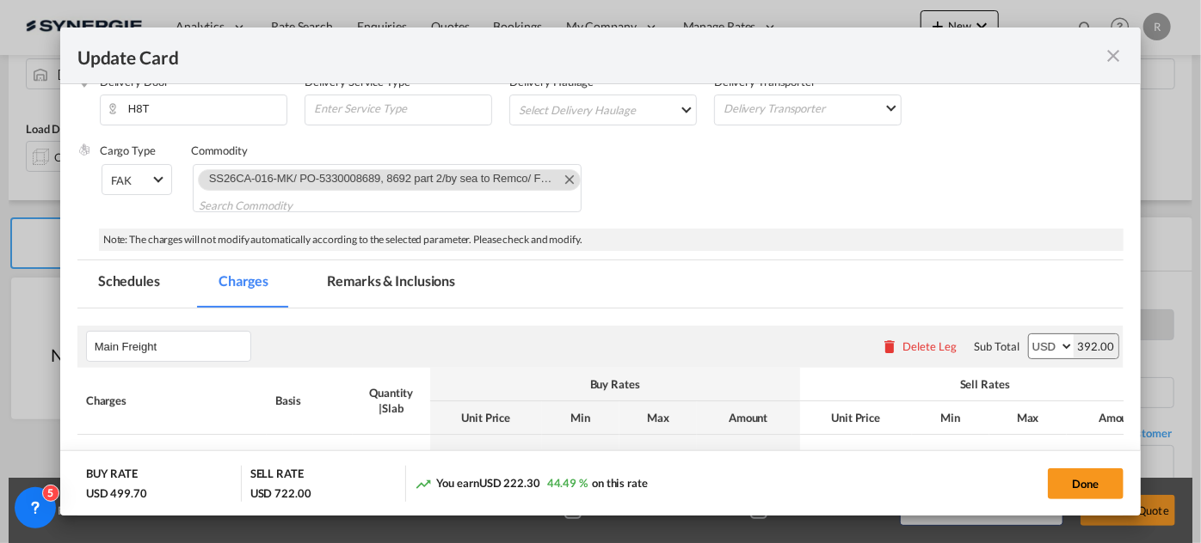
scroll to position [234, 0]
click at [408, 275] on md-tab-item "Remarks & Inclusions" at bounding box center [390, 284] width 169 height 47
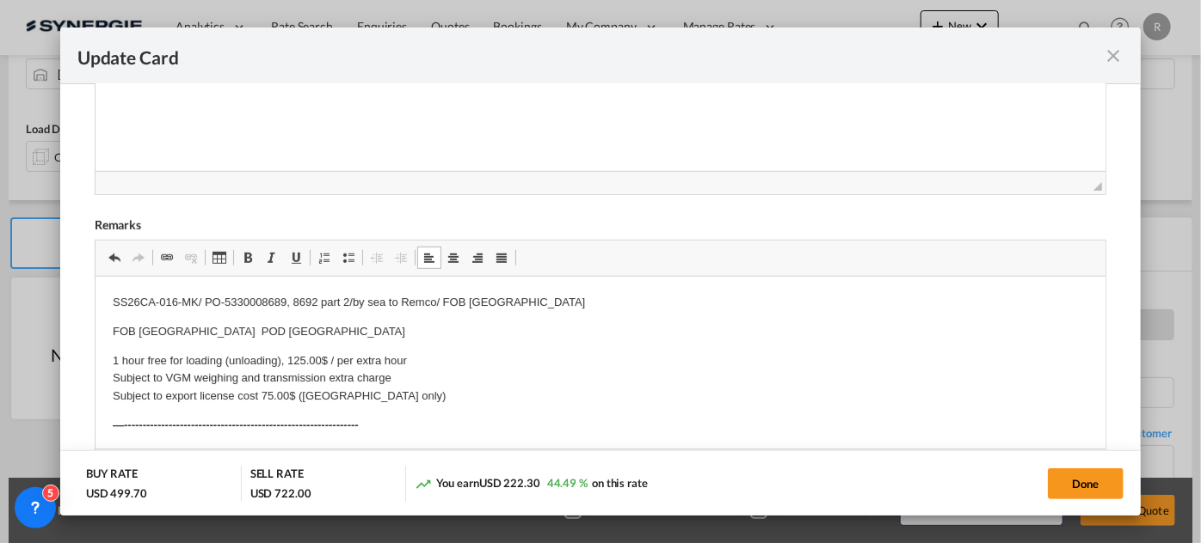
scroll to position [547, 0]
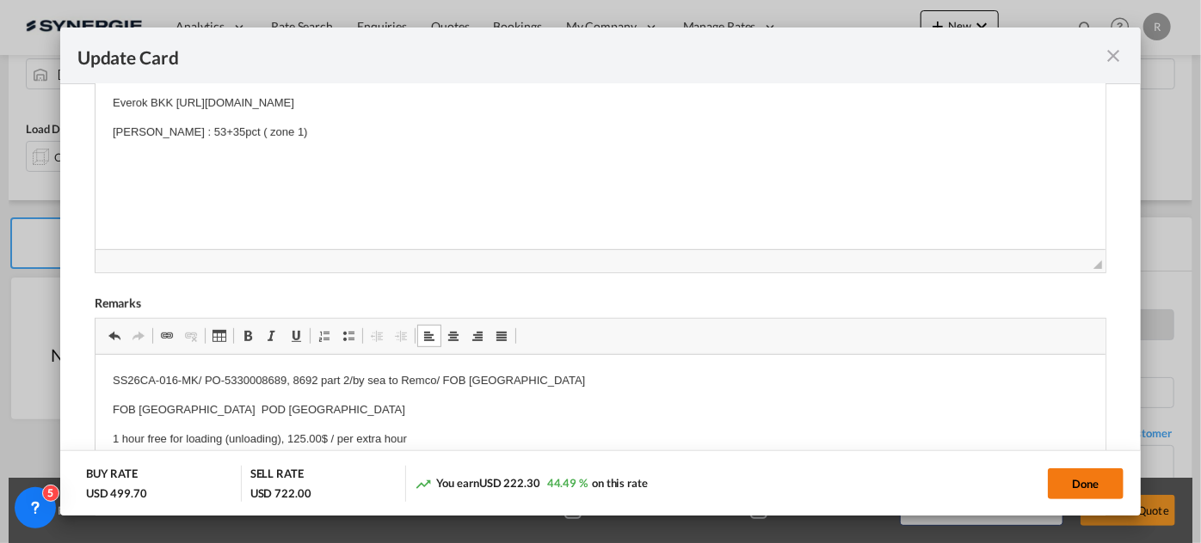
click at [1071, 487] on button "Done" at bounding box center [1085, 484] width 76 height 31
type input "[DATE]"
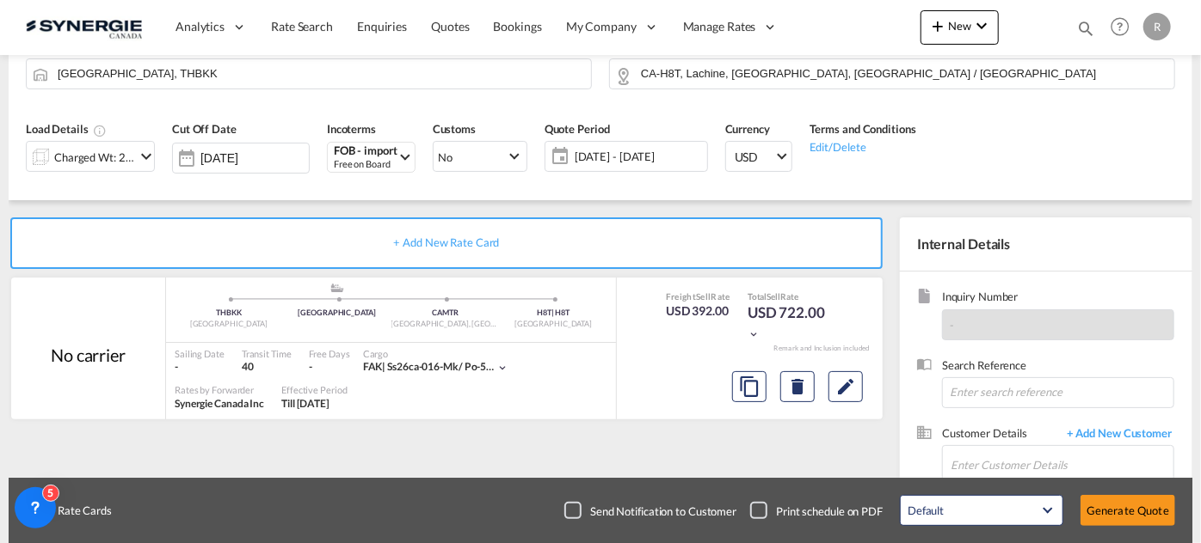
scroll to position [427, 0]
click at [992, 390] on input at bounding box center [1058, 393] width 232 height 31
type input "i"
type input "c"
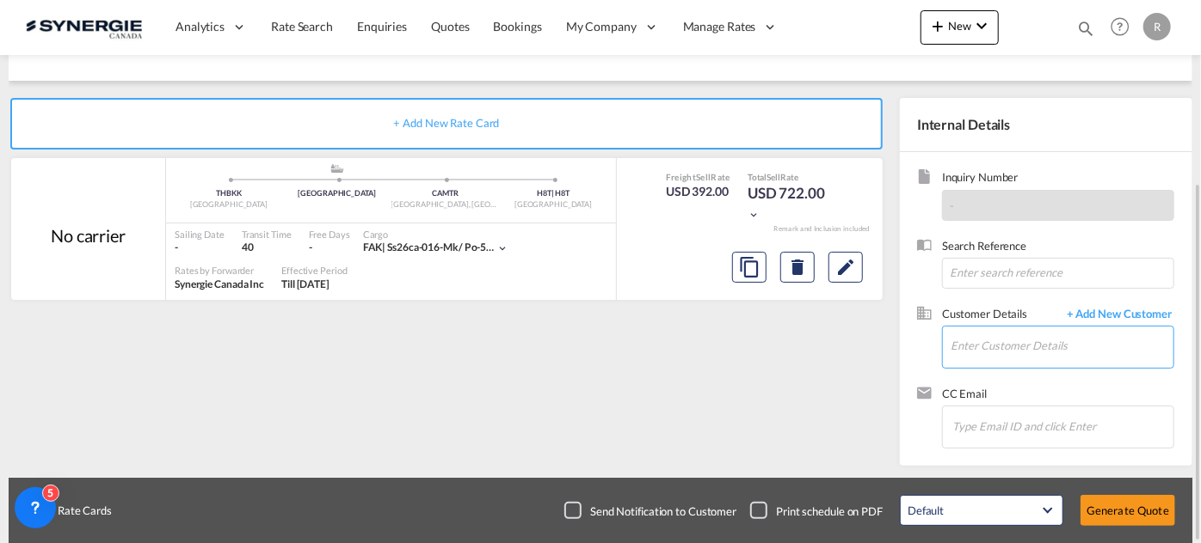
click at [978, 338] on input "Enter Customer Details" at bounding box center [1061, 346] width 223 height 39
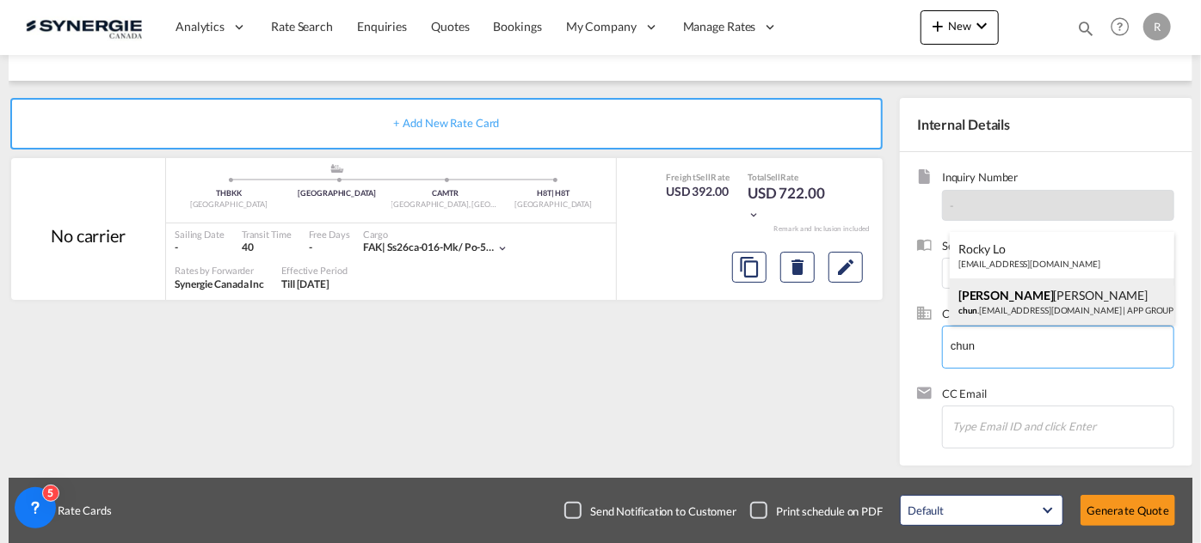
click at [995, 309] on div "[PERSON_NAME] [PERSON_NAME] [PERSON_NAME] .[EMAIL_ADDRESS][DOMAIN_NAME] | APP G…" at bounding box center [1061, 302] width 224 height 46
type input "APP GROUP, [PERSON_NAME] [PERSON_NAME], [PERSON_NAME][EMAIL_ADDRESS][DOMAIN_NAM…"
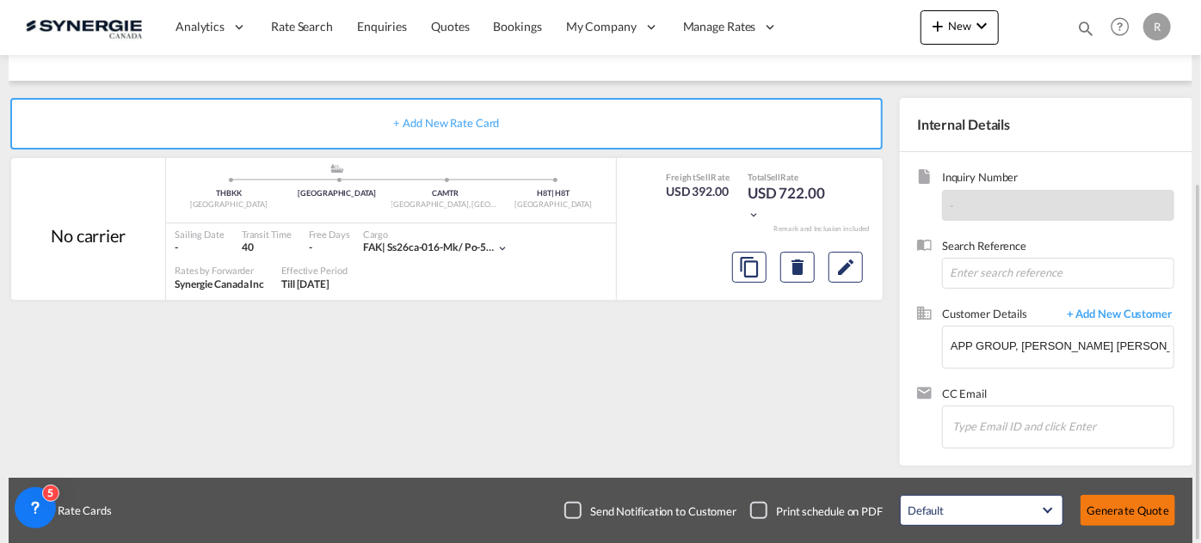
click at [1109, 508] on button "Generate Quote" at bounding box center [1127, 510] width 95 height 31
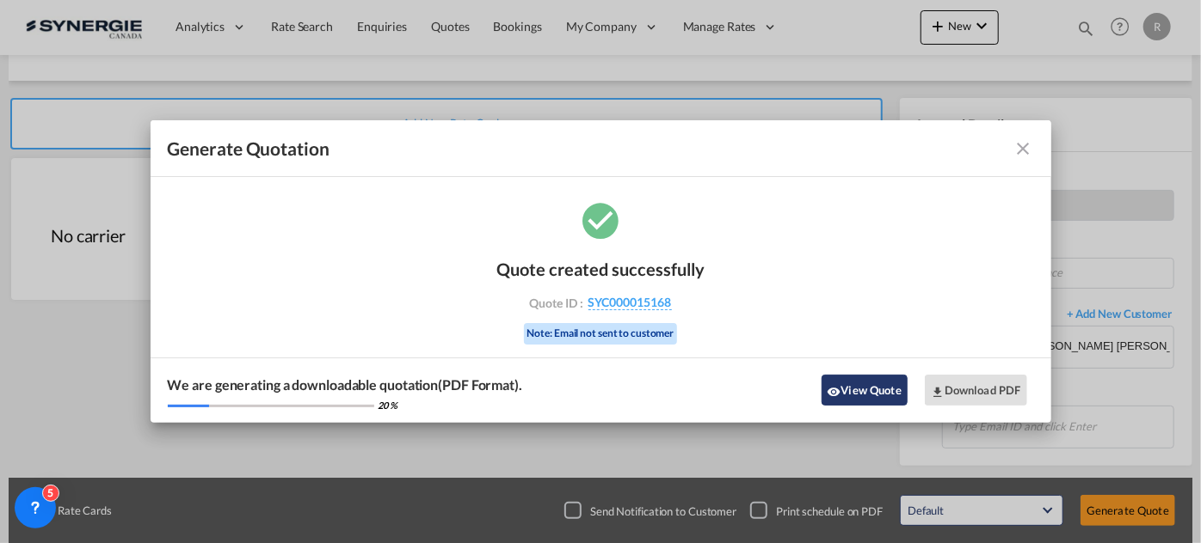
click at [877, 401] on button "View Quote" at bounding box center [864, 390] width 86 height 31
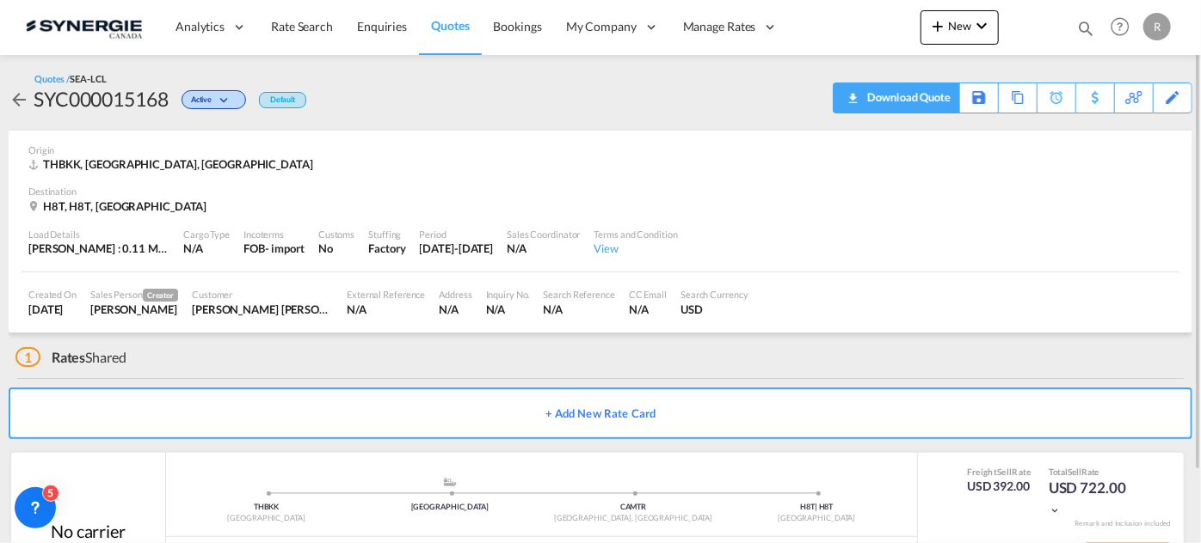
click at [918, 98] on div "Download Quote" at bounding box center [907, 97] width 88 height 28
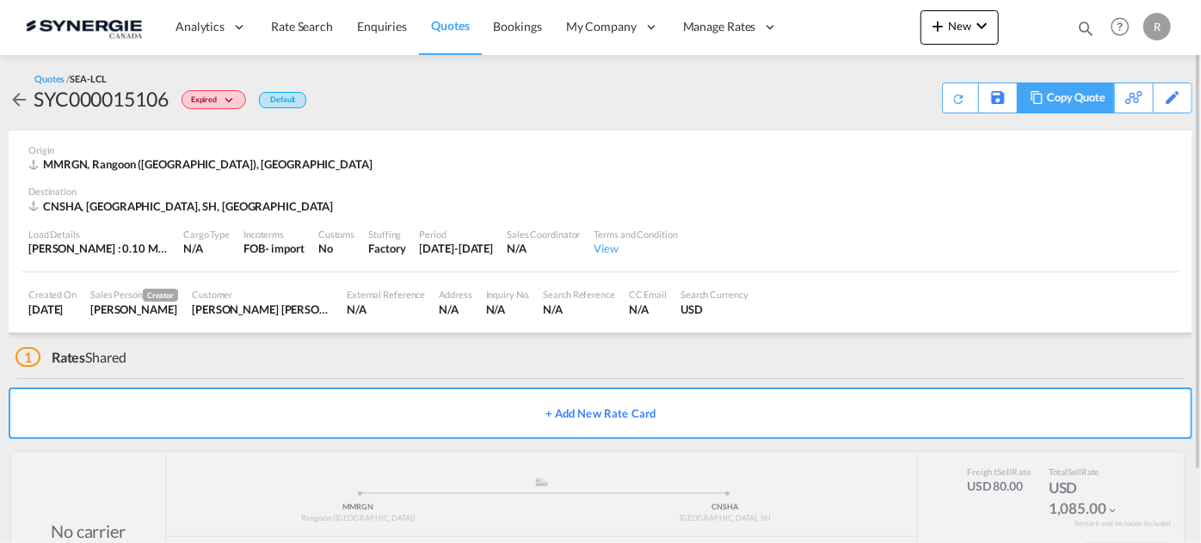
click at [1089, 101] on div "Copy Quote" at bounding box center [1076, 97] width 58 height 29
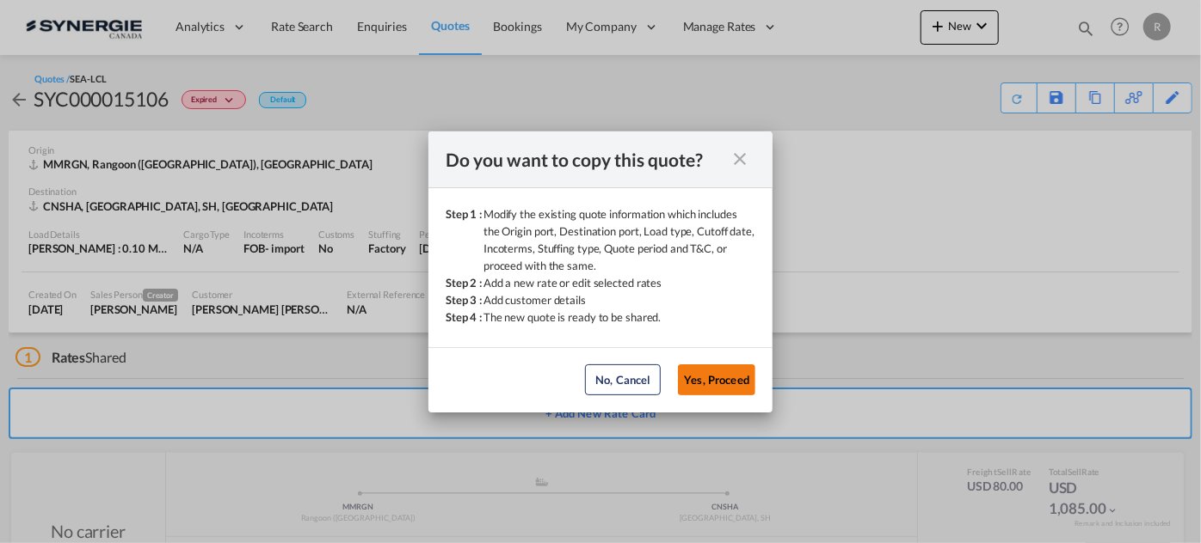
click at [722, 374] on button "Yes, Proceed" at bounding box center [716, 380] width 77 height 31
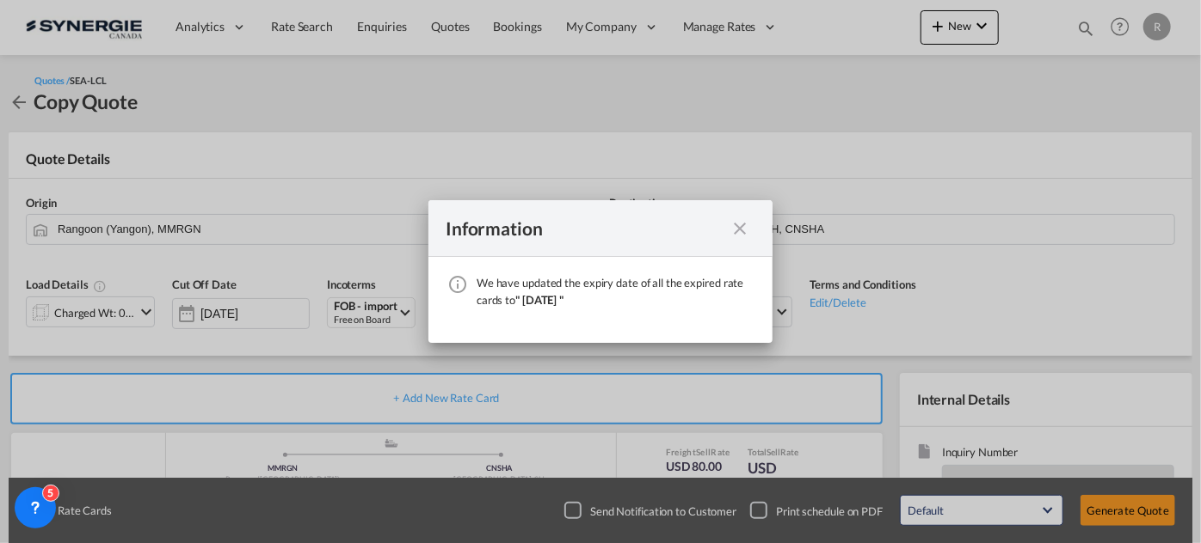
click at [741, 230] on md-icon "icon-close fg-AAA8AD cursor" at bounding box center [739, 228] width 21 height 21
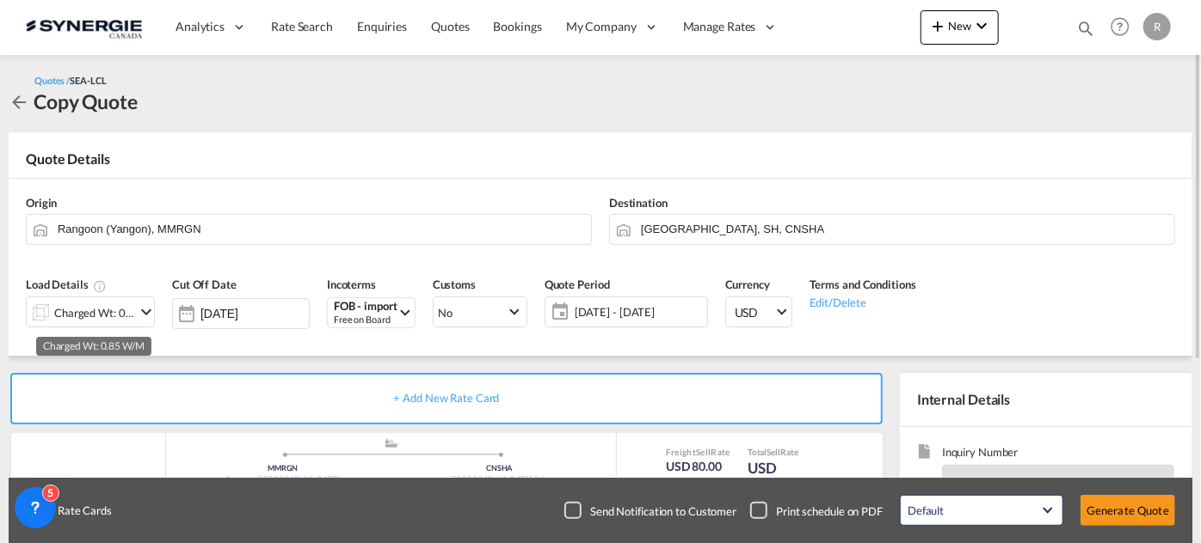
click at [110, 313] on div "Charged Wt: 0.85 W/M" at bounding box center [94, 313] width 81 height 24
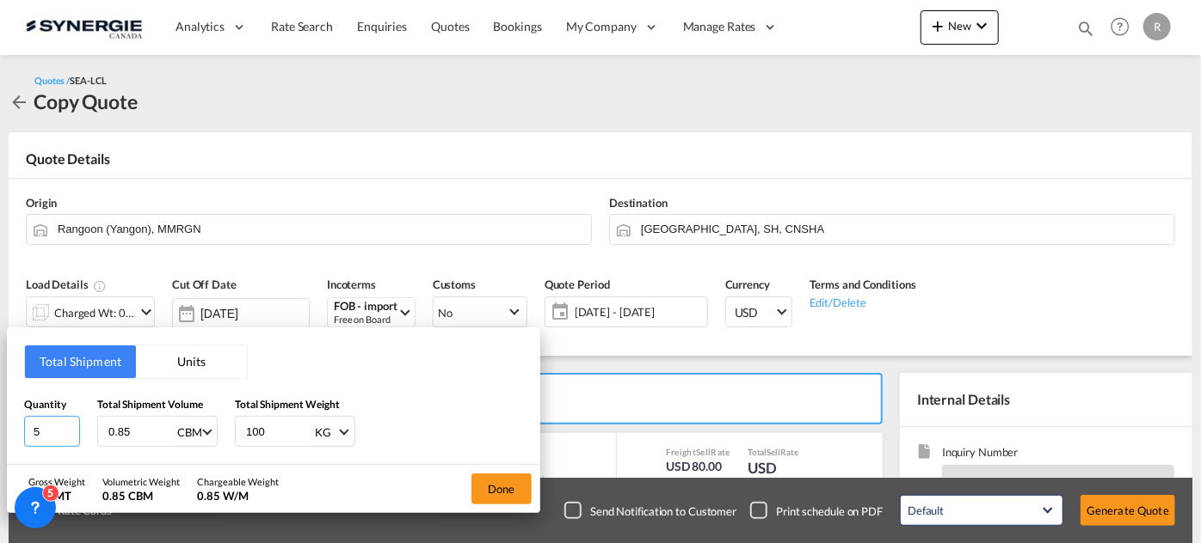
drag, startPoint x: 39, startPoint y: 429, endPoint x: 15, endPoint y: 423, distance: 24.8
click at [15, 423] on div "Total Shipment Units Quantity 5 Total Shipment Volume 0.85 CBM CBM CFT Total Sh…" at bounding box center [273, 397] width 533 height 138
type input "8"
drag, startPoint x: 136, startPoint y: 433, endPoint x: 22, endPoint y: 414, distance: 115.1
click at [22, 414] on div "Total Shipment Units Quantity 8 Total Shipment Volume 0.85 CBM CBM CFT Total Sh…" at bounding box center [273, 397] width 533 height 138
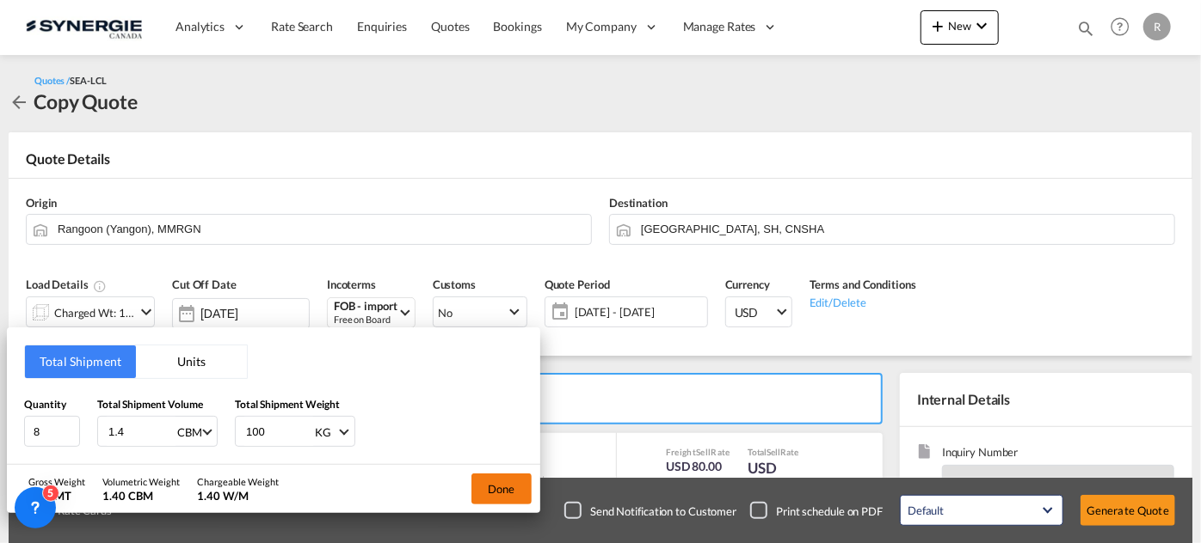
type input "1.4"
click at [490, 491] on button "Done" at bounding box center [501, 489] width 60 height 31
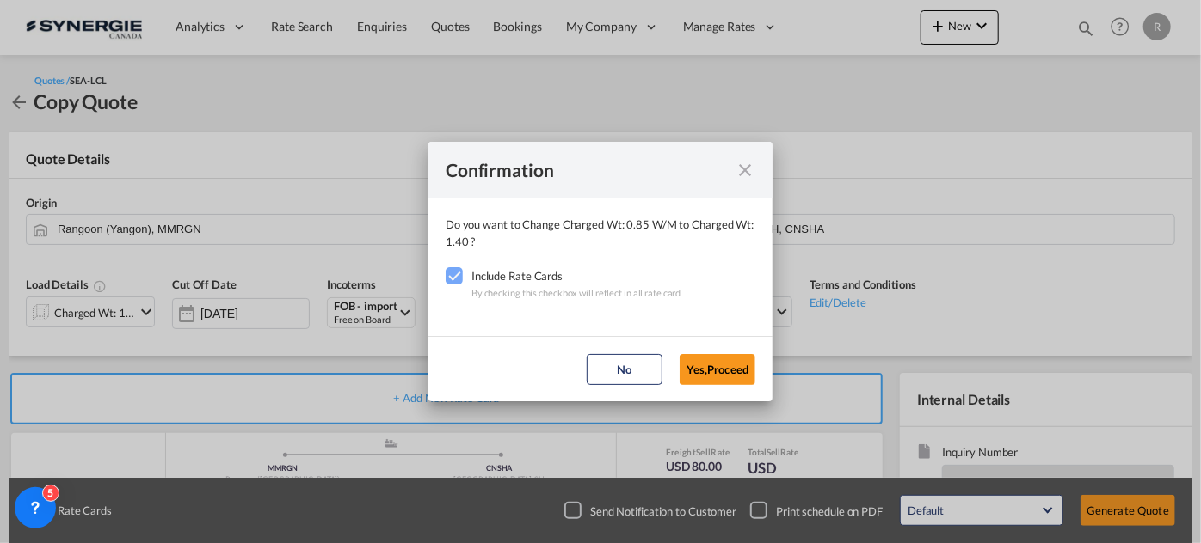
click at [758, 367] on md-dialog-actions "No Yes,Proceed" at bounding box center [600, 368] width 344 height 65
click at [699, 371] on button "Yes,Proceed" at bounding box center [717, 369] width 76 height 31
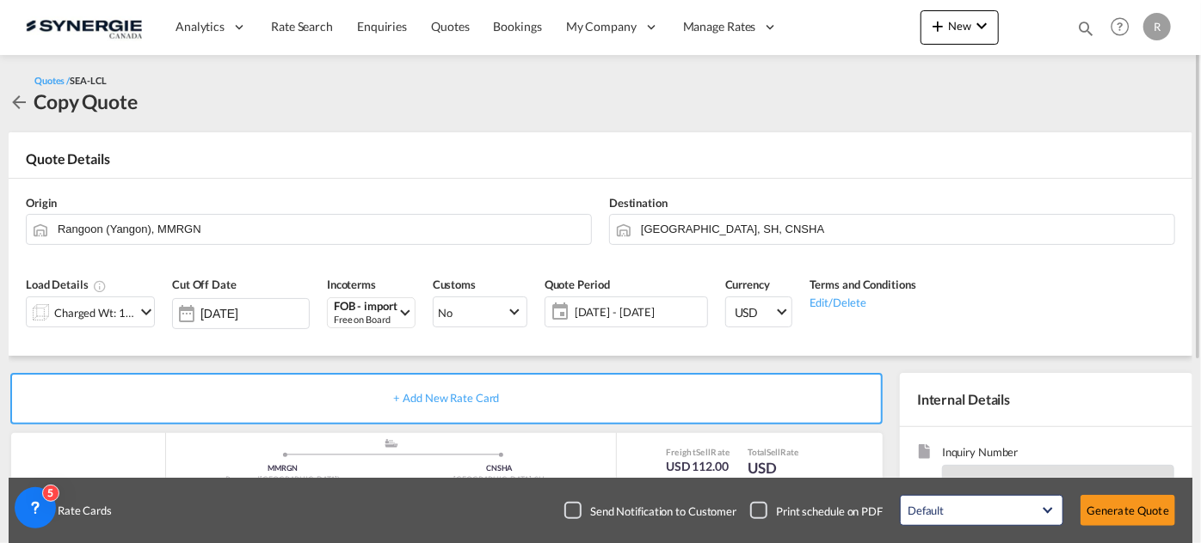
click at [617, 306] on span "30 Sep - 30 Oct 2025" at bounding box center [638, 311] width 128 height 15
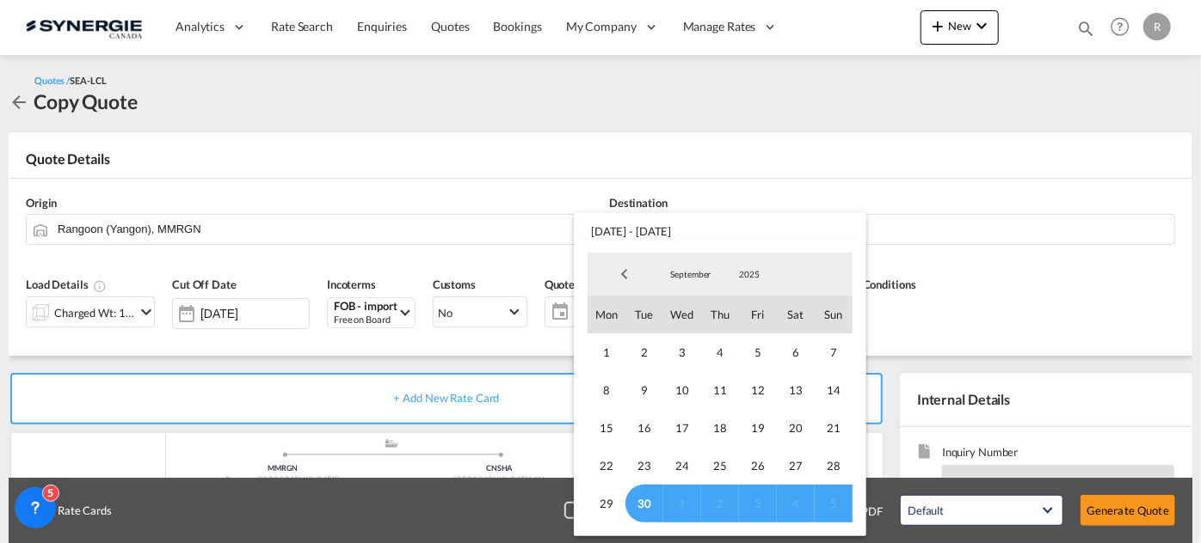
click at [834, 503] on span "5" at bounding box center [833, 504] width 38 height 38
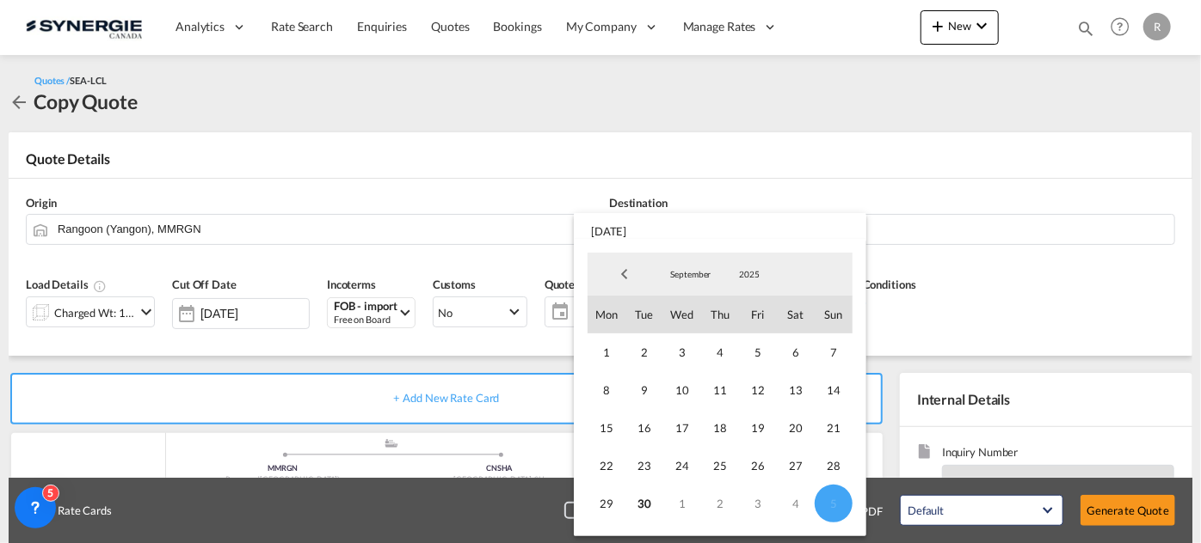
click at [1084, 305] on md-backdrop at bounding box center [600, 271] width 1201 height 543
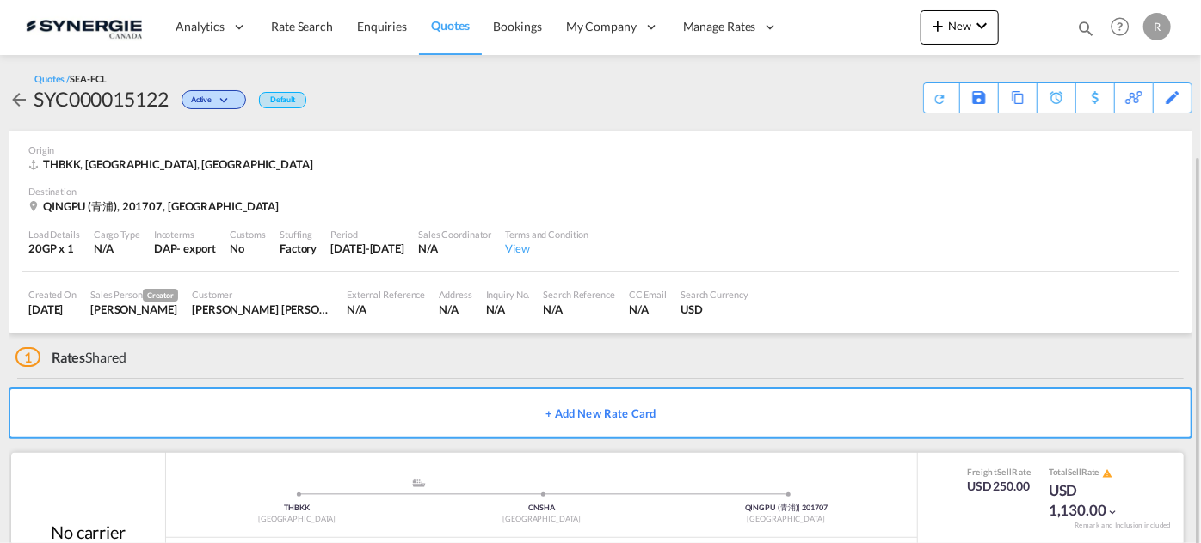
scroll to position [83, 0]
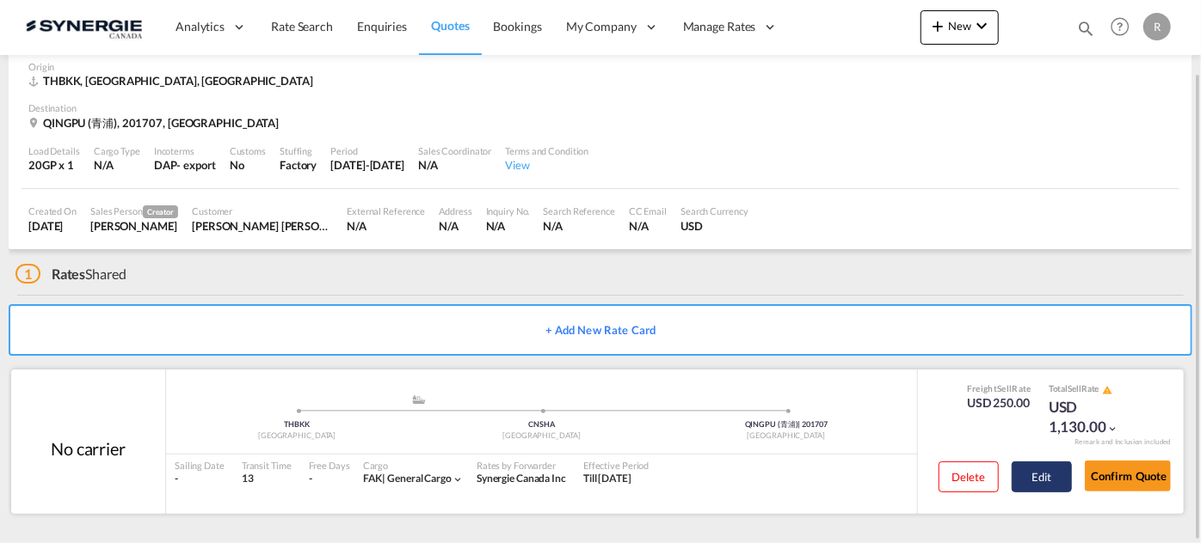
click at [1053, 485] on button "Edit" at bounding box center [1041, 477] width 60 height 31
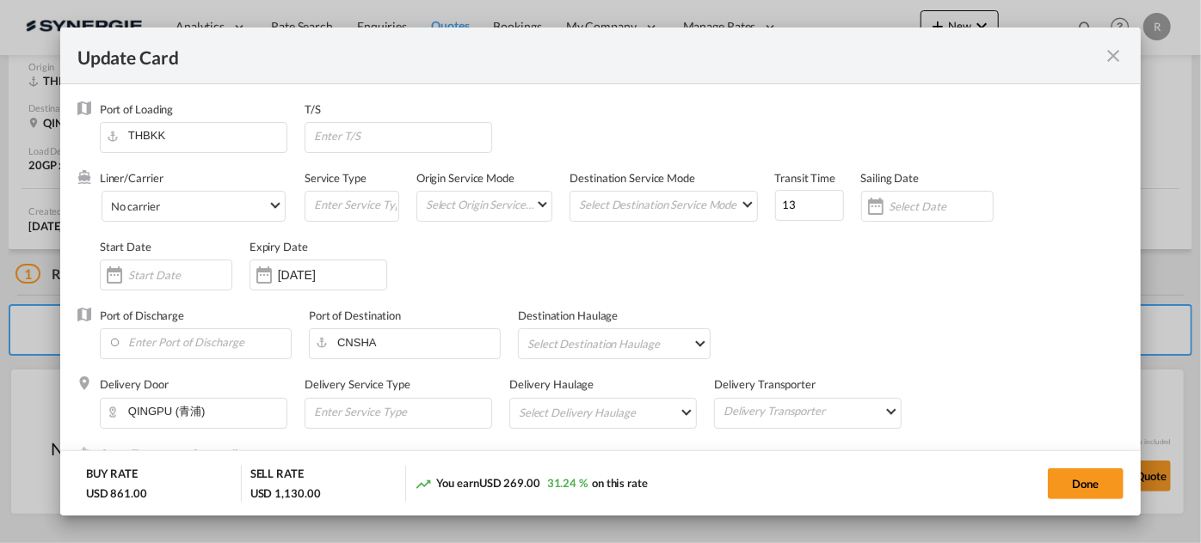
select select "per container"
select select "per B/L"
select select "per shipment"
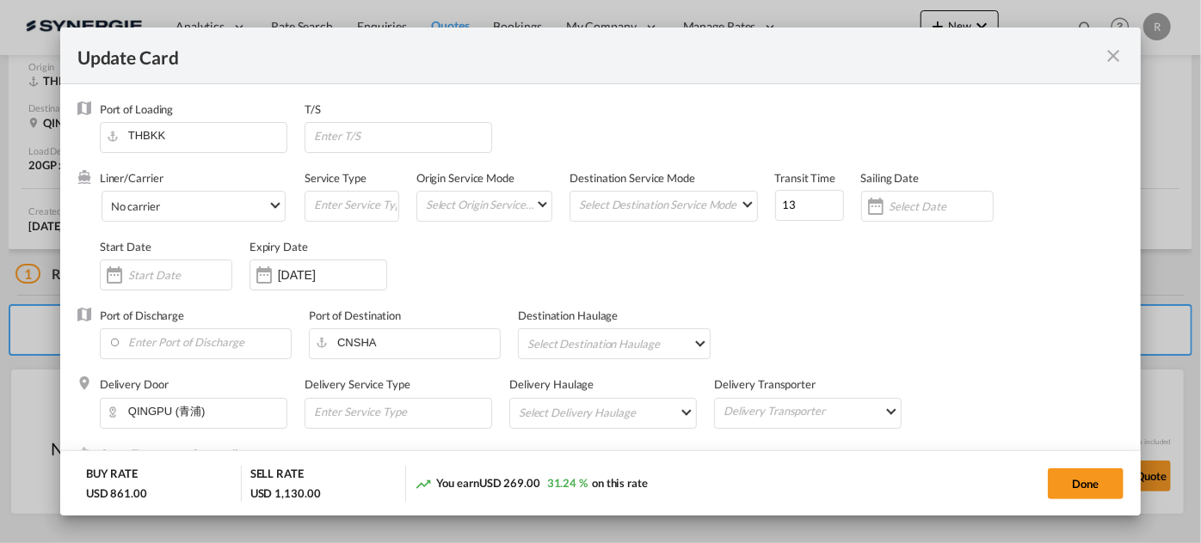
scroll to position [156, 0]
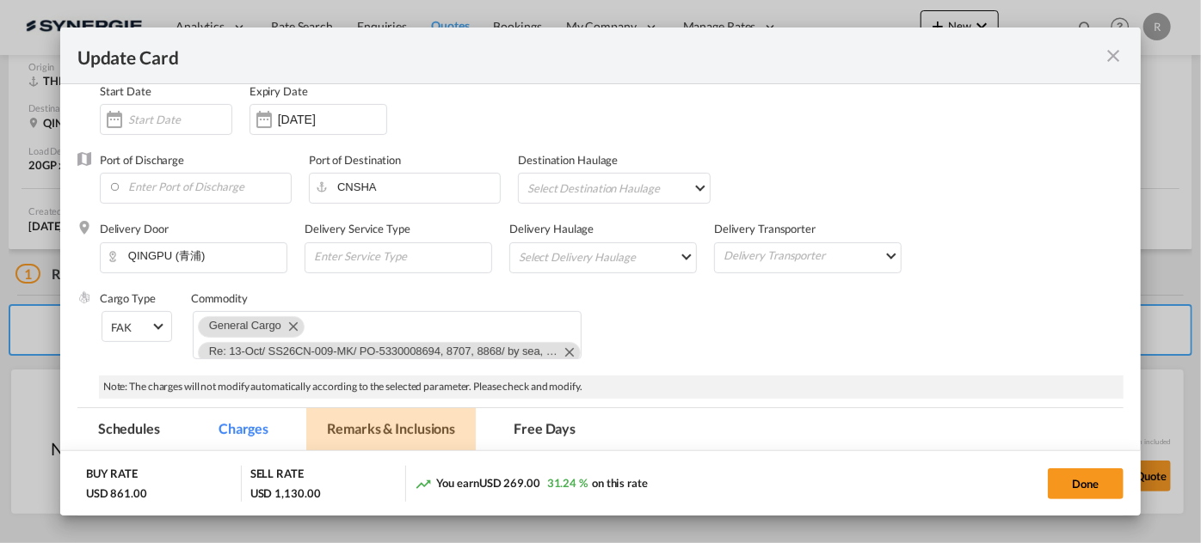
click at [393, 422] on md-tab-item "Remarks & Inclusions" at bounding box center [390, 431] width 169 height 47
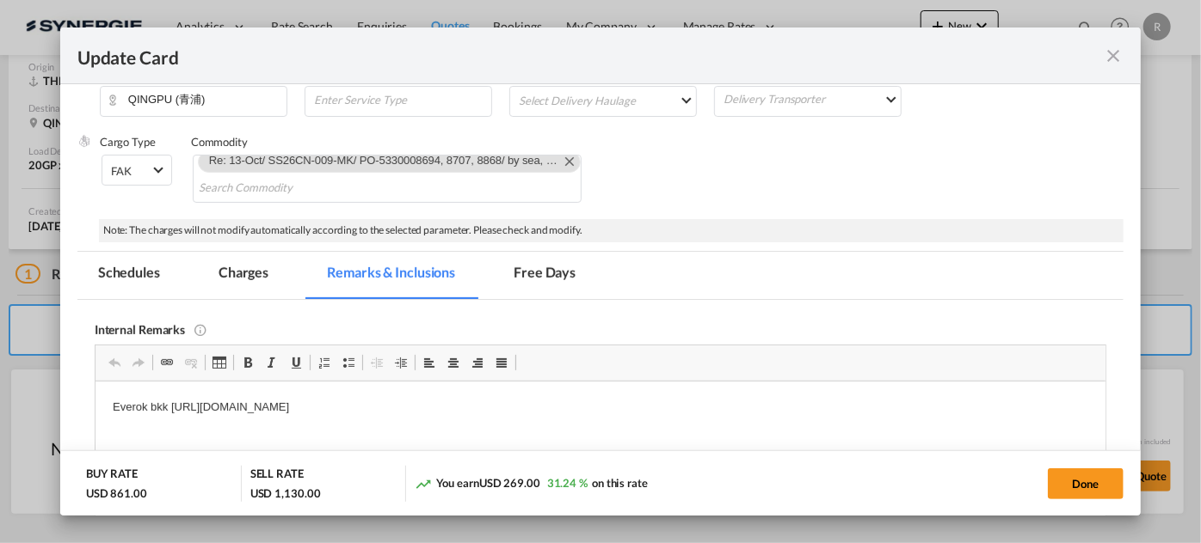
scroll to position [469, 0]
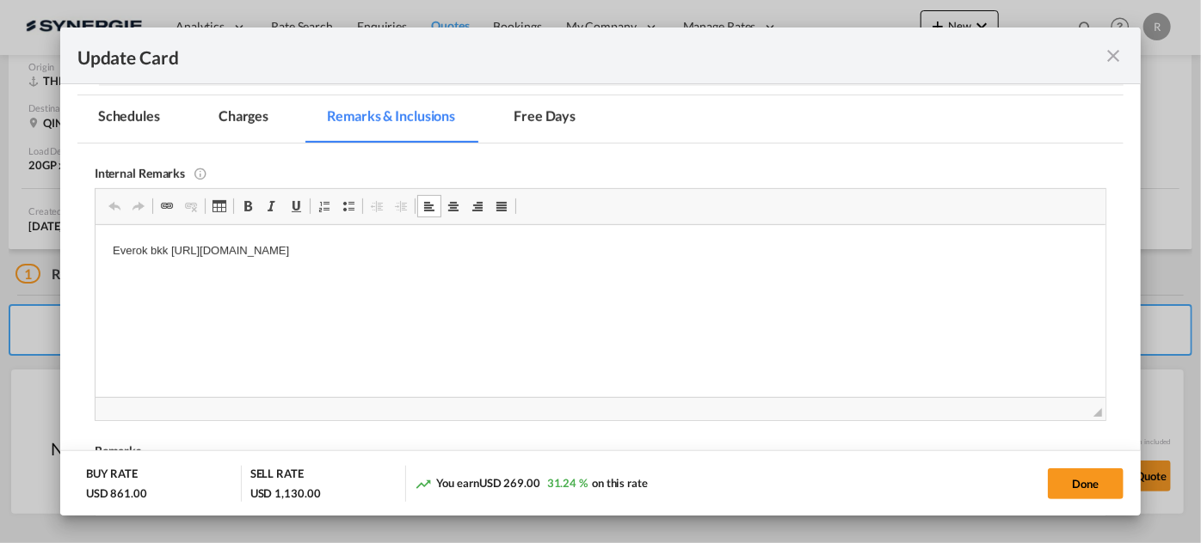
drag, startPoint x: 169, startPoint y: 249, endPoint x: 390, endPoint y: 249, distance: 221.0
click at [349, 249] on p "Everok bkk https://app.frontapp.com/open/msg_1hukle1b?key=CcsKZSeQEH7MwiRN_oUFY…" at bounding box center [599, 251] width 975 height 18
drag, startPoint x: 169, startPoint y: 248, endPoint x: 674, endPoint y: 257, distance: 504.9
click at [674, 257] on p "Everok bkk https://app.frontapp.com/open/msg_1hukle1b?key=CcsKZSeQEH7MwiRN_oUFY…" at bounding box center [599, 251] width 975 height 18
copy p "https://app.frontapp.com/open/msg_1hukle1b?key=CcsKZSeQEH7MwiRN_oUFY_aqFQroUenD"
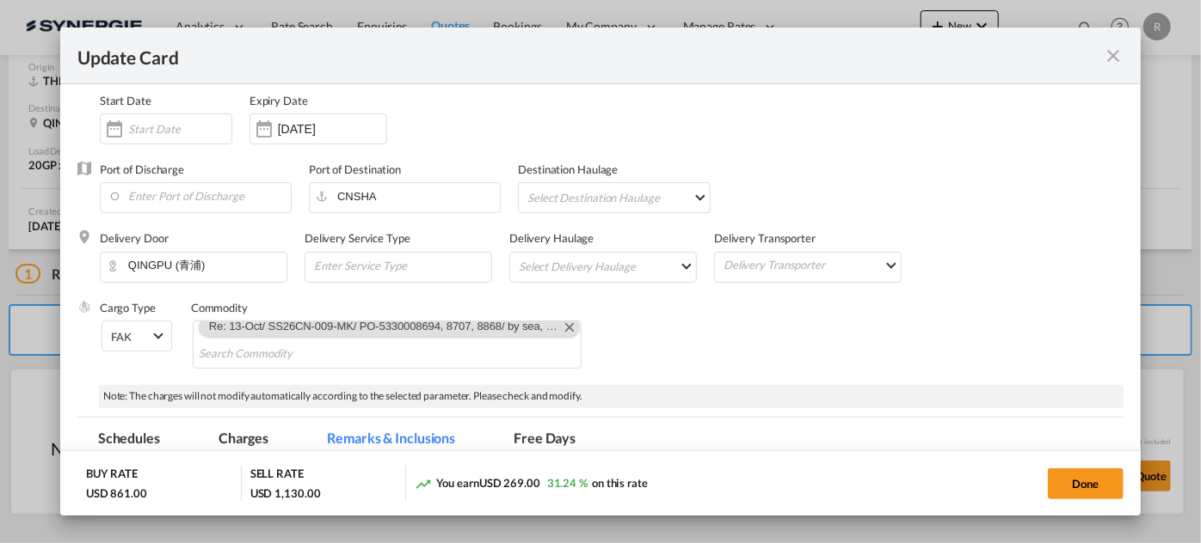
scroll to position [156, 0]
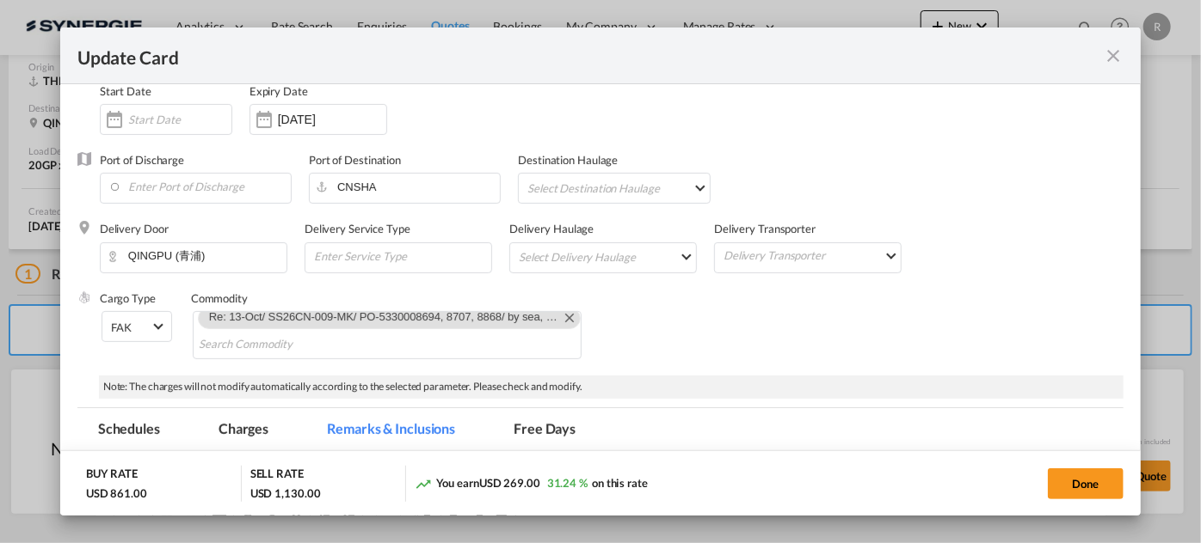
click at [1112, 58] on md-icon "icon-close fg-AAA8AD m-0 pointer" at bounding box center [1112, 56] width 21 height 21
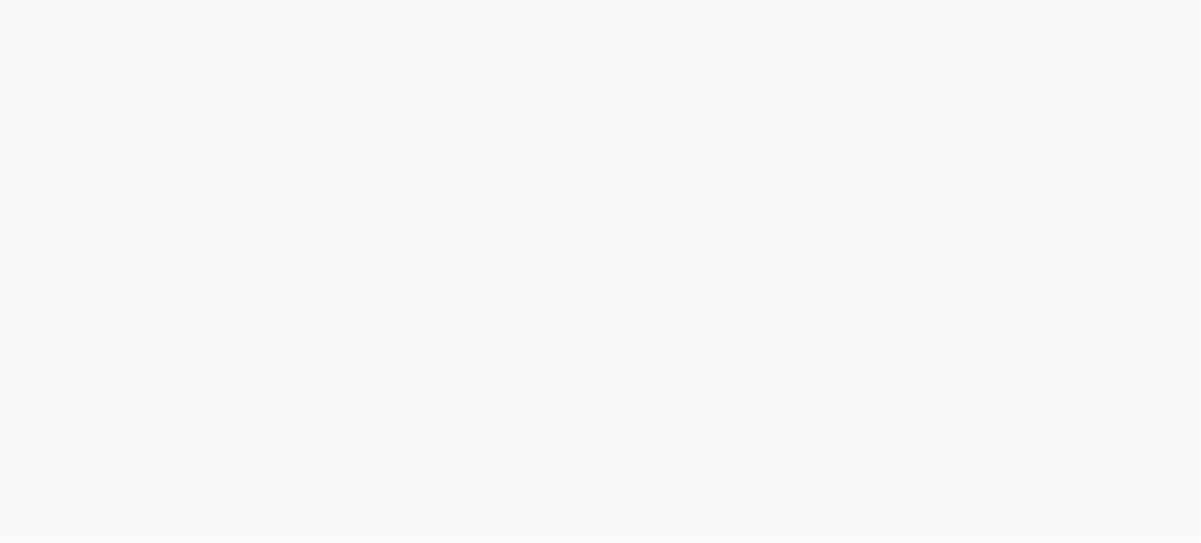
click at [88, 499] on div "Copy Quote" at bounding box center [58, 513] width 58 height 29
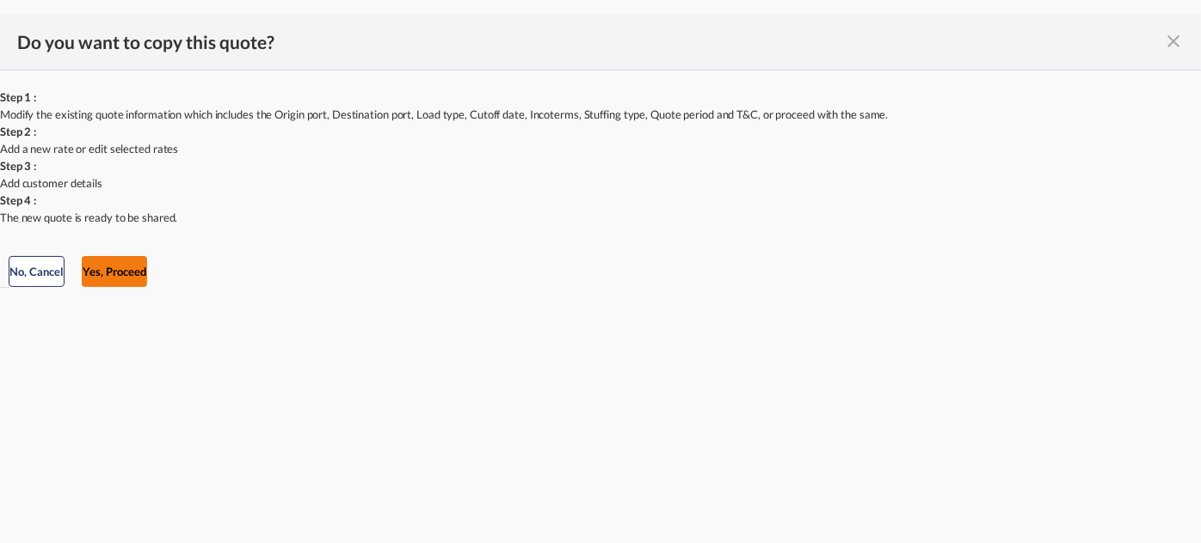
click at [147, 287] on button "Yes, Proceed" at bounding box center [114, 271] width 65 height 31
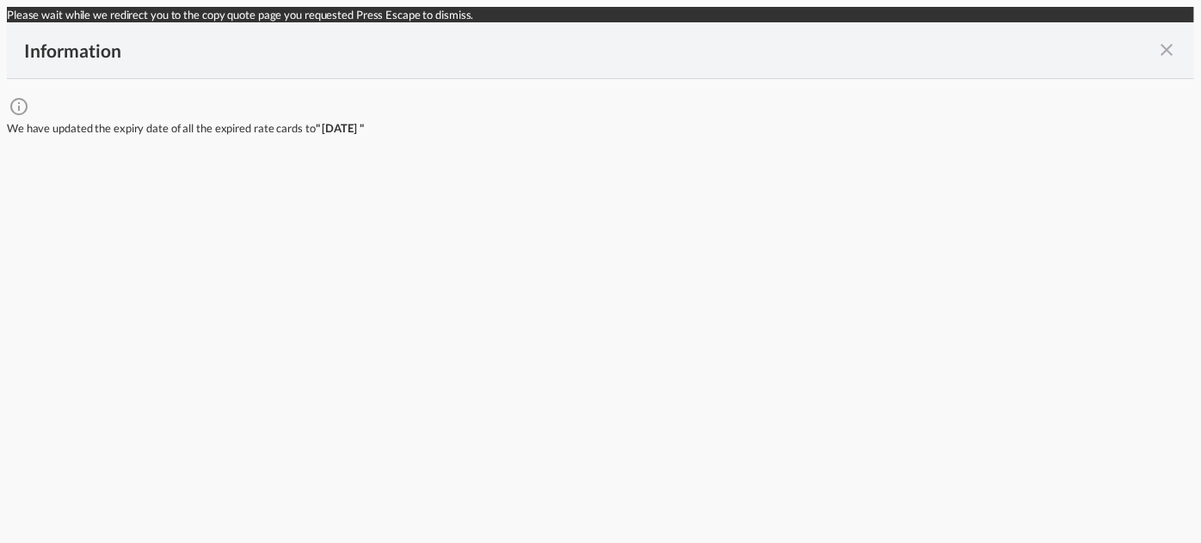
click at [1156, 60] on md-icon "icon-close fg-AAA8AD cursor" at bounding box center [1166, 49] width 21 height 21
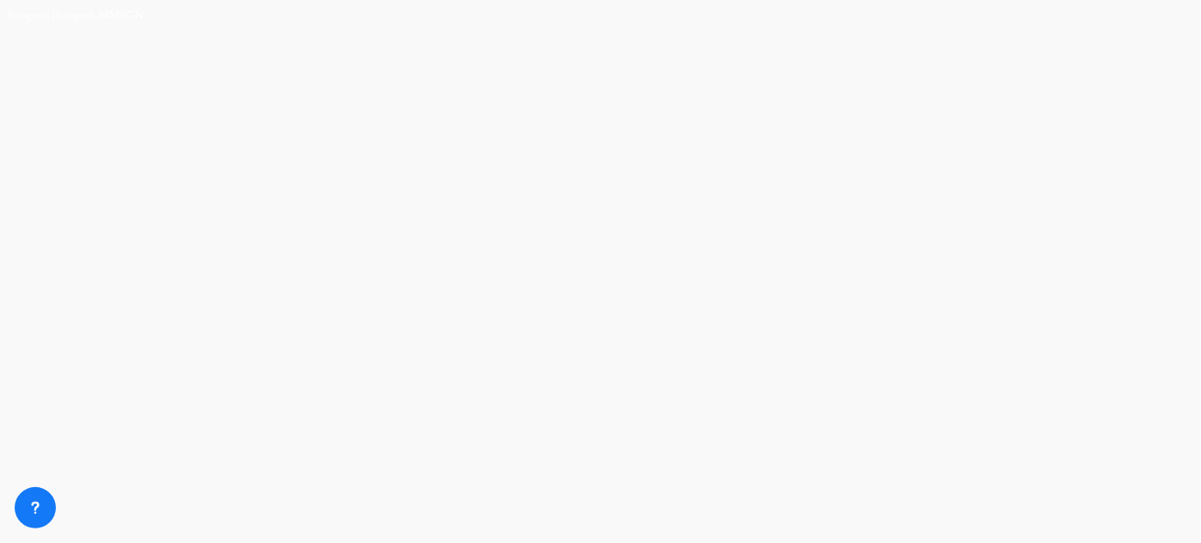
click at [949, 230] on button "Clear Input" at bounding box center [1078, 136] width 258 height 271
type input "[GEOGRAPHIC_DATA], THBKK"
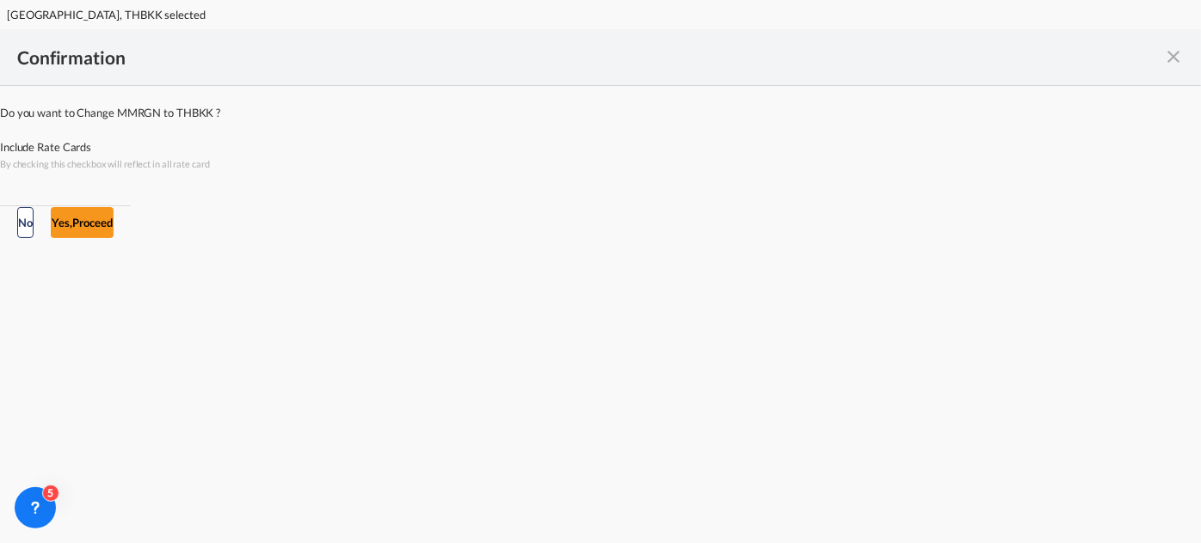
click at [459, 138] on div "Checkbox No Ink" at bounding box center [600, 138] width 1201 height 0
click at [131, 238] on md-dialog-actions "No Yes,Proceed" at bounding box center [65, 222] width 131 height 33
drag, startPoint x: 734, startPoint y: 361, endPoint x: 596, endPoint y: 354, distance: 137.8
click at [114, 238] on button "Yes,Proceed" at bounding box center [82, 222] width 63 height 31
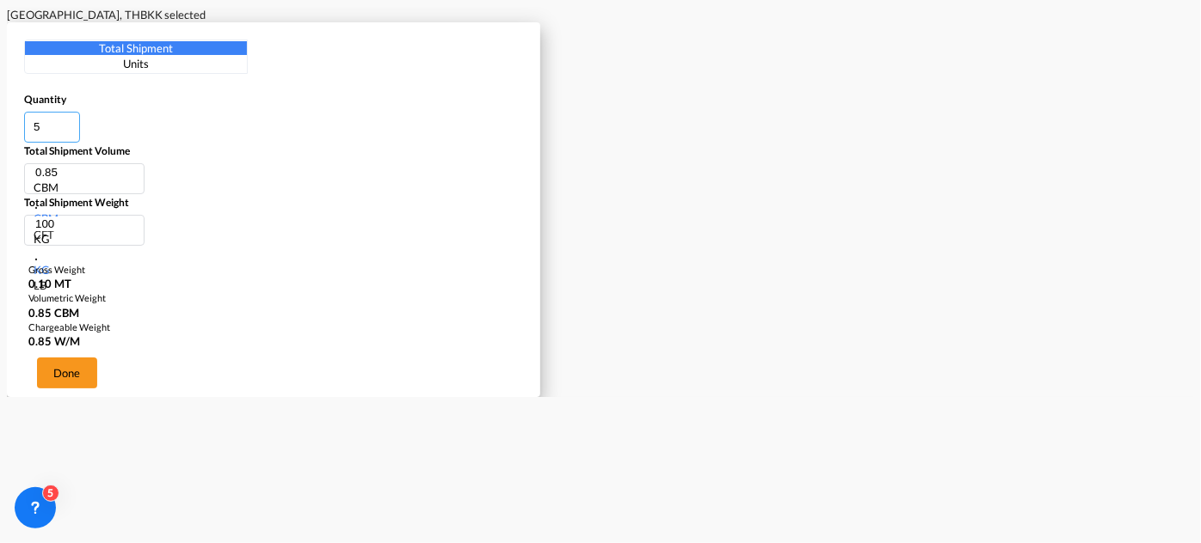
drag, startPoint x: 43, startPoint y: 428, endPoint x: 0, endPoint y: 416, distance: 44.7
click at [7, 397] on div "Total Shipment Units Quantity 5 Total Shipment Volume 0.85 CBM CBM CFT Total Sh…" at bounding box center [600, 209] width 1187 height 375
type input "8"
type input "1.4"
type input "80"
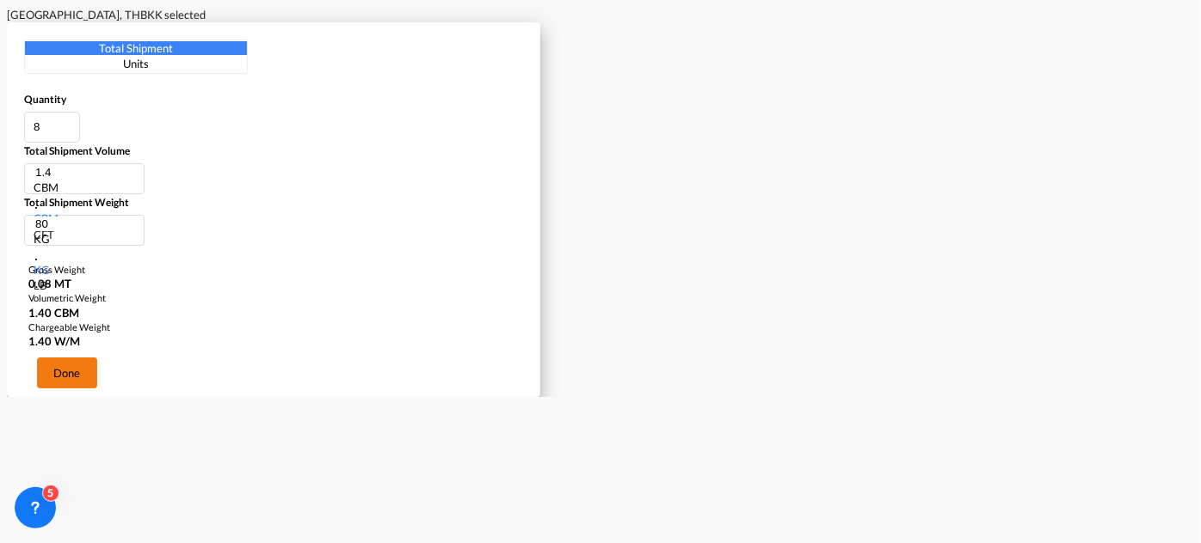
click at [97, 389] on button "Done" at bounding box center [67, 373] width 60 height 31
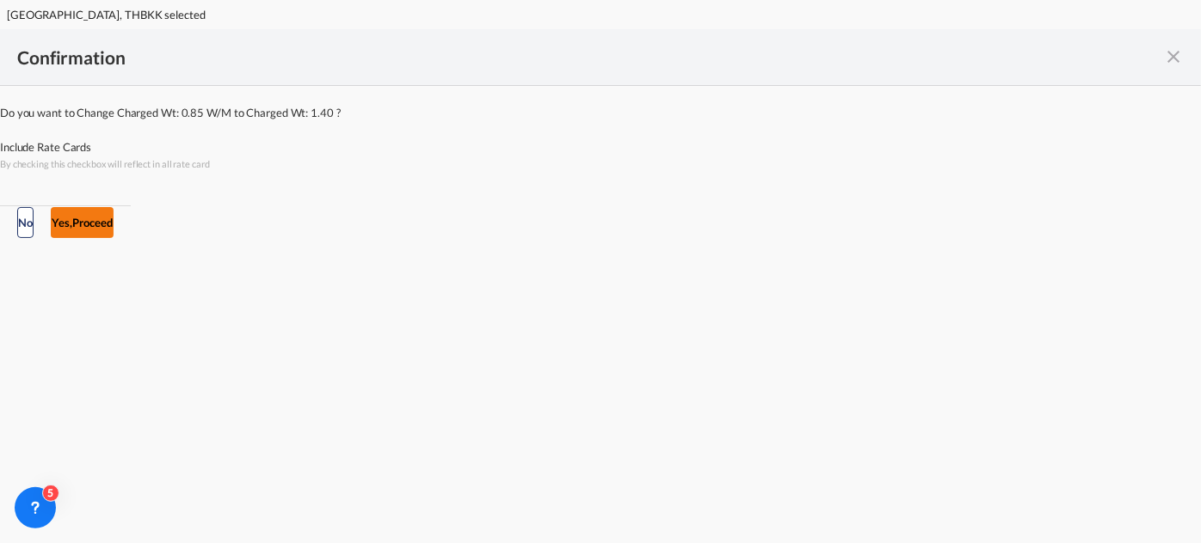
click at [114, 238] on button "Yes,Proceed" at bounding box center [82, 222] width 63 height 31
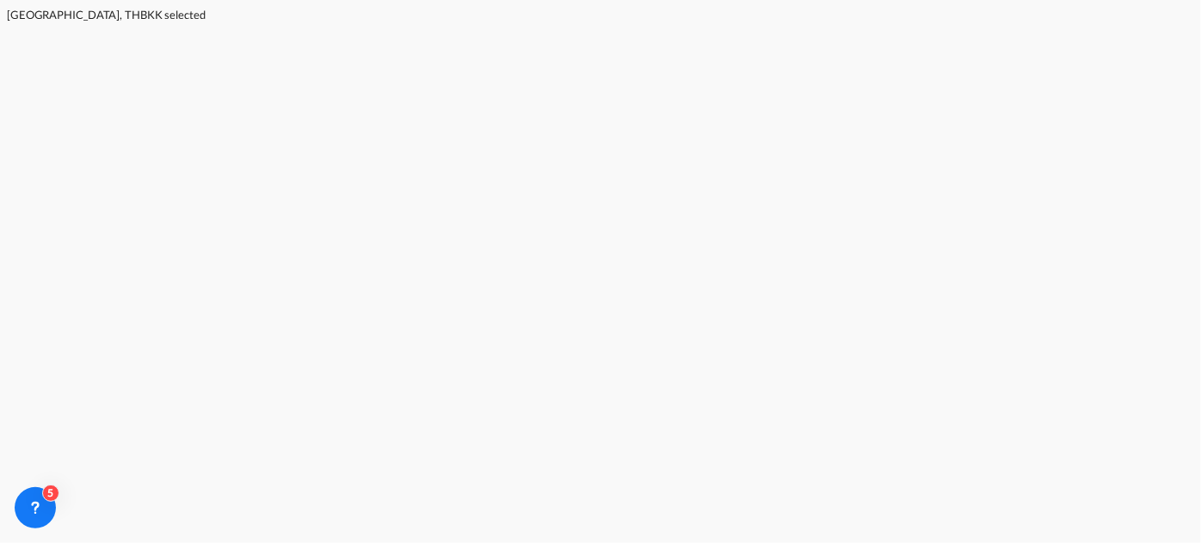
scroll to position [234, 0]
select select "per_w/m"
select select "per_shipment"
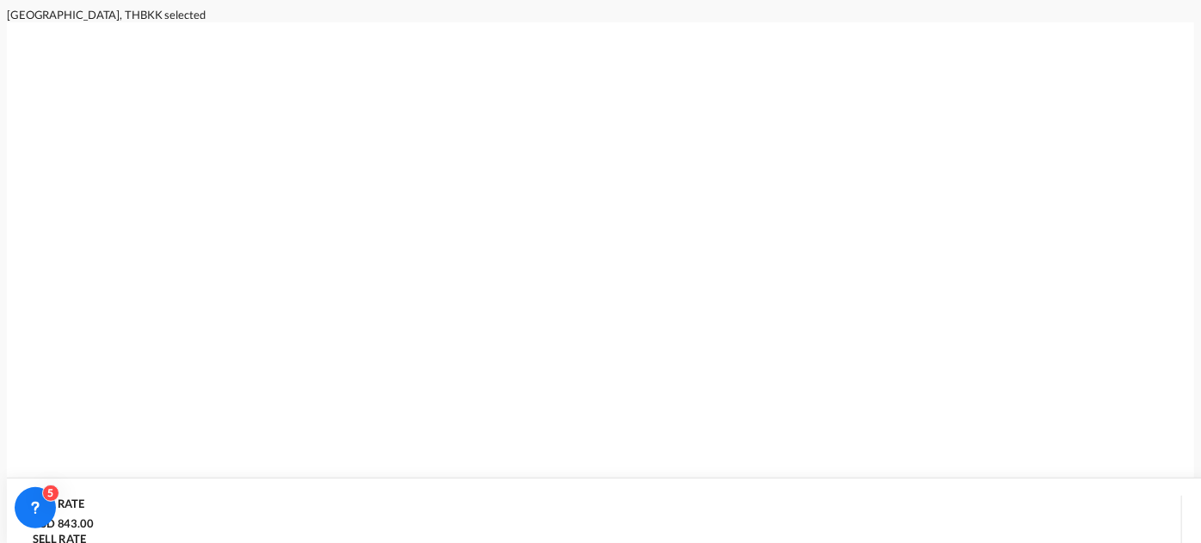
select select "flat"
select select "per_shipment"
select select "per_bl"
select select "per_shipment"
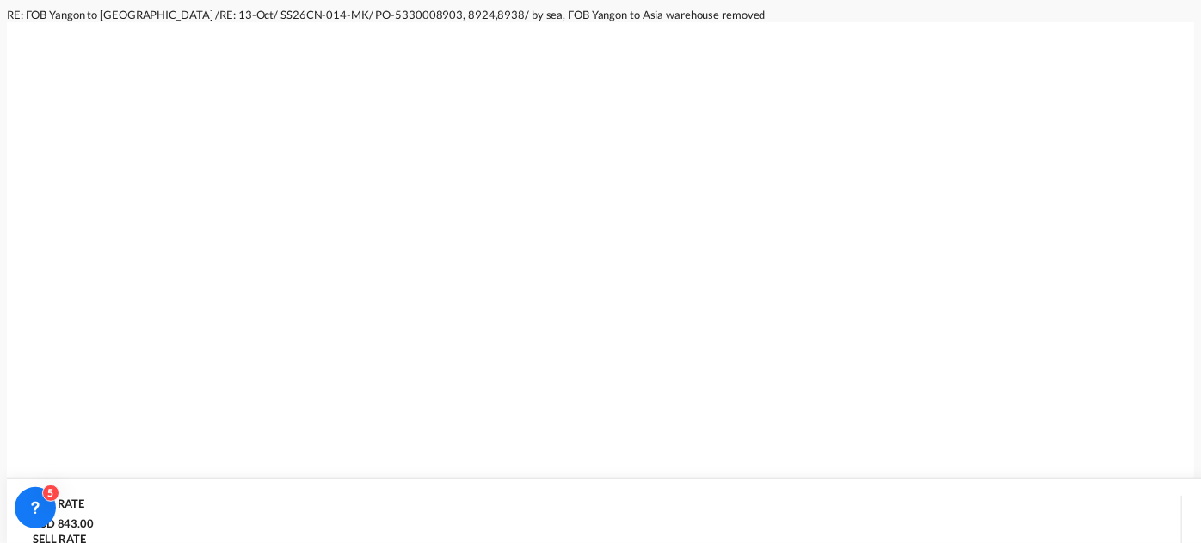
paste input "SS26CN-017-MK/ PO-5330008694/ by sea to Asia warehouse/ FOB Bangkok"
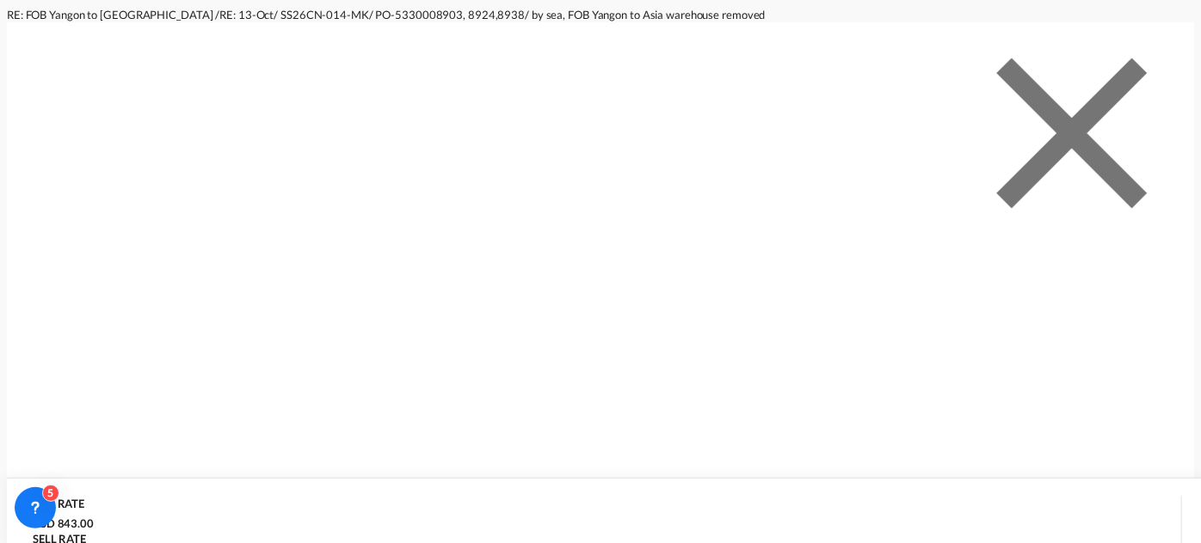
scroll to position [0, 249]
type input "SS26CN-017-MK/ PO-5330008694/ by sea to Asia warehouse/ FOB Bangkok"
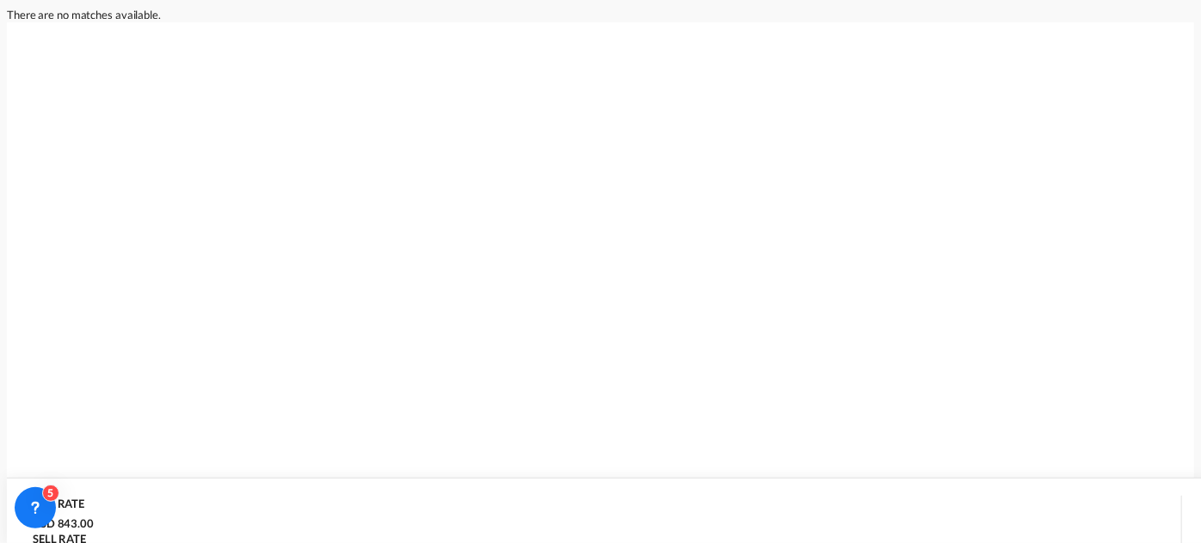
scroll to position [77, 0]
drag, startPoint x: 55, startPoint y: 9036, endPoint x: 768, endPoint y: 9048, distance: 713.0
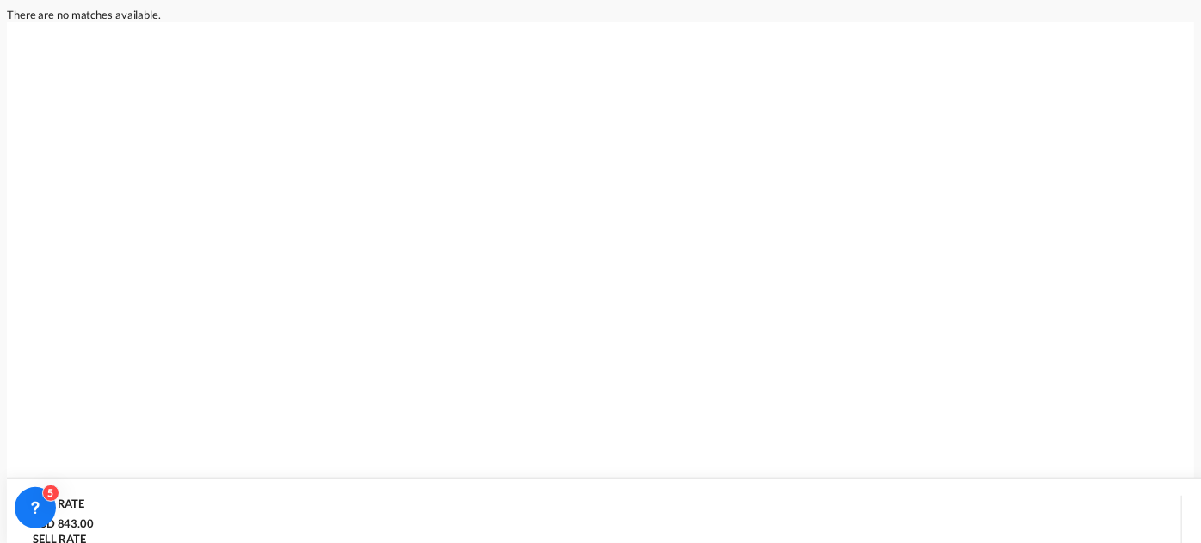
scroll to position [206, 0]
drag, startPoint x: 255, startPoint y: 137, endPoint x: 253, endPoint y: 145, distance: 8.8
drag, startPoint x: 512, startPoint y: 318, endPoint x: 435, endPoint y: 315, distance: 76.6
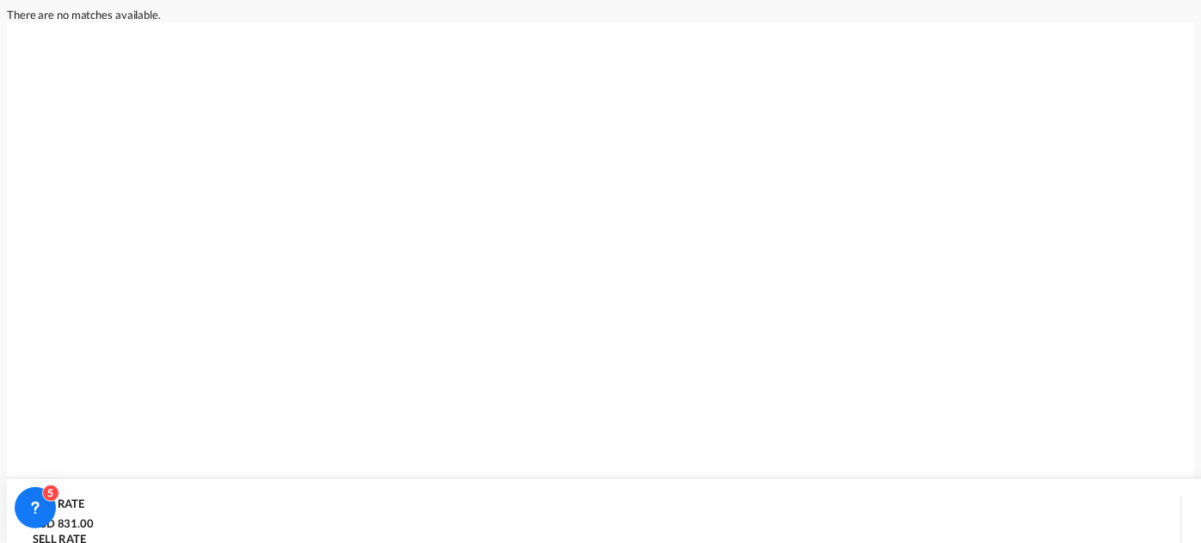
type input "0"
drag, startPoint x: 545, startPoint y: 316, endPoint x: 531, endPoint y: 315, distance: 14.6
type input "0"
drag, startPoint x: 493, startPoint y: 316, endPoint x: 407, endPoint y: 313, distance: 86.1
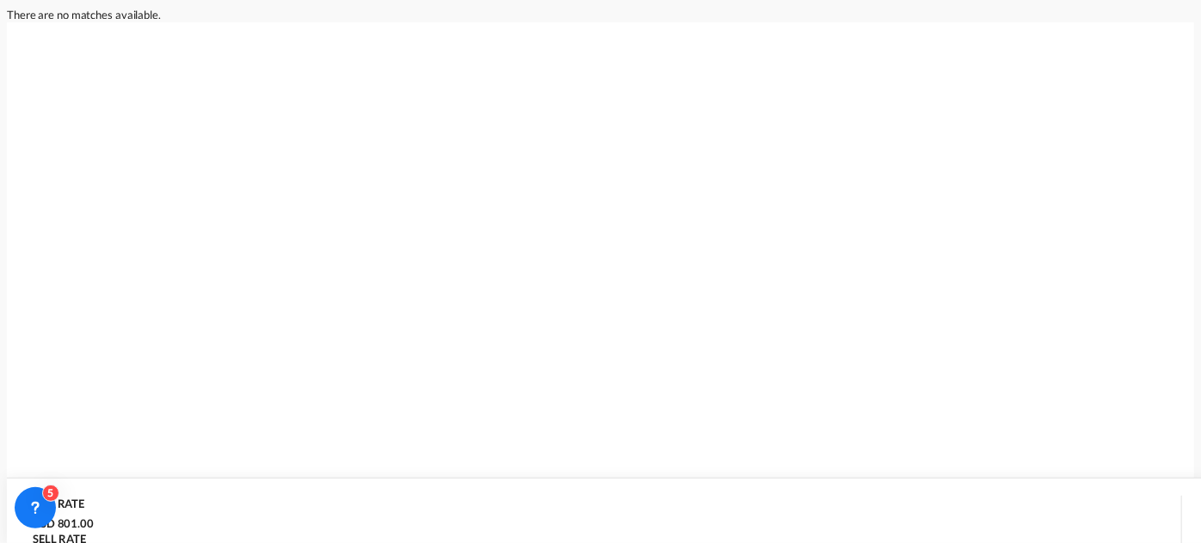
type input "30"
drag, startPoint x: 584, startPoint y: 319, endPoint x: 476, endPoint y: 313, distance: 107.7
type input "30"
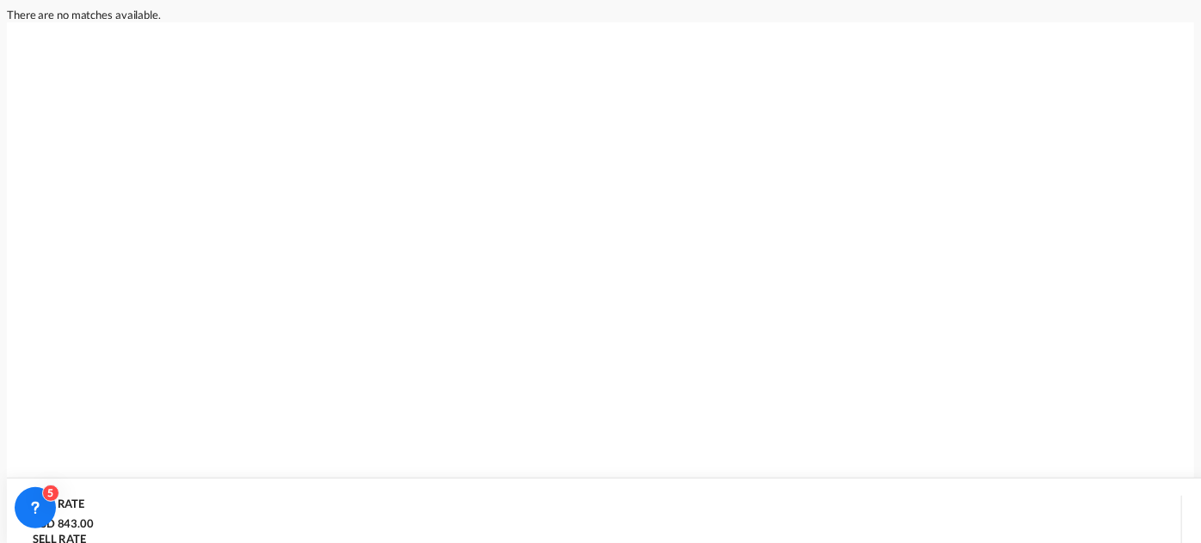
drag, startPoint x: 877, startPoint y: 316, endPoint x: 774, endPoint y: 311, distance: 103.3
drag, startPoint x: 524, startPoint y: 201, endPoint x: 414, endPoint y: 190, distance: 109.8
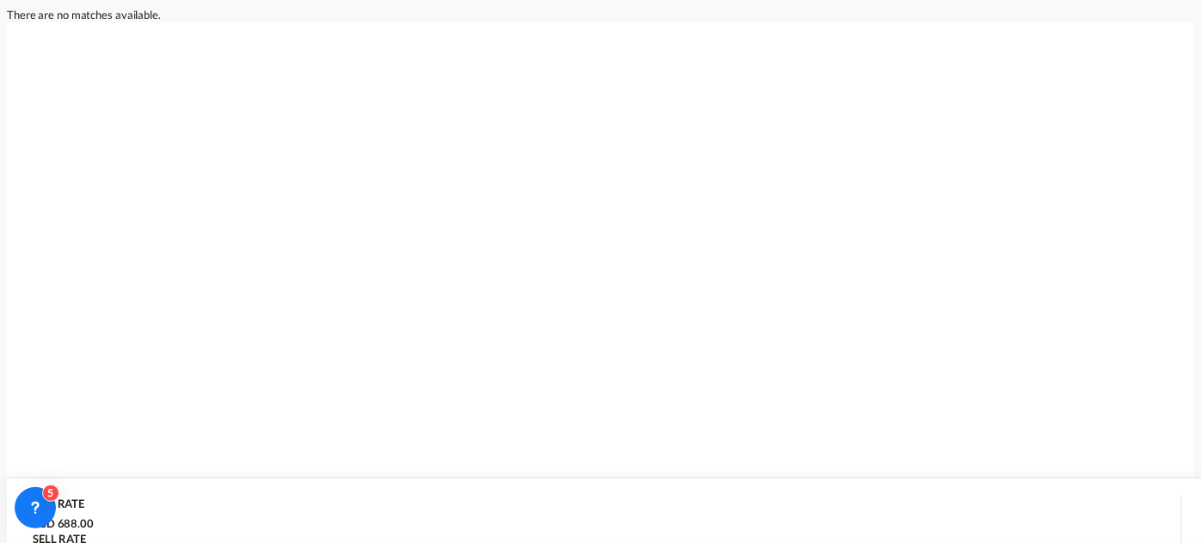
type input "268"
drag, startPoint x: 885, startPoint y: 200, endPoint x: 798, endPoint y: 192, distance: 87.3
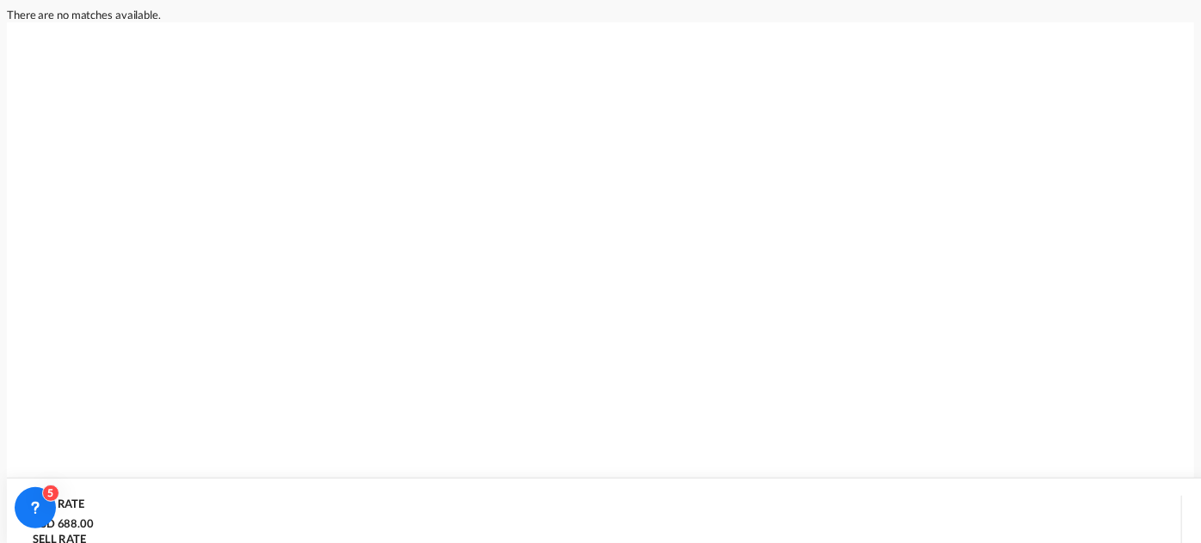
scroll to position [547, 0]
type input "400"
drag, startPoint x: 884, startPoint y: 402, endPoint x: 816, endPoint y: 396, distance: 68.3
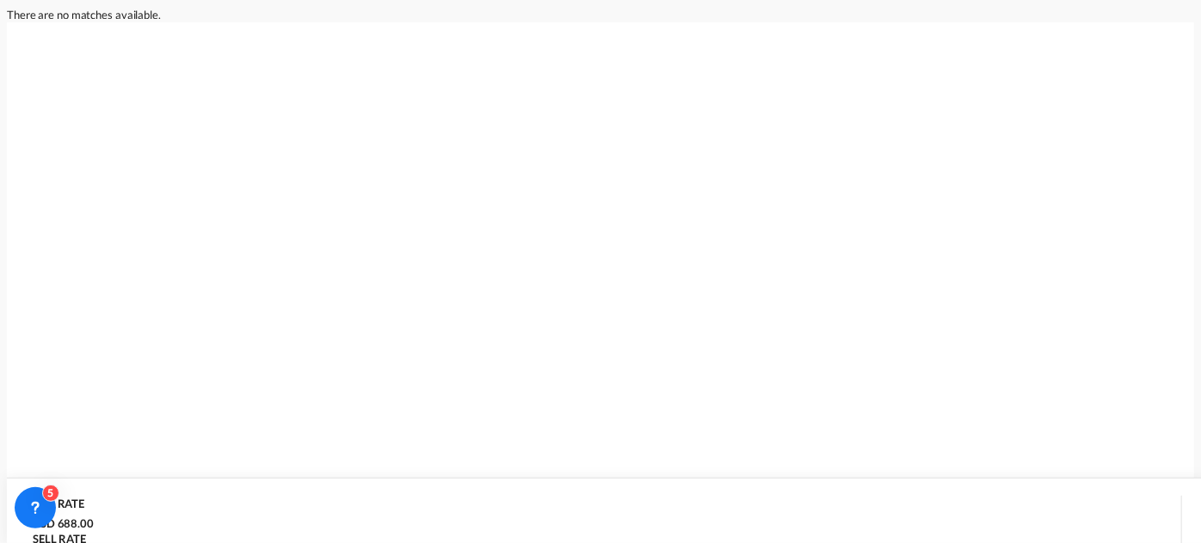
type input "145"
drag, startPoint x: 50, startPoint y: 8752, endPoint x: 602, endPoint y: 8787, distance: 553.2
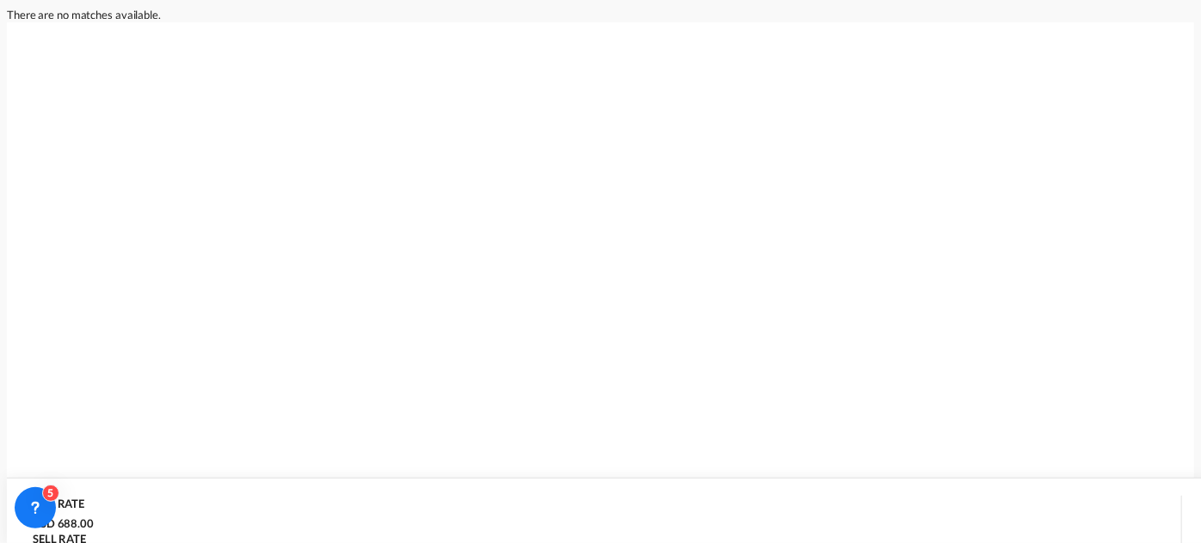
type input "29 Oct 2025"
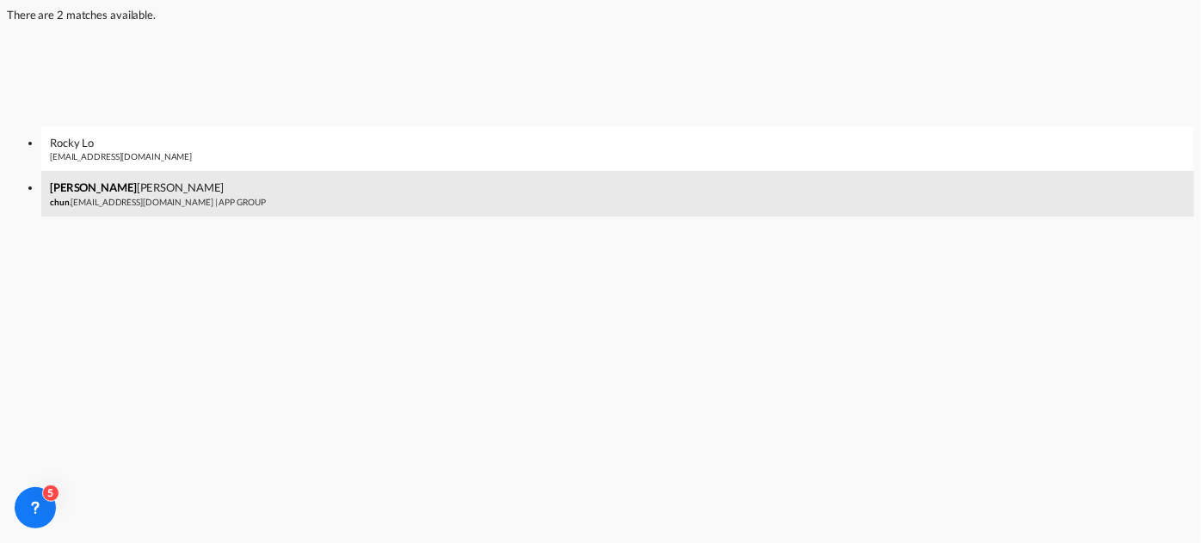
click at [936, 216] on div "Chun Yan Fu chun .yanfu@appgroup.ca | APP GROUP" at bounding box center [617, 193] width 1152 height 45
type input "APP GROUP, Chun Yan Fu, chun.yanfu@appgroup.ca"
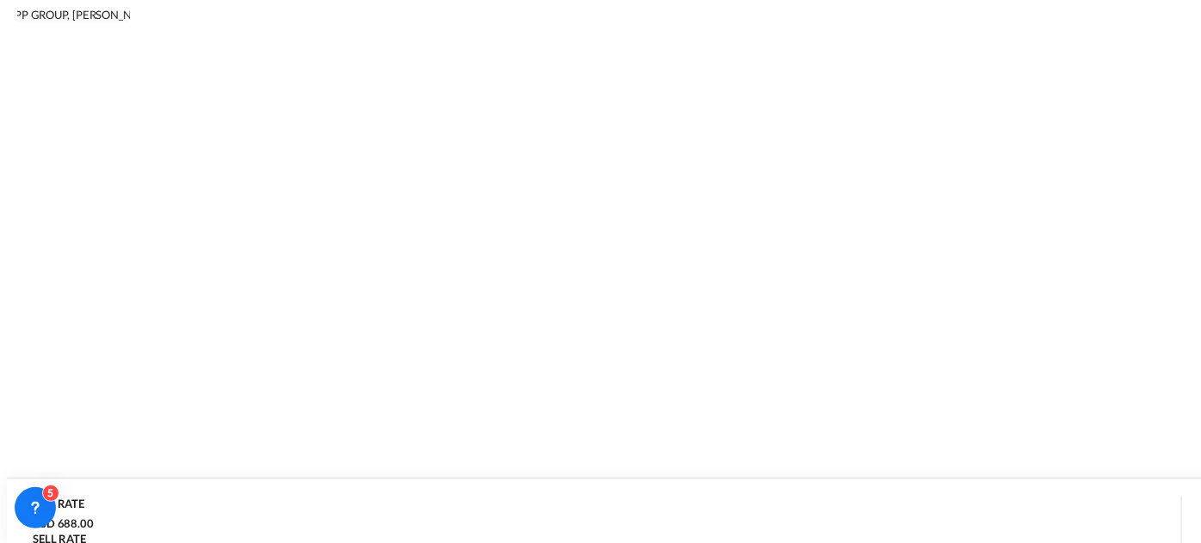
scroll to position [398577, 0]
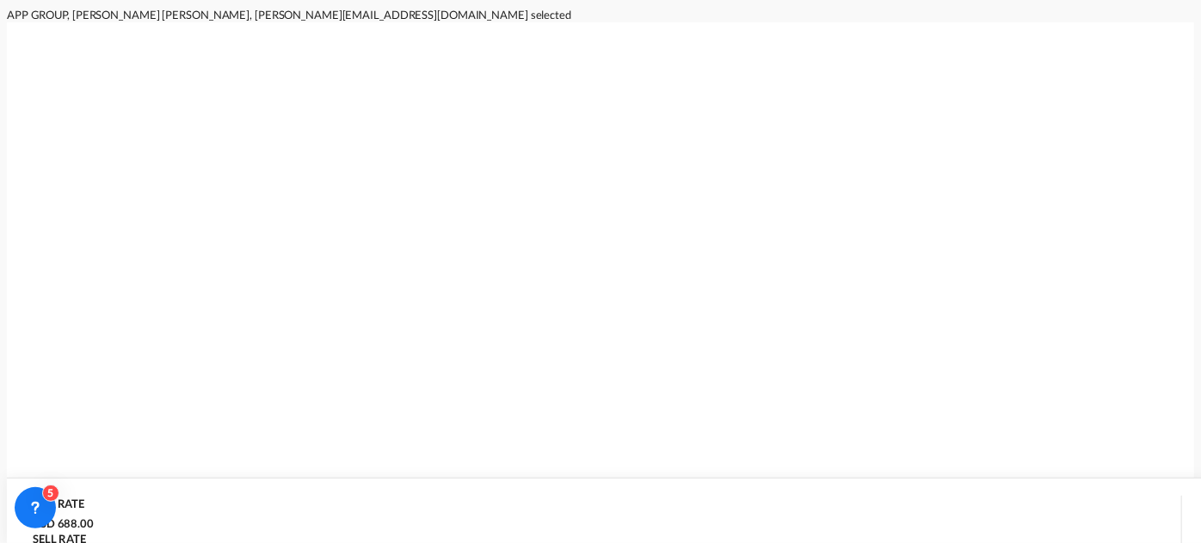
type input "13 Oct 2025"
click at [118, 174] on button "Generate Quote" at bounding box center [76, 158] width 83 height 31
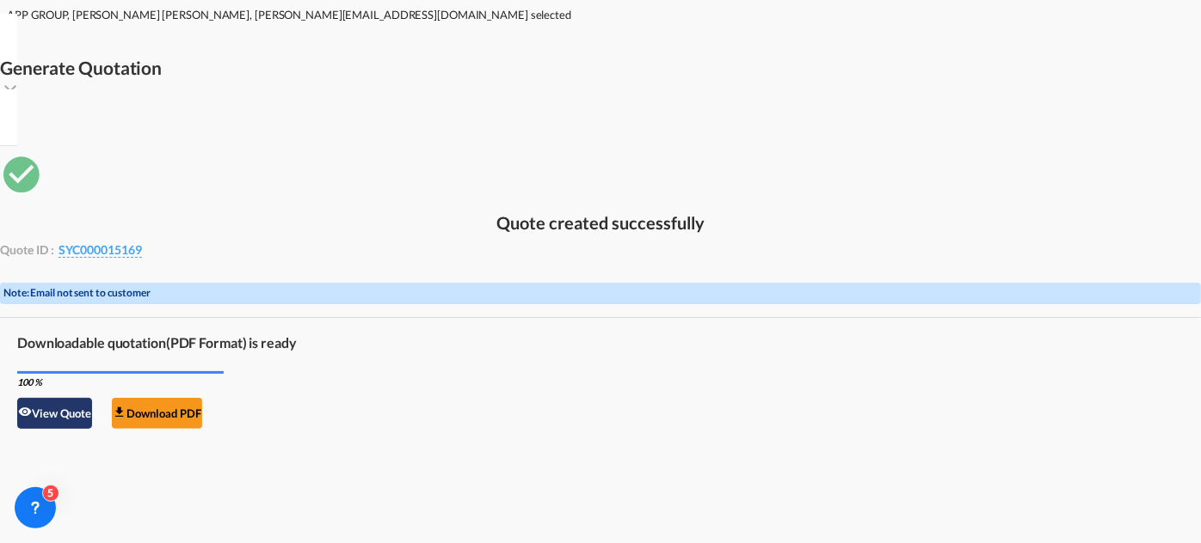
click at [92, 398] on button "View Quote" at bounding box center [54, 413] width 75 height 31
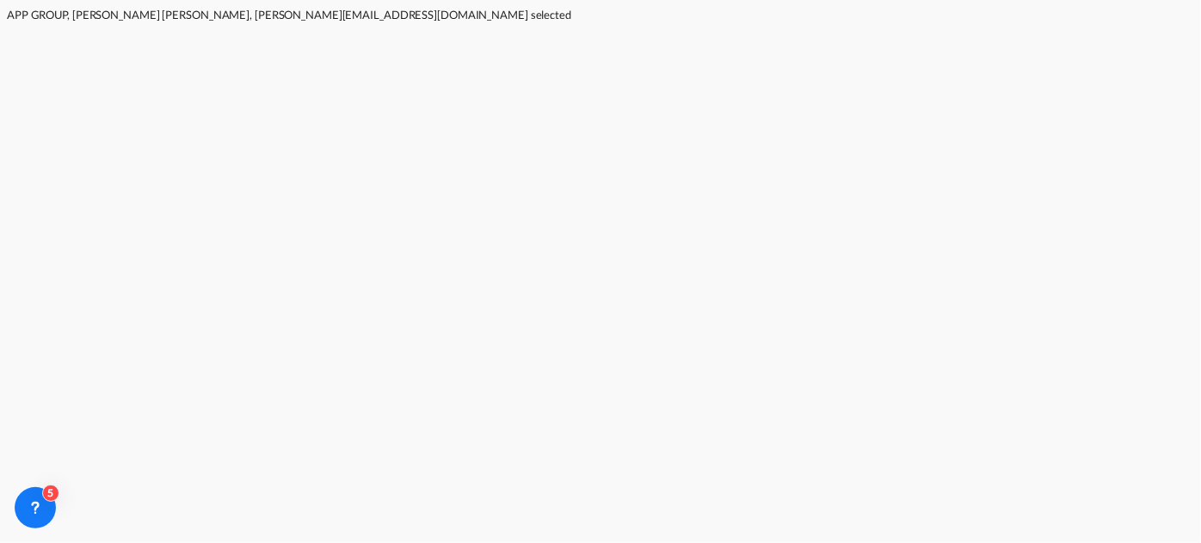
click at [106, 404] on div "Download Quote" at bounding box center [62, 418] width 88 height 28
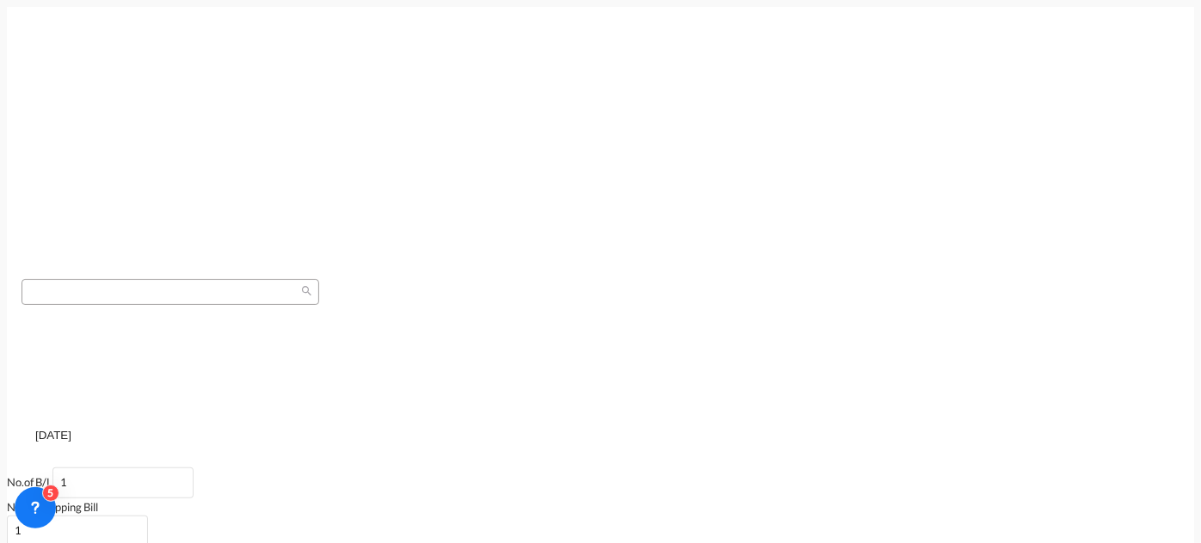
click at [139, 429] on input "05 Oct 2025" at bounding box center [87, 435] width 104 height 13
type input "14 Oct 2025"
type input "[DATE]"
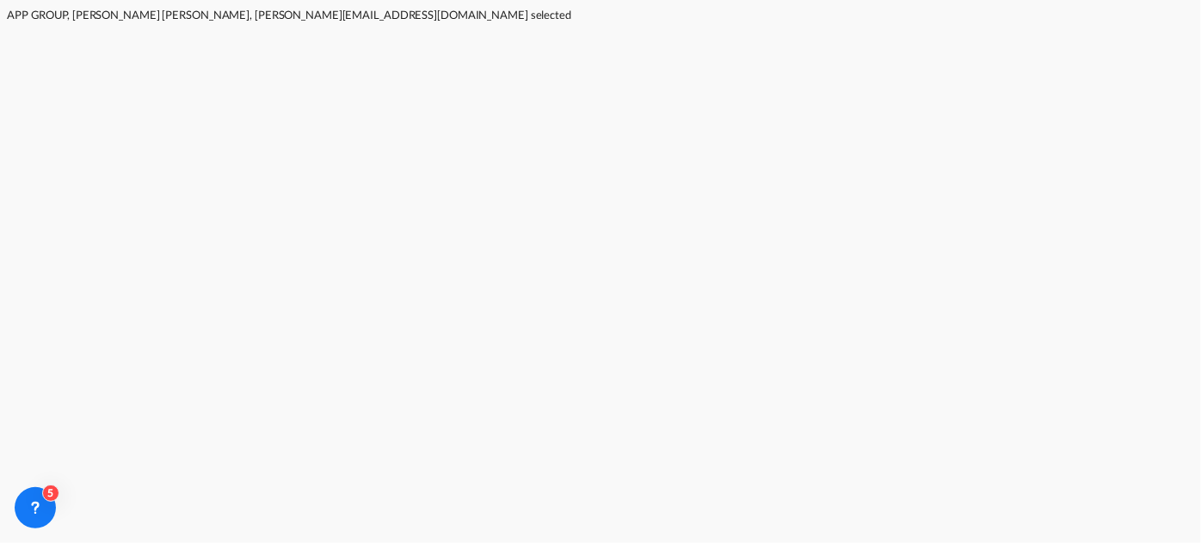
click at [108, 214] on button "Apply" at bounding box center [93, 198] width 30 height 31
